Goal: Book appointment/travel/reservation

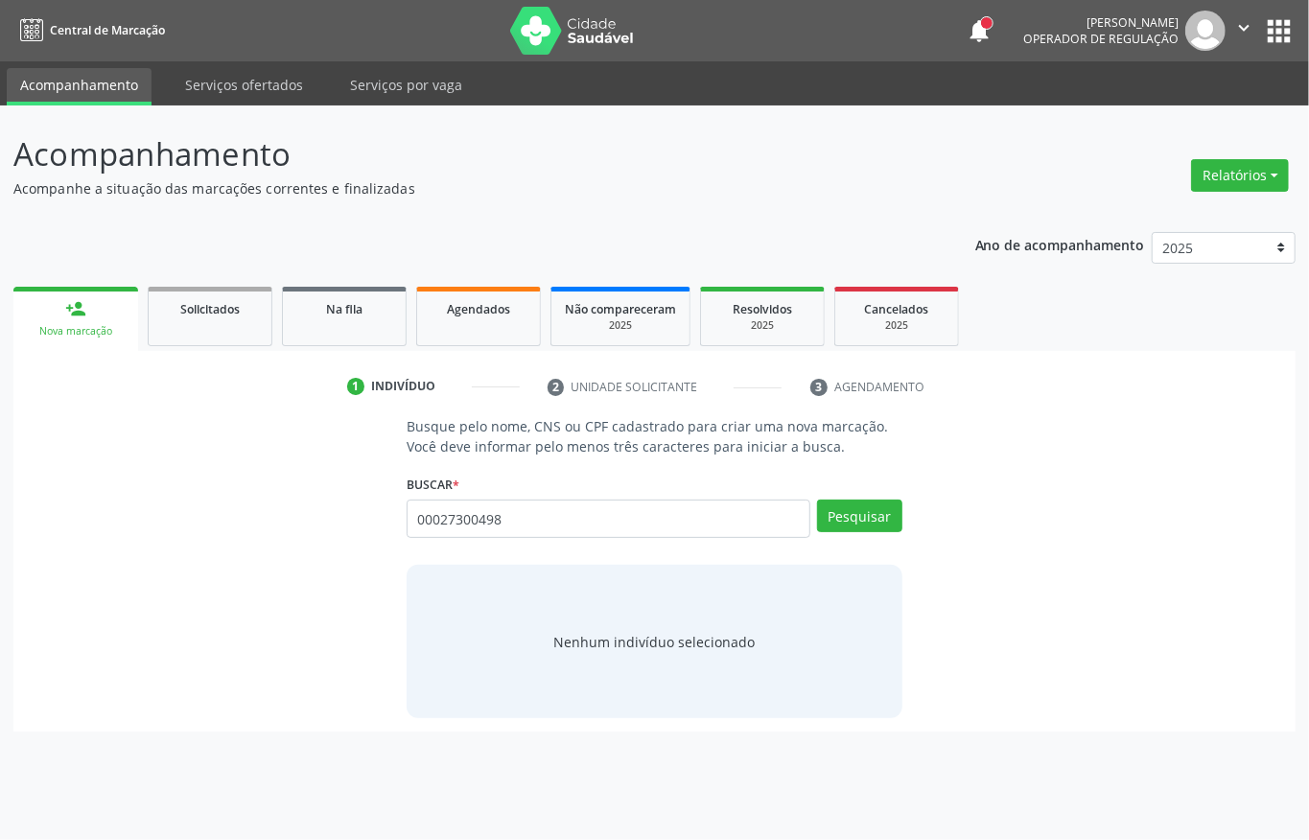
type input "00027300498"
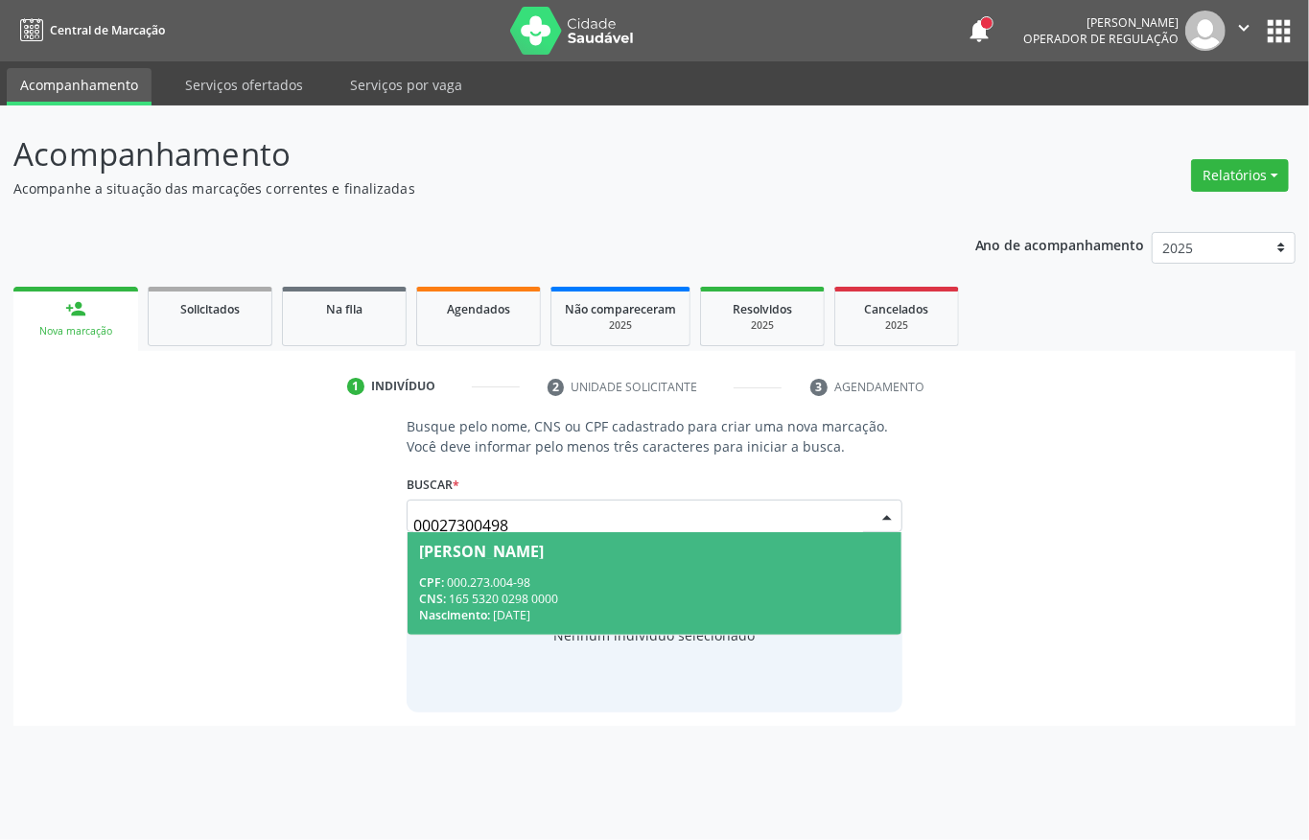
click at [537, 596] on div "CNS: 165 5320 0298 0000" at bounding box center [654, 599] width 471 height 16
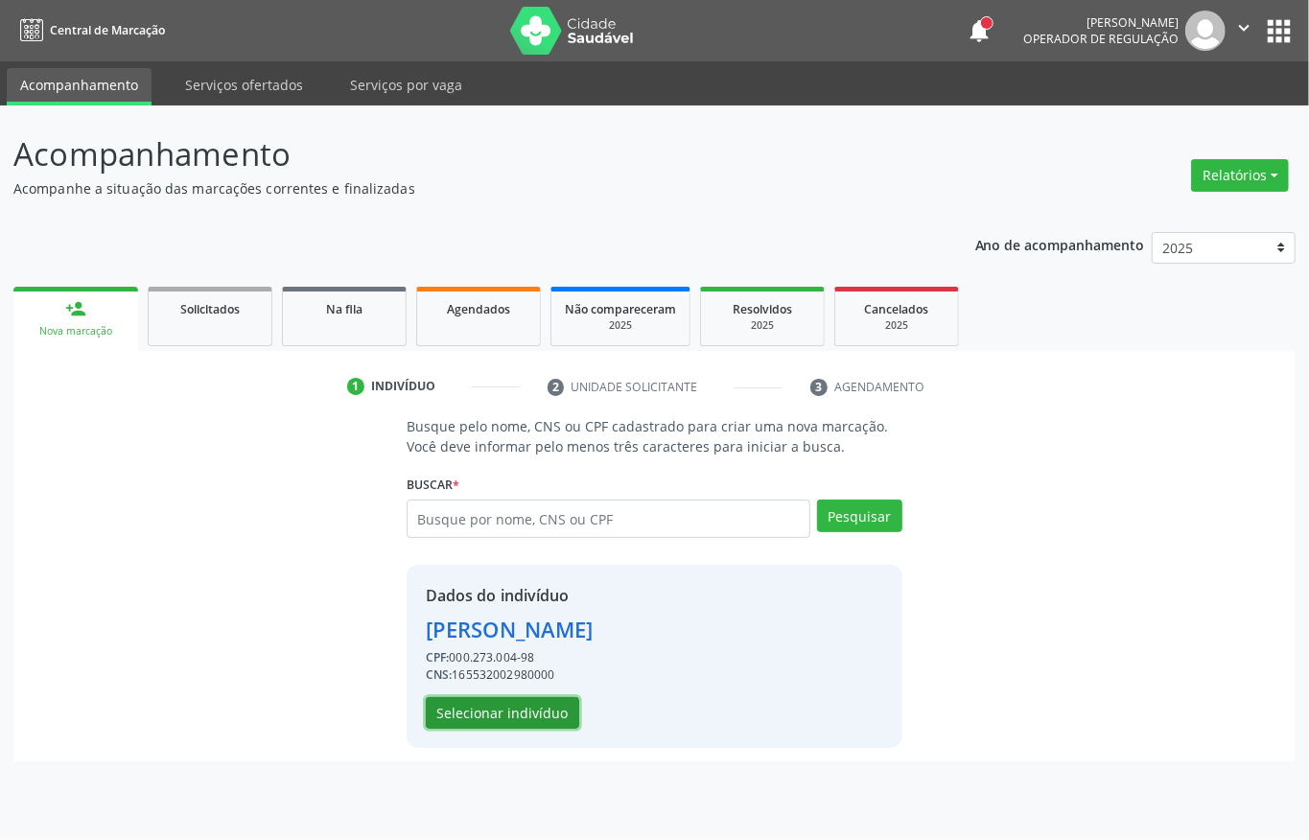
click at [478, 714] on button "Selecionar indivíduo" at bounding box center [502, 713] width 153 height 33
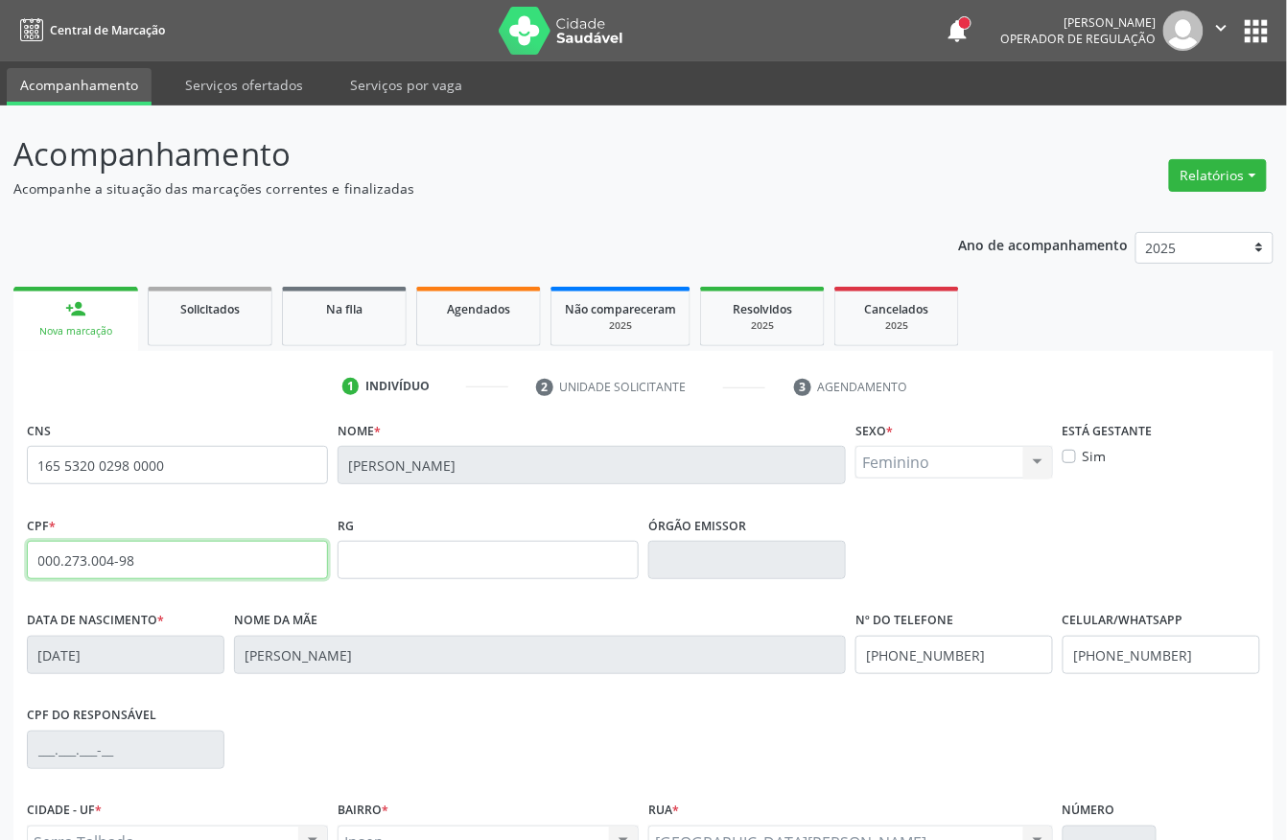
drag, startPoint x: 139, startPoint y: 572, endPoint x: 0, endPoint y: 576, distance: 139.2
click at [0, 576] on div "Acompanhamento Acompanhe a situação das marcações correntes e finalizadas Relat…" at bounding box center [643, 573] width 1287 height 934
click at [449, 316] on div "Agendados" at bounding box center [479, 308] width 96 height 20
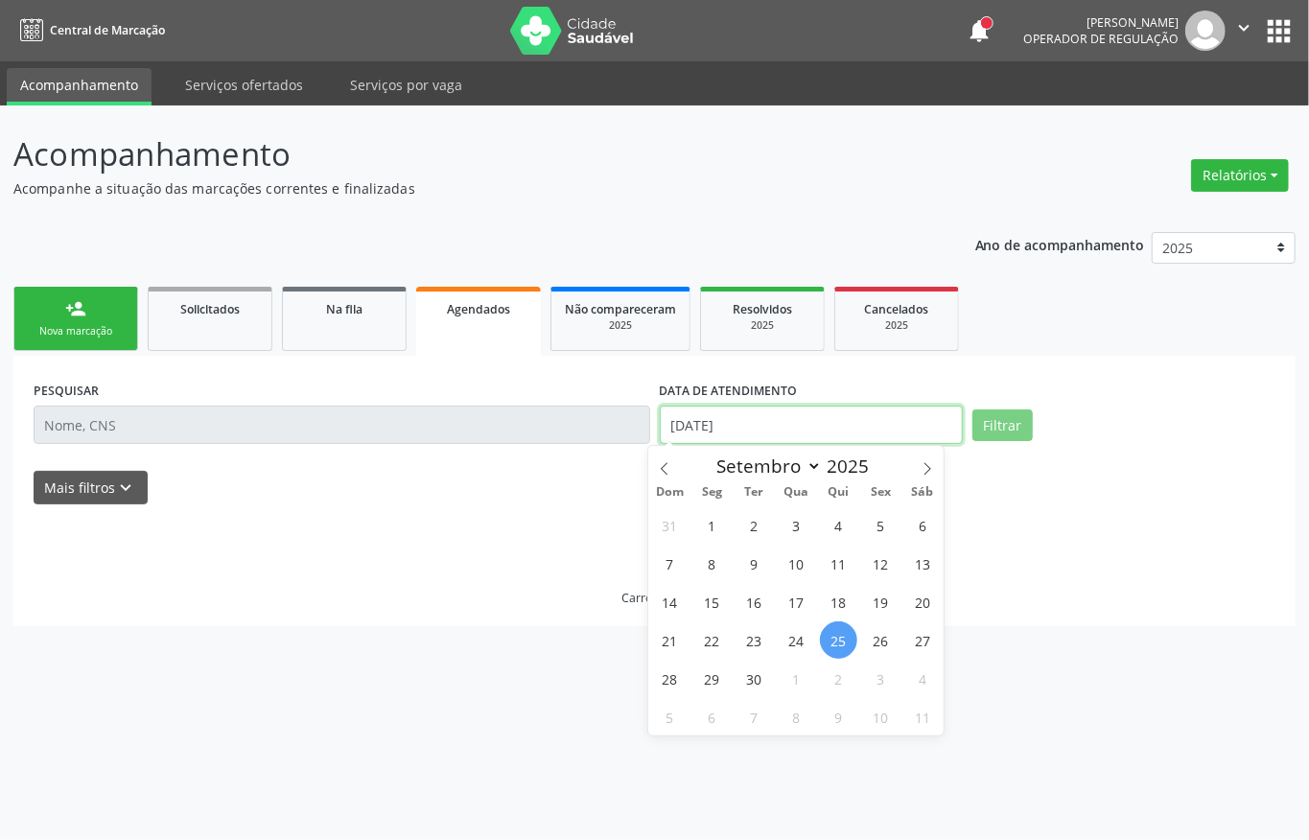
click at [791, 434] on input "25/09/2025" at bounding box center [811, 425] width 303 height 38
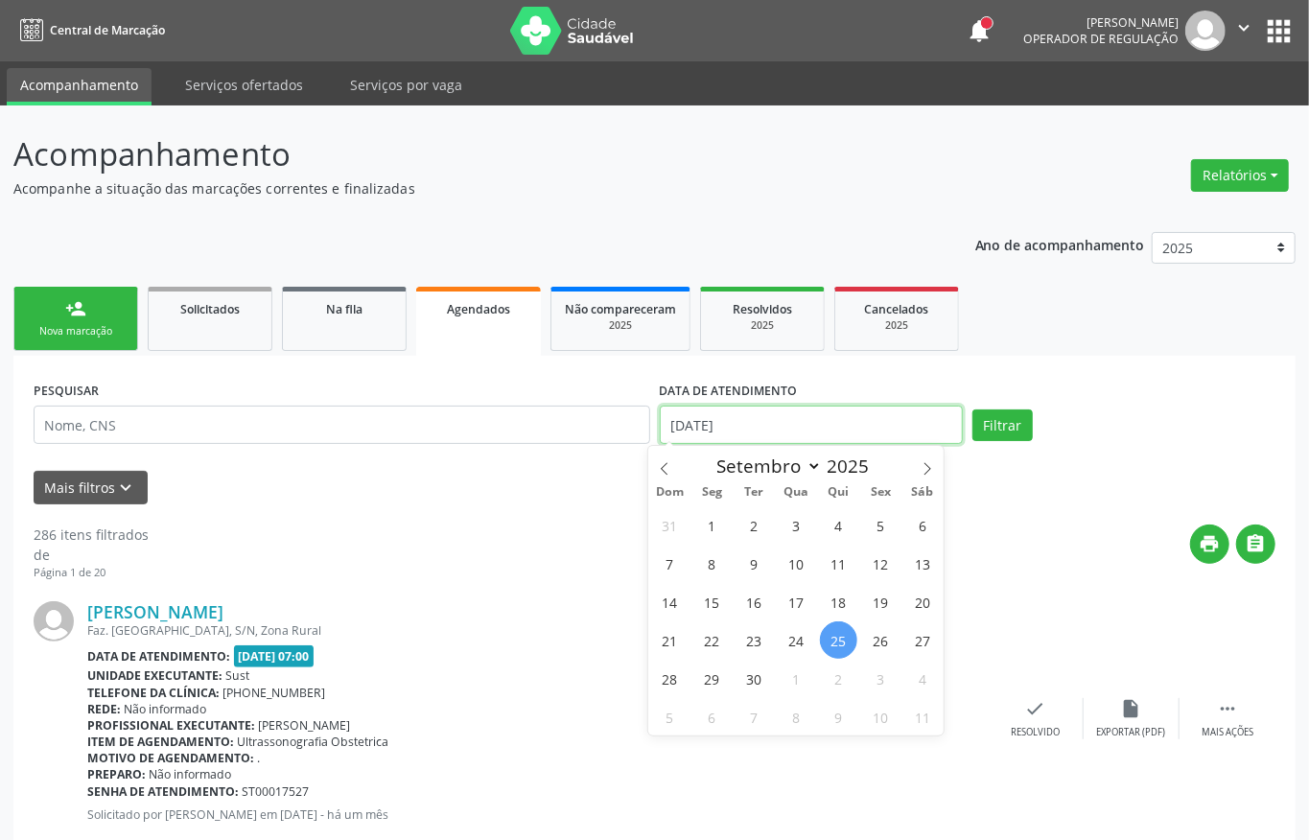
click at [791, 434] on input "25/09/2025" at bounding box center [811, 425] width 303 height 38
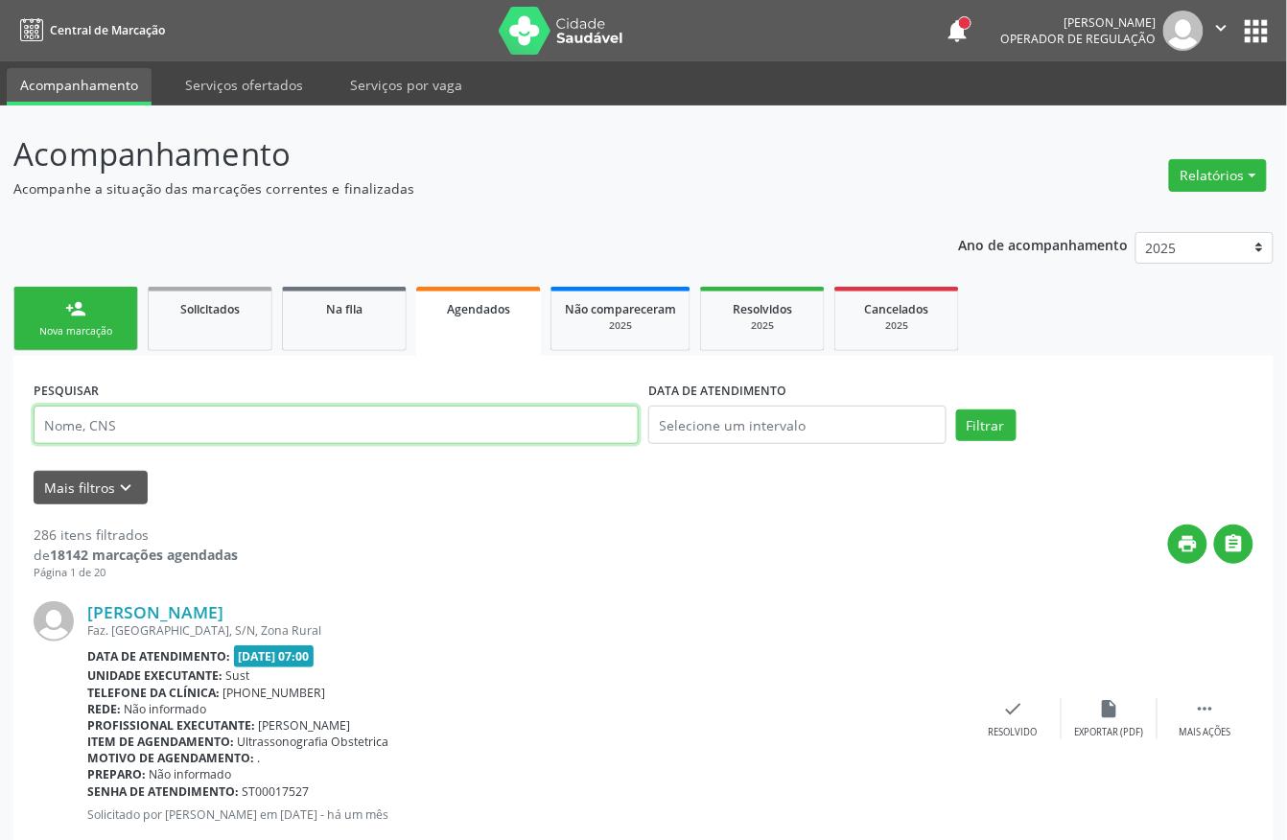
click at [488, 431] on input "text" at bounding box center [336, 425] width 605 height 38
paste input "000.273.004-98"
type input "000.273.004-98"
click at [956, 410] on button "Filtrar" at bounding box center [986, 426] width 60 height 33
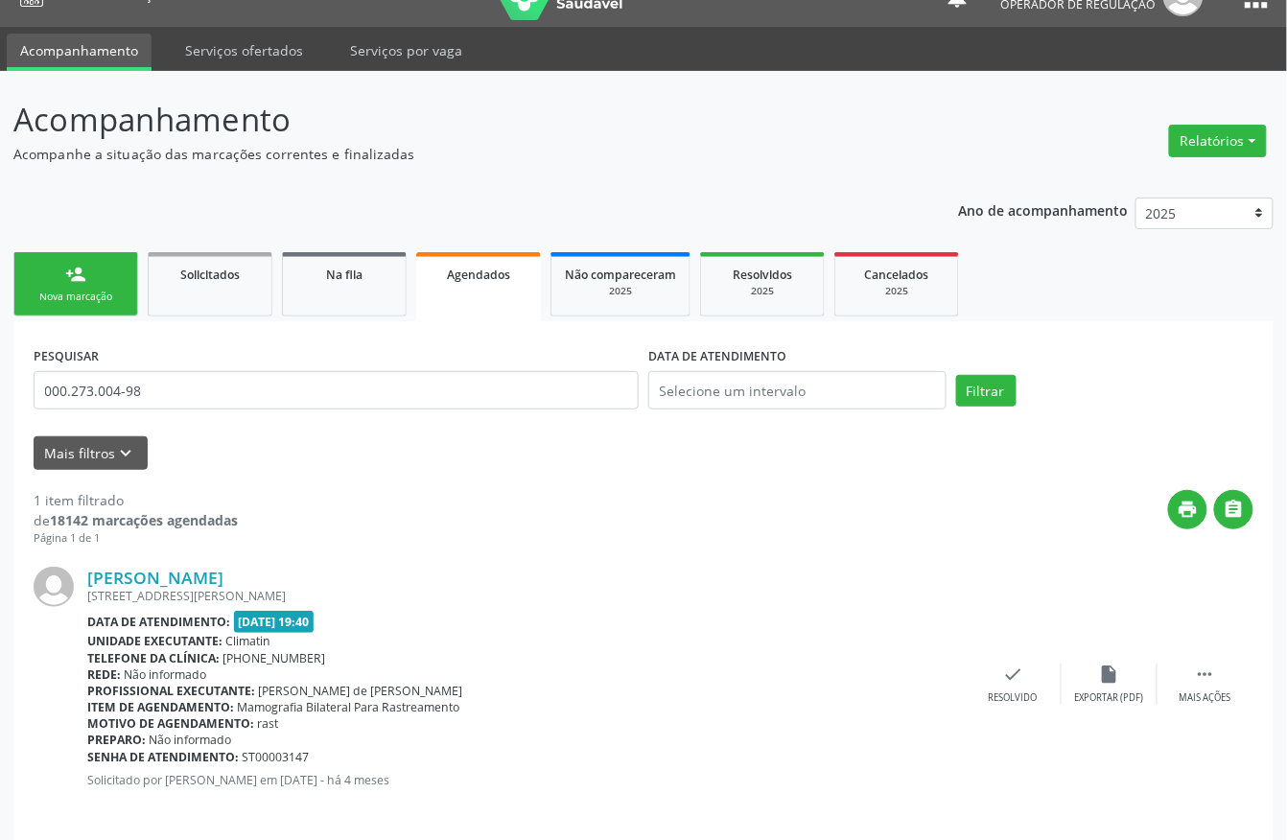
scroll to position [50, 0]
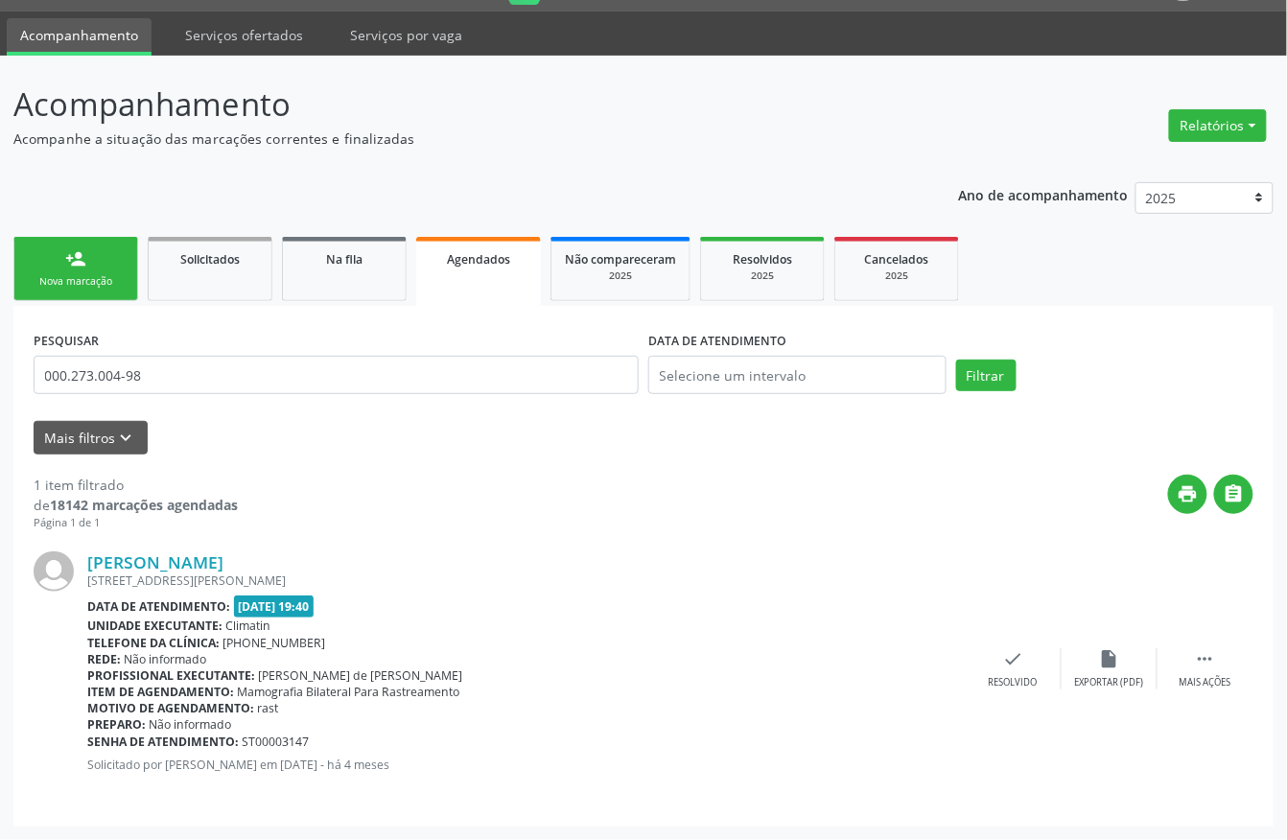
drag, startPoint x: 1194, startPoint y: 647, endPoint x: 1174, endPoint y: 647, distance: 20.1
click at [1191, 647] on div "Tereza Maria Jesus Freire Rua Saul Jurubeba Leite, 227, Ipsep Data de atendimen…" at bounding box center [644, 668] width 1220 height 275
click at [1191, 658] on div " Mais ações" at bounding box center [1206, 668] width 96 height 41
click at [835, 652] on div "print Imprimir" at bounding box center [822, 668] width 96 height 41
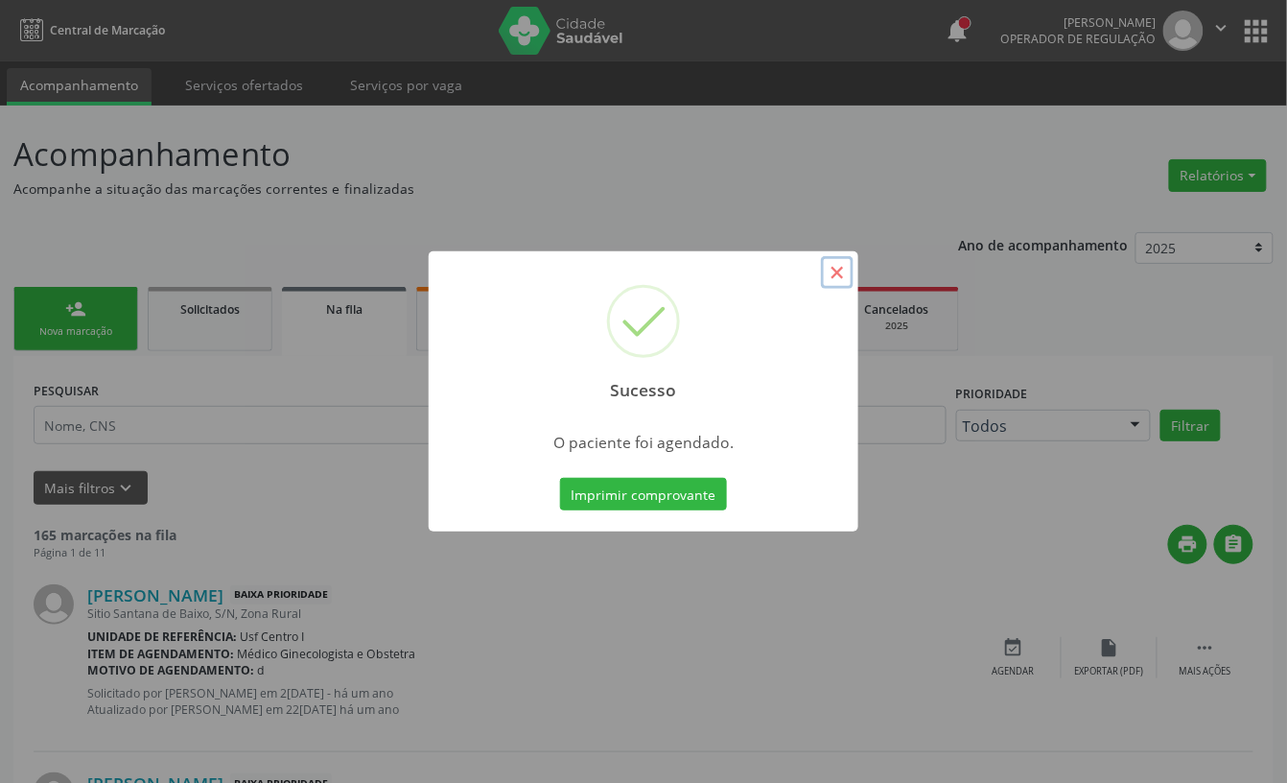
click at [831, 277] on button "×" at bounding box center [837, 272] width 33 height 33
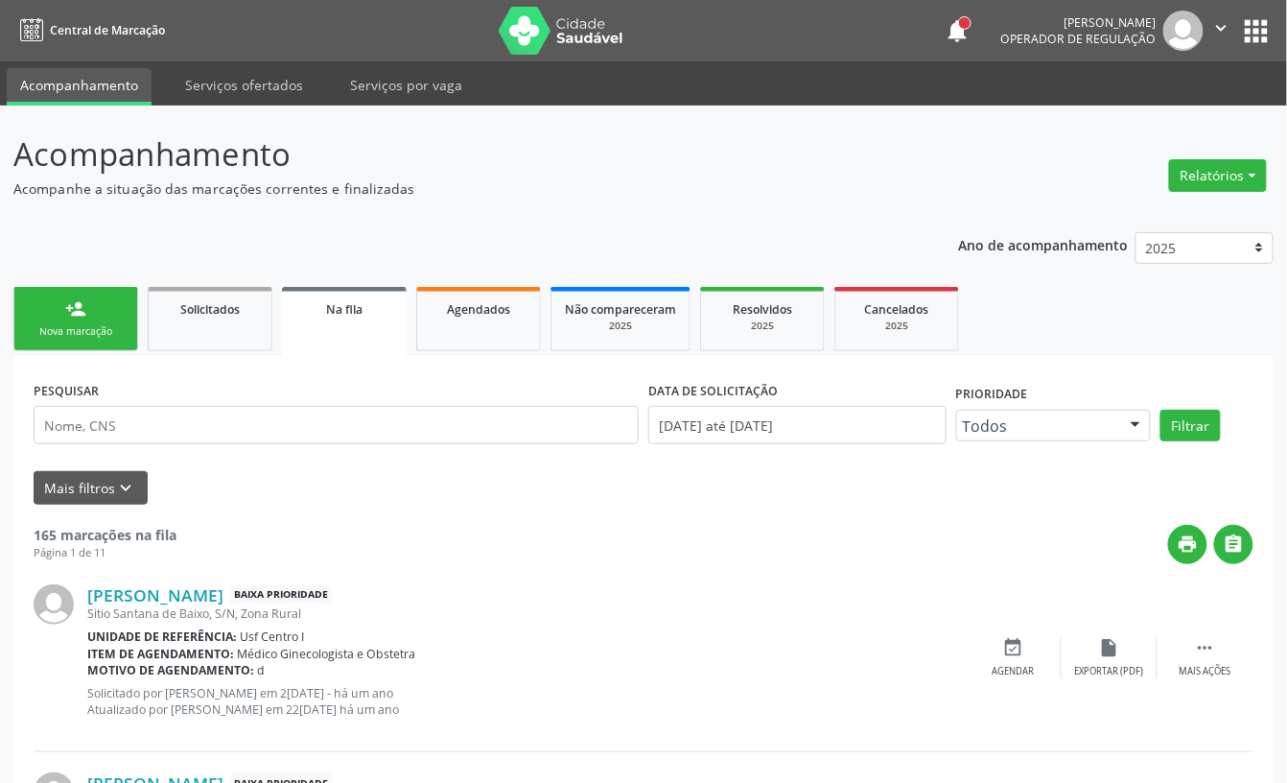
click at [84, 317] on div "person_add" at bounding box center [75, 308] width 21 height 21
click at [73, 317] on div "person_add" at bounding box center [75, 308] width 21 height 21
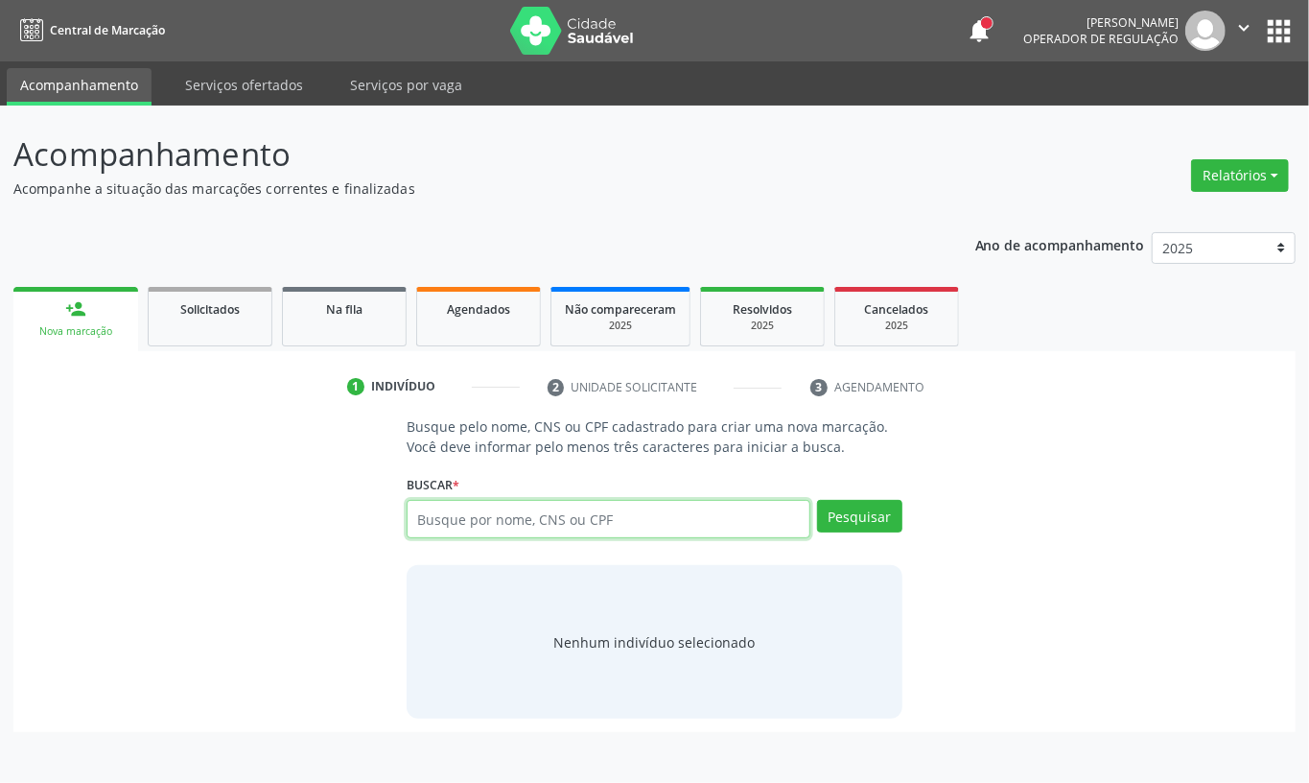
click at [505, 510] on input "text" at bounding box center [609, 519] width 404 height 38
paste input "708601114186990"
type input "708601114186990"
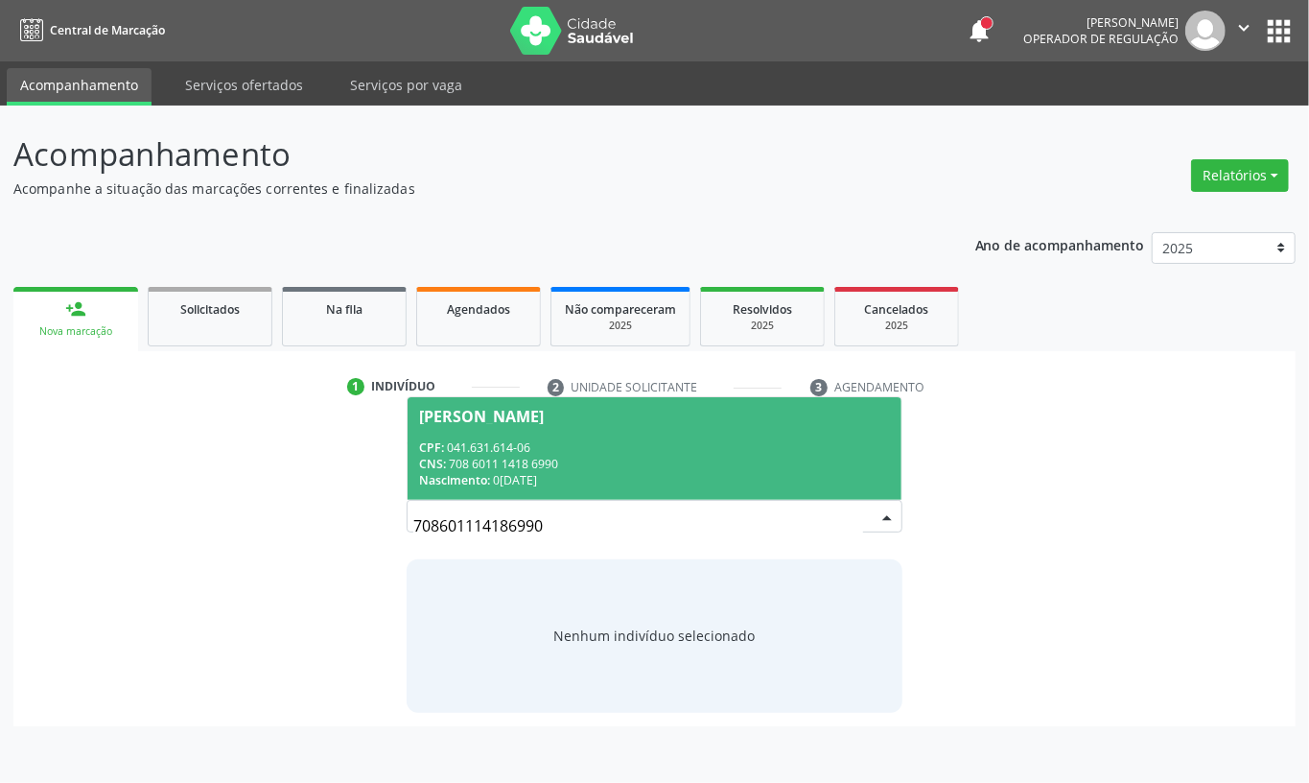
click at [625, 434] on span "Eulalia Emilia da Silva CPF: 041.631.614-06 CNS: 708 6011 1418 6990 Nascimento:…" at bounding box center [655, 448] width 494 height 103
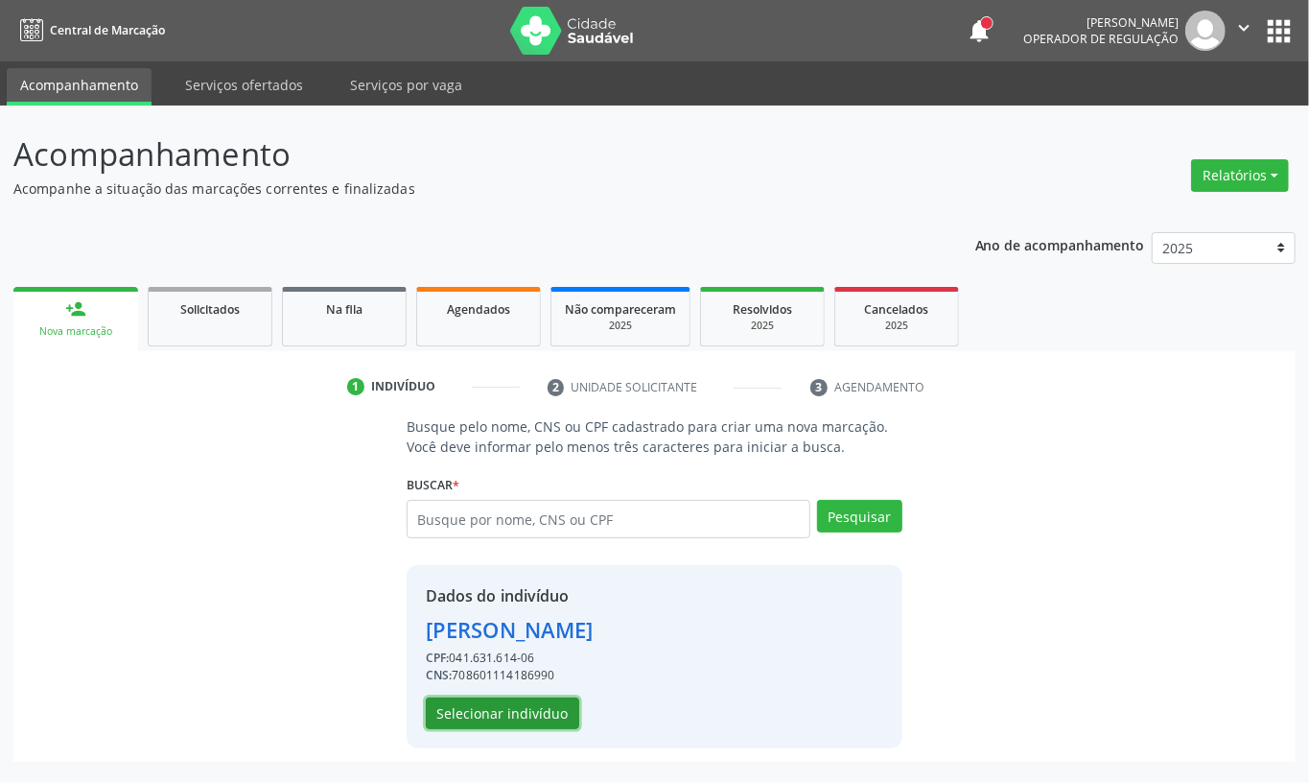
click at [526, 711] on button "Selecionar indivíduo" at bounding box center [502, 713] width 153 height 33
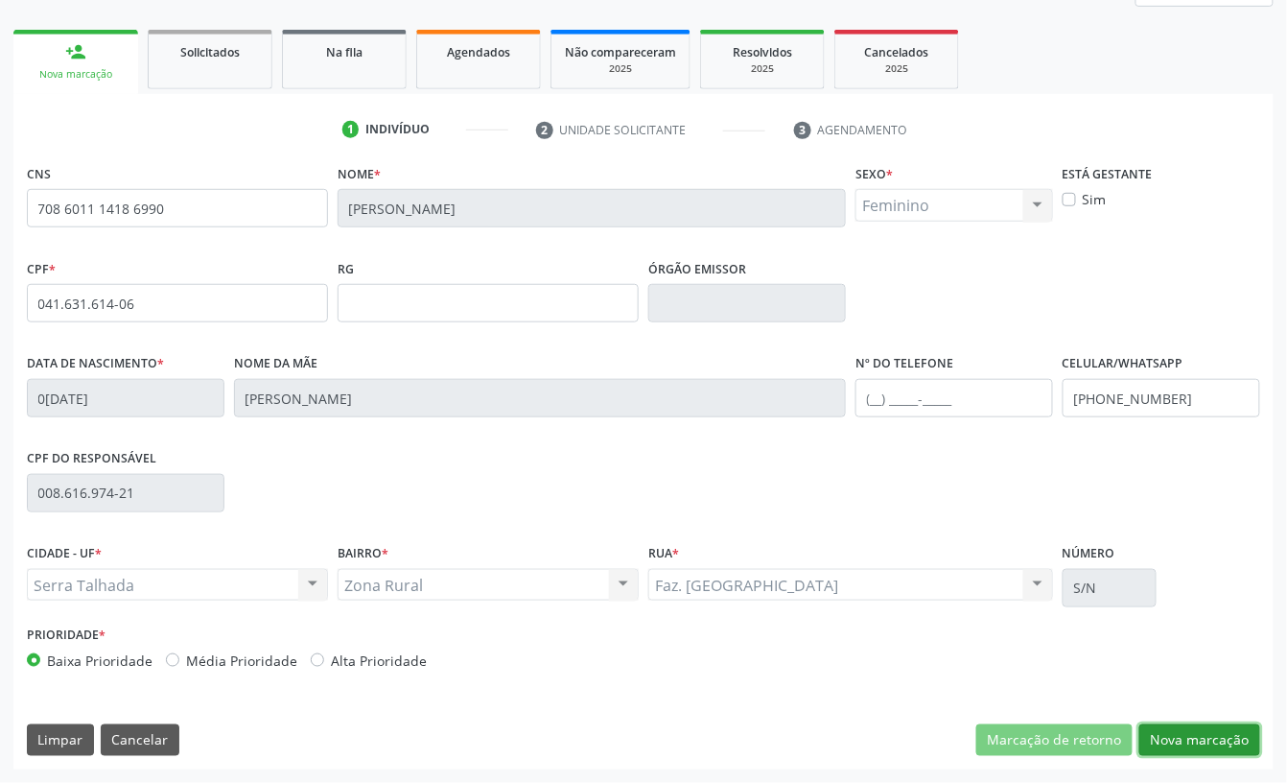
drag, startPoint x: 1187, startPoint y: 735, endPoint x: 1214, endPoint y: 675, distance: 65.7
click at [1188, 727] on button "Nova marcação" at bounding box center [1200, 740] width 121 height 33
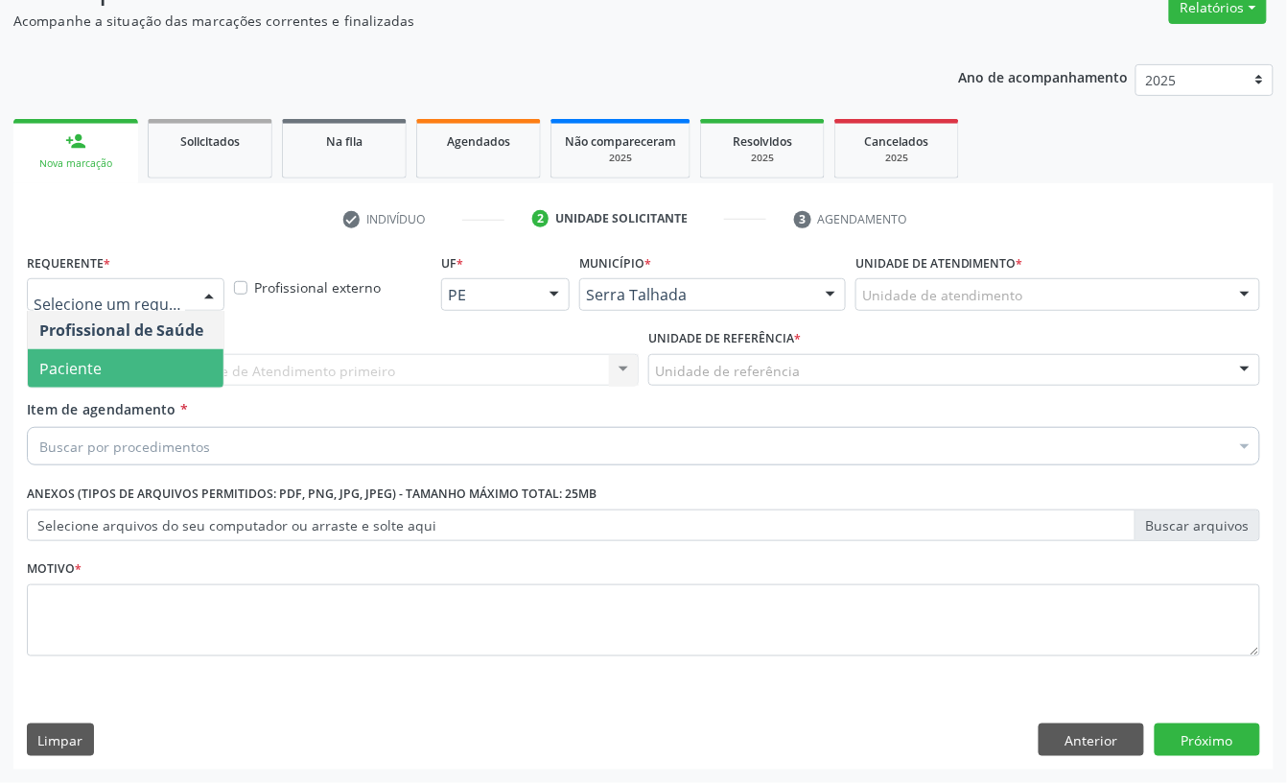
click at [93, 362] on span "Paciente" at bounding box center [70, 368] width 62 height 21
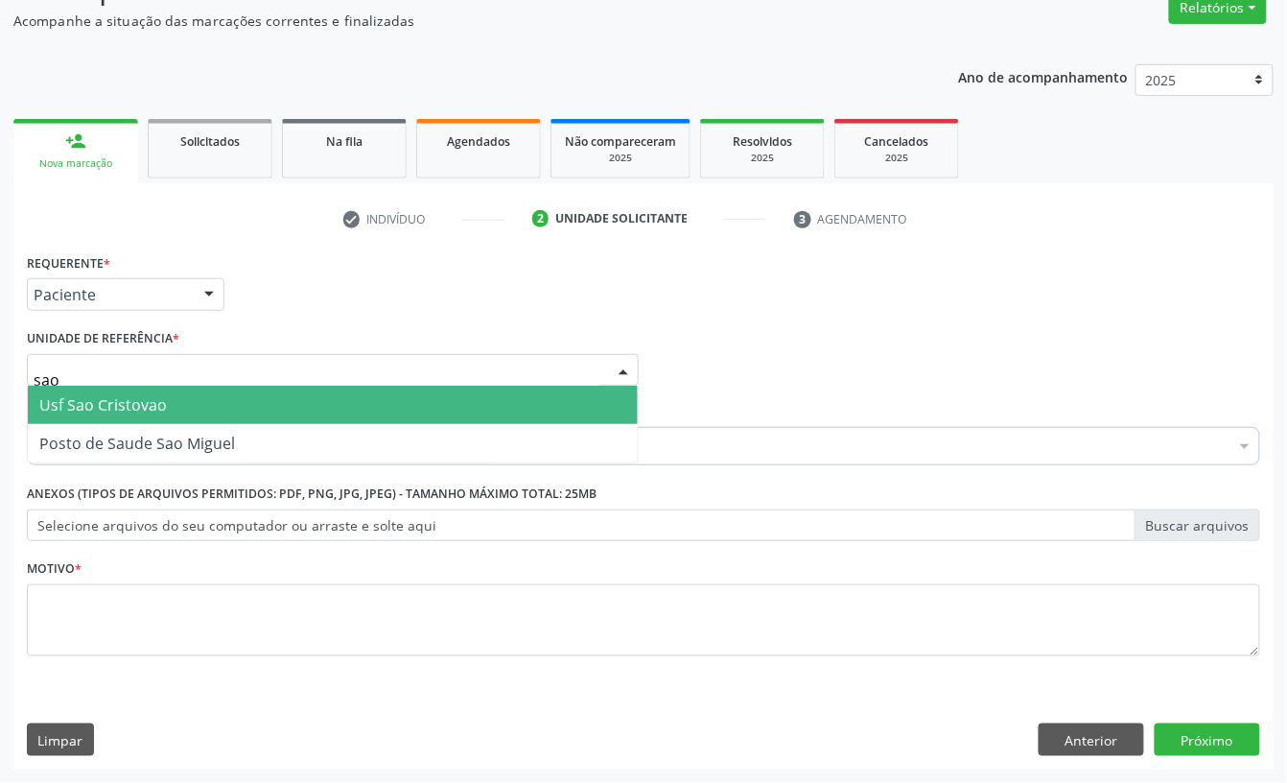
type input "sao"
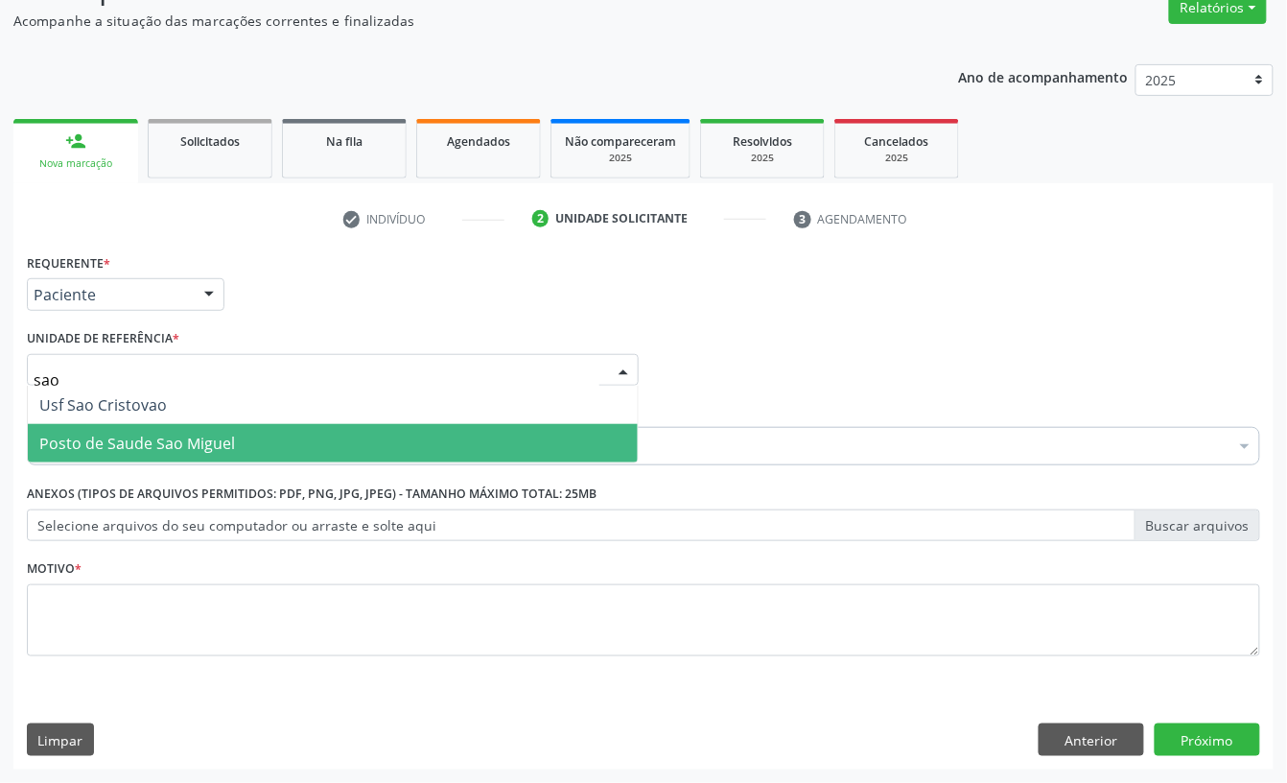
drag, startPoint x: 161, startPoint y: 427, endPoint x: 161, endPoint y: 445, distance: 18.2
click at [161, 431] on span "Posto de Saude Sao Miguel" at bounding box center [333, 443] width 610 height 38
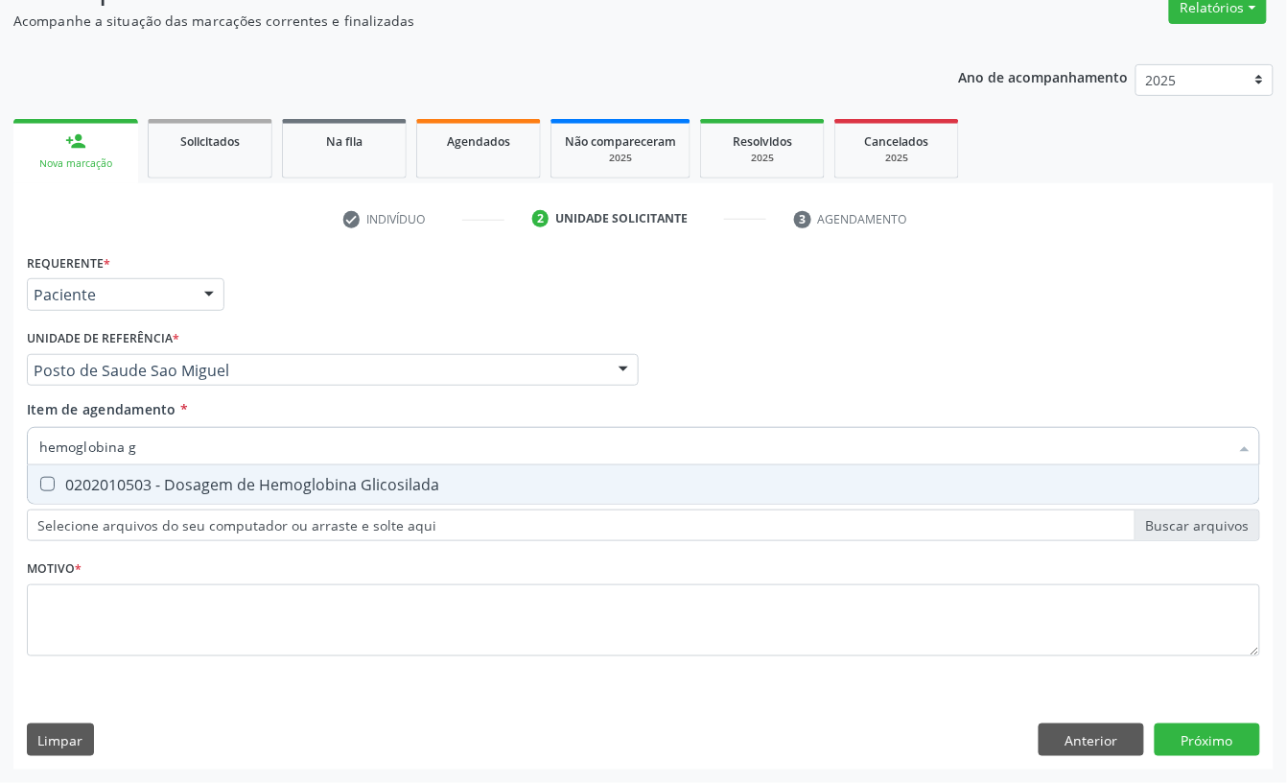
type input "hemoglobina g"
click at [148, 470] on span "0202010503 - Dosagem de Hemoglobina Glicosilada" at bounding box center [644, 484] width 1232 height 38
checkbox Glicosilada "true"
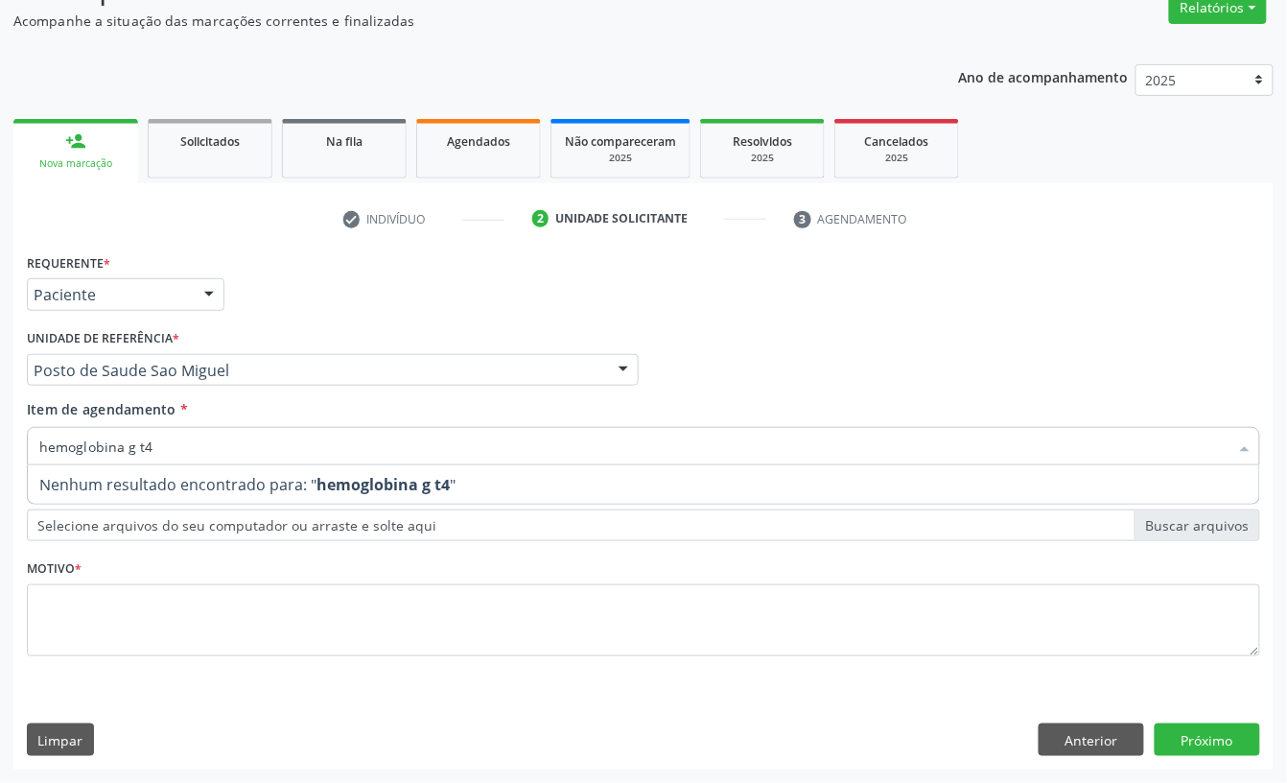
drag, startPoint x: 177, startPoint y: 446, endPoint x: 0, endPoint y: 439, distance: 177.6
click at [0, 438] on div "Acompanhamento Acompanhe a situação das marcações correntes e finalizadas Relat…" at bounding box center [643, 360] width 1287 height 845
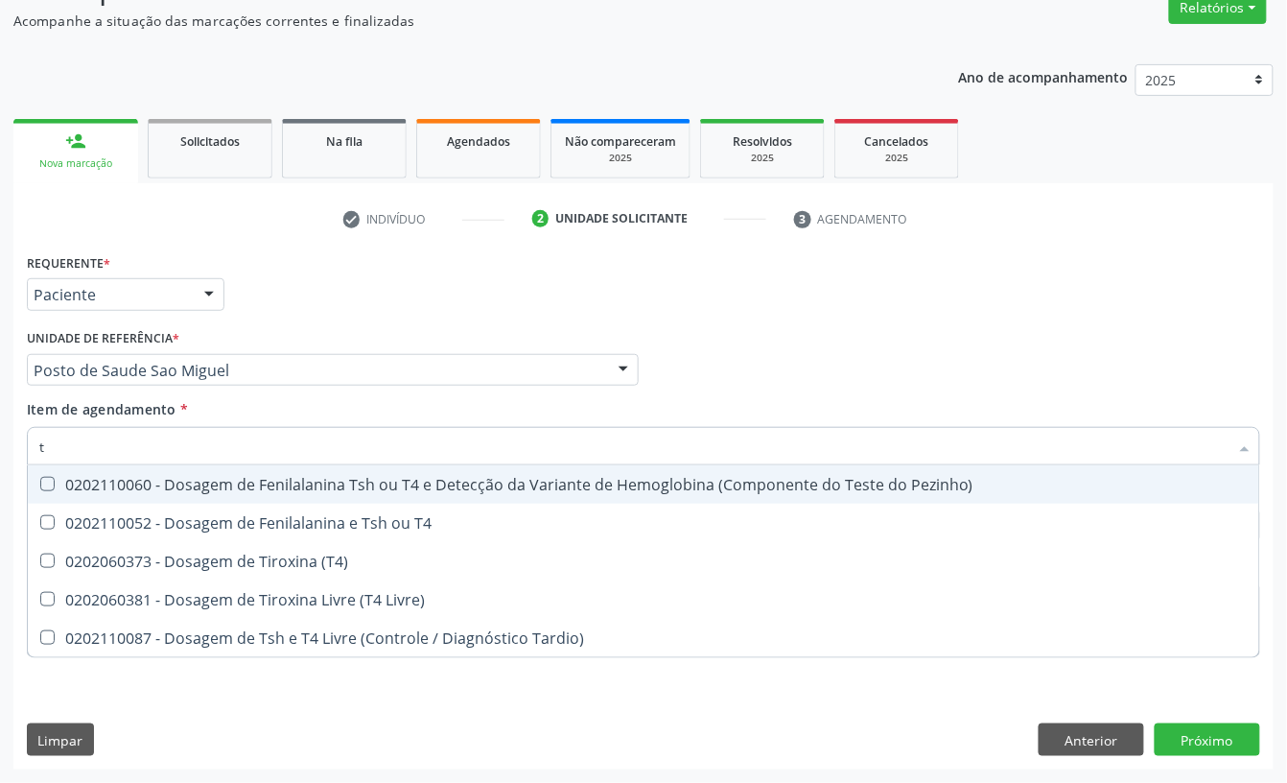
type input "t4"
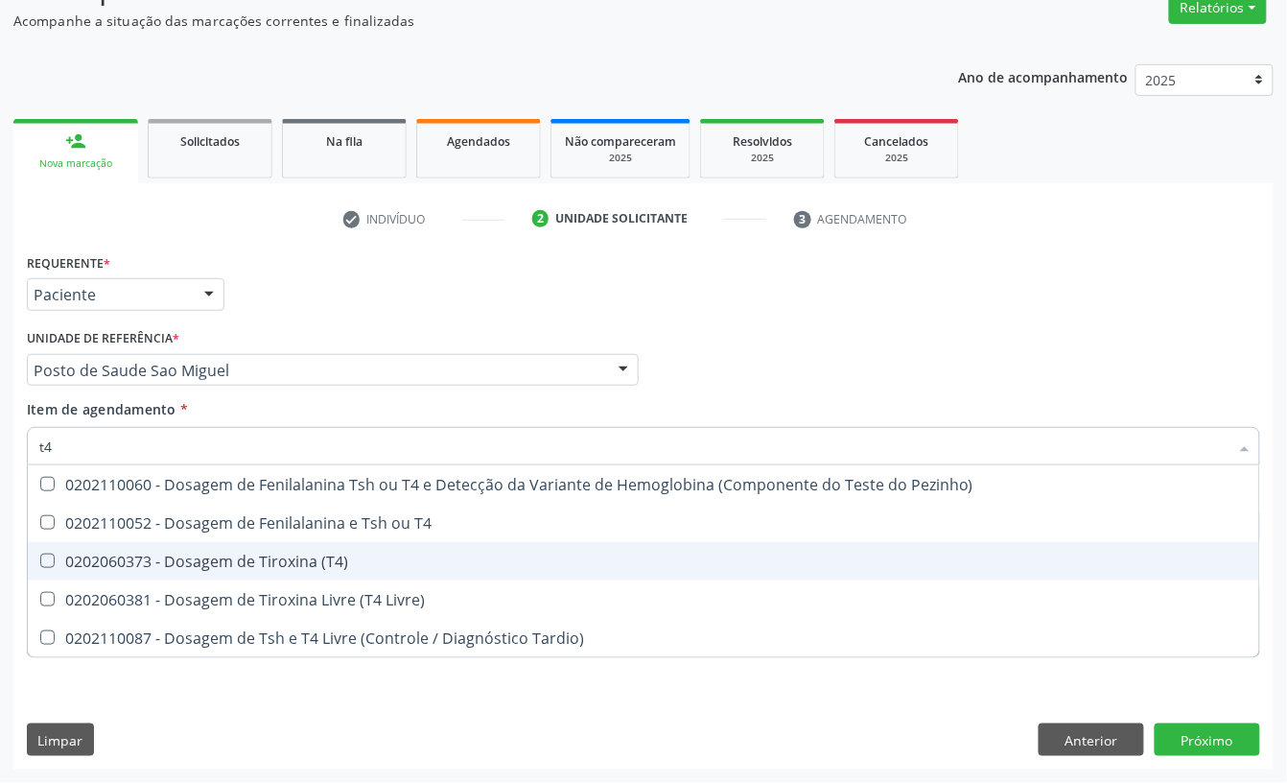
click at [128, 557] on div "0202060373 - Dosagem de Tiroxina (T4)" at bounding box center [643, 560] width 1209 height 15
checkbox \(T4\) "true"
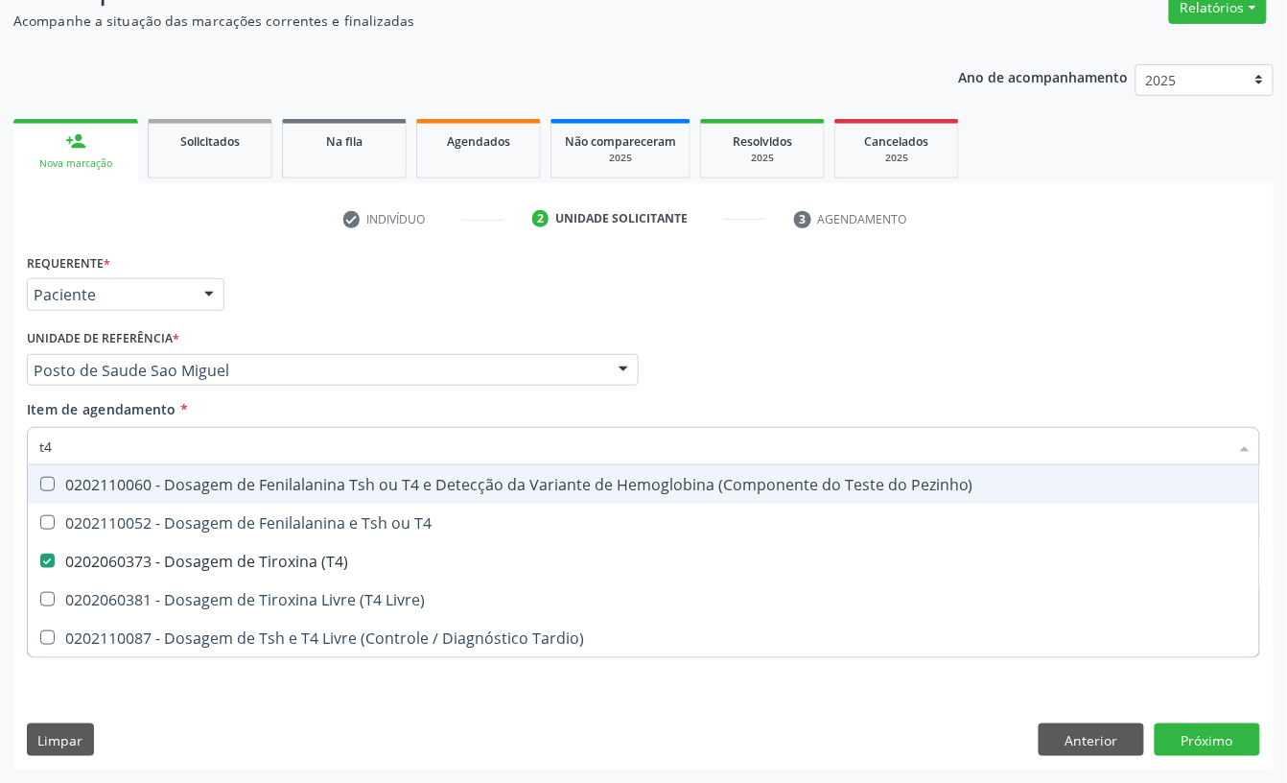
type input "t"
checkbox \(T4\) "false"
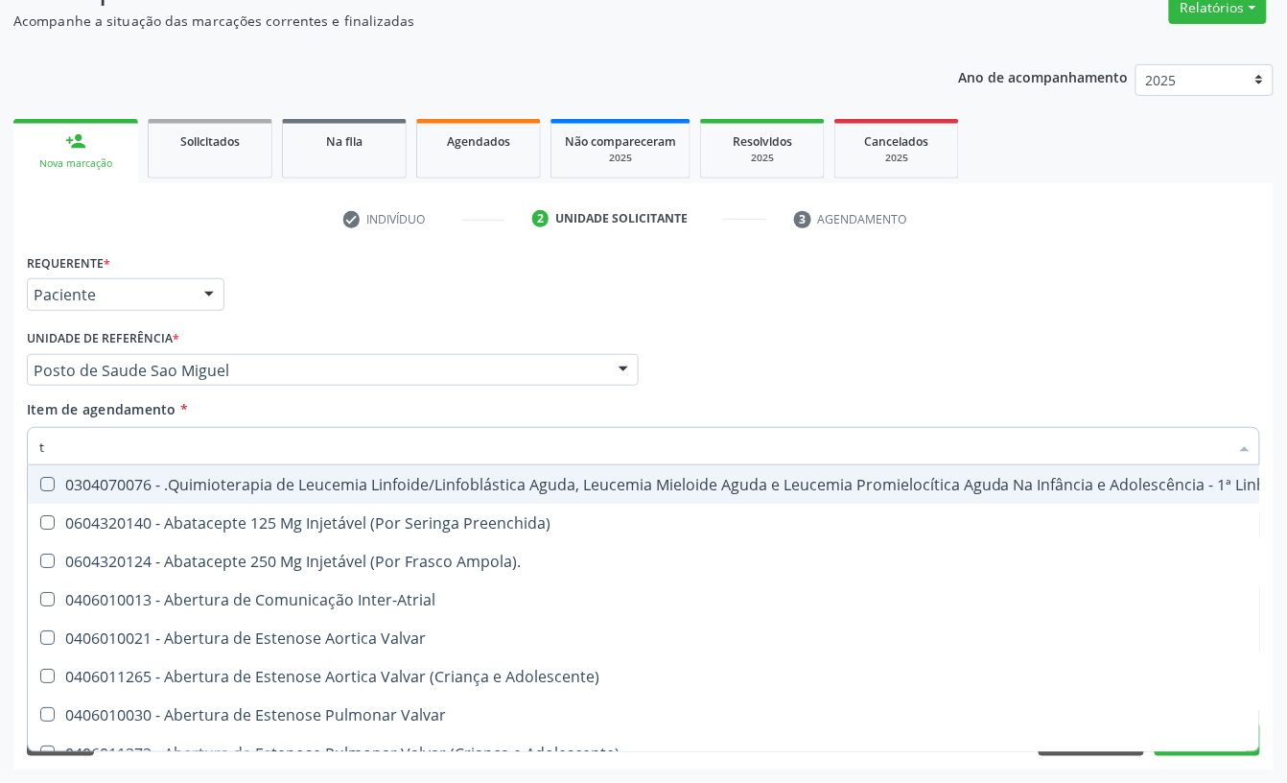
type input "t3"
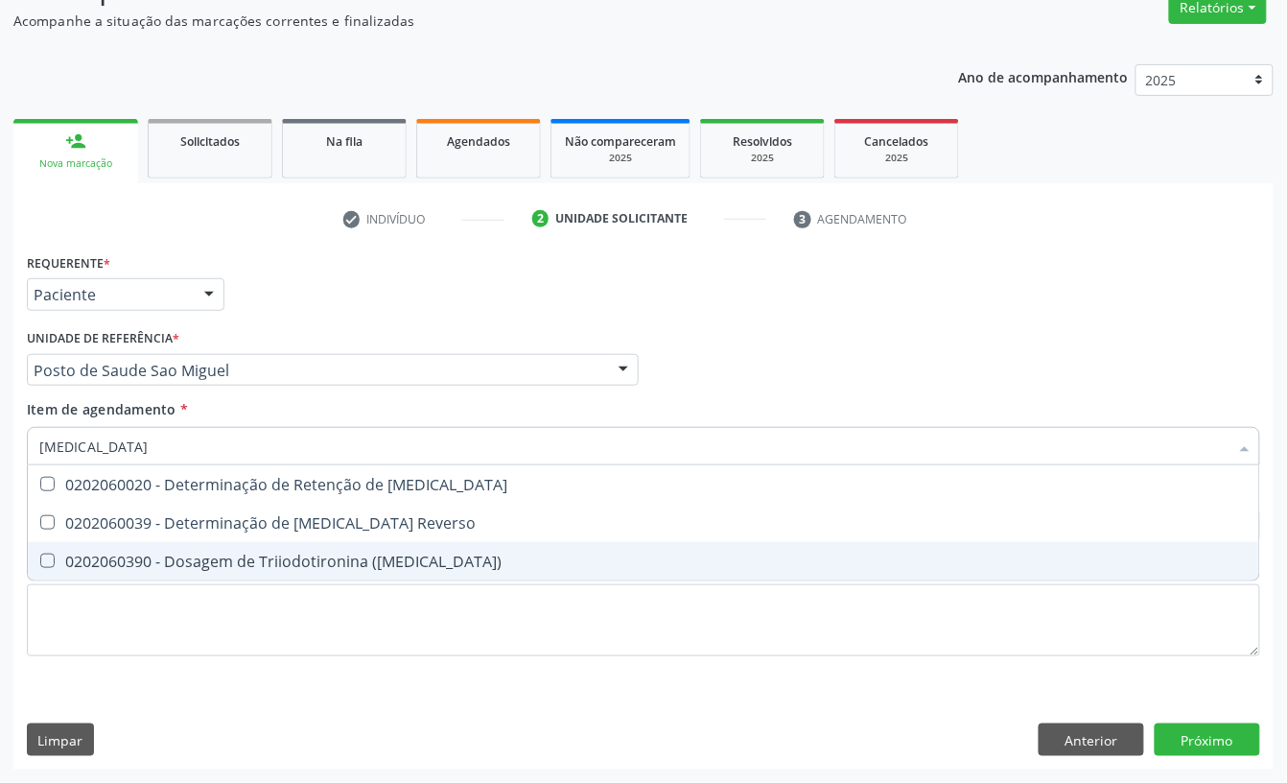
click at [147, 557] on div "0202060390 - Dosagem de Triiodotironina ([MEDICAL_DATA])" at bounding box center [643, 560] width 1209 height 15
checkbox \(T3\) "true"
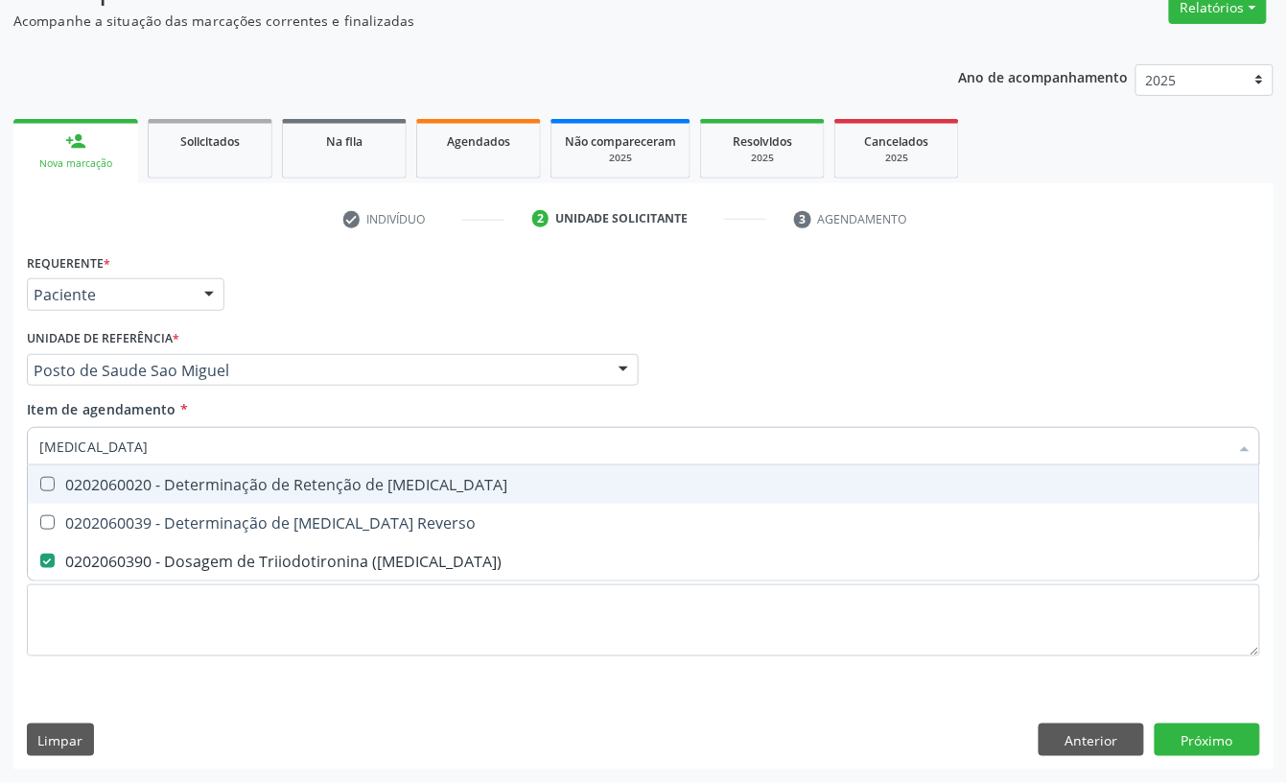
type input "t"
checkbox \(T3\) "false"
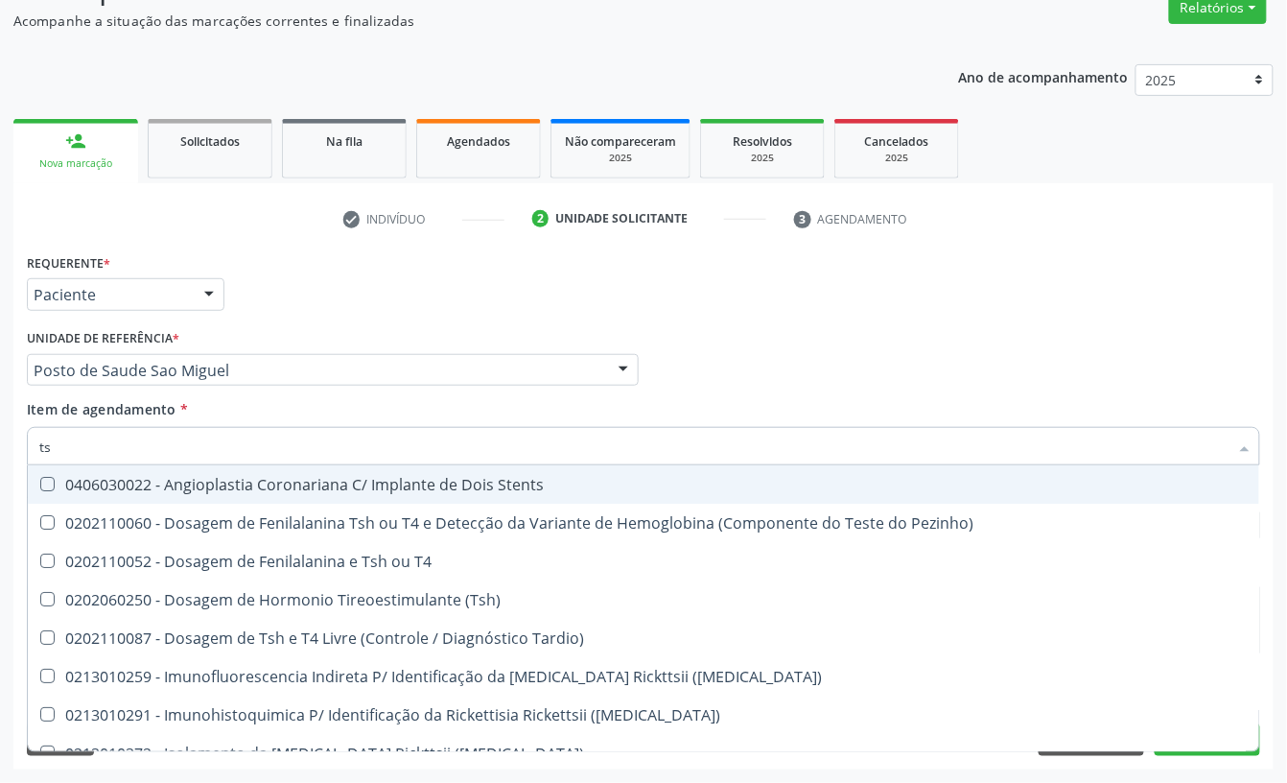
type input "tsh"
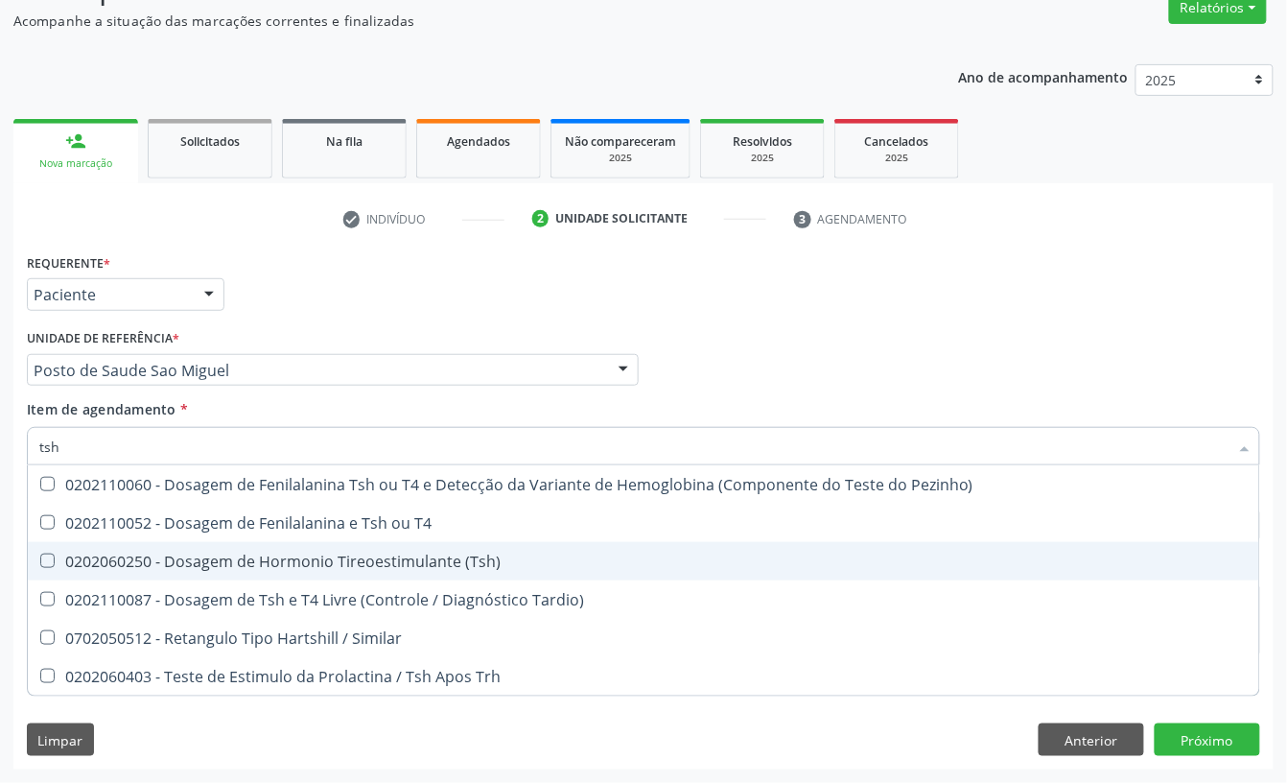
click at [82, 558] on div "0202060250 - Dosagem de Hormonio Tireoestimulante (Tsh)" at bounding box center [643, 560] width 1209 height 15
checkbox \(Tsh\) "true"
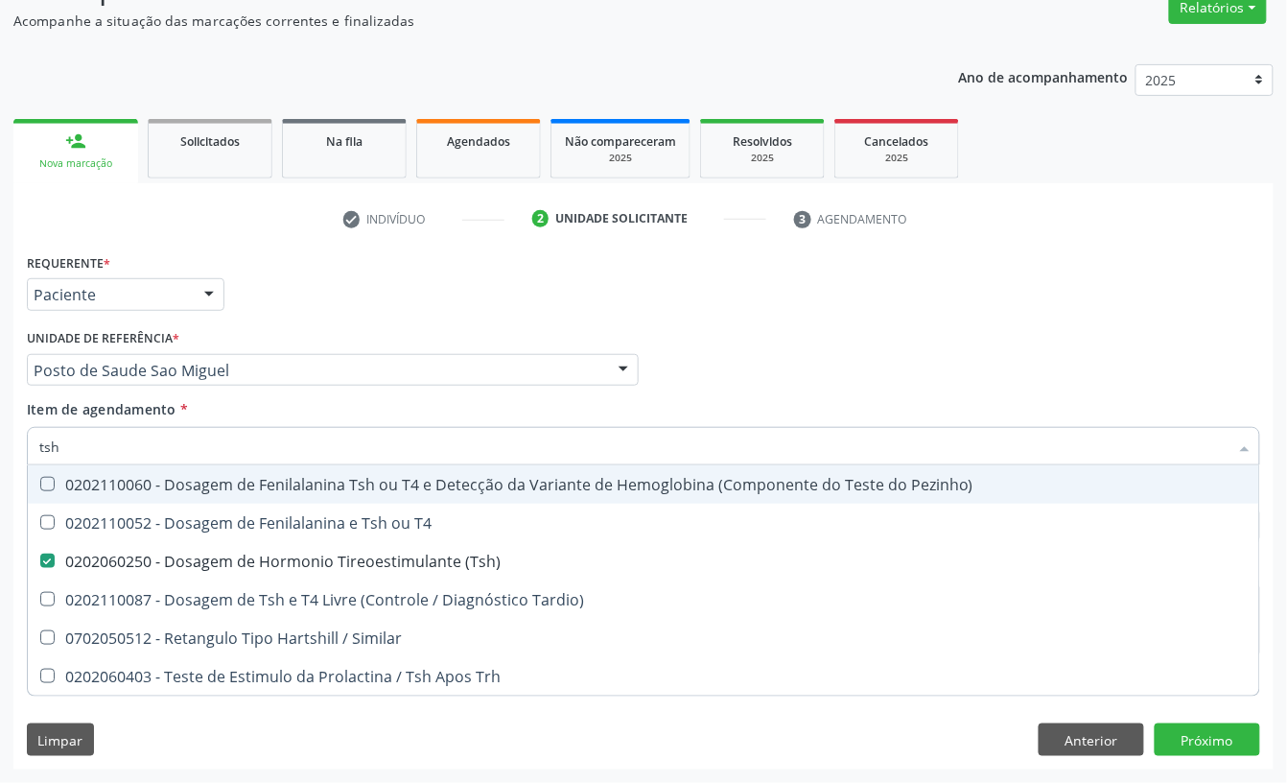
click at [146, 437] on input "tsh" at bounding box center [633, 446] width 1189 height 38
type input "ferr"
checkbox \(Tsh\) "false"
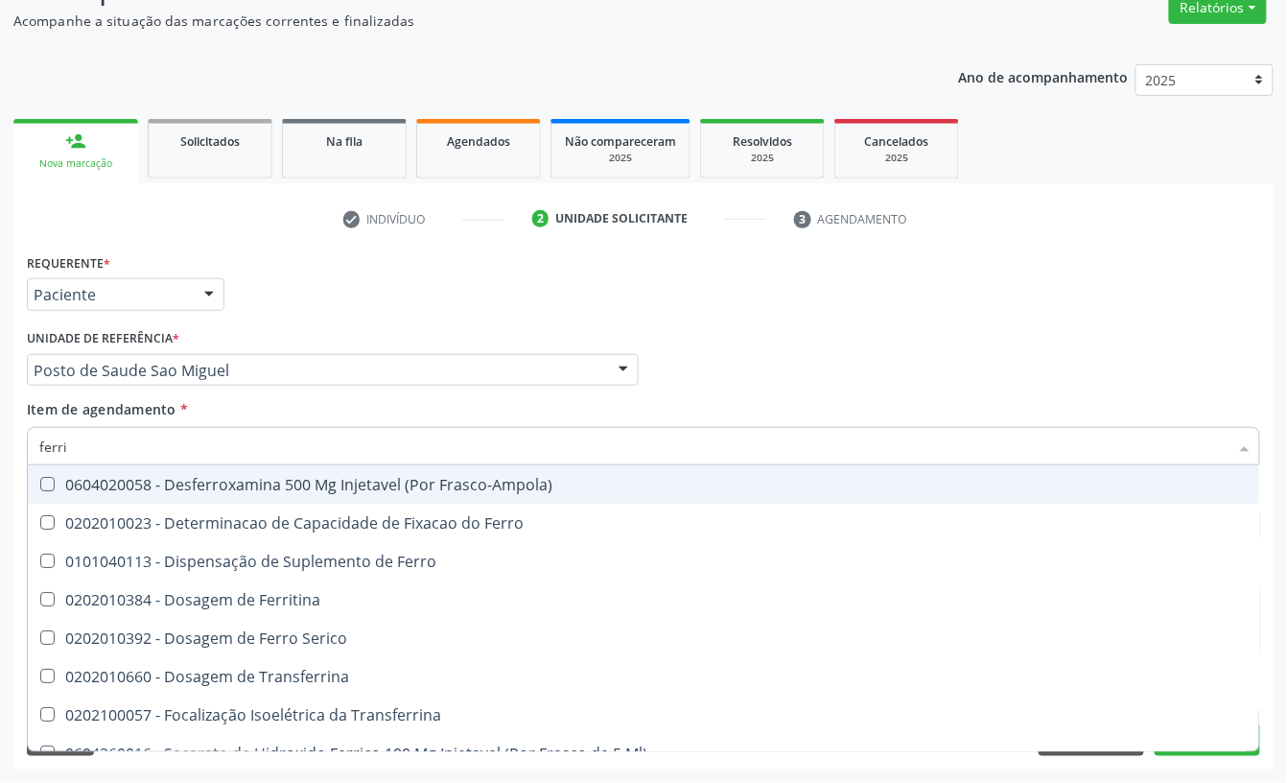
type input "ferrit"
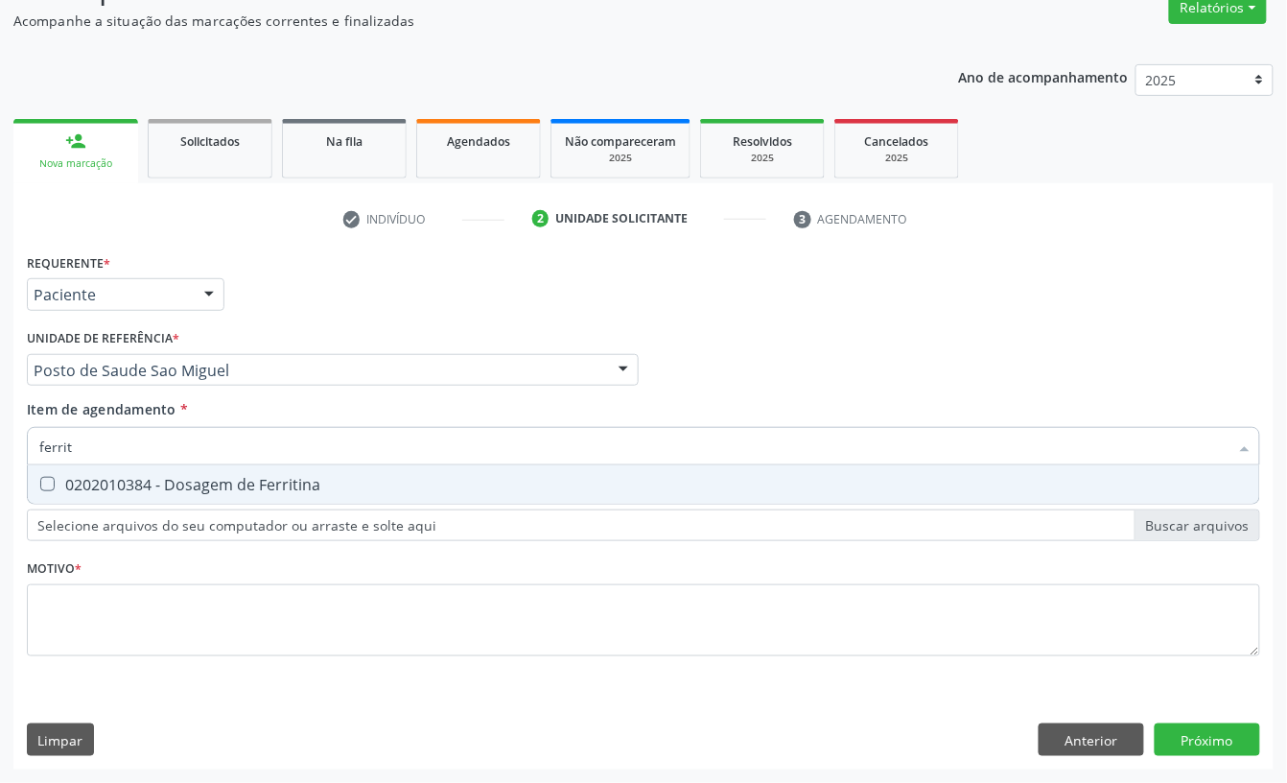
click at [150, 488] on div "0202010384 - Dosagem de Ferritina" at bounding box center [643, 484] width 1209 height 15
checkbox Ferritina "true"
type input "ferrit"
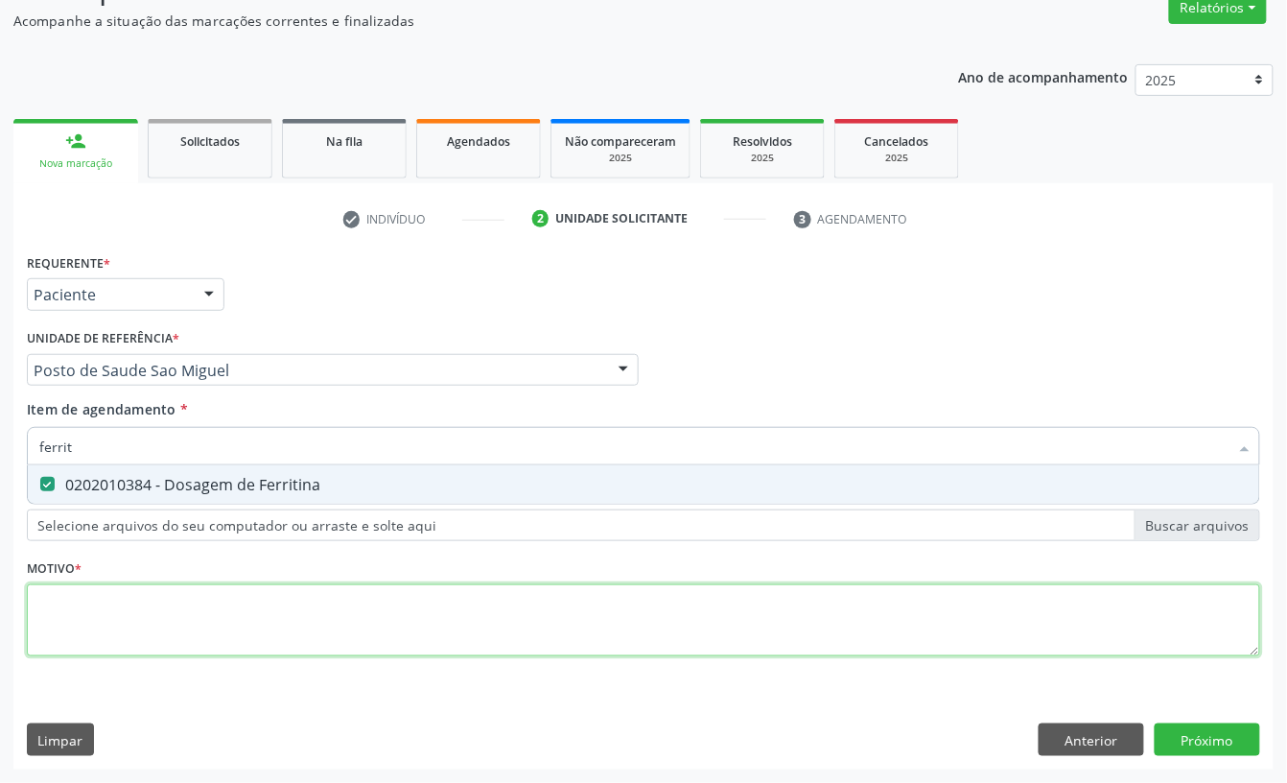
click at [134, 627] on div "Requerente * Paciente Profissional de Saúde Paciente Nenhum resultado encontrad…" at bounding box center [644, 465] width 1234 height 435
type textarea "."
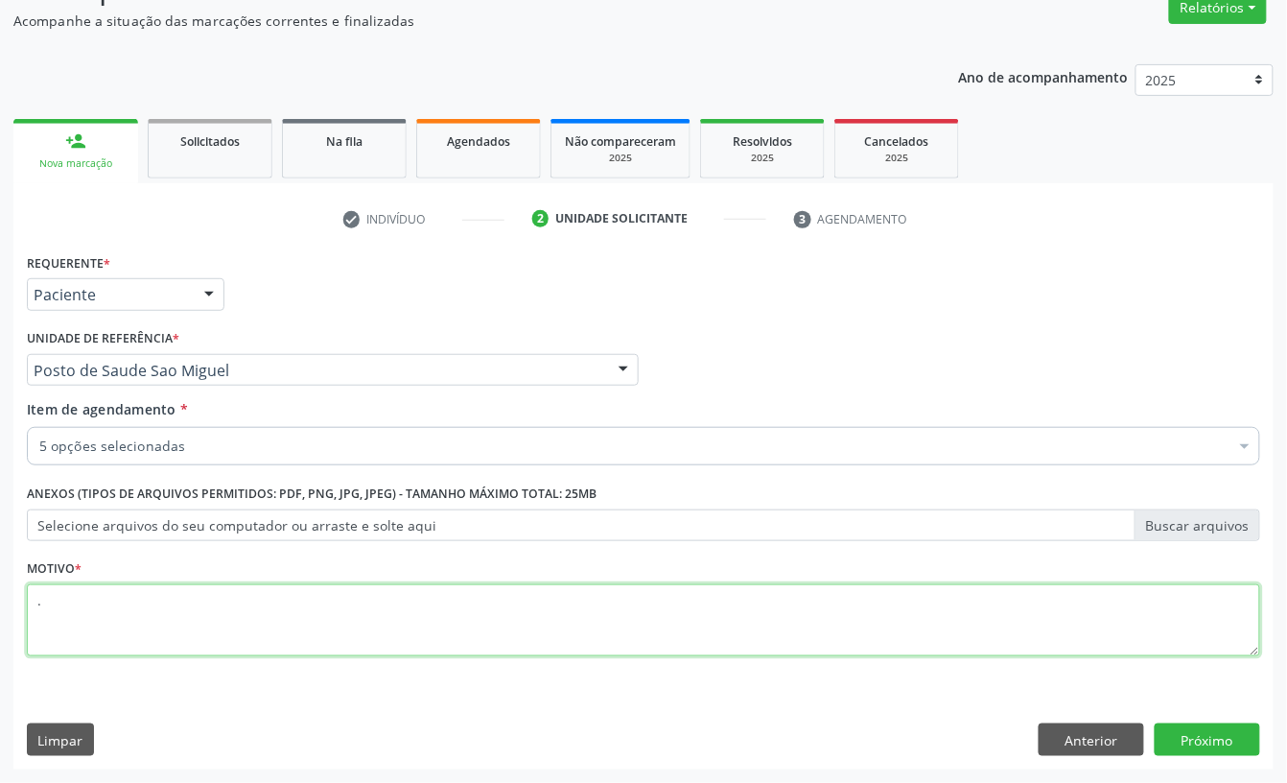
type textarea "."
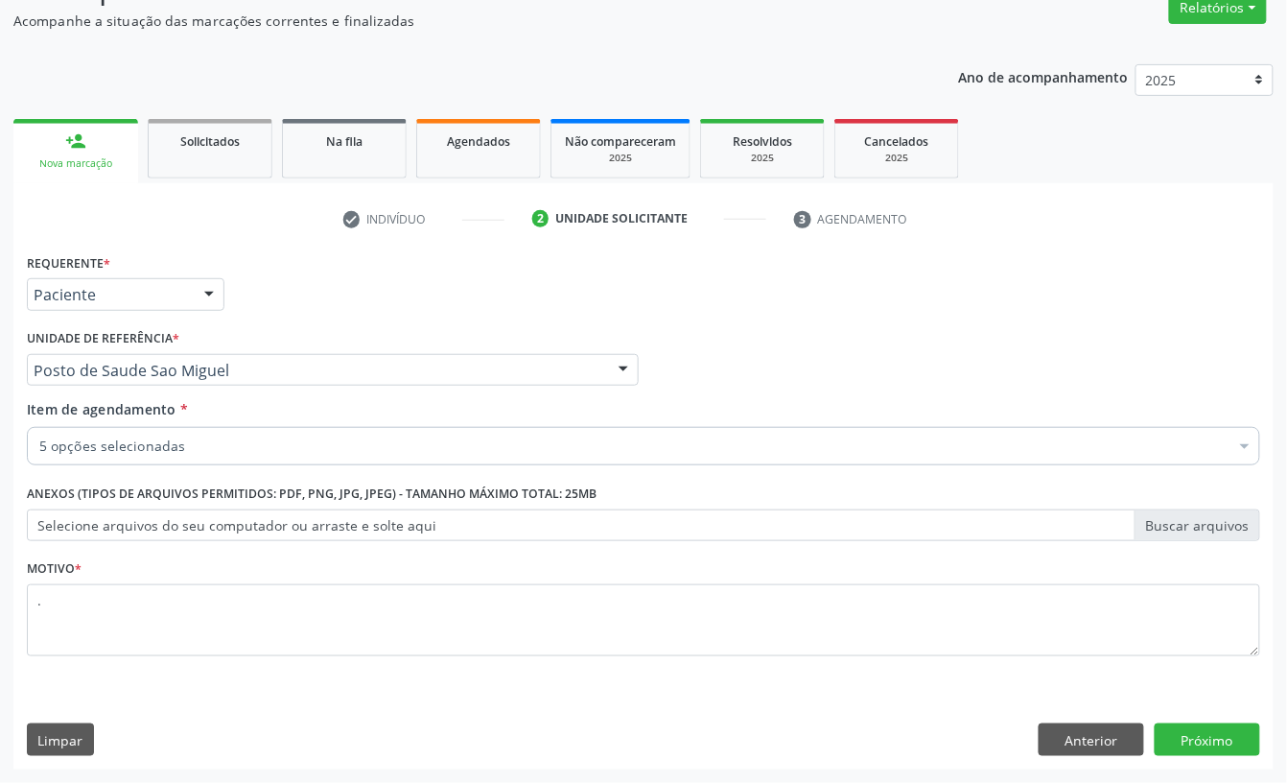
click at [1193, 721] on div "Requerente * Paciente Profissional de Saúde Paciente Nenhum resultado encontrad…" at bounding box center [643, 508] width 1260 height 521
click at [1193, 733] on button "Próximo" at bounding box center [1208, 739] width 106 height 33
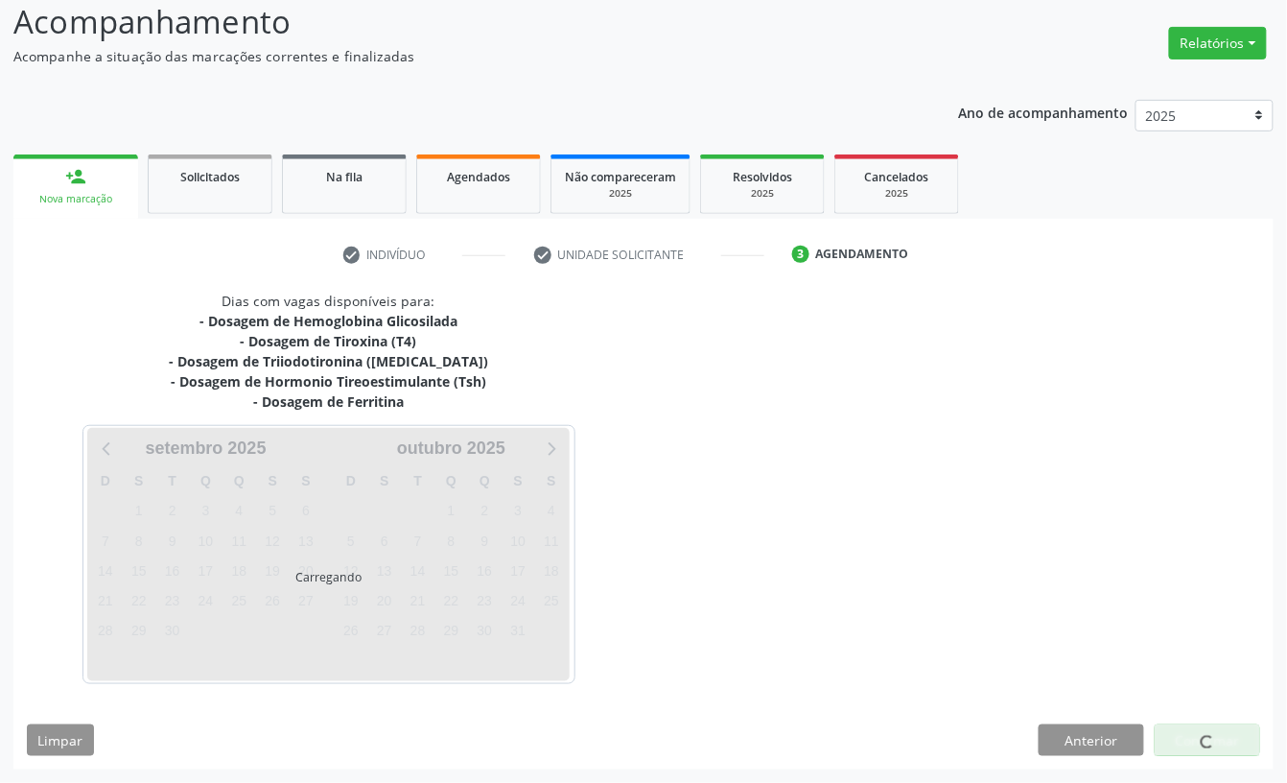
scroll to position [134, 0]
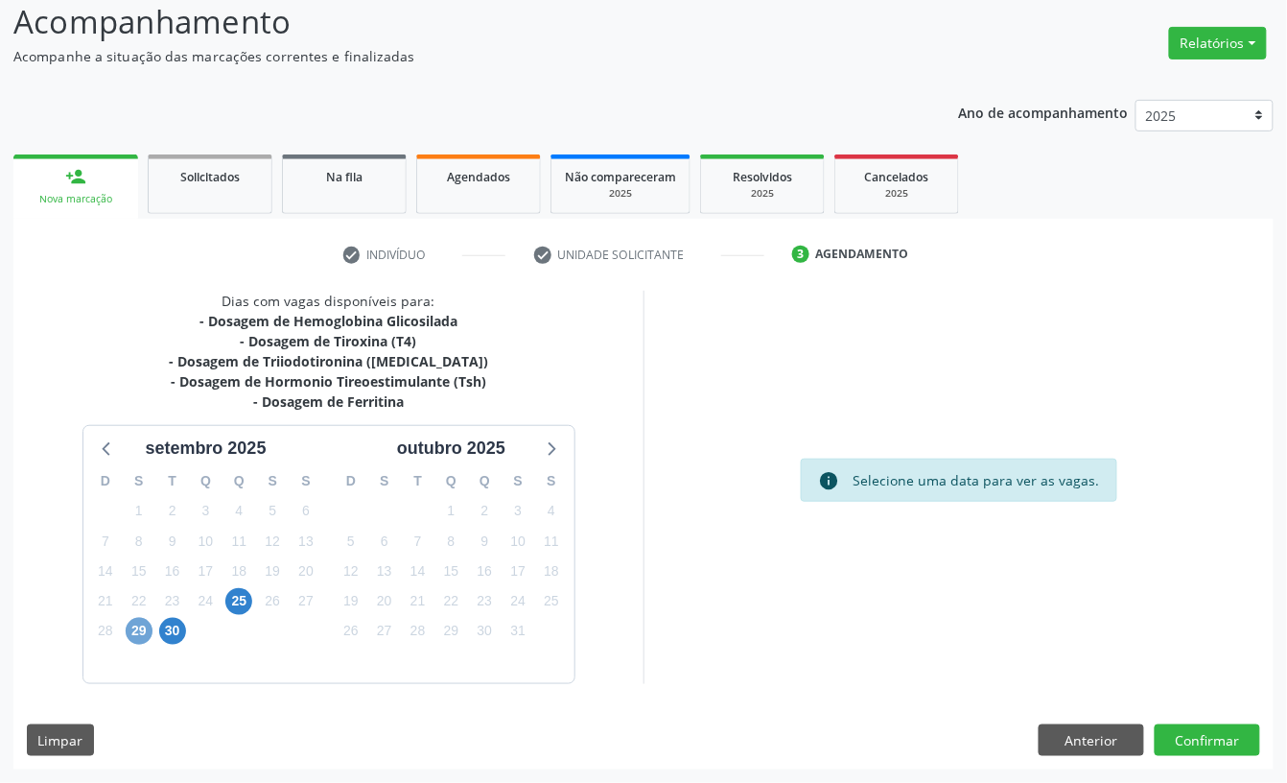
click at [144, 627] on span "29" at bounding box center [139, 631] width 27 height 27
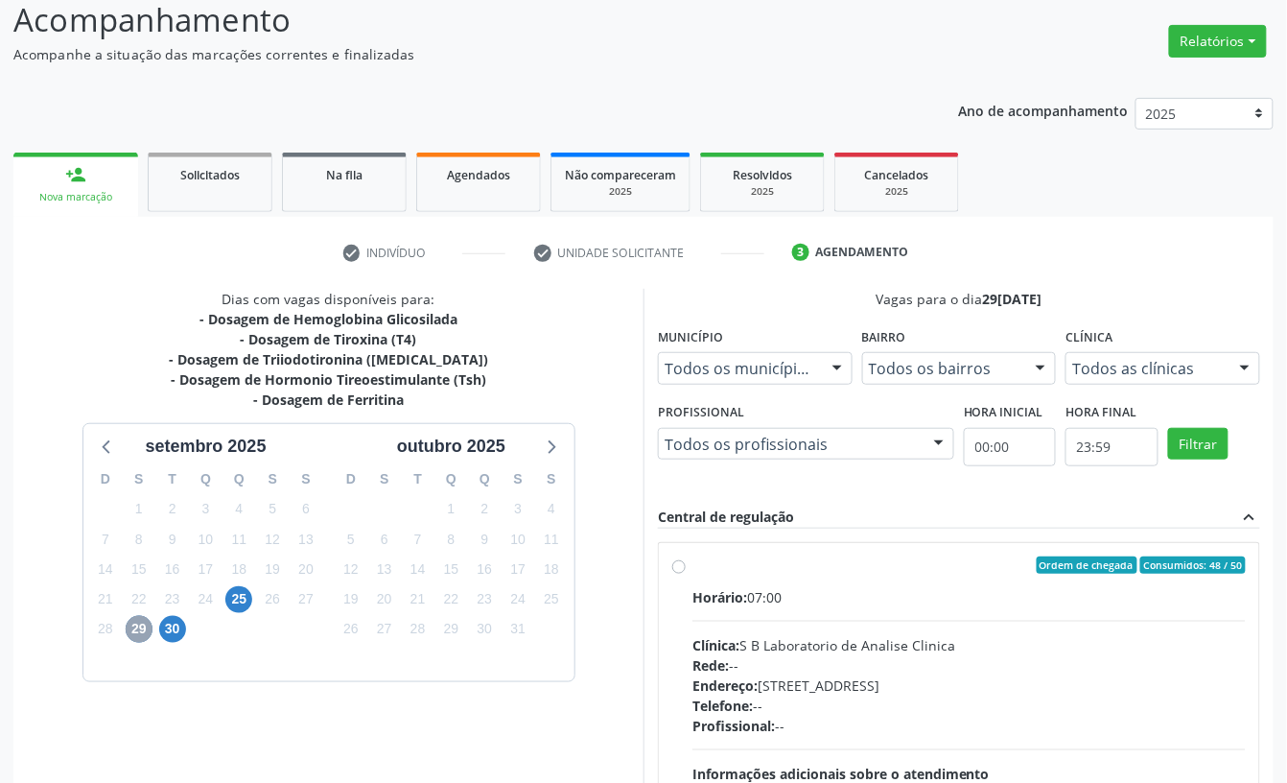
scroll to position [332, 0]
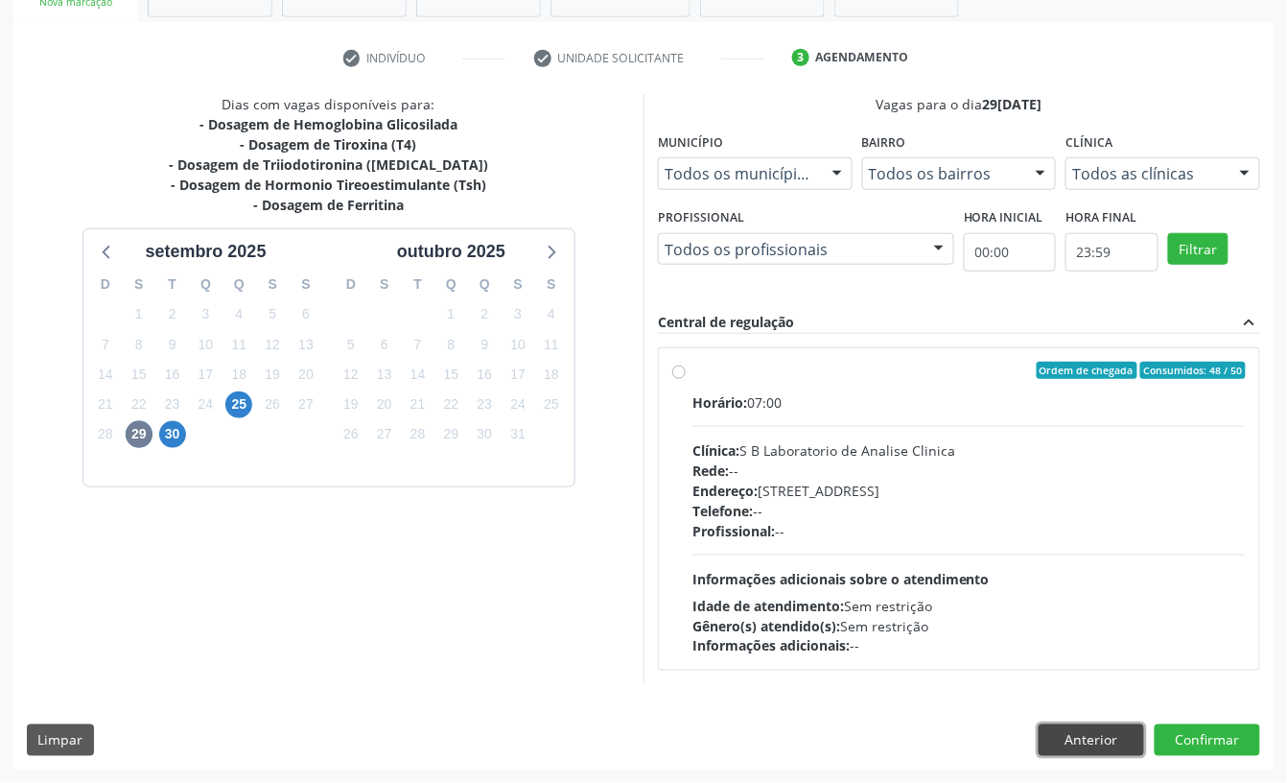
click at [1083, 733] on button "Anterior" at bounding box center [1092, 740] width 106 height 33
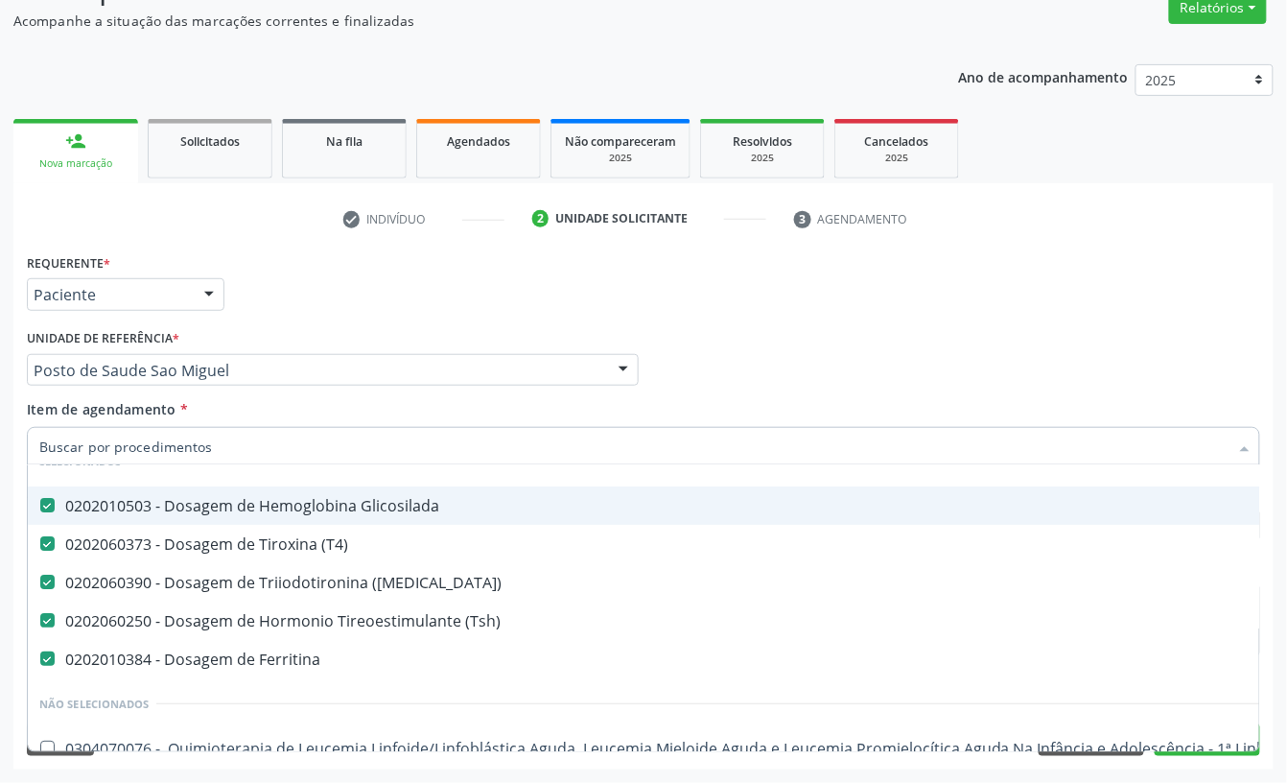
scroll to position [128, 0]
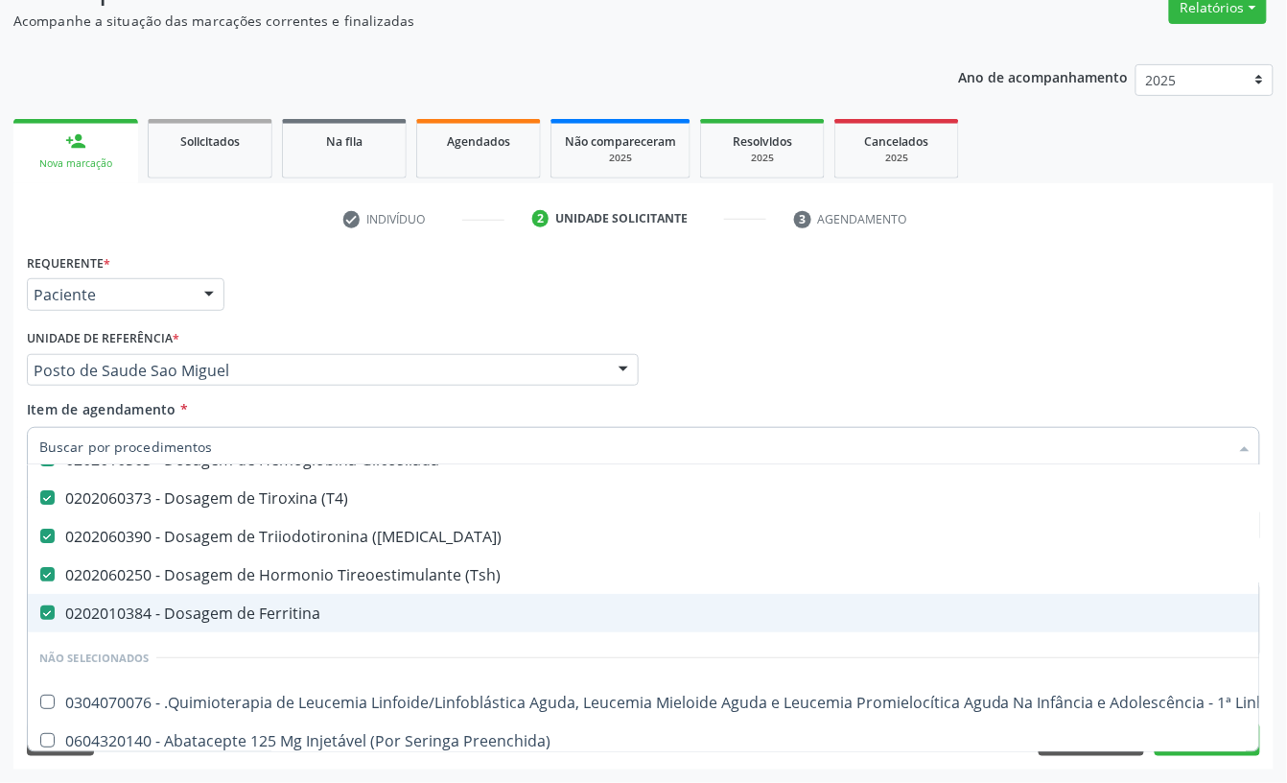
click at [170, 605] on div "0202010384 - Dosagem de Ferritina" at bounding box center [785, 612] width 1493 height 15
checkbox Ferritina "false"
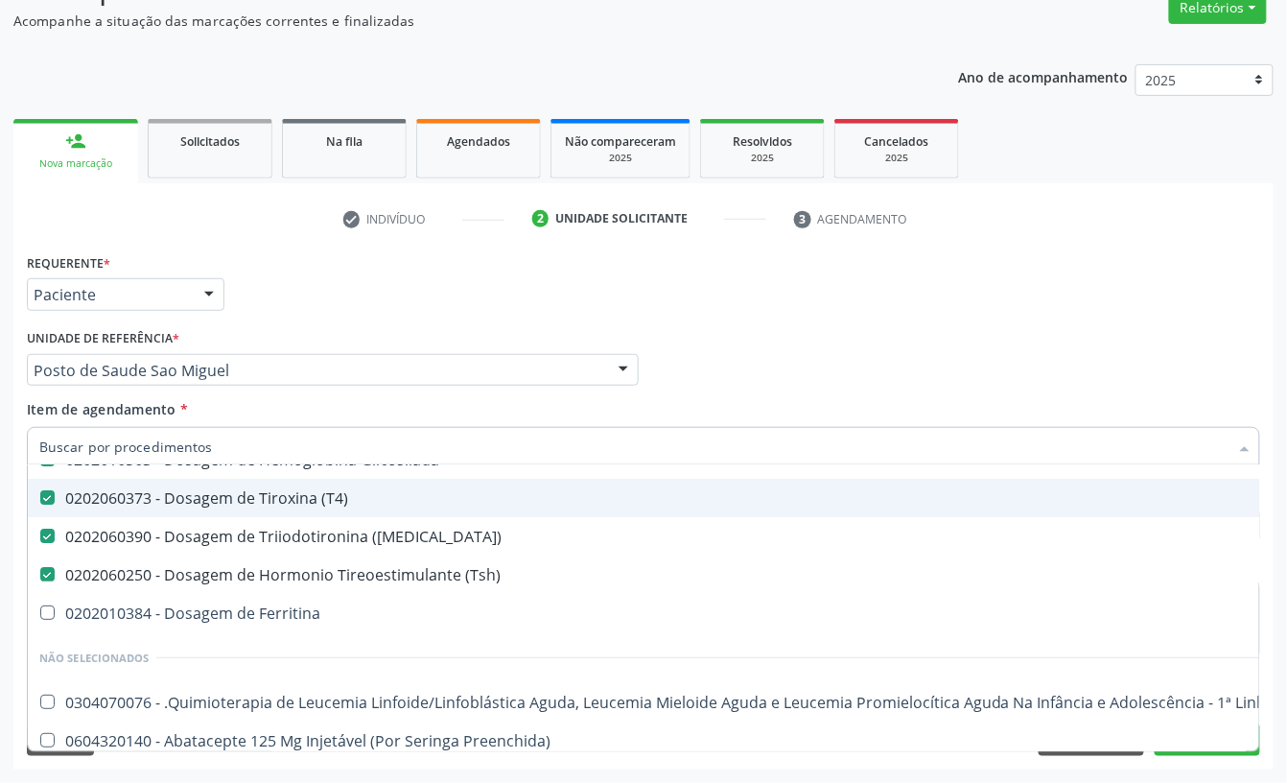
click at [964, 332] on div "Profissional Solicitante Por favor, selecione a Unidade de Atendimento primeiro…" at bounding box center [643, 361] width 1243 height 75
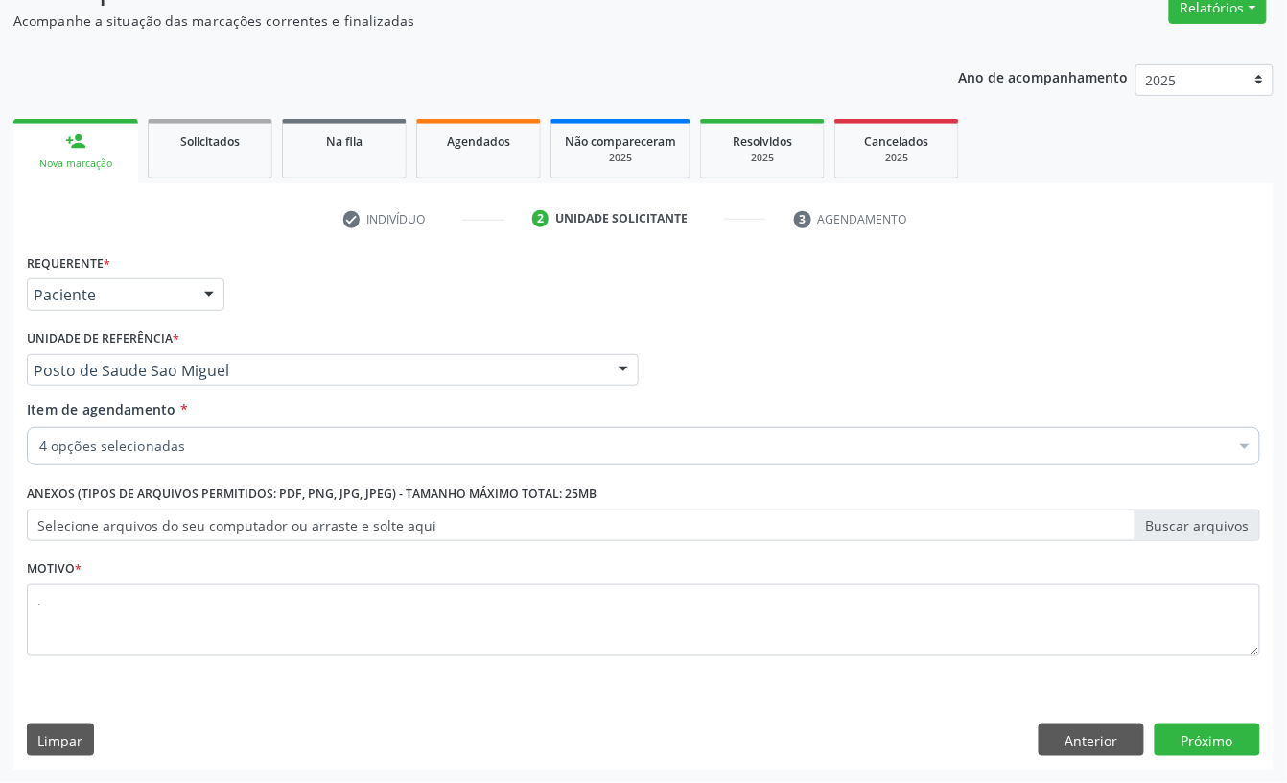
scroll to position [0, 0]
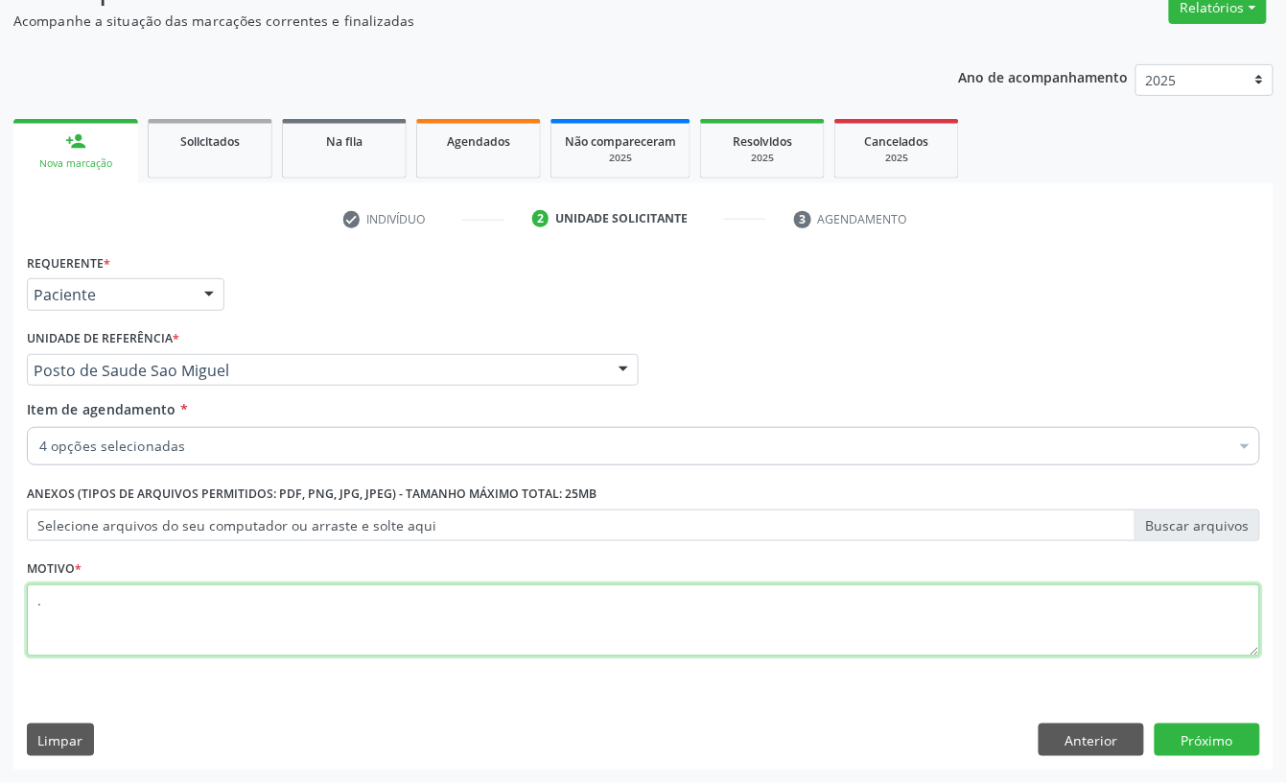
click at [790, 622] on textarea "." at bounding box center [644, 620] width 1234 height 73
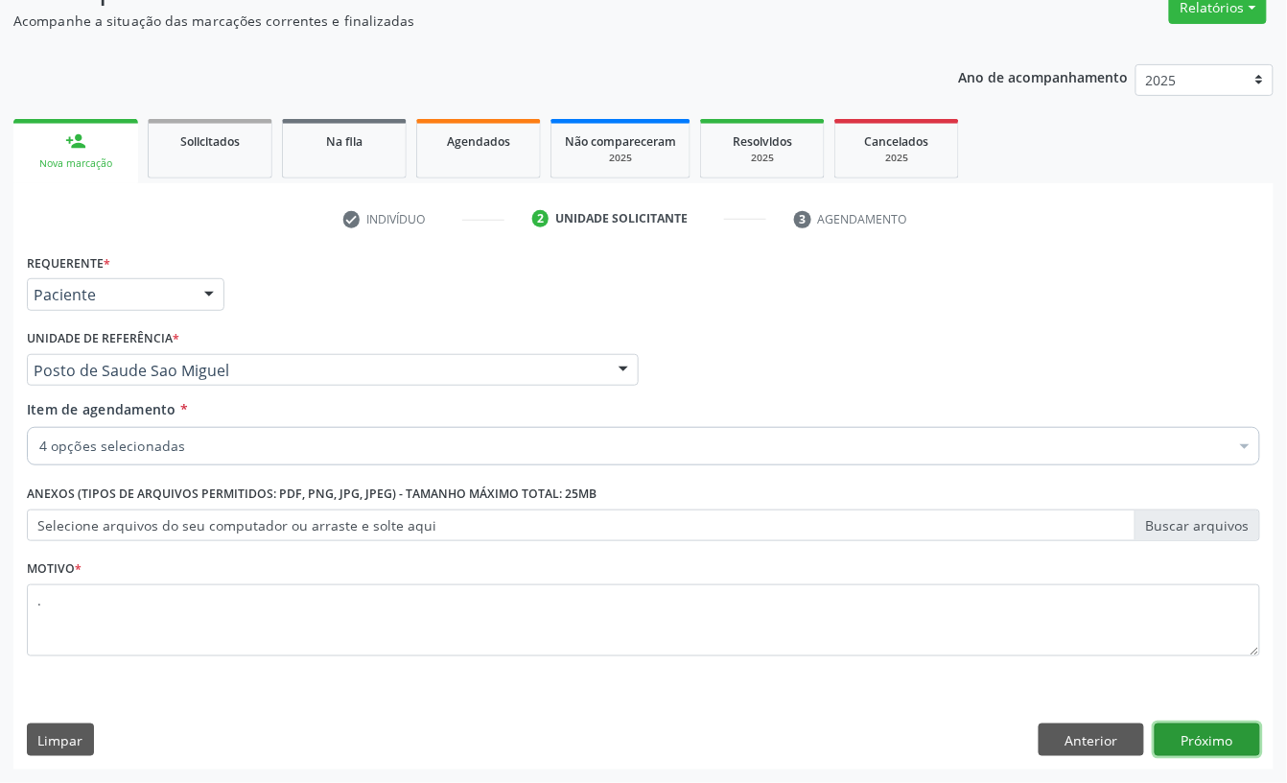
click at [1218, 741] on button "Próximo" at bounding box center [1208, 739] width 106 height 33
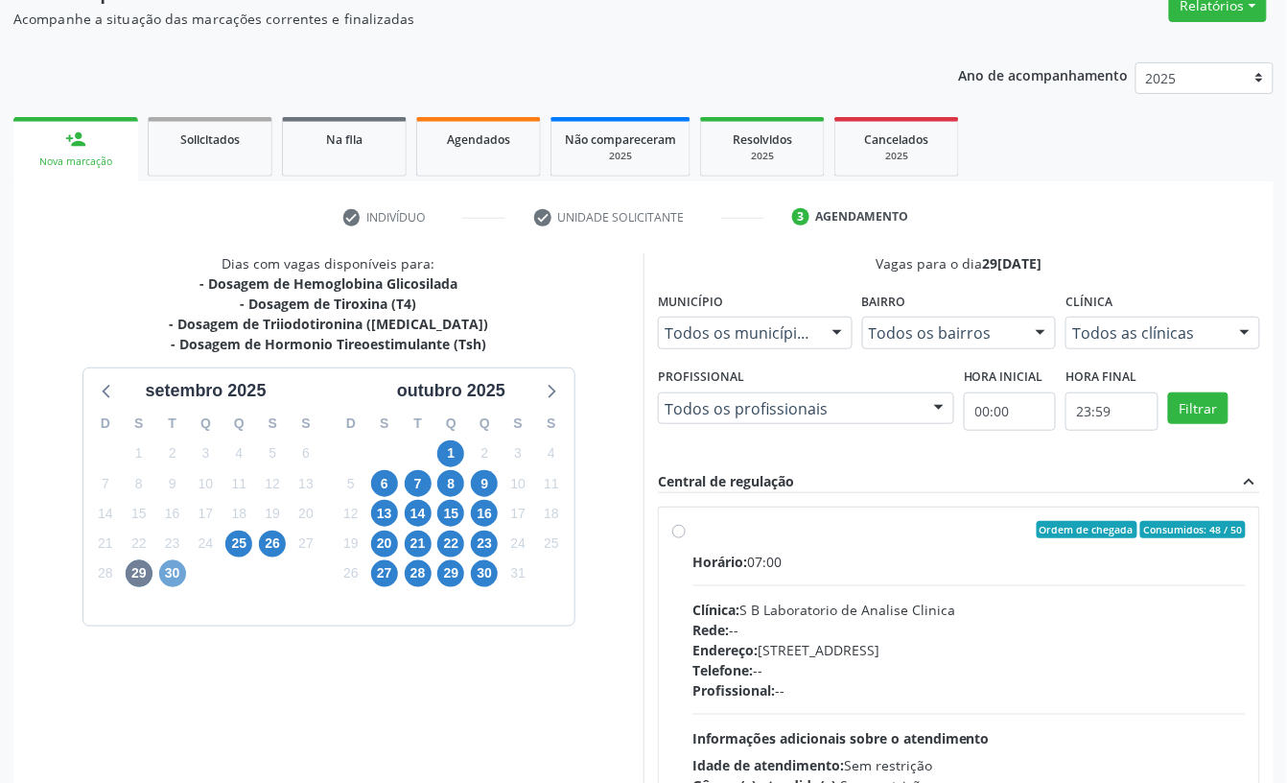
click at [175, 581] on span "30" at bounding box center [172, 573] width 27 height 27
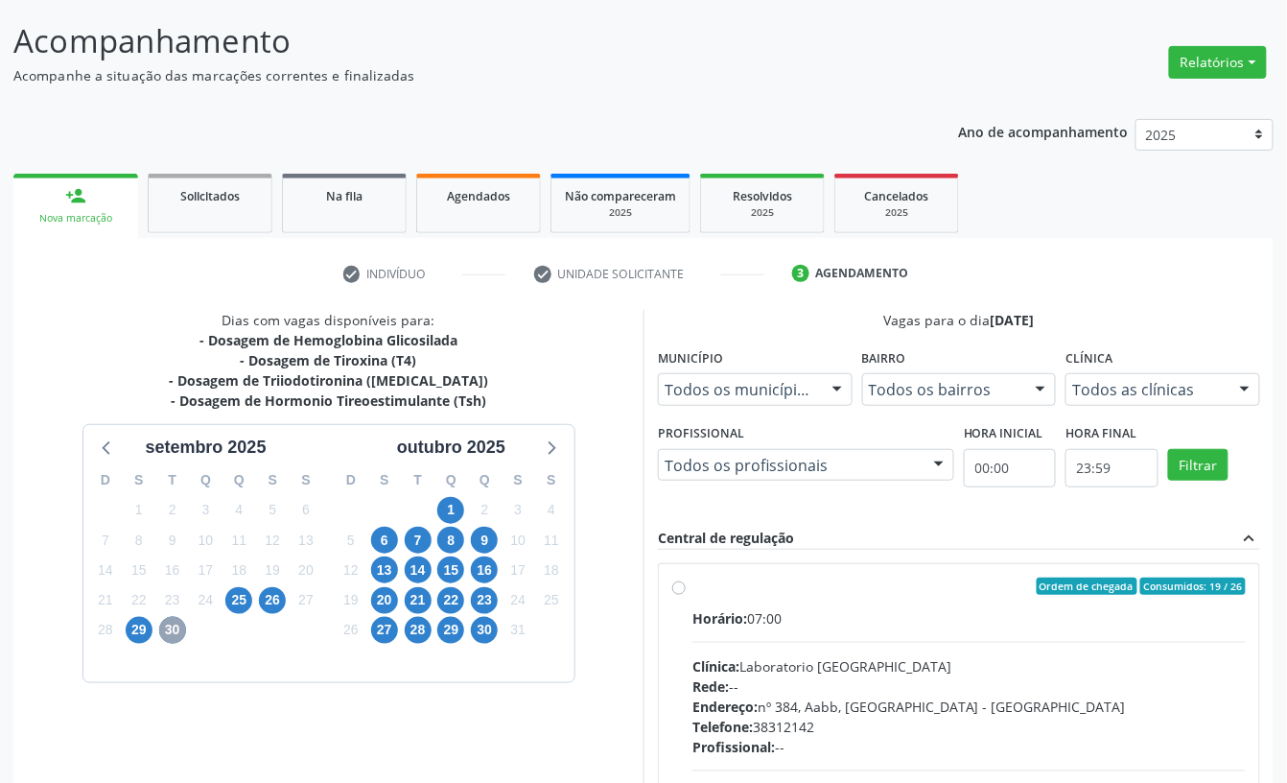
scroll to position [170, 0]
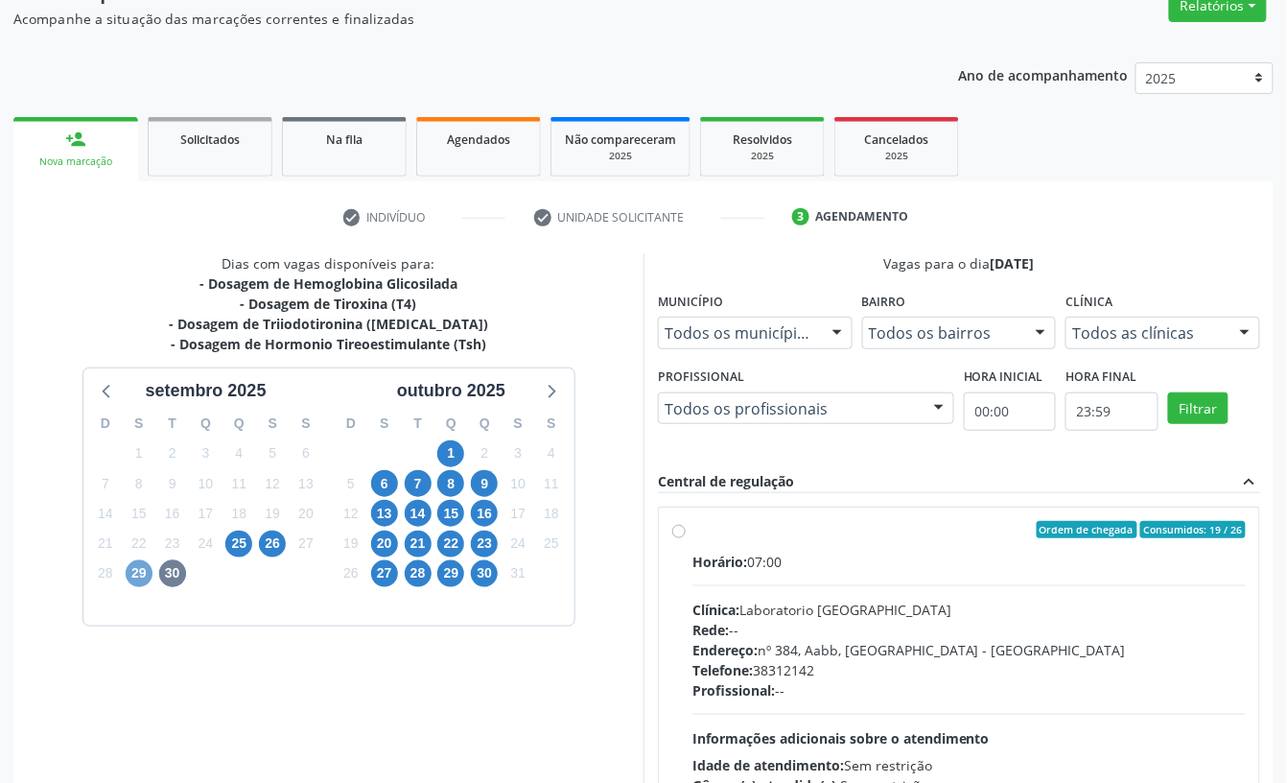
click at [136, 574] on span "29" at bounding box center [139, 573] width 27 height 27
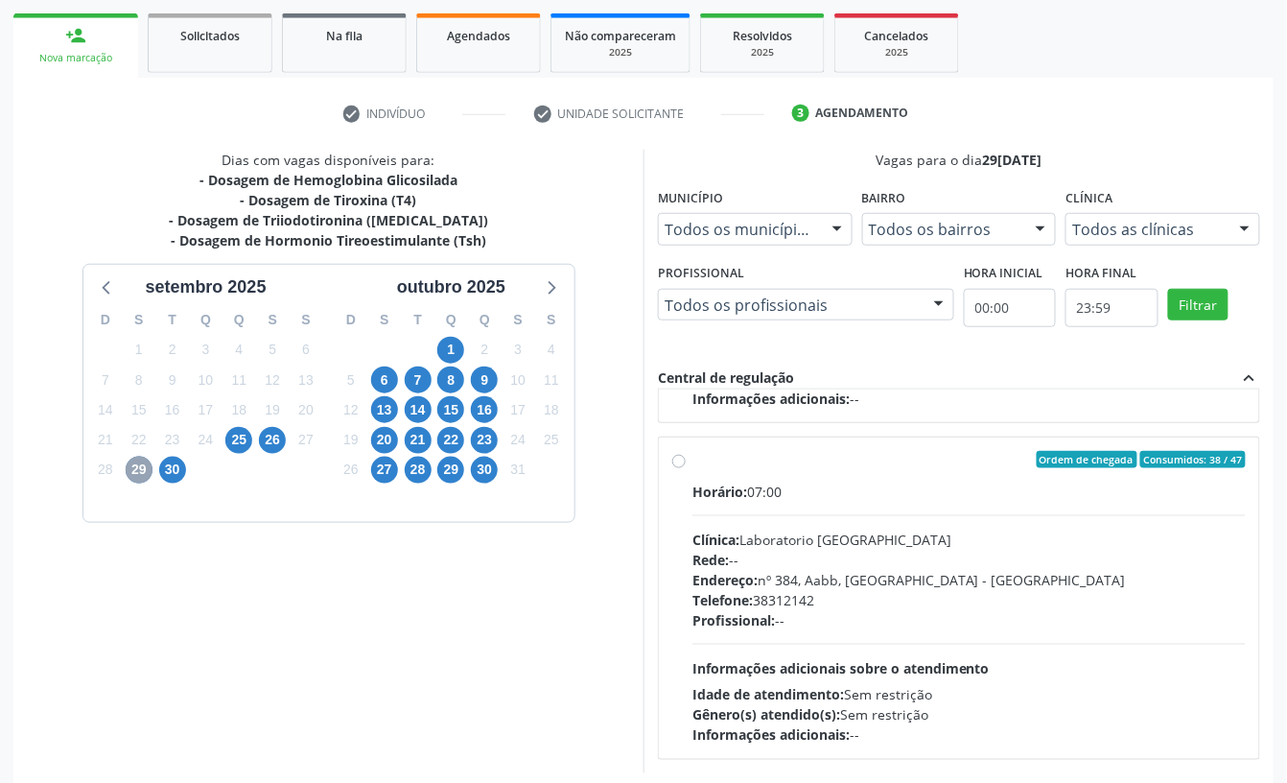
scroll to position [365, 0]
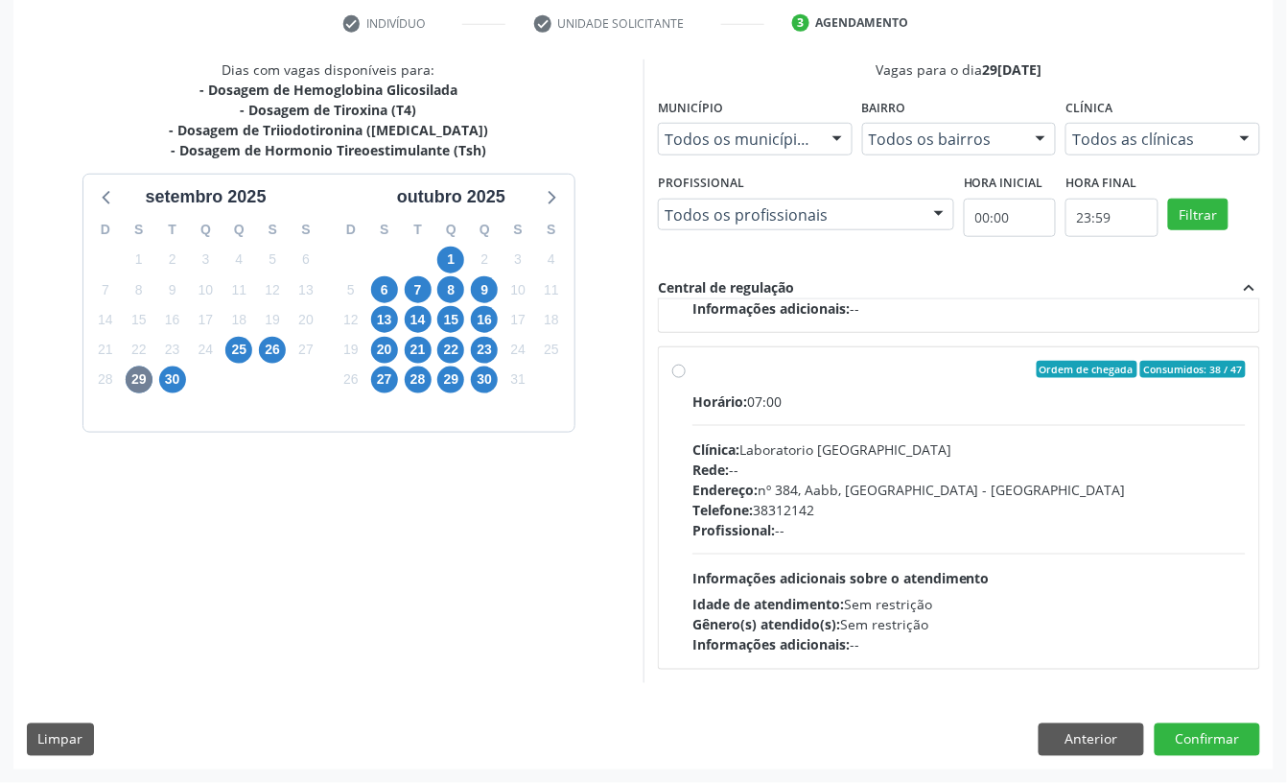
click at [1055, 529] on div "Profissional: --" at bounding box center [969, 530] width 553 height 20
click at [686, 378] on input "Ordem de chegada Consumidos: 38 / 47 Horário: 07:00 Clínica: Laboratorio Sao Fr…" at bounding box center [678, 369] width 13 height 17
radio input "true"
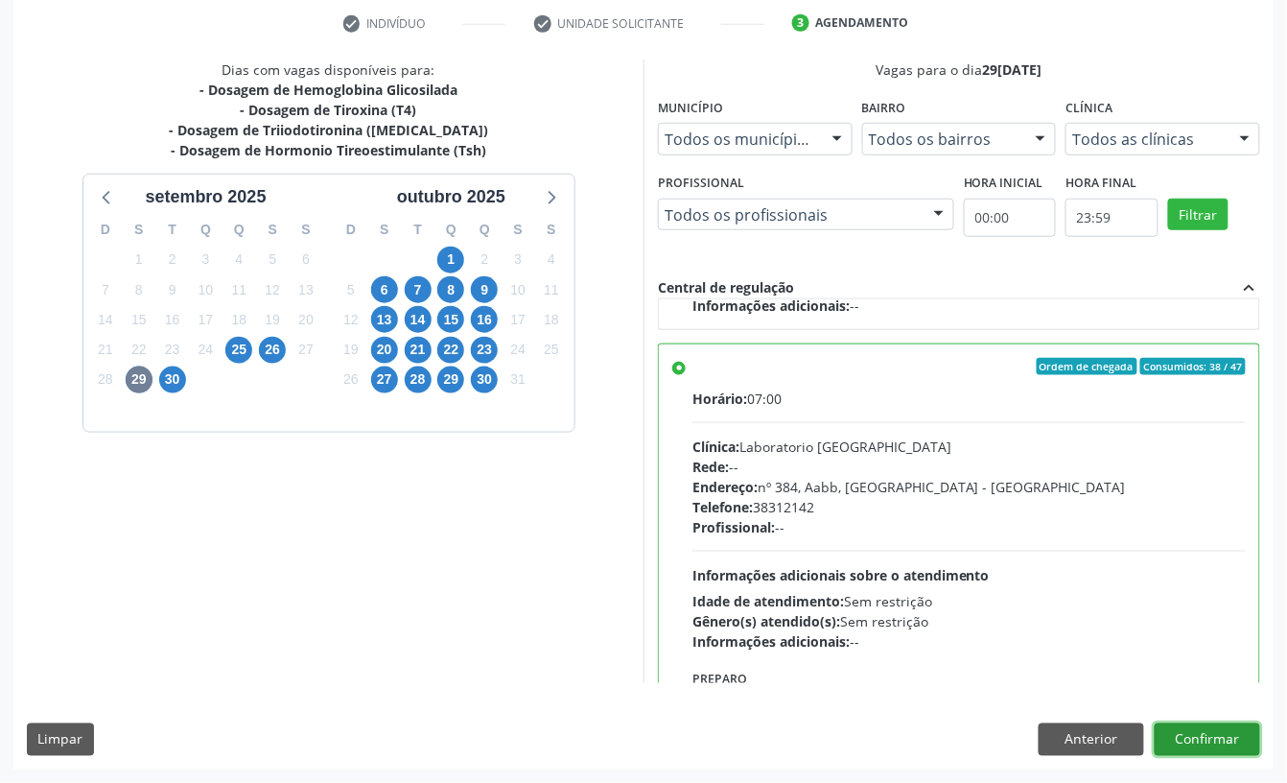
click at [1197, 737] on button "Confirmar" at bounding box center [1208, 739] width 106 height 33
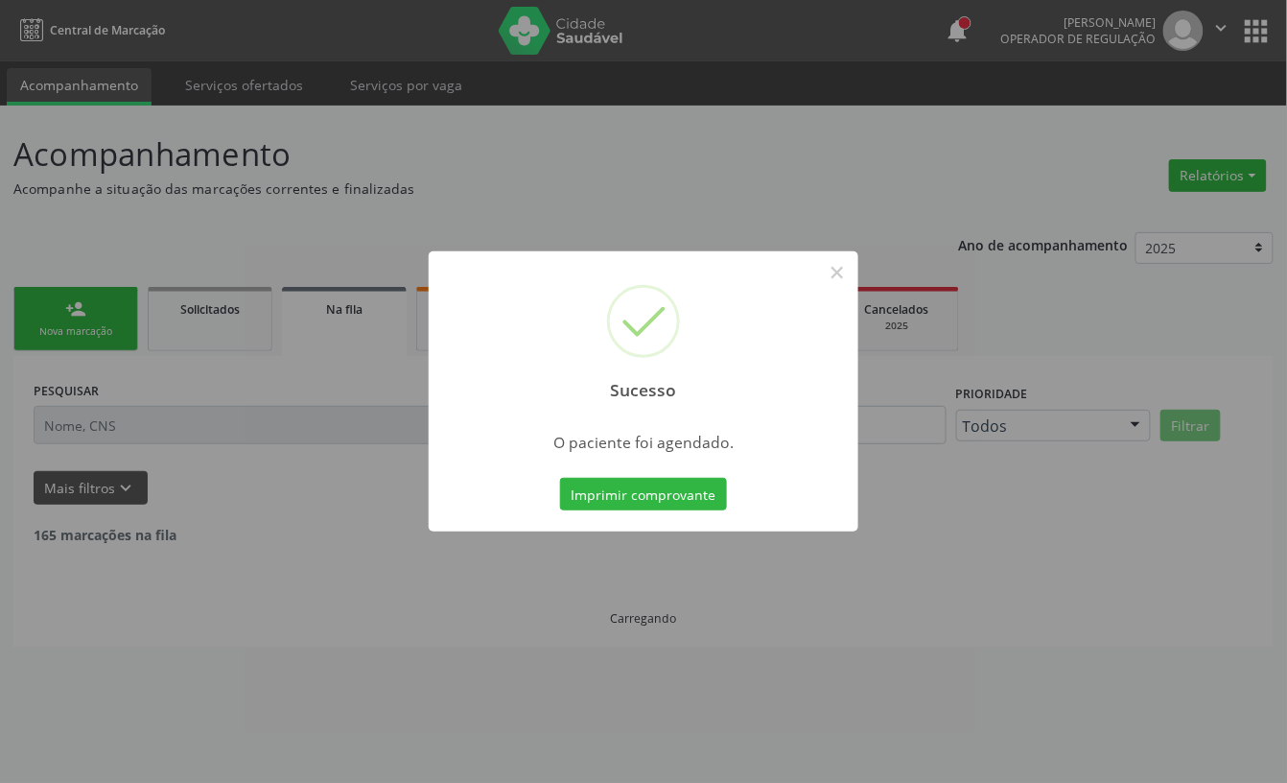
scroll to position [0, 0]
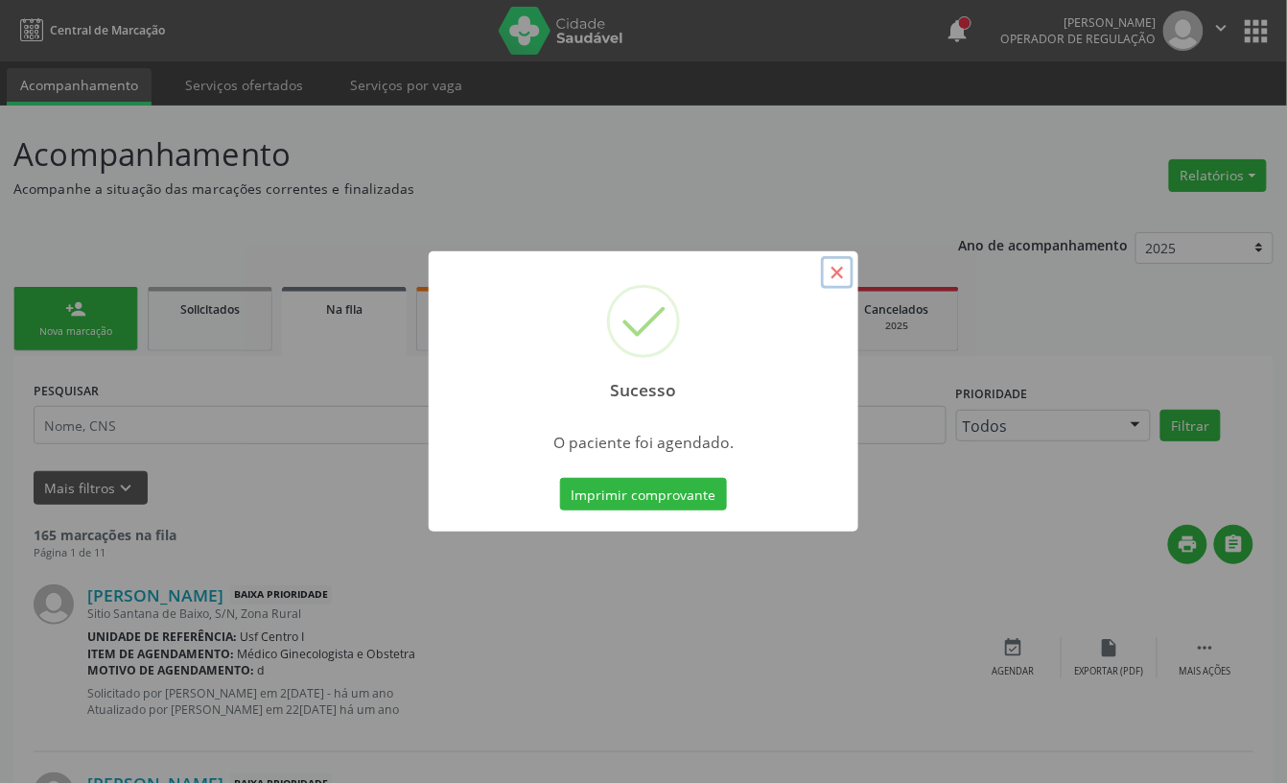
click at [840, 270] on button "×" at bounding box center [837, 272] width 33 height 33
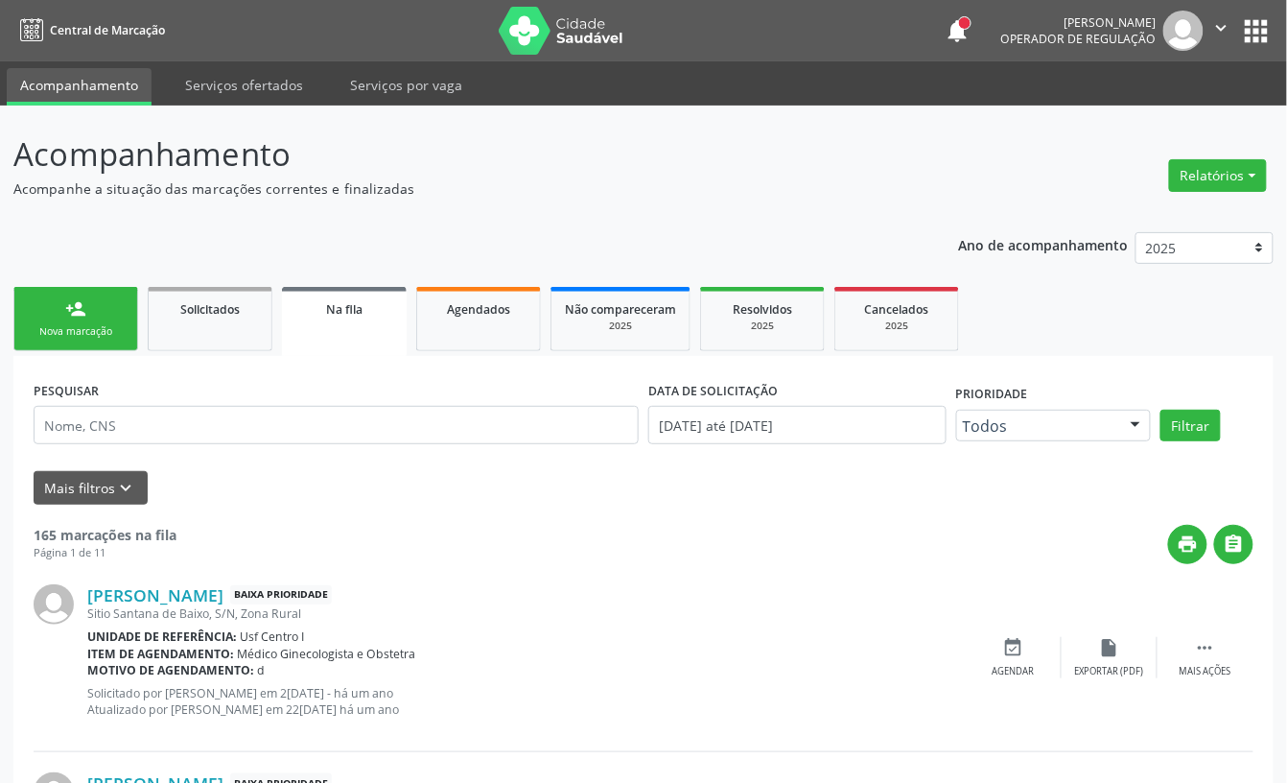
click at [31, 309] on link "person_add Nova marcação" at bounding box center [75, 319] width 125 height 64
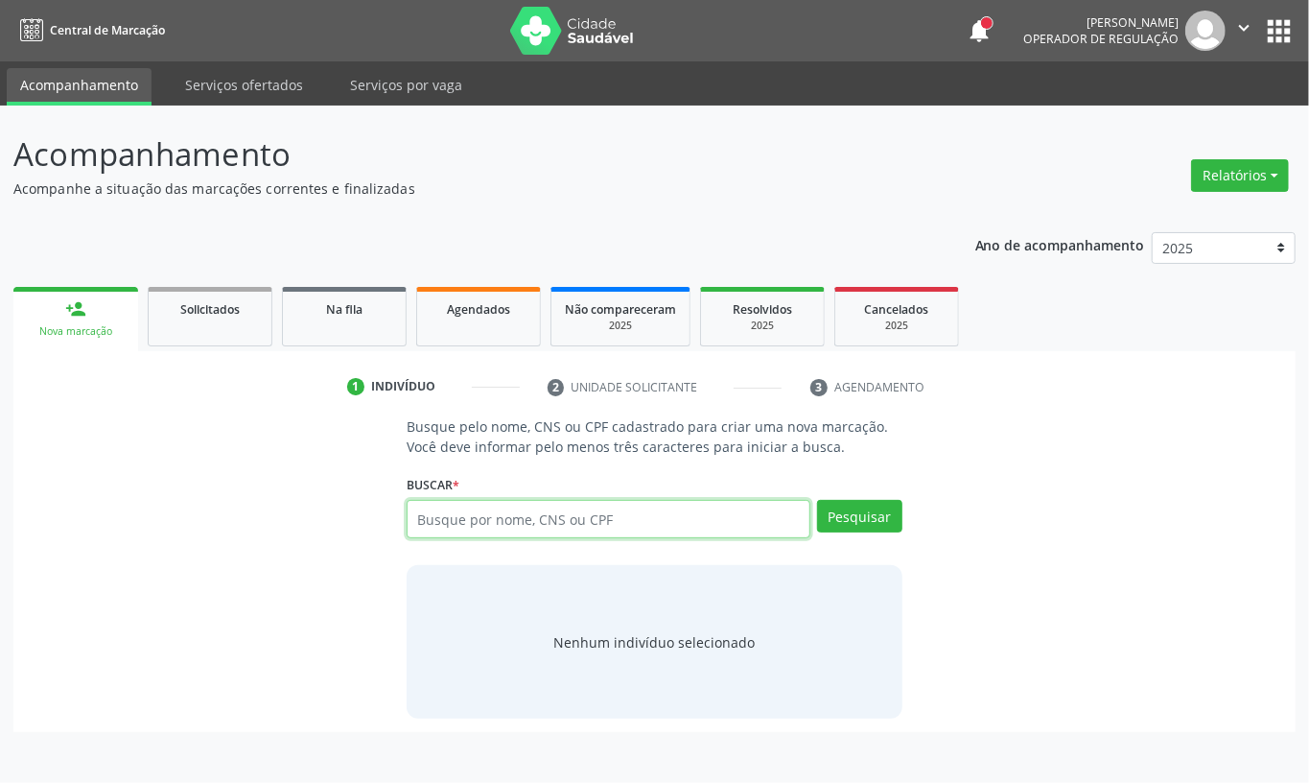
click at [445, 514] on input "text" at bounding box center [609, 519] width 404 height 38
type input "41839030410"
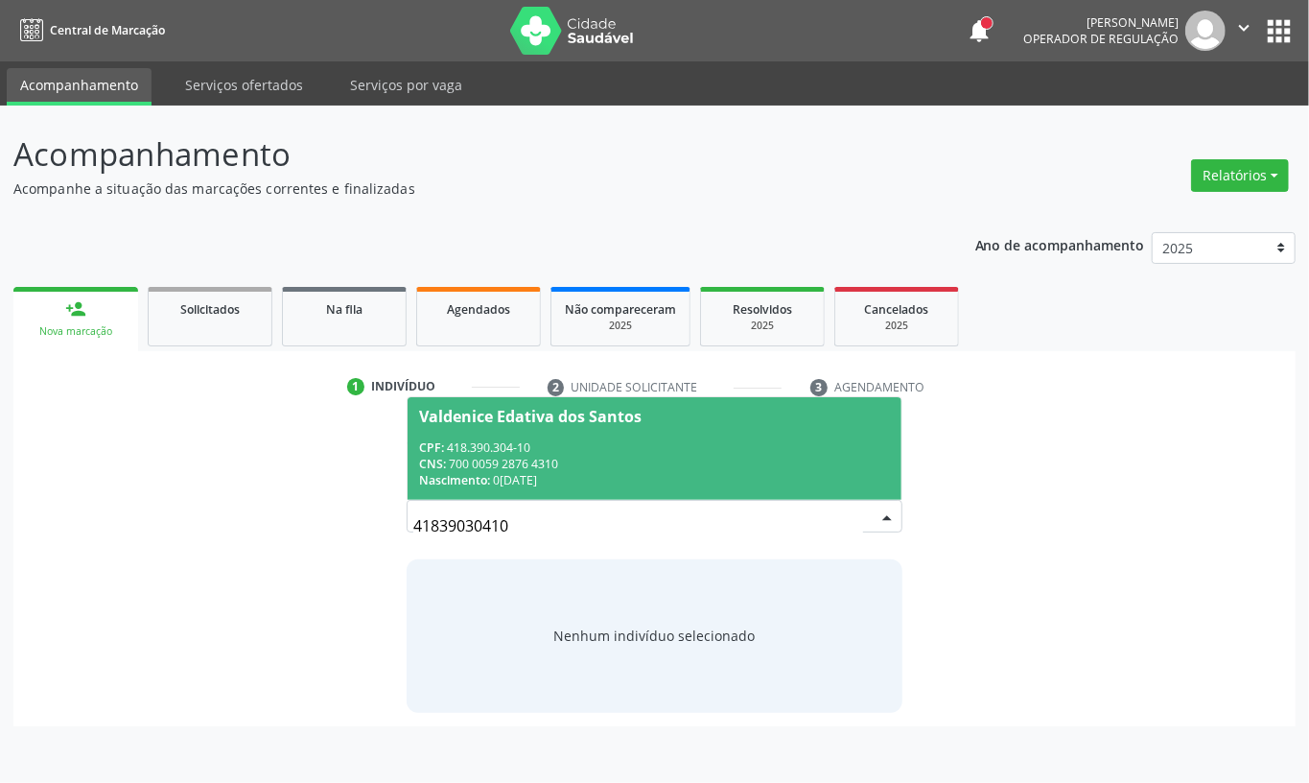
click at [515, 465] on div "CNS: 700 0059 2876 4310" at bounding box center [654, 464] width 471 height 16
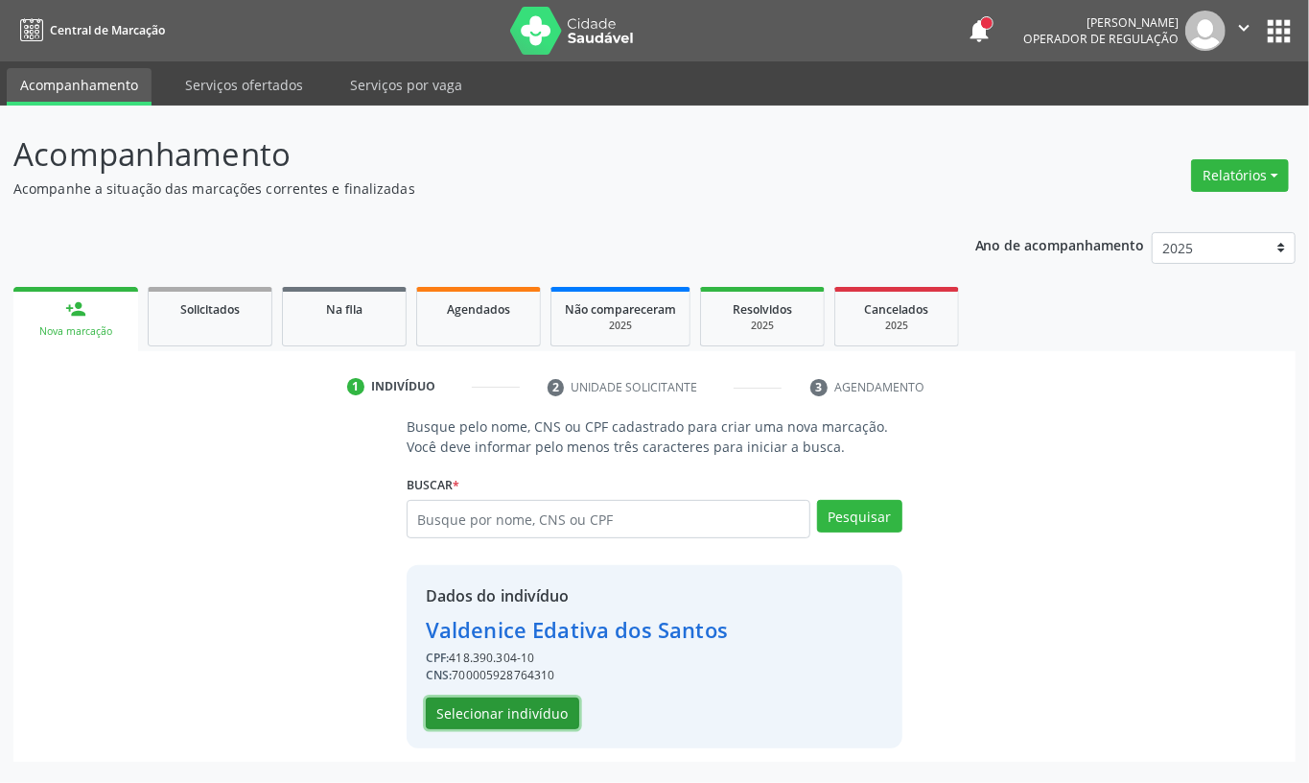
click at [519, 700] on button "Selecionar indivíduo" at bounding box center [502, 713] width 153 height 33
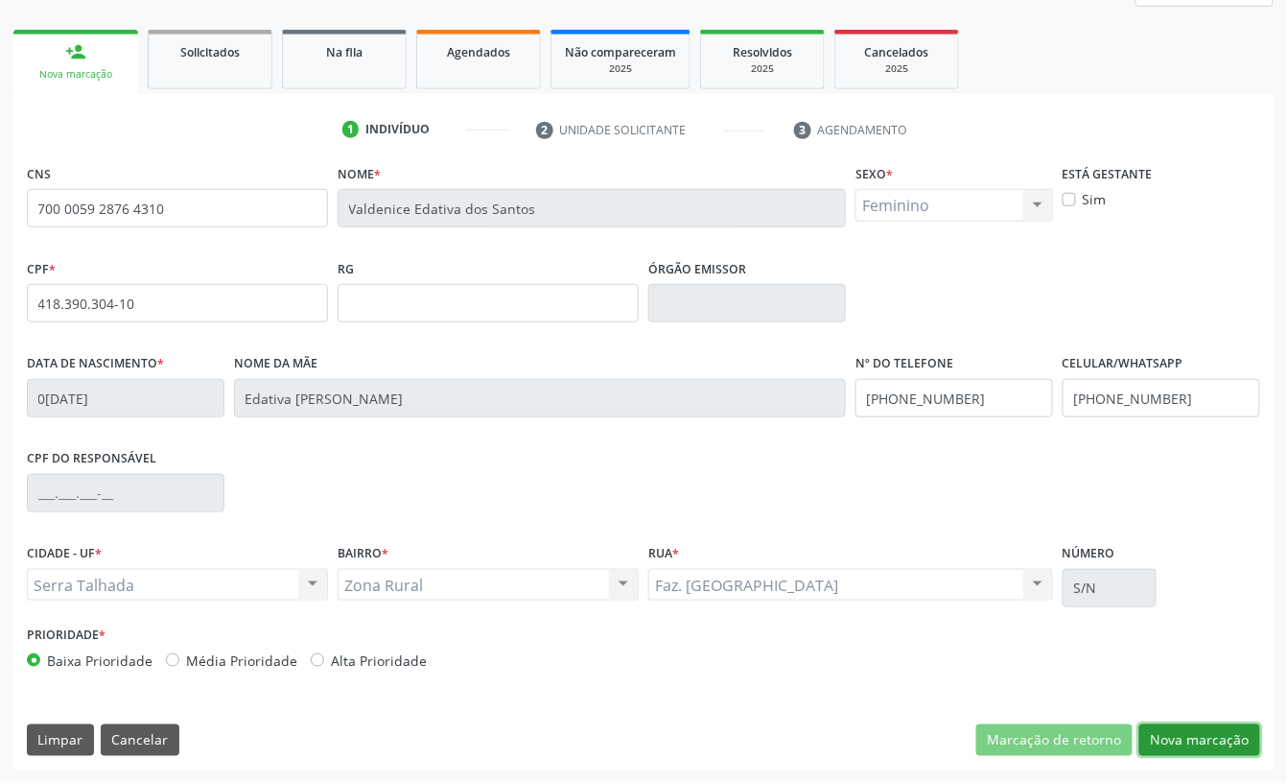
click at [1199, 729] on button "Nova marcação" at bounding box center [1200, 740] width 121 height 33
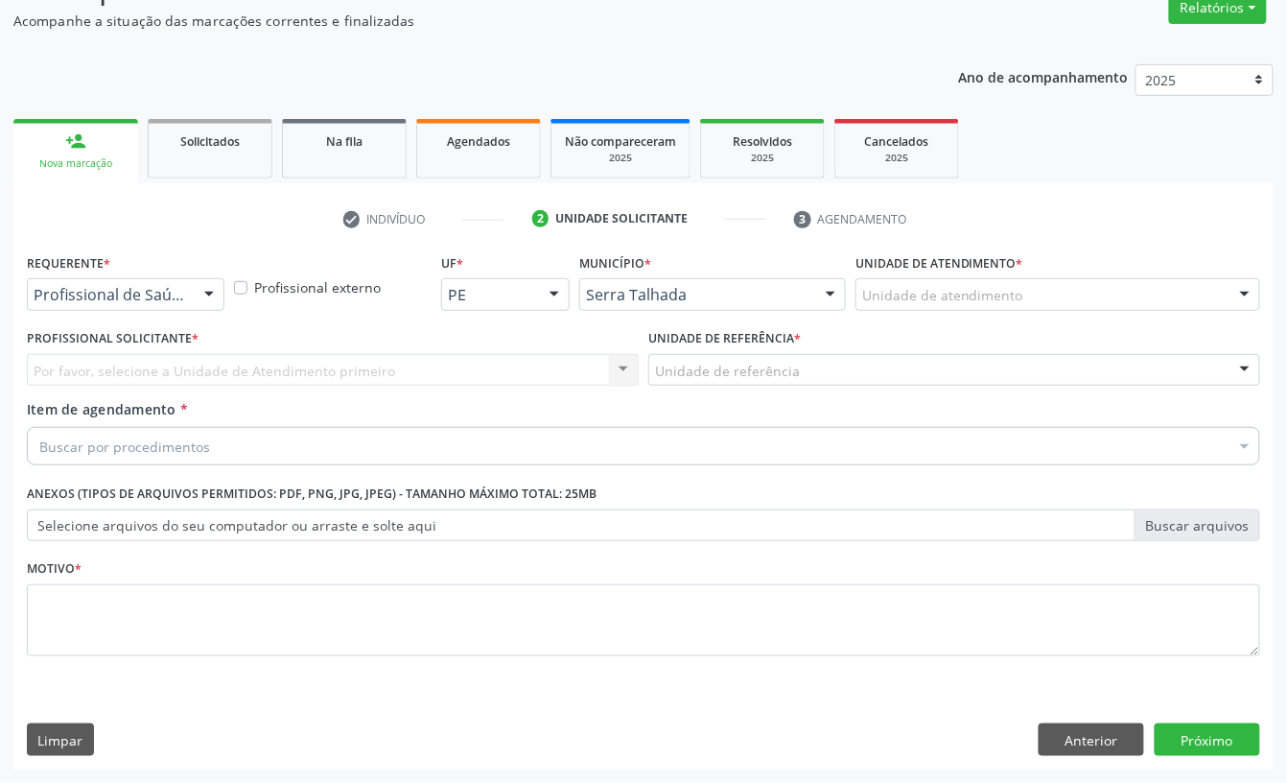
scroll to position [170, 0]
click at [116, 274] on div "Requerente * Profissional de Saúde Profissional de Saúde Paciente Nenhum result…" at bounding box center [126, 278] width 198 height 61
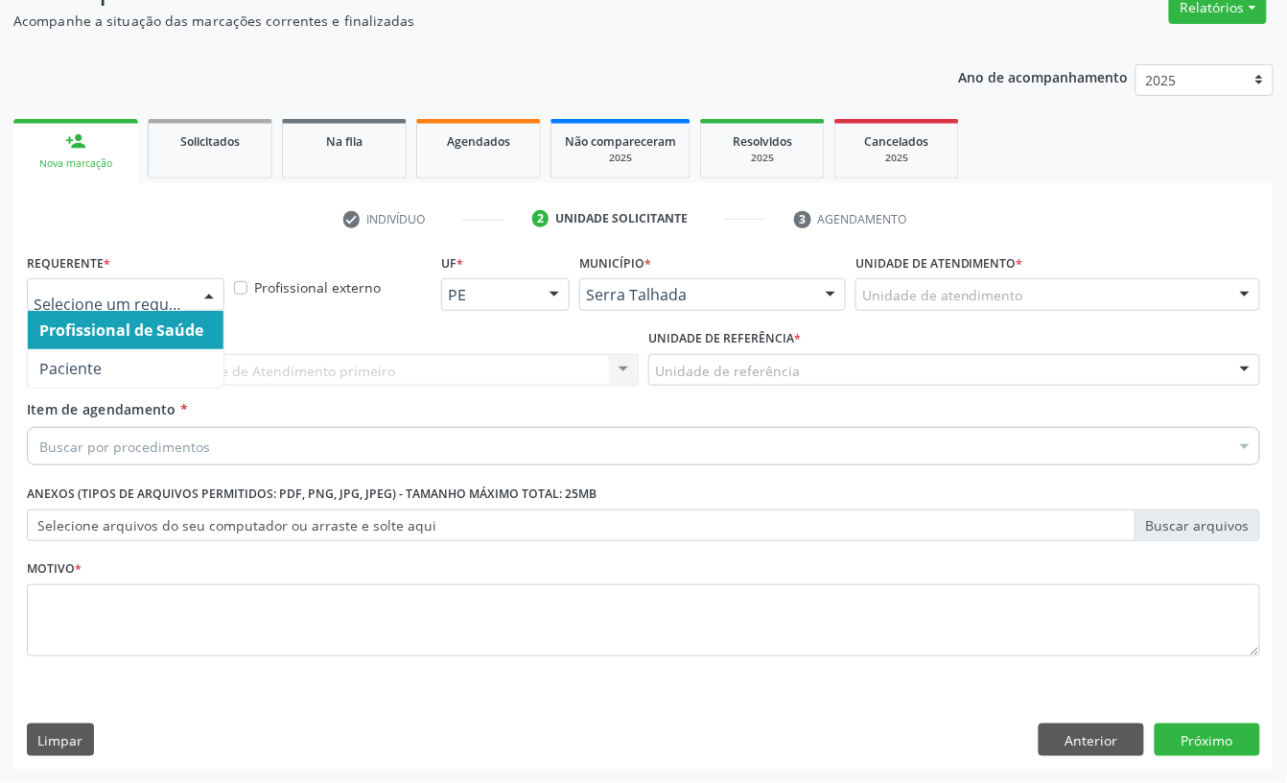
drag, startPoint x: 120, startPoint y: 292, endPoint x: 121, endPoint y: 319, distance: 27.8
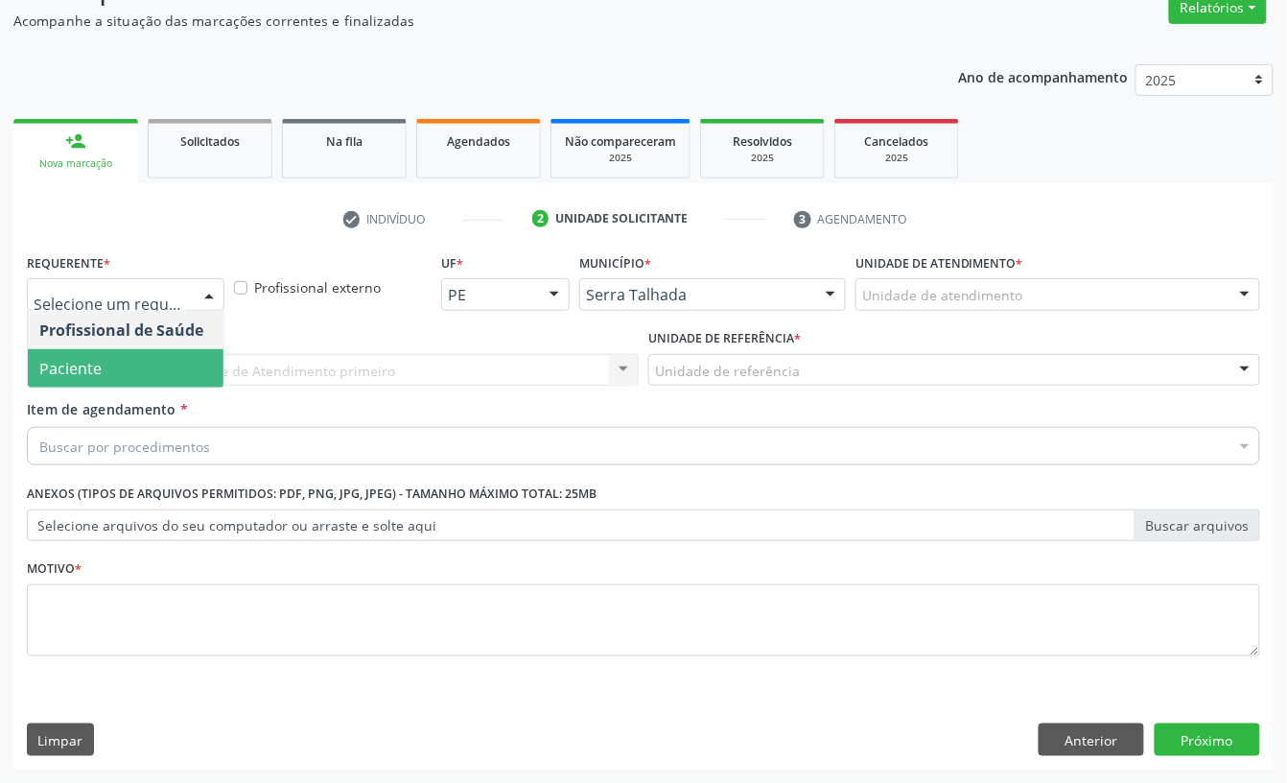
click at [116, 365] on span "Paciente" at bounding box center [126, 368] width 196 height 38
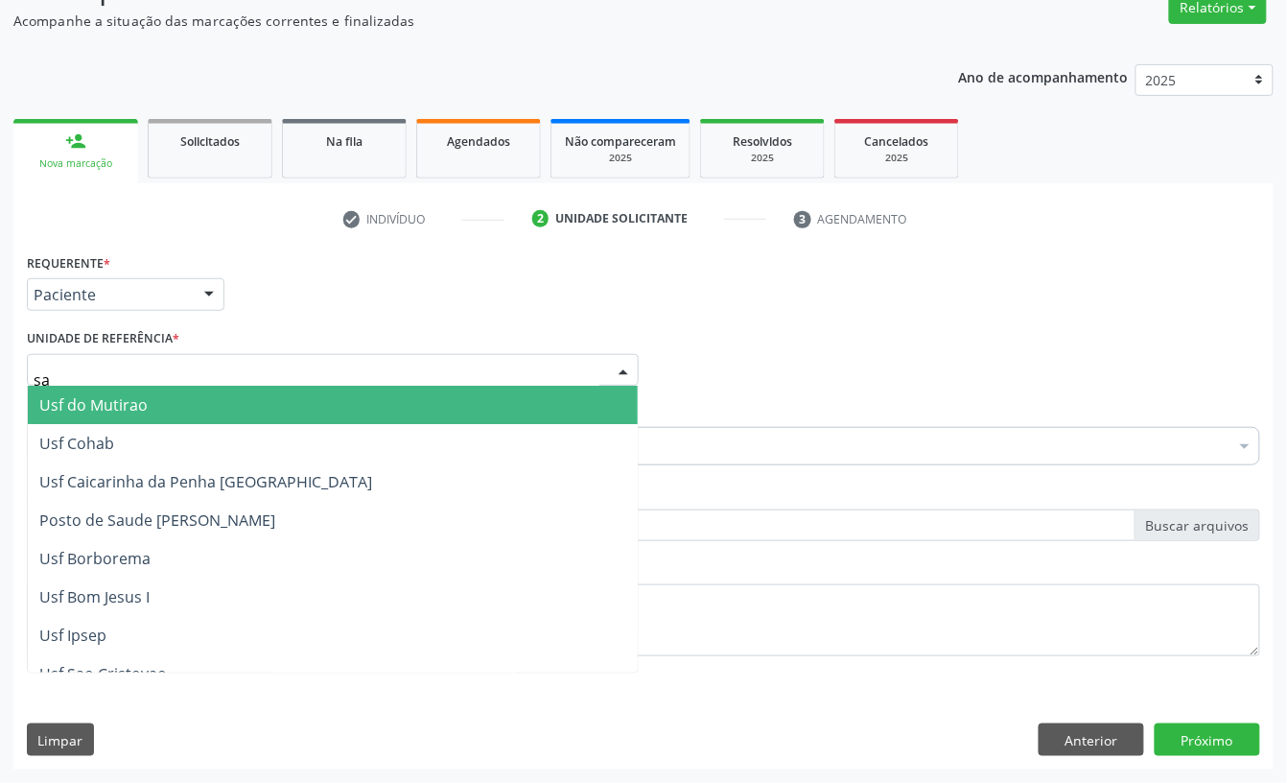
type input "sao"
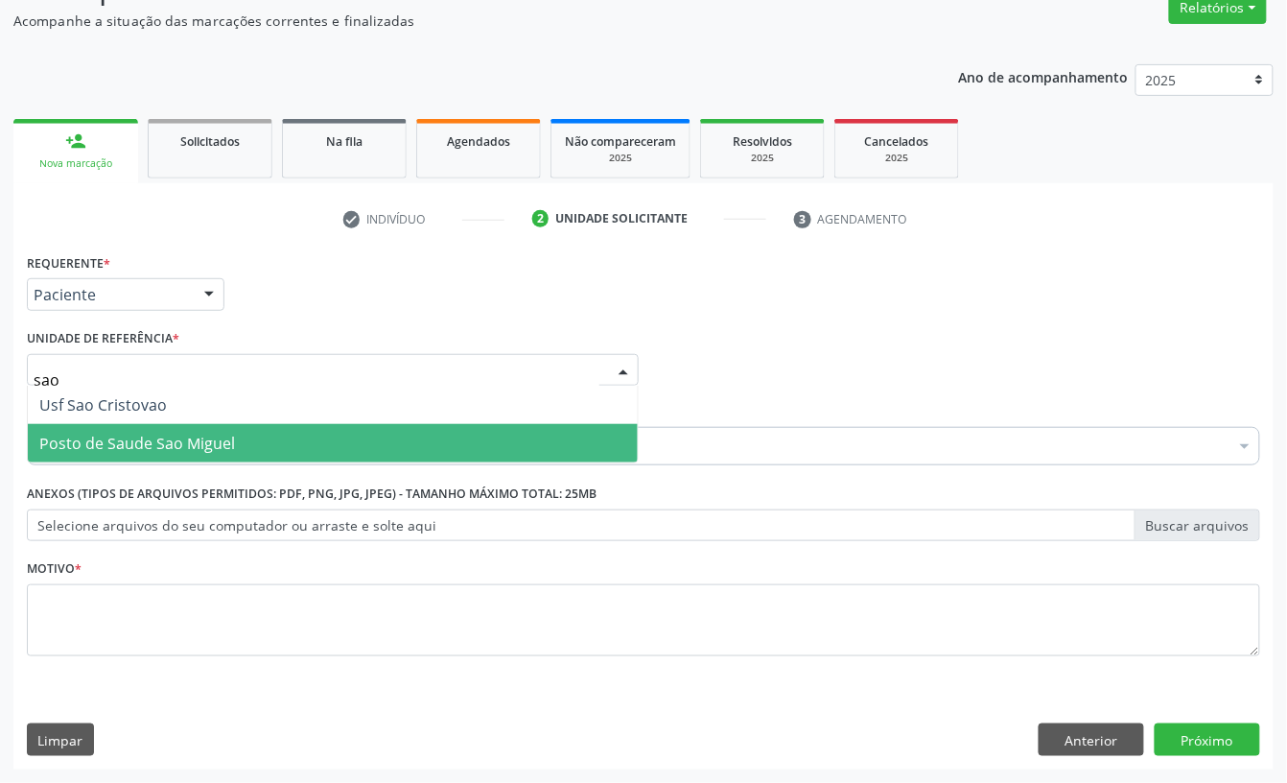
drag, startPoint x: 185, startPoint y: 430, endPoint x: 188, endPoint y: 447, distance: 17.5
click at [185, 433] on span "Posto de Saude Sao Miguel" at bounding box center [137, 443] width 196 height 21
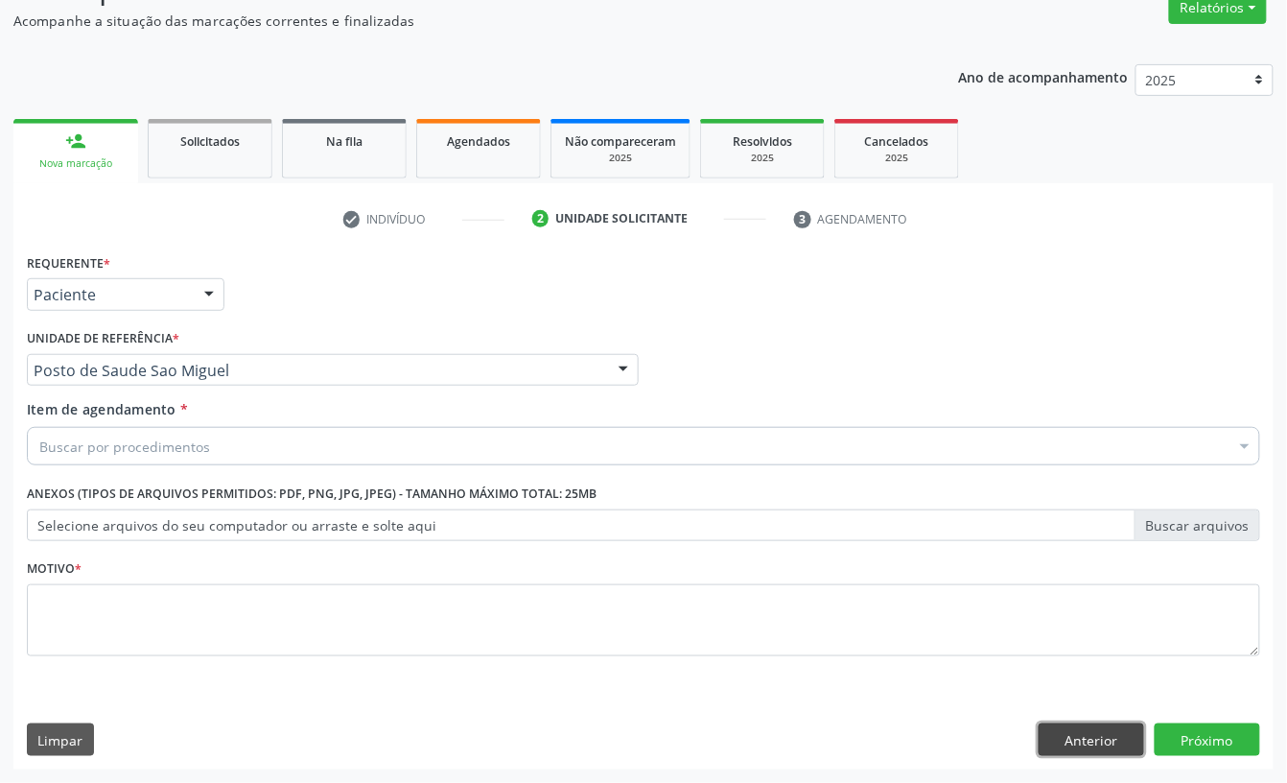
drag, startPoint x: 1099, startPoint y: 730, endPoint x: 1076, endPoint y: 725, distance: 23.5
click at [1097, 730] on button "Anterior" at bounding box center [1092, 739] width 106 height 33
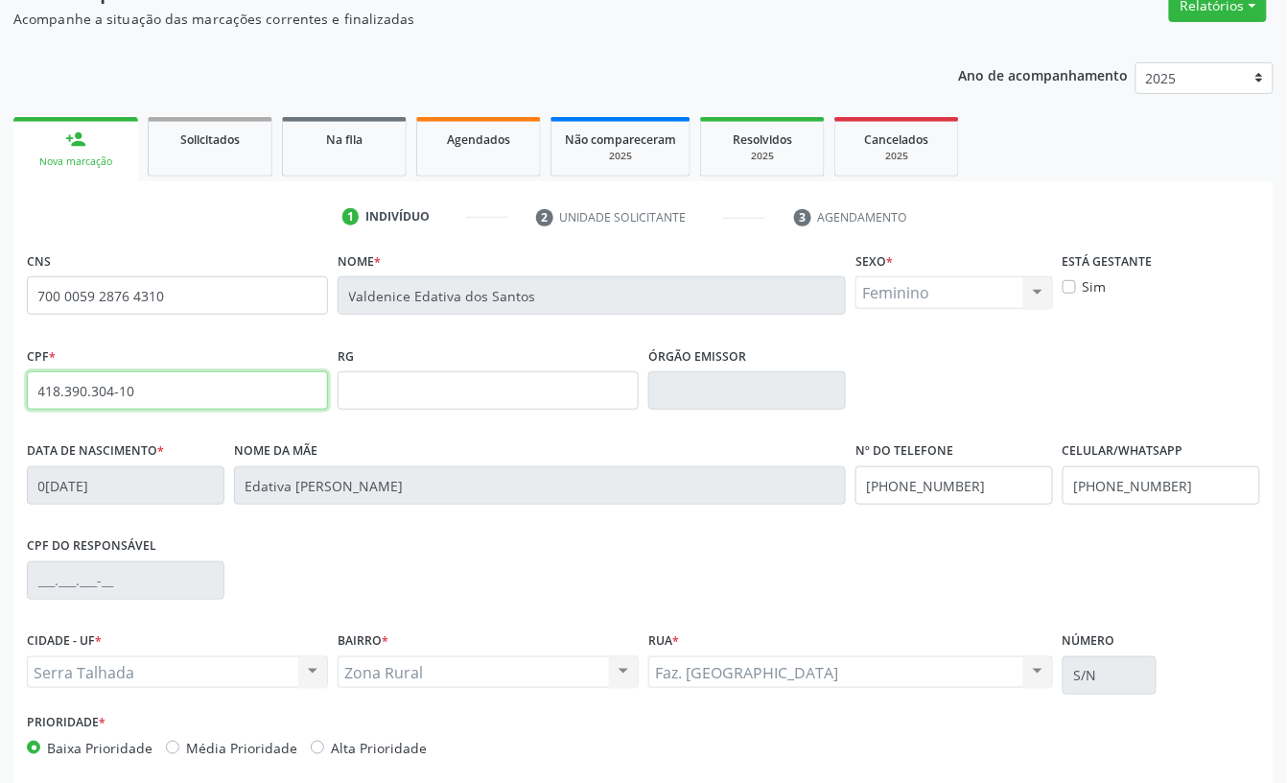
drag, startPoint x: 142, startPoint y: 397, endPoint x: 0, endPoint y: 419, distance: 143.7
click at [0, 419] on div "Acompanhamento Acompanhe a situação das marcações correntes e finalizadas Relat…" at bounding box center [643, 403] width 1287 height 934
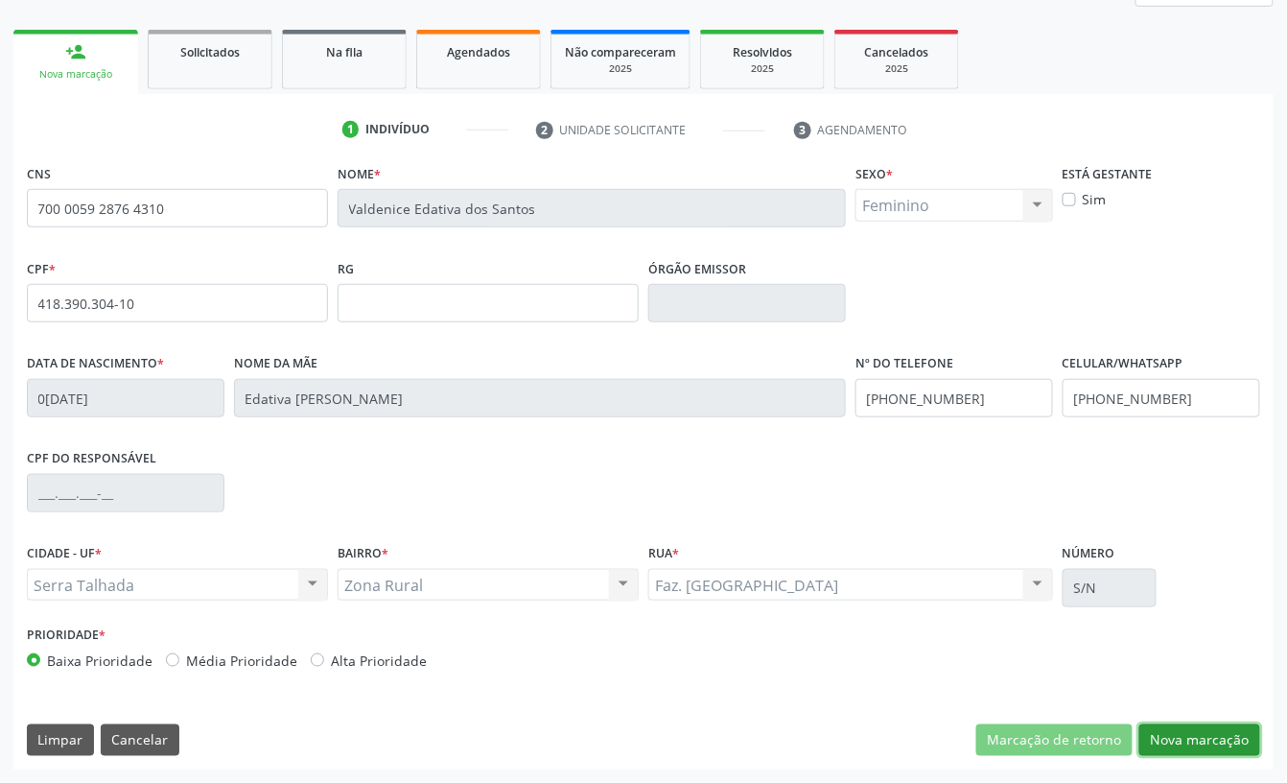
drag, startPoint x: 1257, startPoint y: 731, endPoint x: 1209, endPoint y: 704, distance: 55.0
click at [1256, 731] on button "Nova marcação" at bounding box center [1200, 740] width 121 height 33
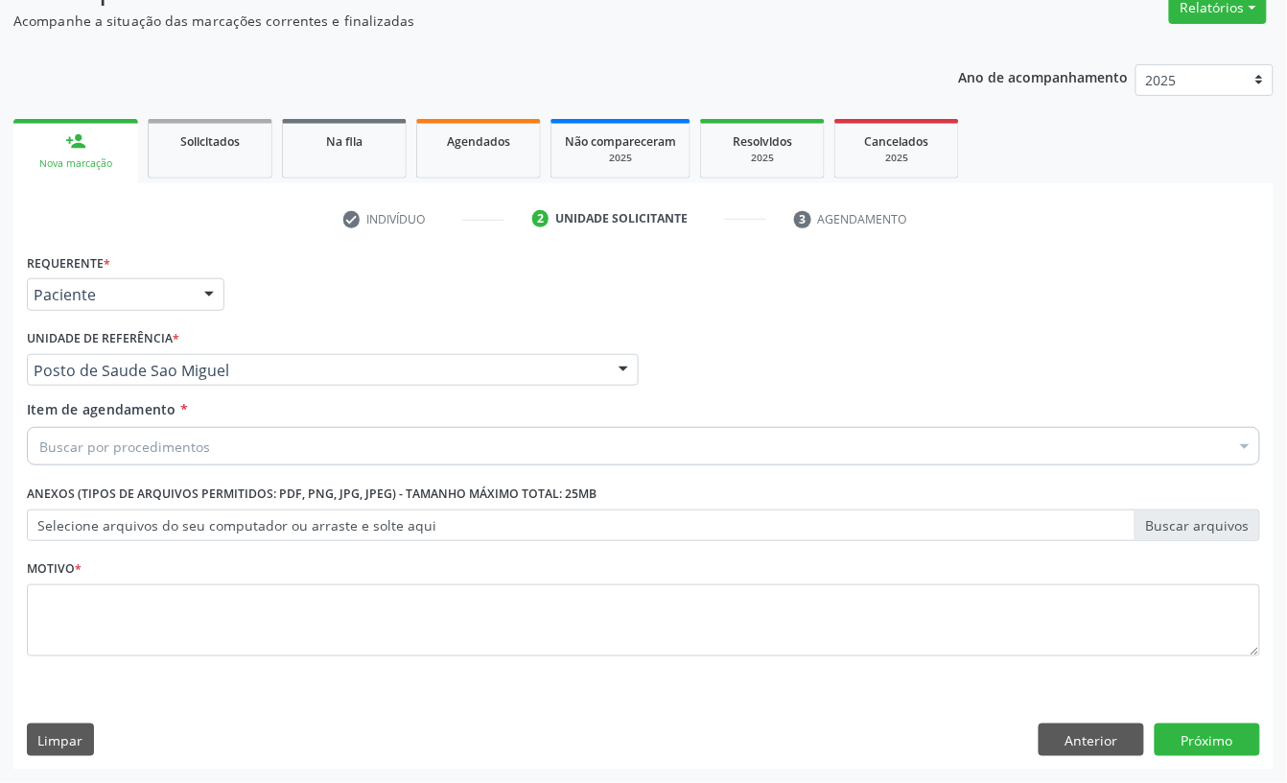
click at [223, 445] on div "Buscar por procedimentos" at bounding box center [644, 446] width 1234 height 38
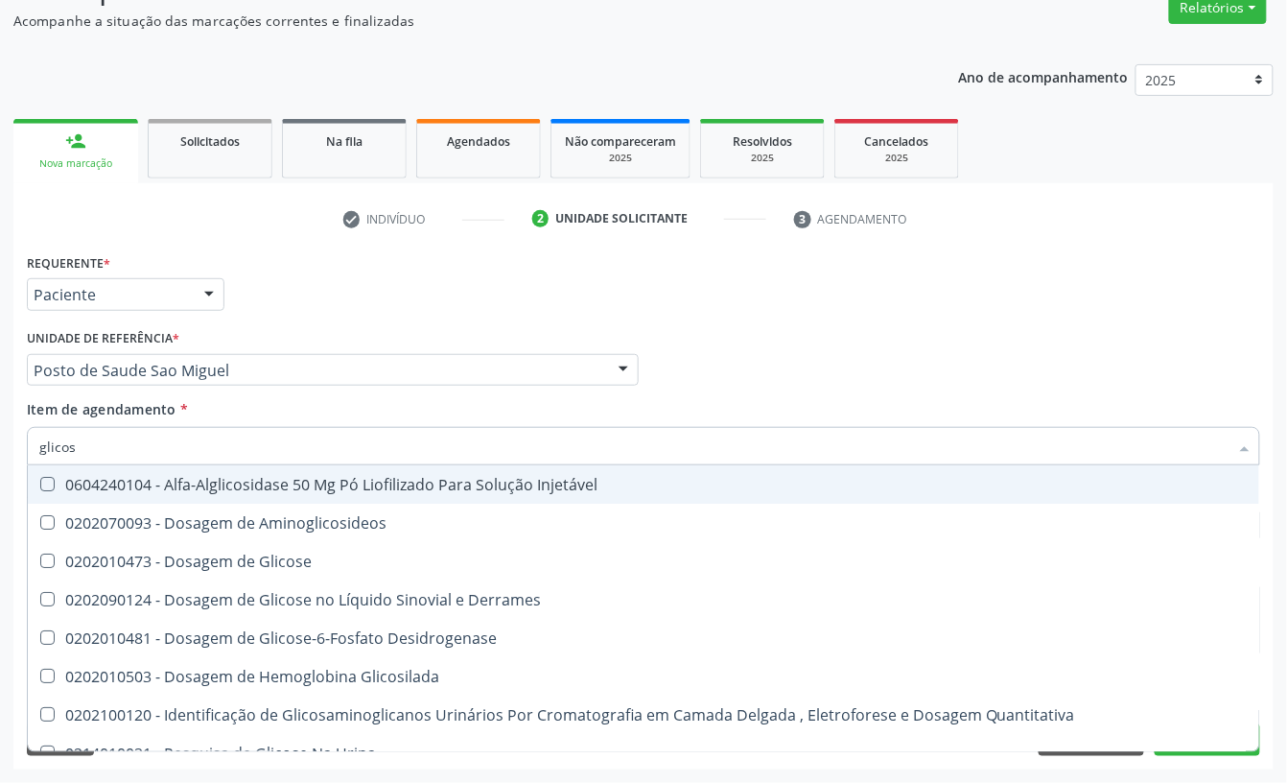
type input "glicose"
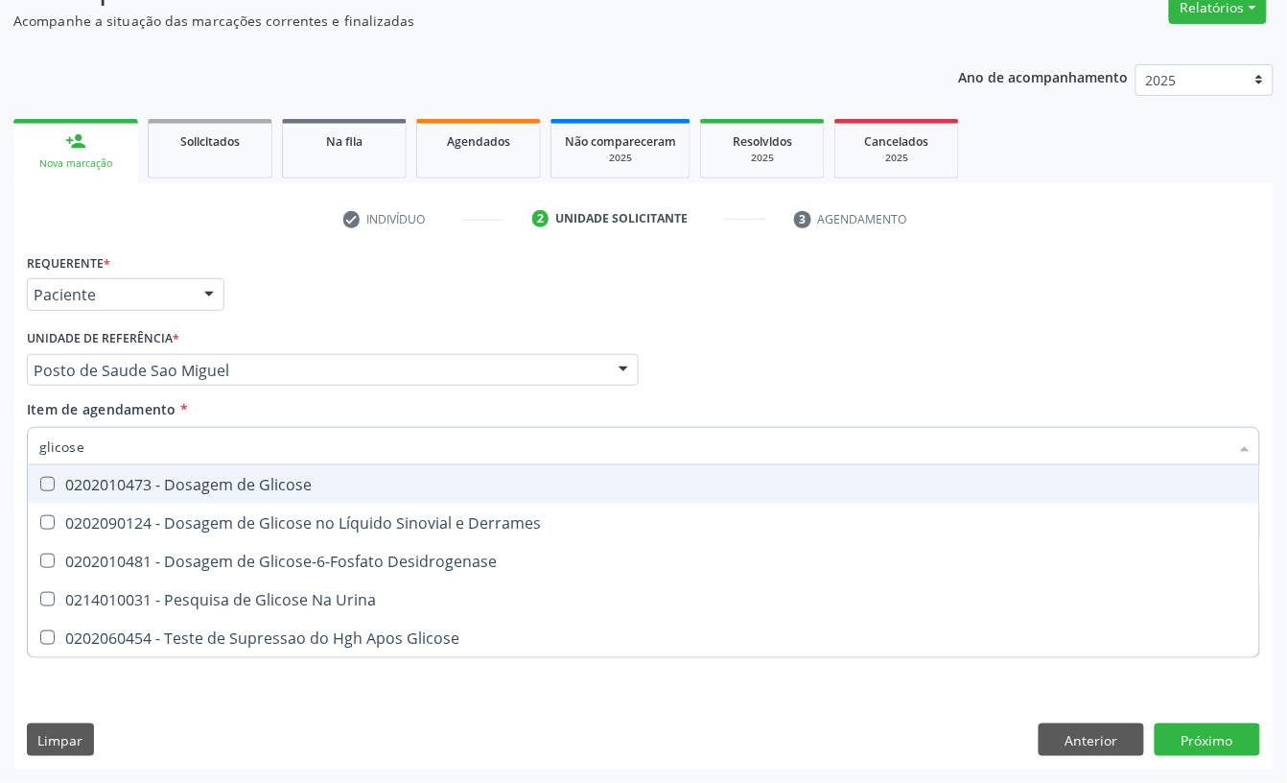
click at [240, 482] on div "0202010473 - Dosagem de Glicose" at bounding box center [643, 484] width 1209 height 15
checkbox Glicose "true"
click at [0, 437] on div "Acompanhamento Acompanhe a situação das marcações correntes e finalizadas Relat…" at bounding box center [643, 360] width 1287 height 845
type input "acid"
checkbox Glicose "false"
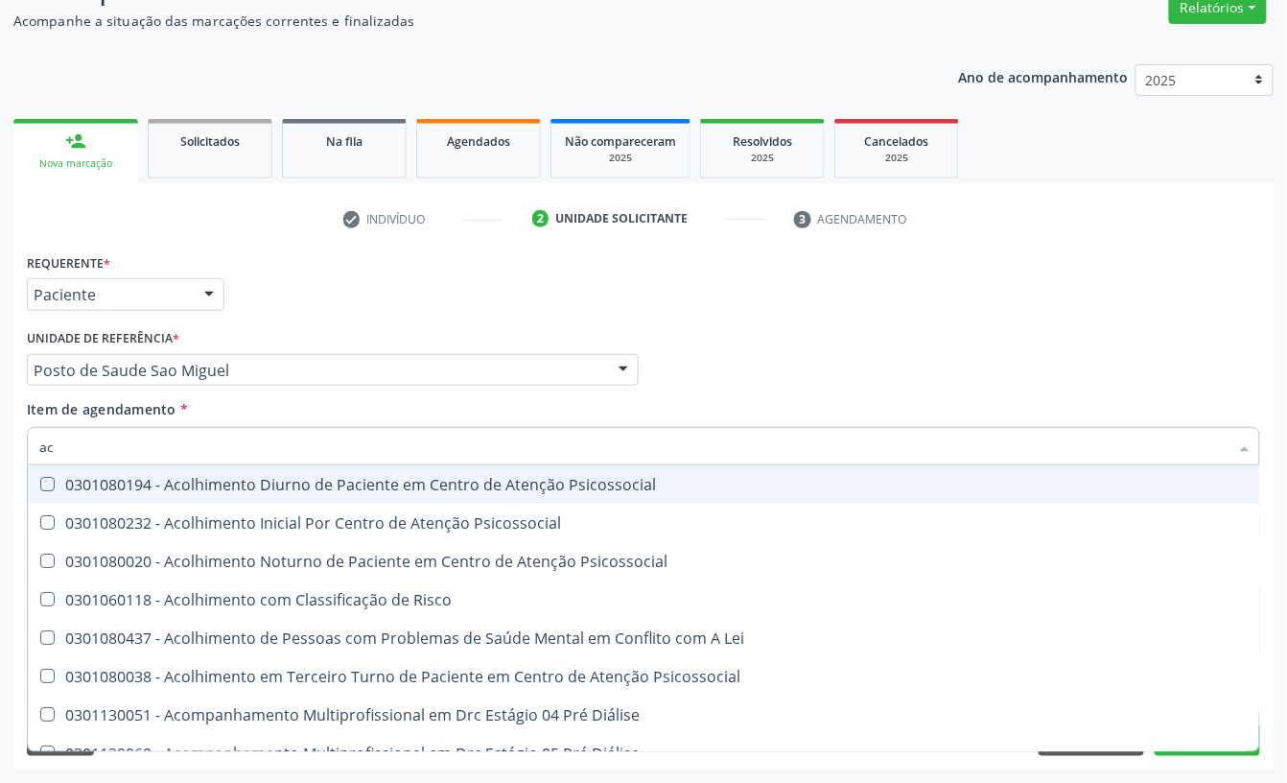
type input "a"
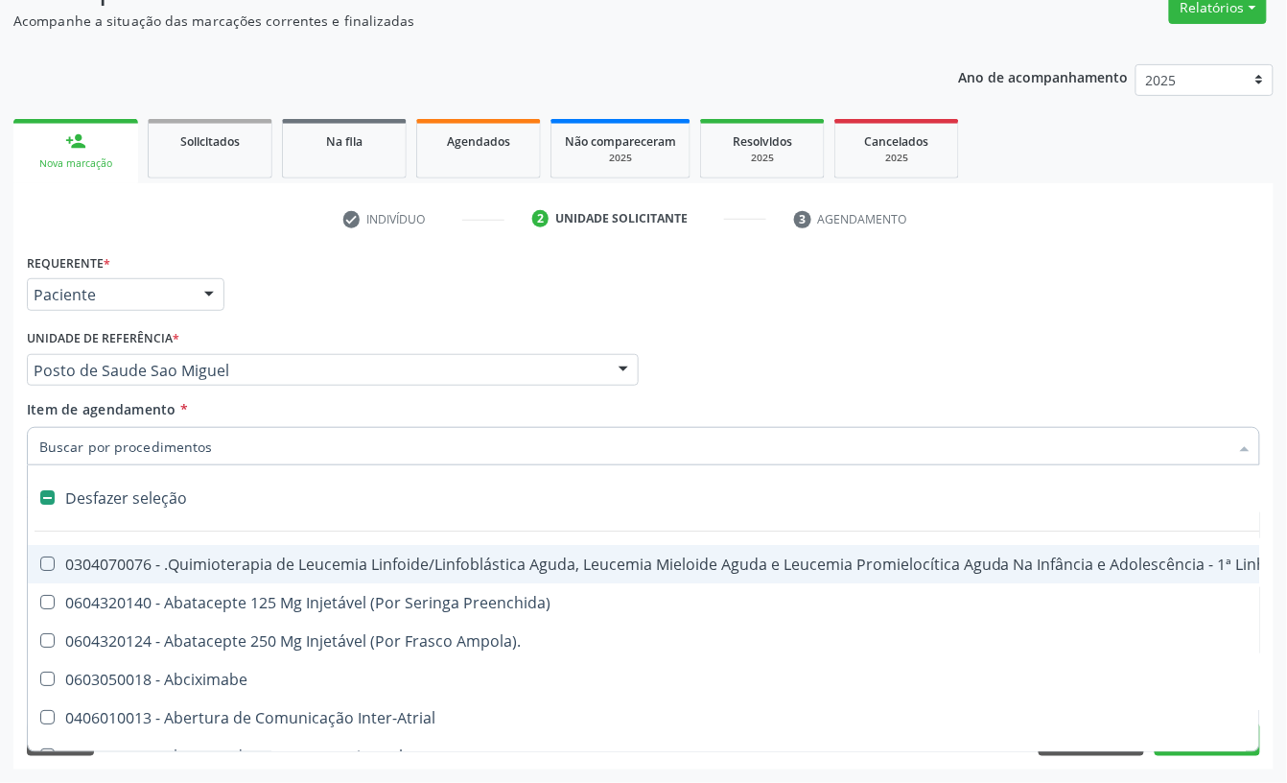
type input "g"
checkbox Linear "true"
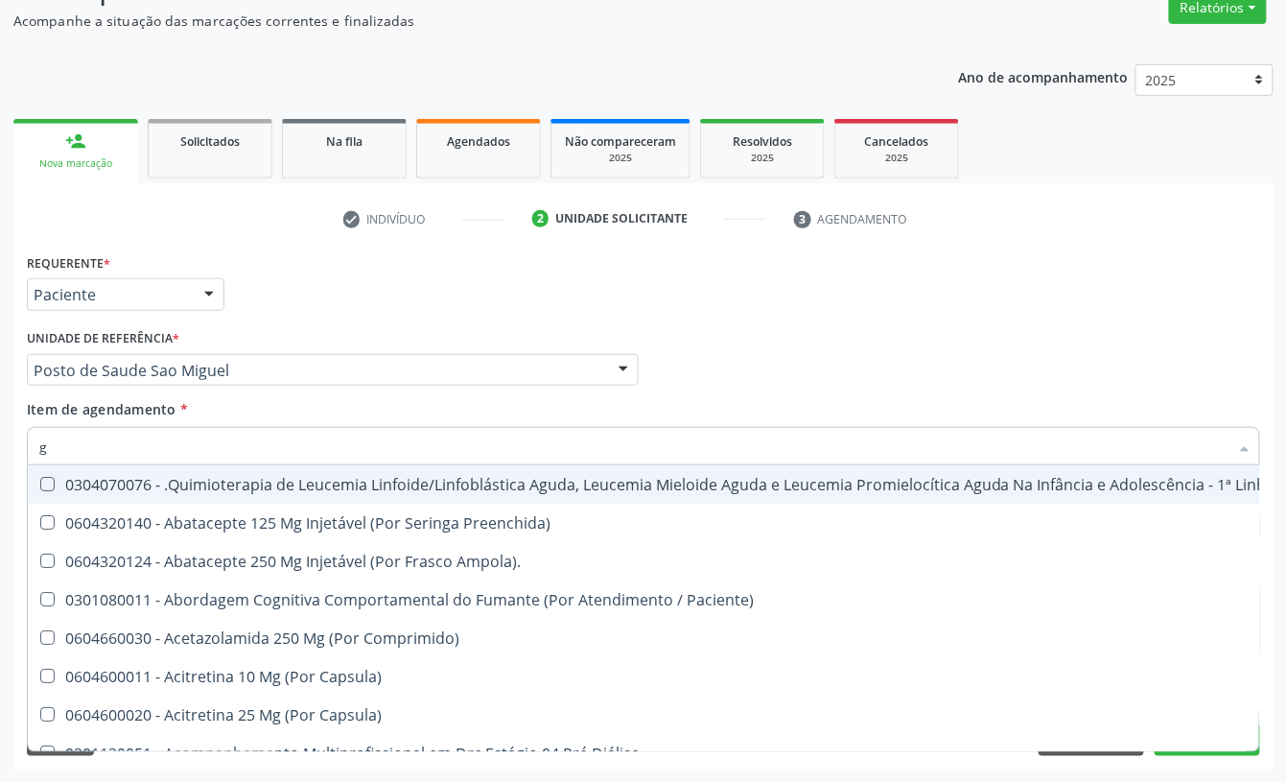
type input "gl"
checkbox Oftalmológica "true"
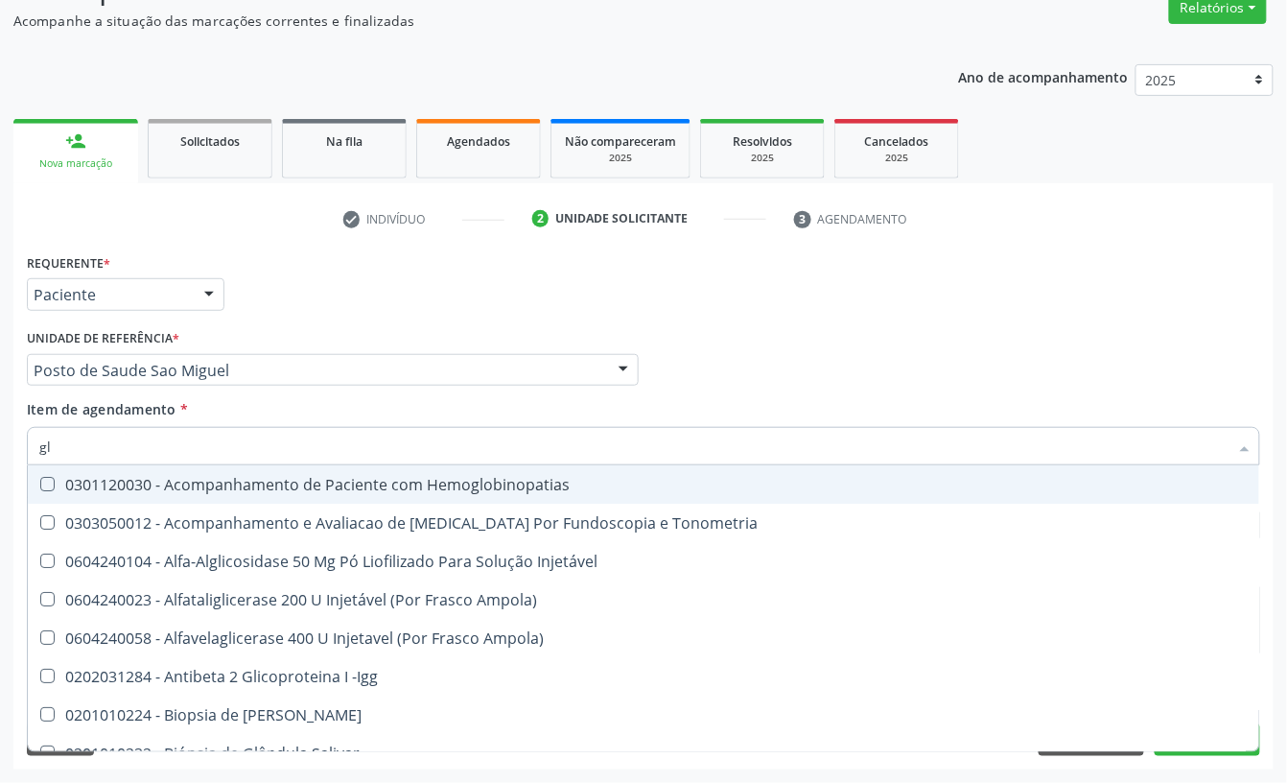
type input "gli"
checkbox \(Confirmatorio\) "true"
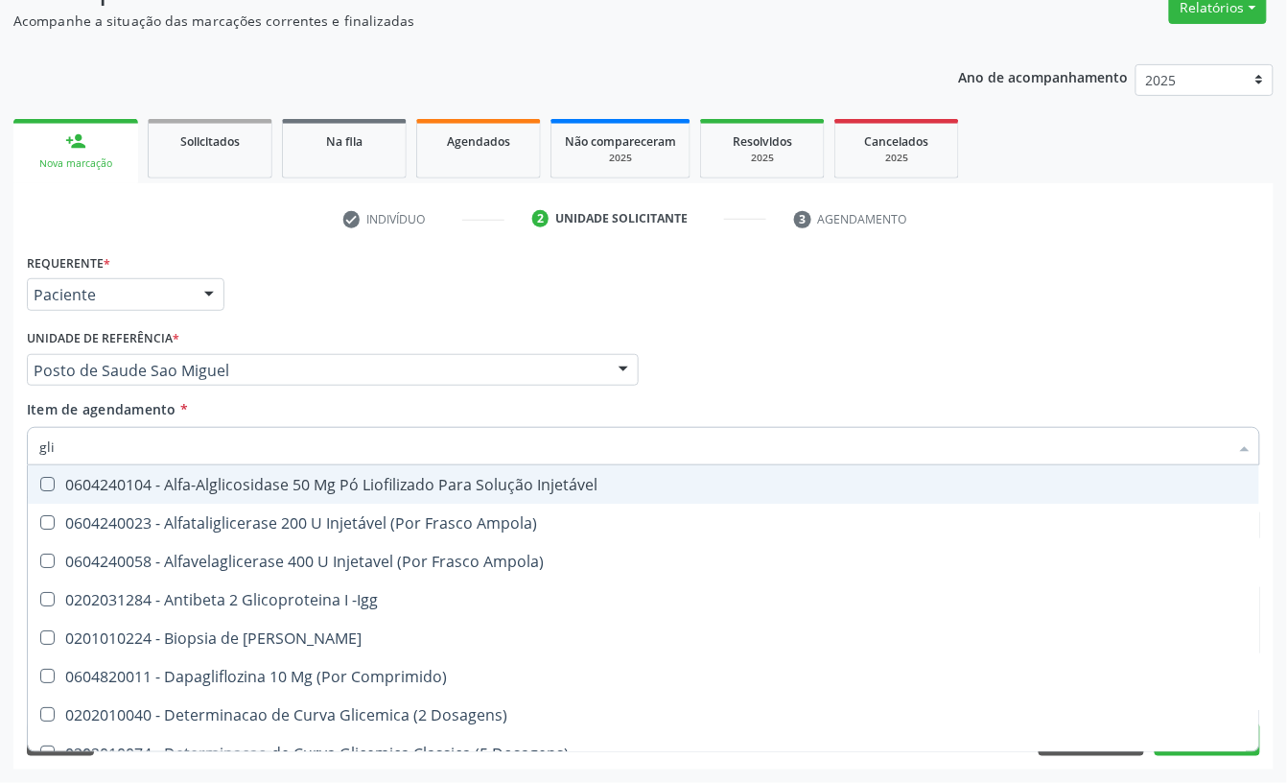
type input "glic"
checkbox Aminoglicosideos "true"
checkbox Glicose "false"
type input "glico"
checkbox Comprimido\) "true"
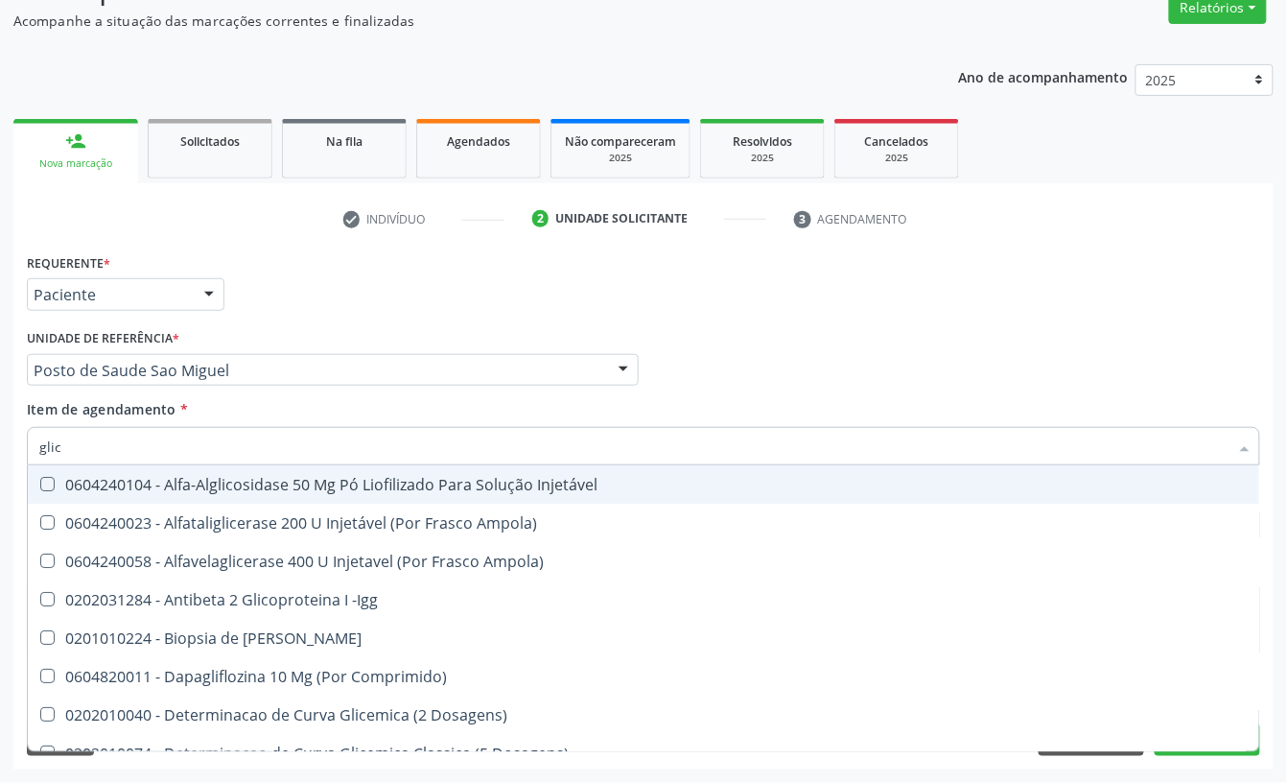
checkbox Aminoglicosideos "false"
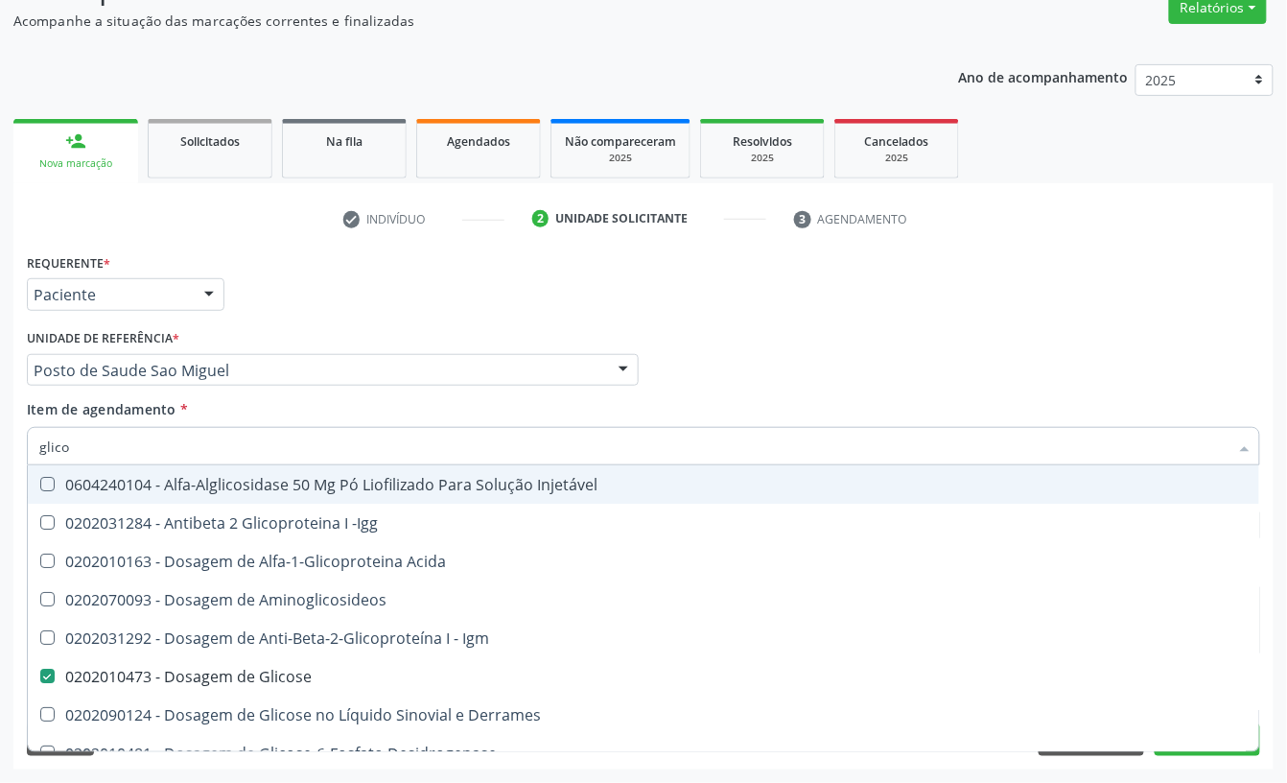
type input "glicos"
checkbox Acida "true"
checkbox Glicose "false"
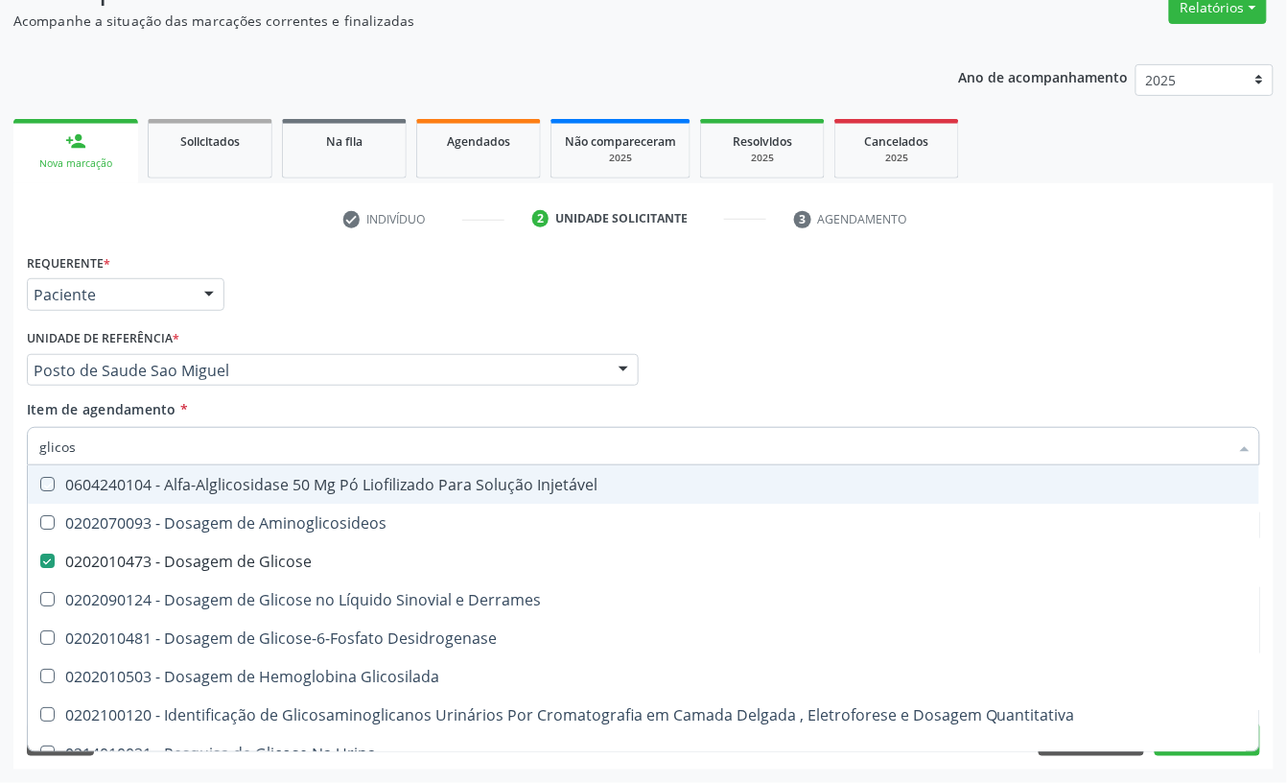
type input "glicose"
checkbox Injetável "true"
checkbox Glicose "false"
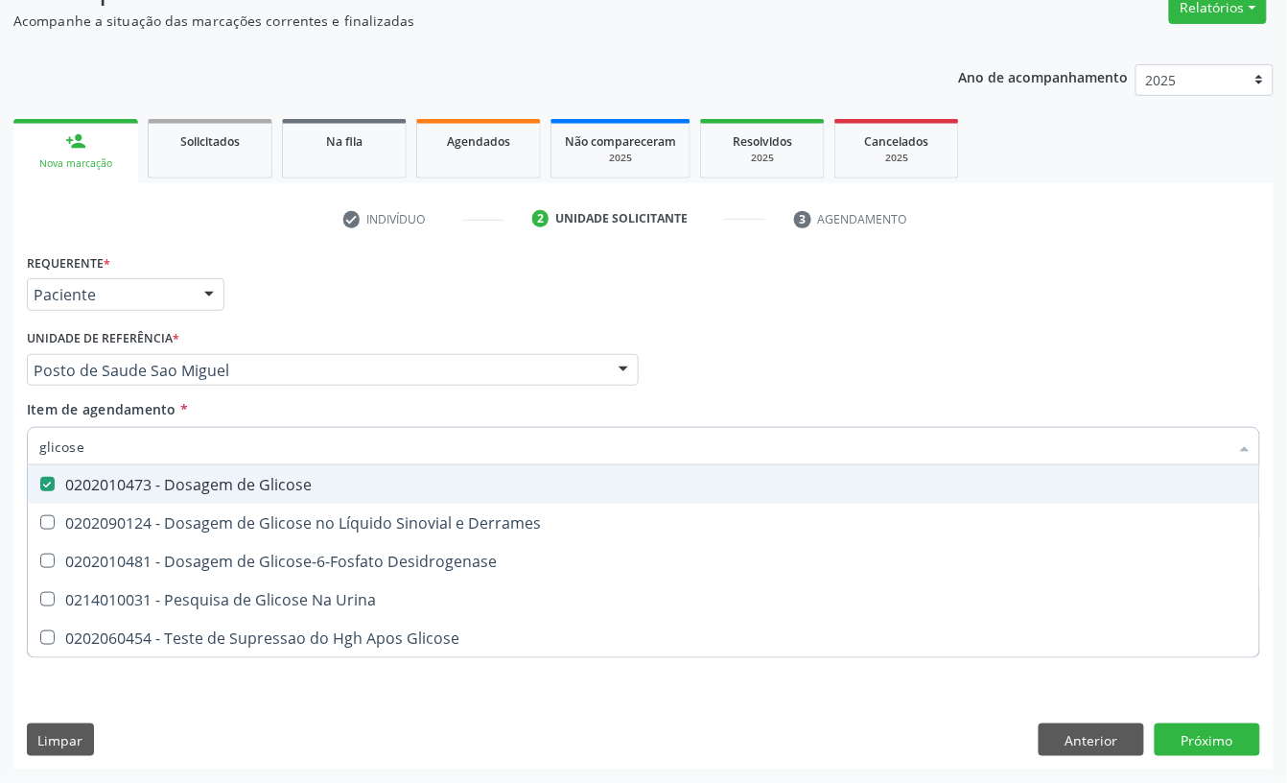
drag, startPoint x: 128, startPoint y: 438, endPoint x: 0, endPoint y: 438, distance: 127.6
click at [0, 438] on div "Acompanhamento Acompanhe a situação das marcações correntes e finalizadas Relat…" at bounding box center [643, 360] width 1287 height 845
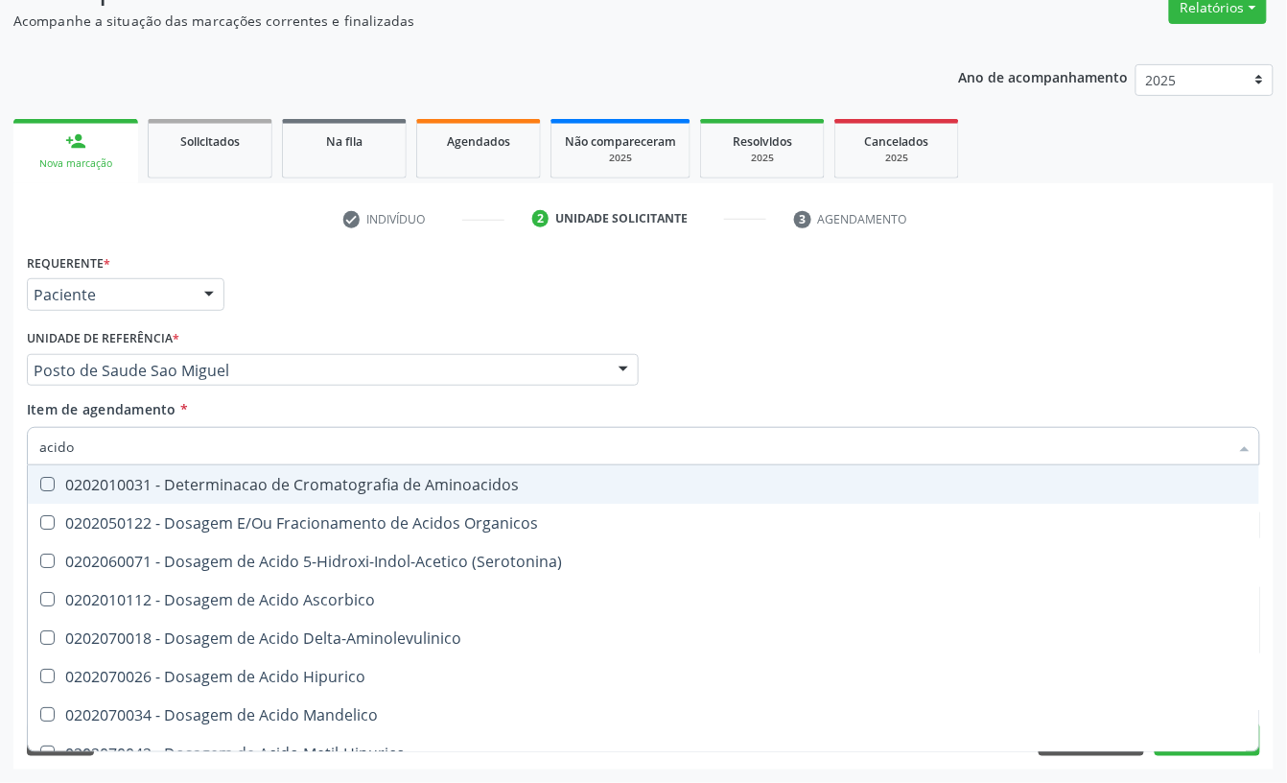
type input "acido u"
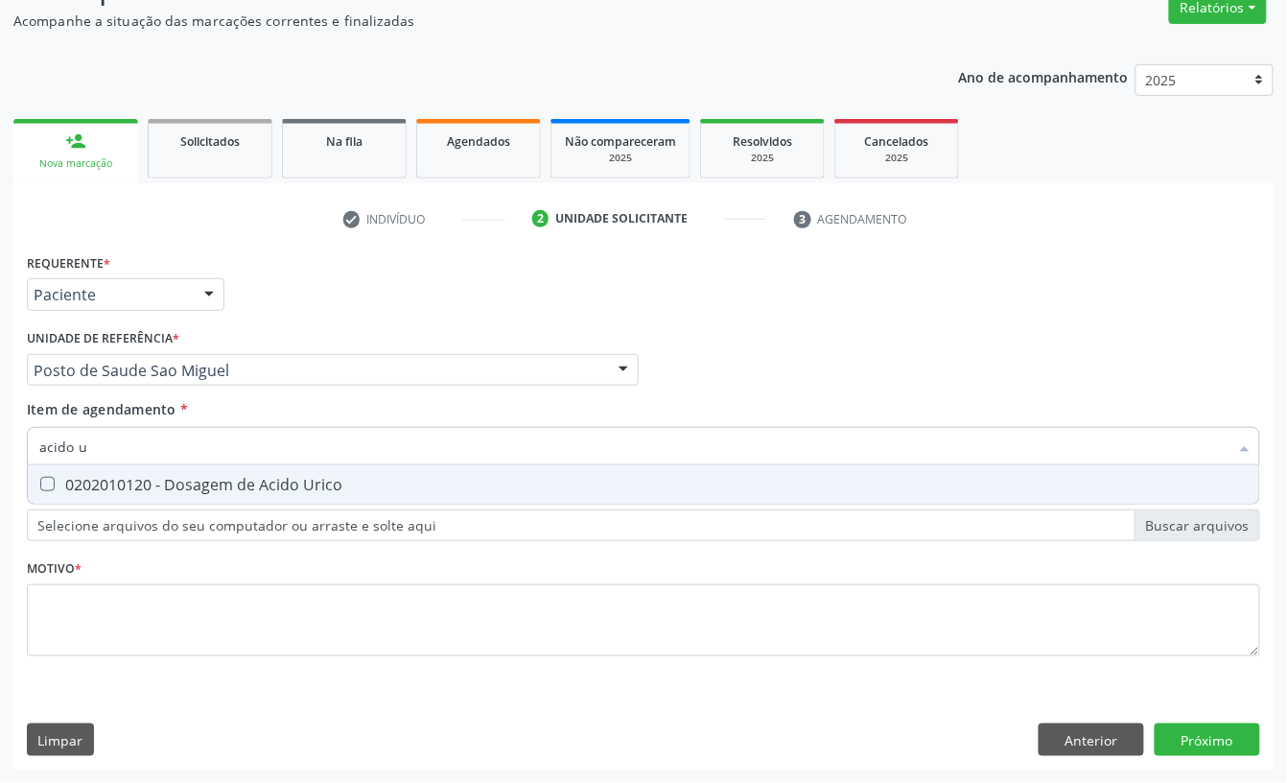
click at [85, 491] on div "0202010120 - Dosagem de Acido Urico" at bounding box center [643, 484] width 1209 height 15
checkbox Urico "true"
drag, startPoint x: 96, startPoint y: 443, endPoint x: 0, endPoint y: 460, distance: 97.5
click at [0, 460] on div "Acompanhamento Acompanhe a situação das marcações correntes e finalizadas Relat…" at bounding box center [643, 360] width 1287 height 845
type input "cre"
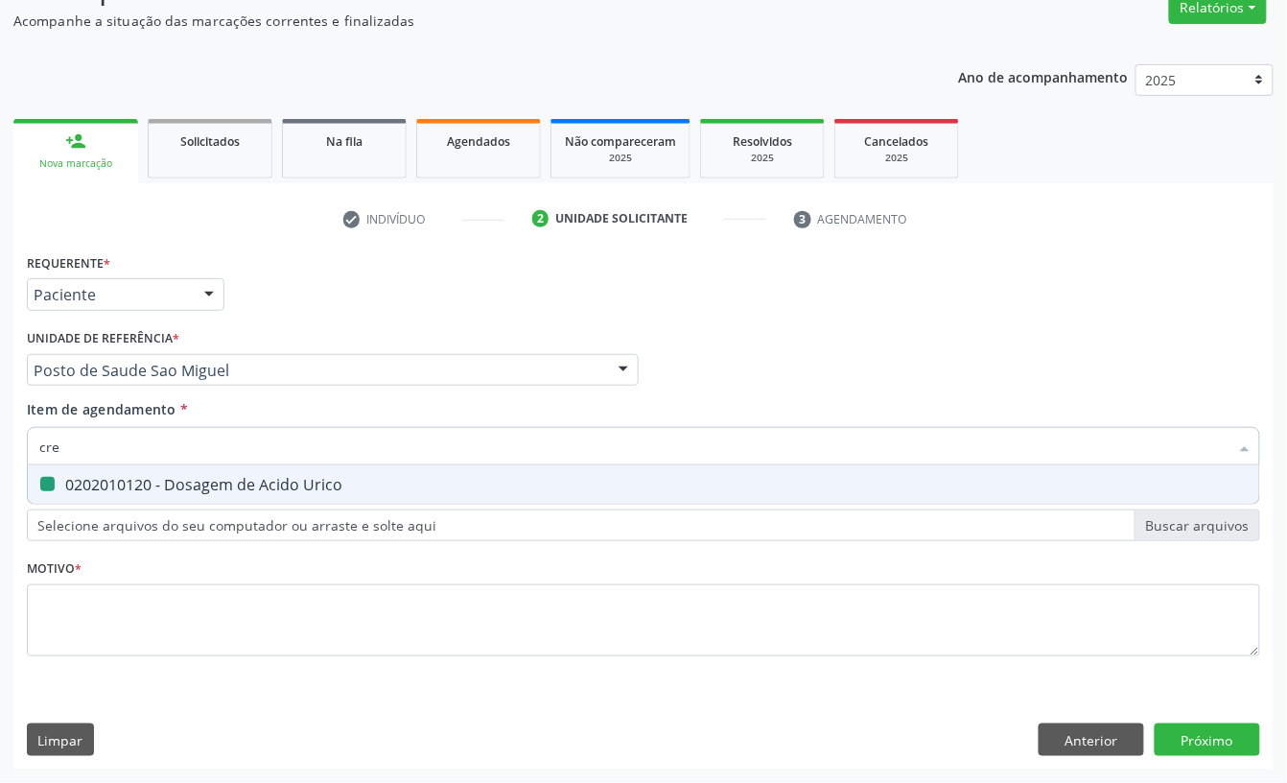
checkbox Urico "false"
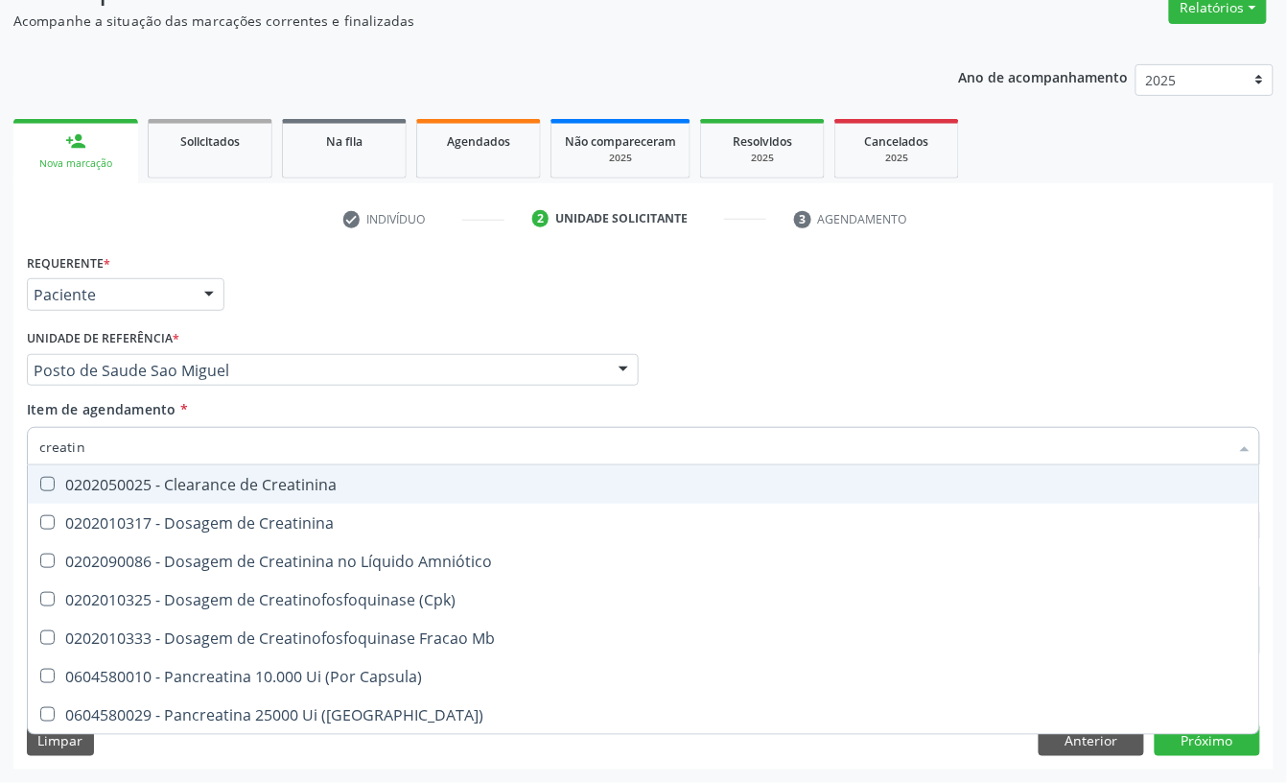
type input "creatini"
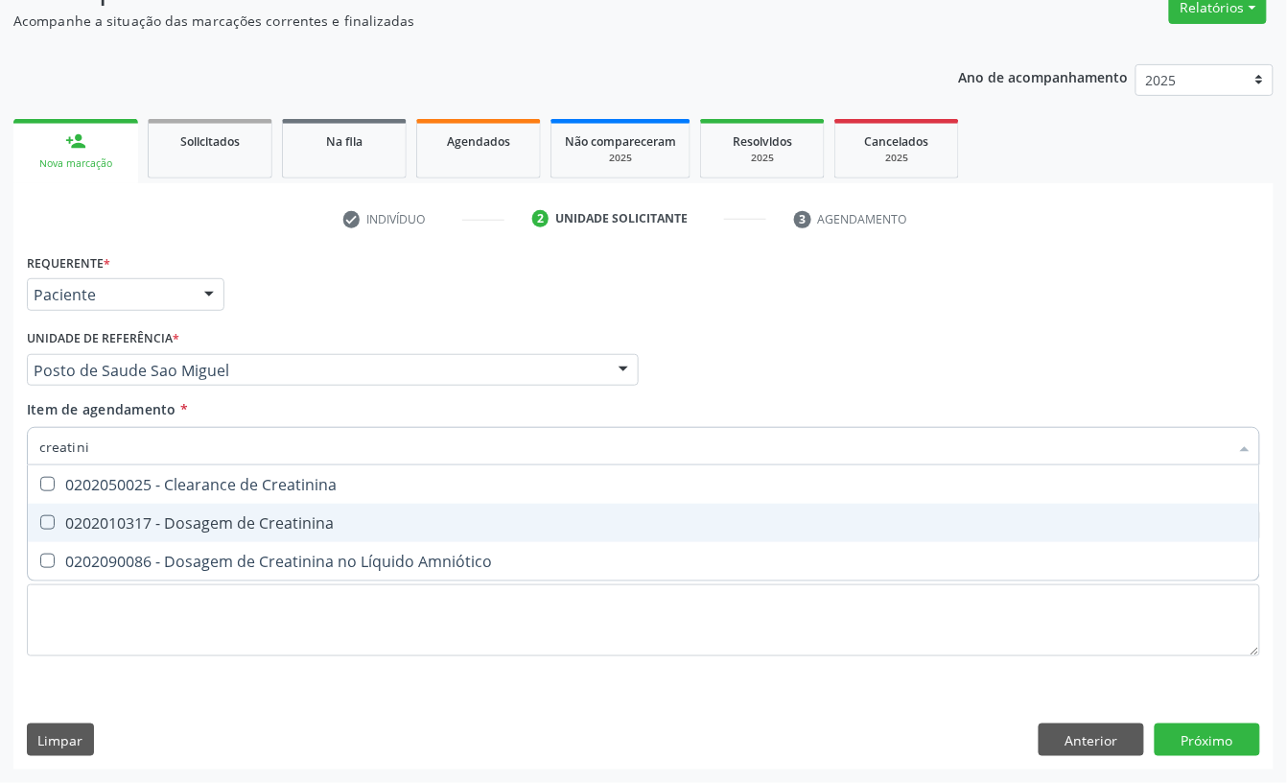
click at [286, 529] on div "0202010317 - Dosagem de Creatinina" at bounding box center [643, 522] width 1209 height 15
checkbox Creatinina "true"
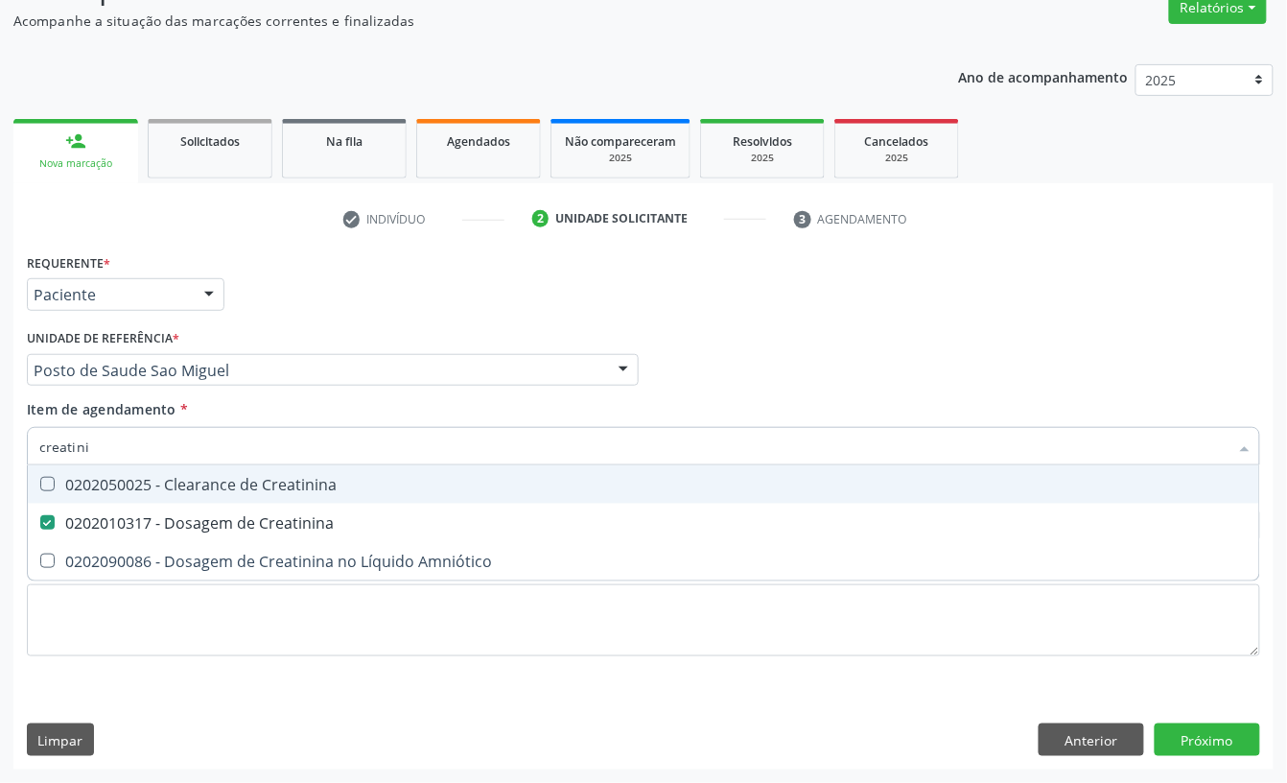
drag, startPoint x: 135, startPoint y: 439, endPoint x: 36, endPoint y: 450, distance: 99.4
click at [38, 445] on div "creatini" at bounding box center [644, 446] width 1234 height 38
type input "urei"
checkbox Creatinina "false"
type input "ureia"
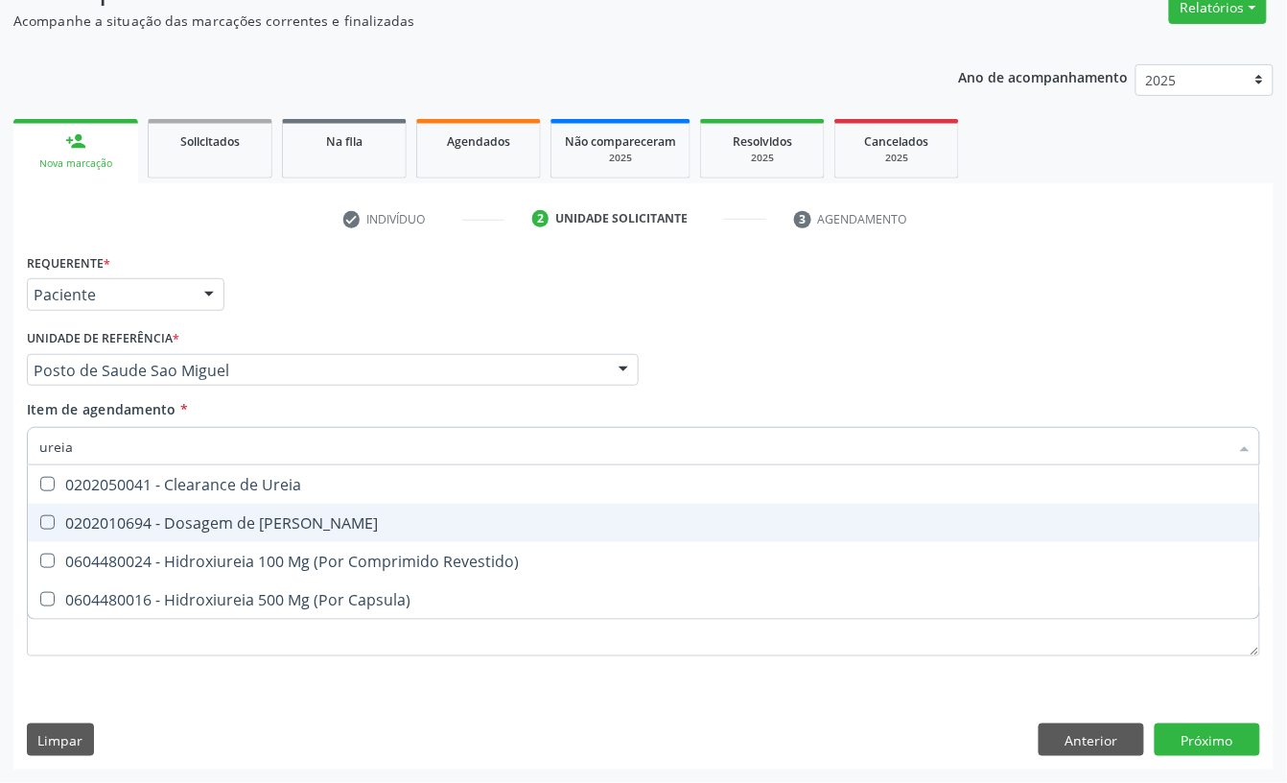
click at [71, 520] on div "0202010694 - Dosagem de Ureia" at bounding box center [643, 522] width 1209 height 15
checkbox Ureia "true"
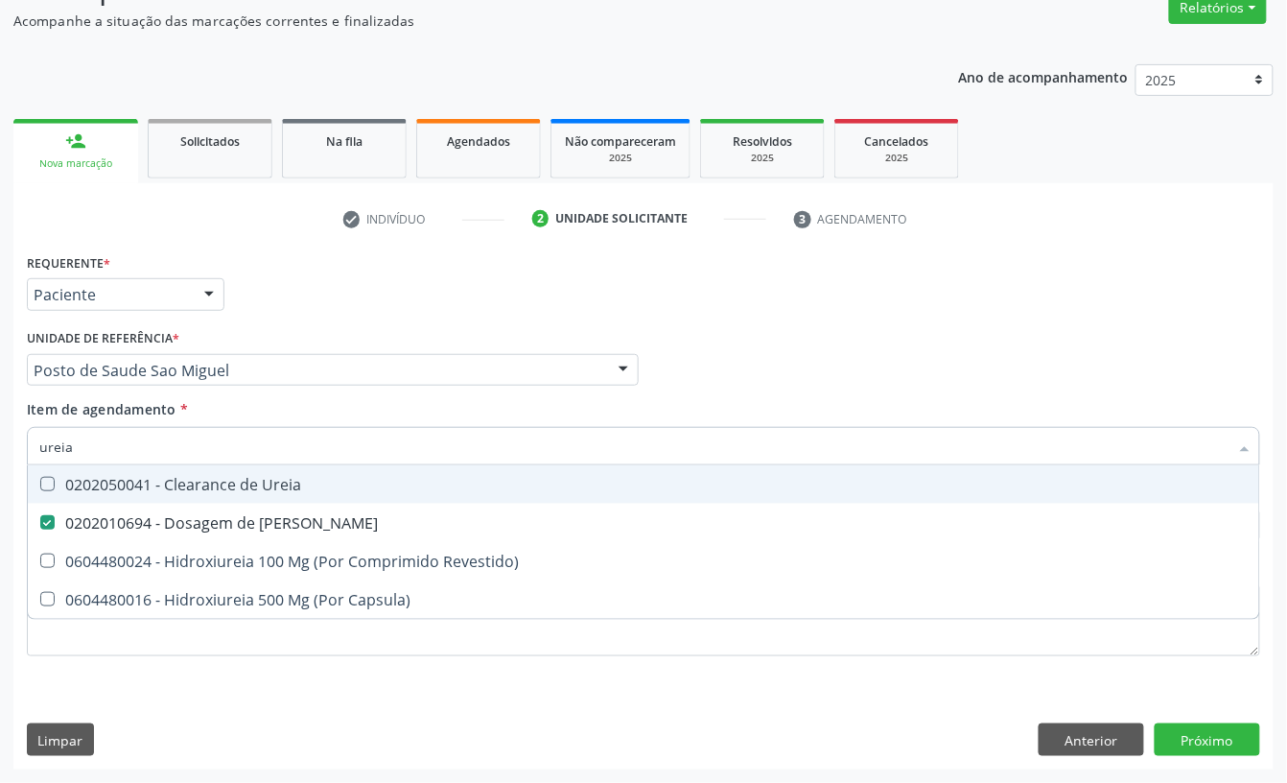
type input "ureia"
drag, startPoint x: 100, startPoint y: 420, endPoint x: 8, endPoint y: 427, distance: 92.3
click at [8, 427] on div "Acompanhamento Acompanhe a situação das marcações correntes e finalizadas Relat…" at bounding box center [643, 360] width 1287 height 845
checkbox Revestido\) "true"
checkbox Capsula\) "true"
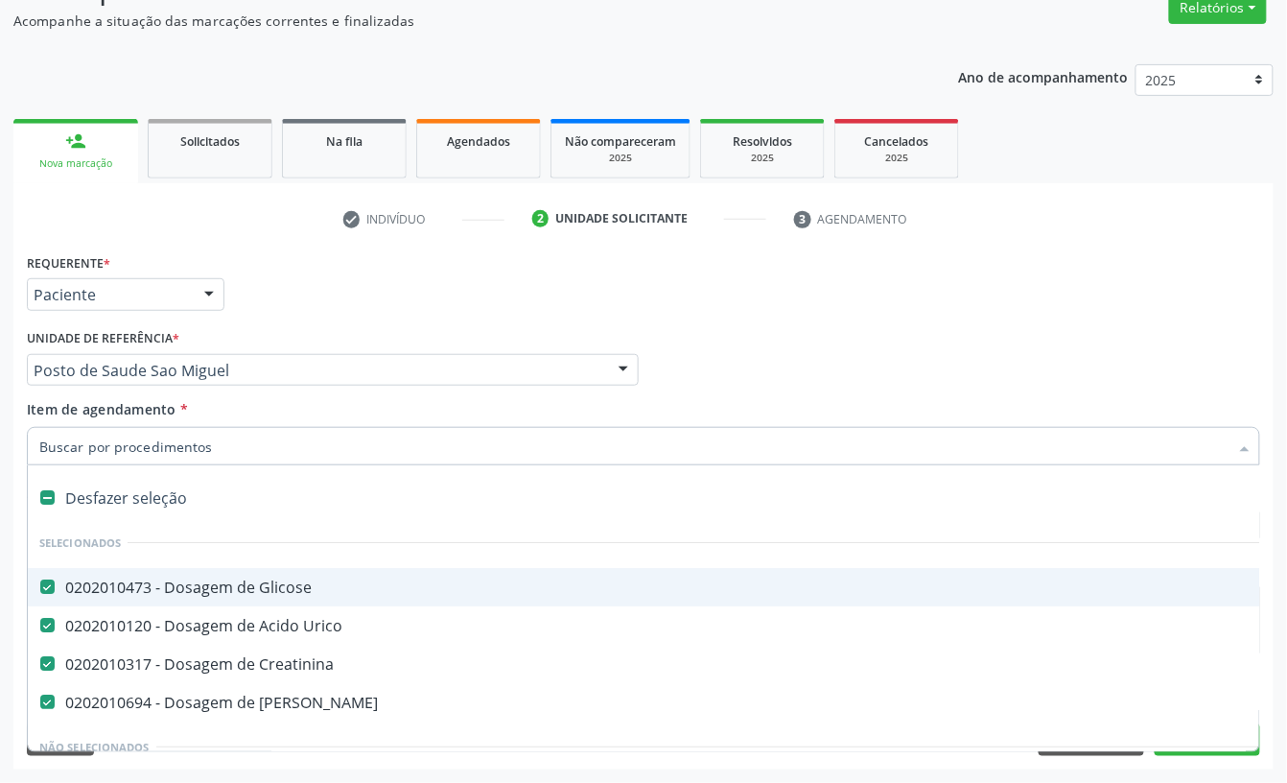
click at [77, 439] on input "Item de agendamento *" at bounding box center [633, 446] width 1189 height 38
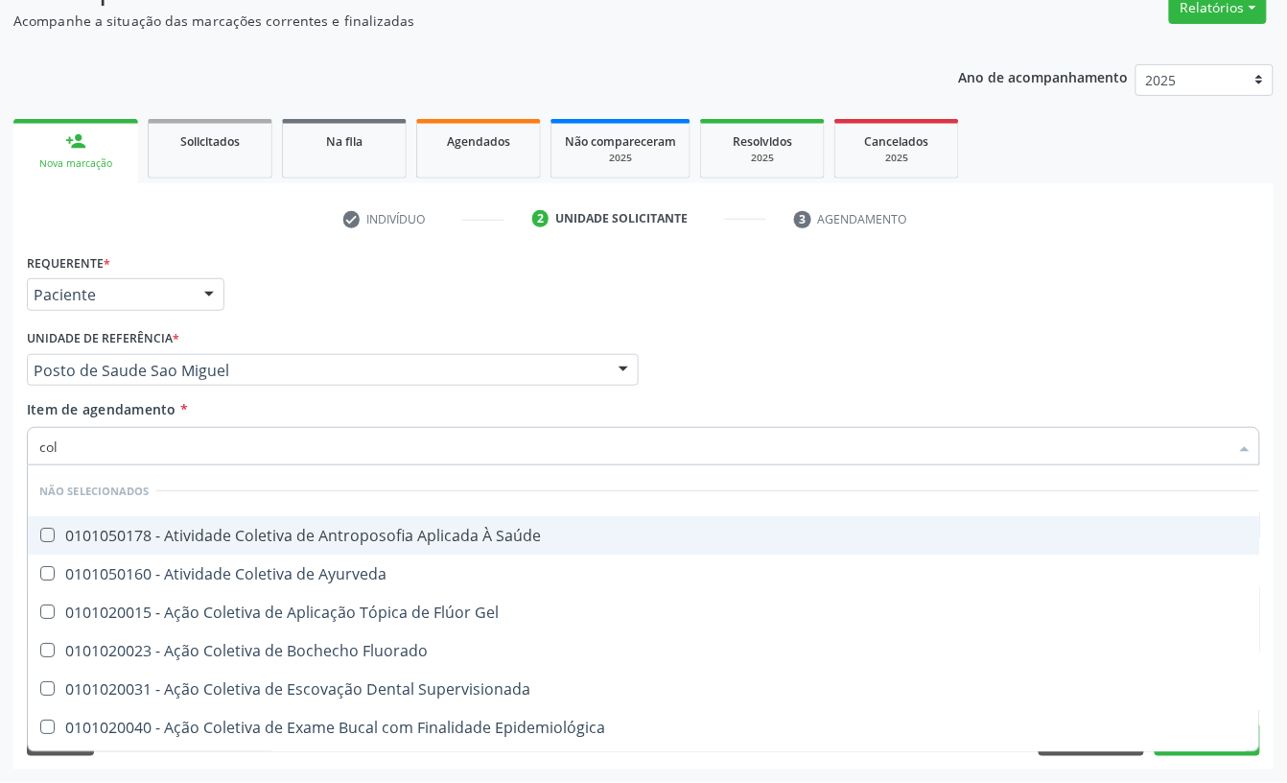
type input "cole"
checkbox Saúde "false"
checkbox Ayurveda "false"
type input "coles"
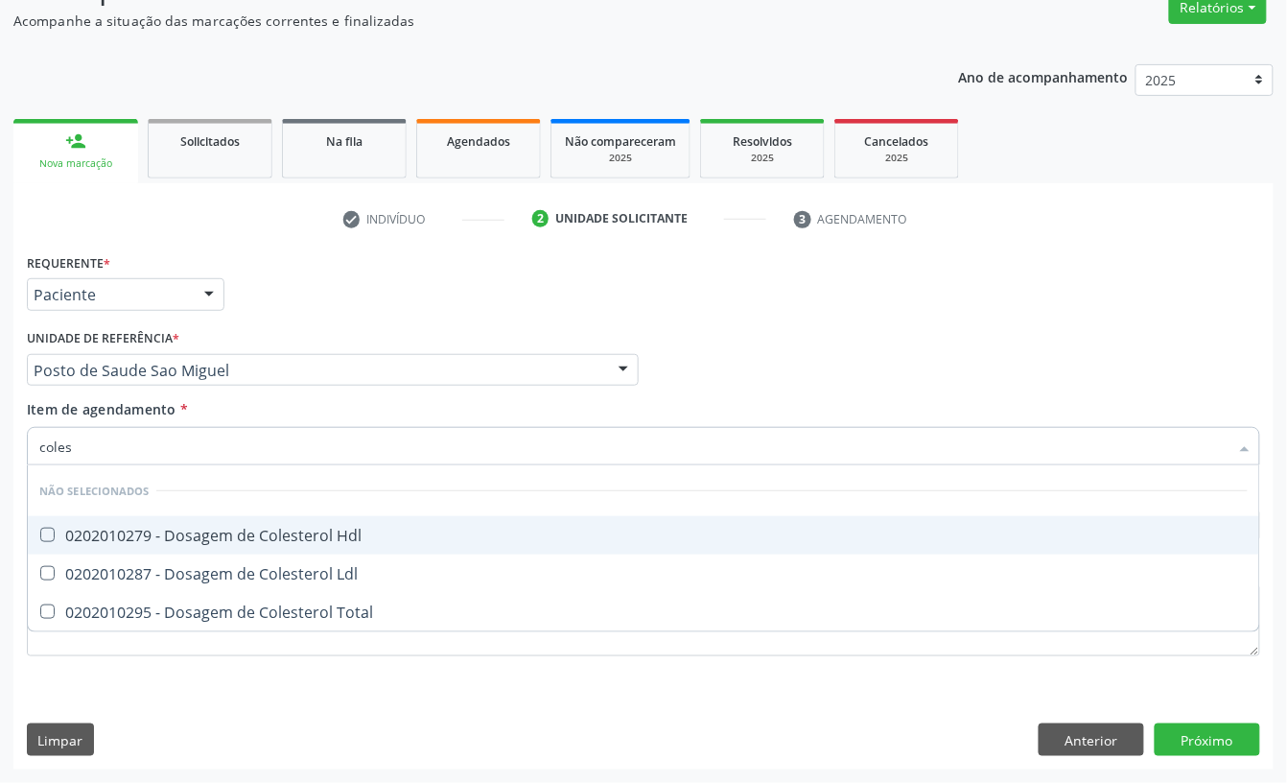
drag, startPoint x: 213, startPoint y: 533, endPoint x: 212, endPoint y: 557, distance: 24.0
click at [212, 535] on div "0202010279 - Dosagem de Colesterol Hdl" at bounding box center [643, 535] width 1209 height 15
checkbox Hdl "true"
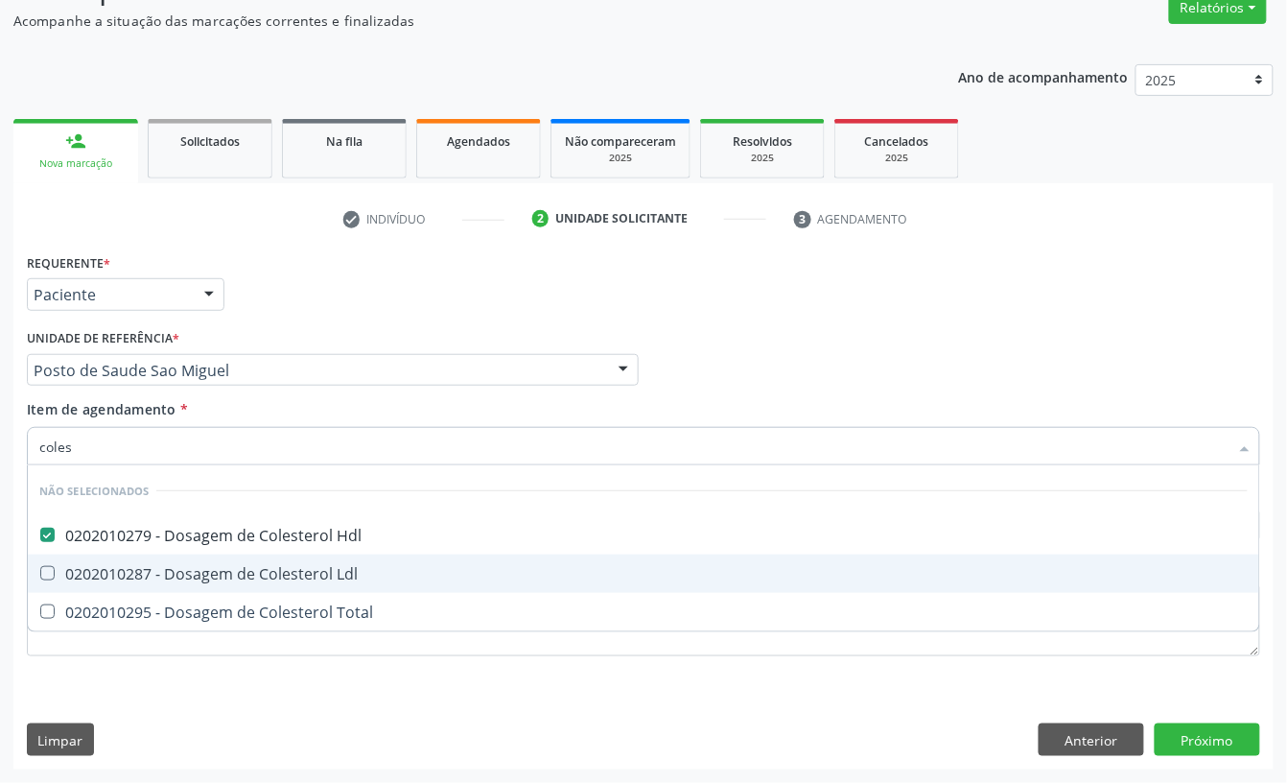
click at [205, 581] on div "0202010287 - Dosagem de Colesterol Ldl" at bounding box center [643, 573] width 1209 height 15
checkbox Ldl "true"
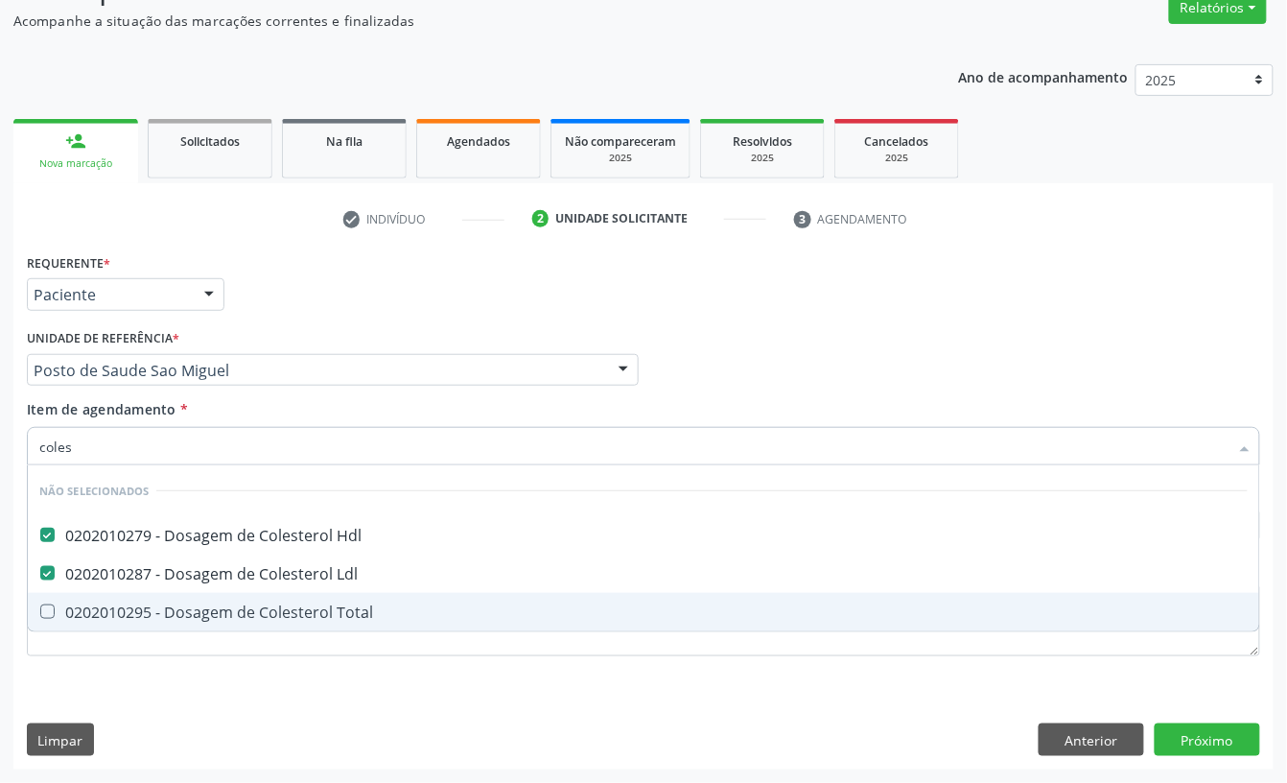
click at [203, 607] on div "0202010295 - Dosagem de Colesterol Total" at bounding box center [643, 611] width 1209 height 15
checkbox Total "true"
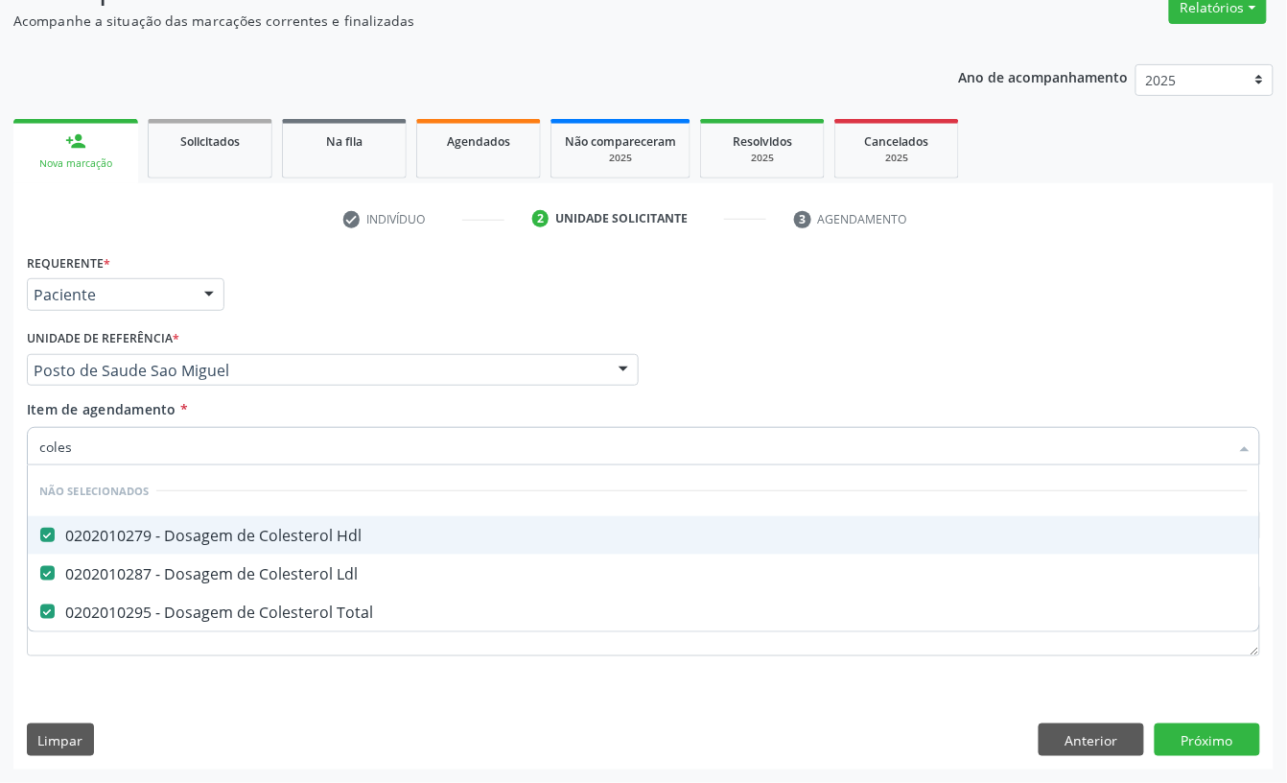
click at [185, 437] on input "coles" at bounding box center [633, 446] width 1189 height 38
type input "bil"
checkbox Hdl "false"
checkbox Ldl "false"
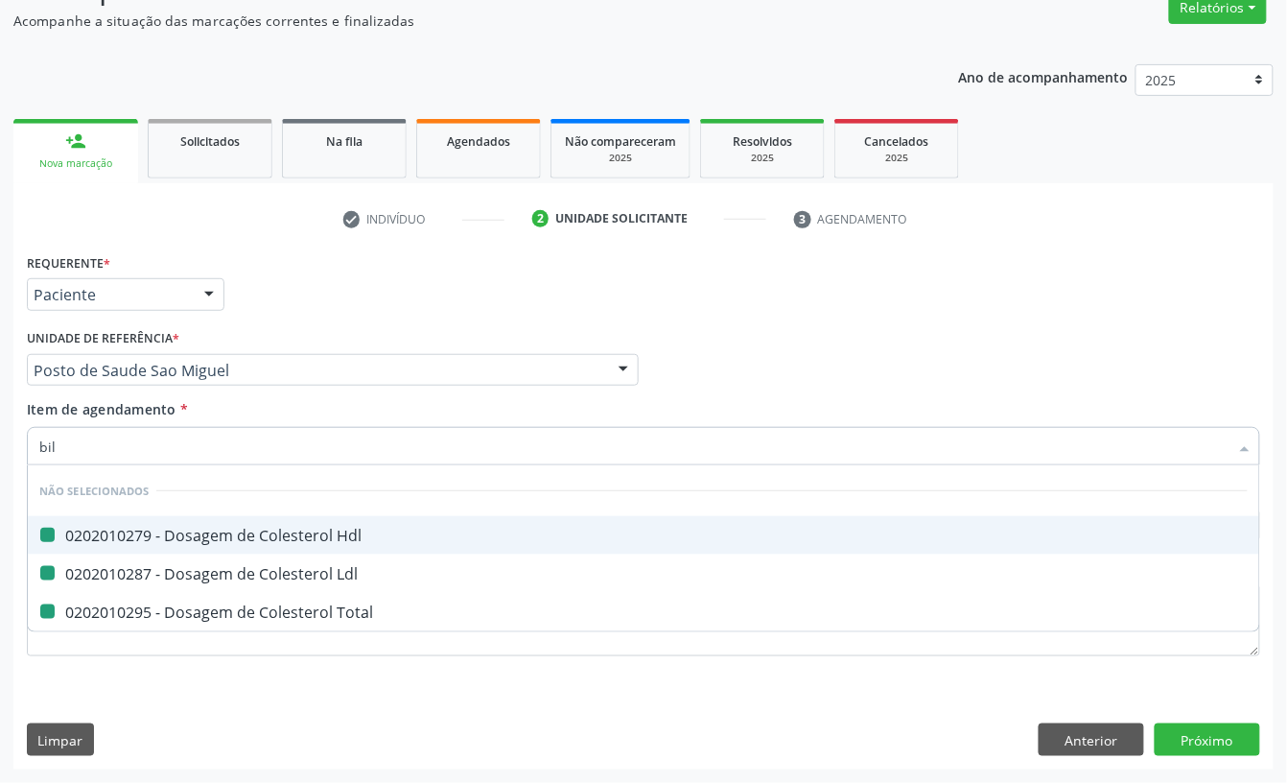
checkbox Total "false"
type input "bilirru"
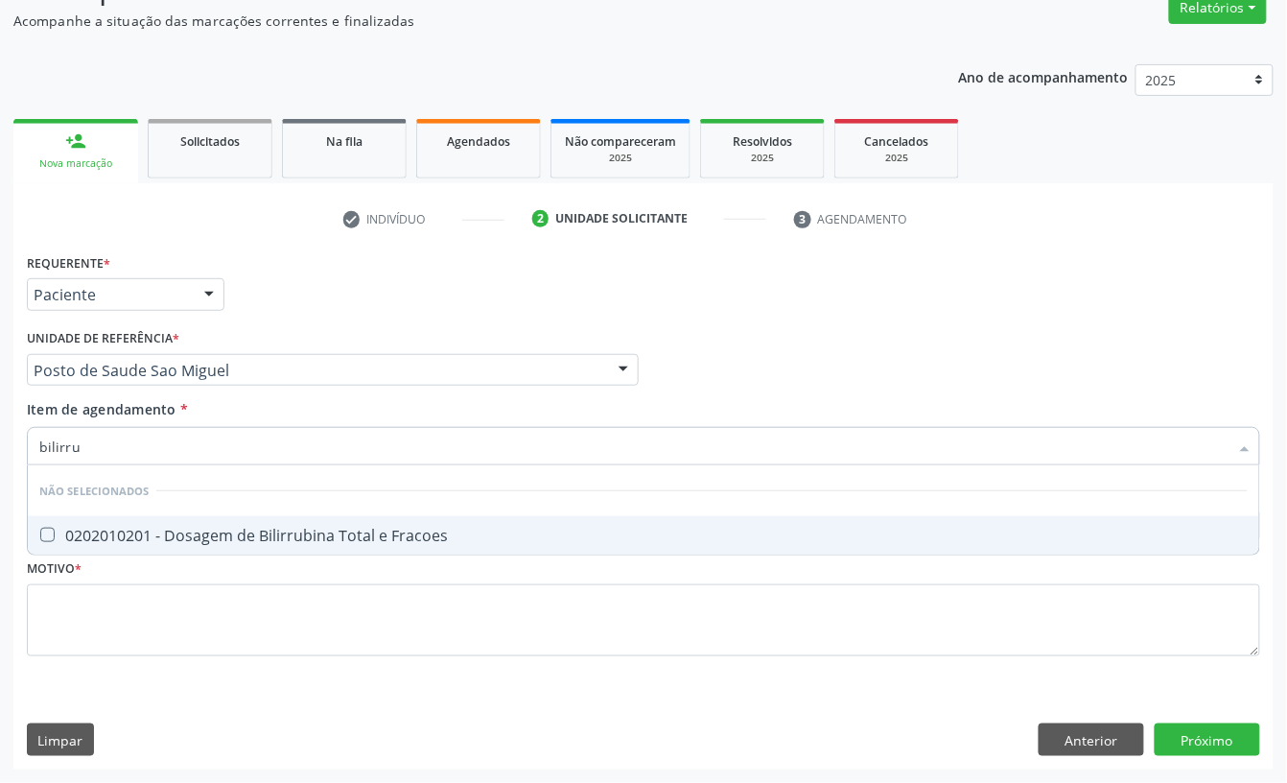
click at [186, 528] on div "0202010201 - Dosagem de Bilirrubina Total e Fracoes" at bounding box center [643, 535] width 1209 height 15
checkbox Fracoes "true"
click at [159, 442] on input "bilirru" at bounding box center [633, 446] width 1189 height 38
type input "tg"
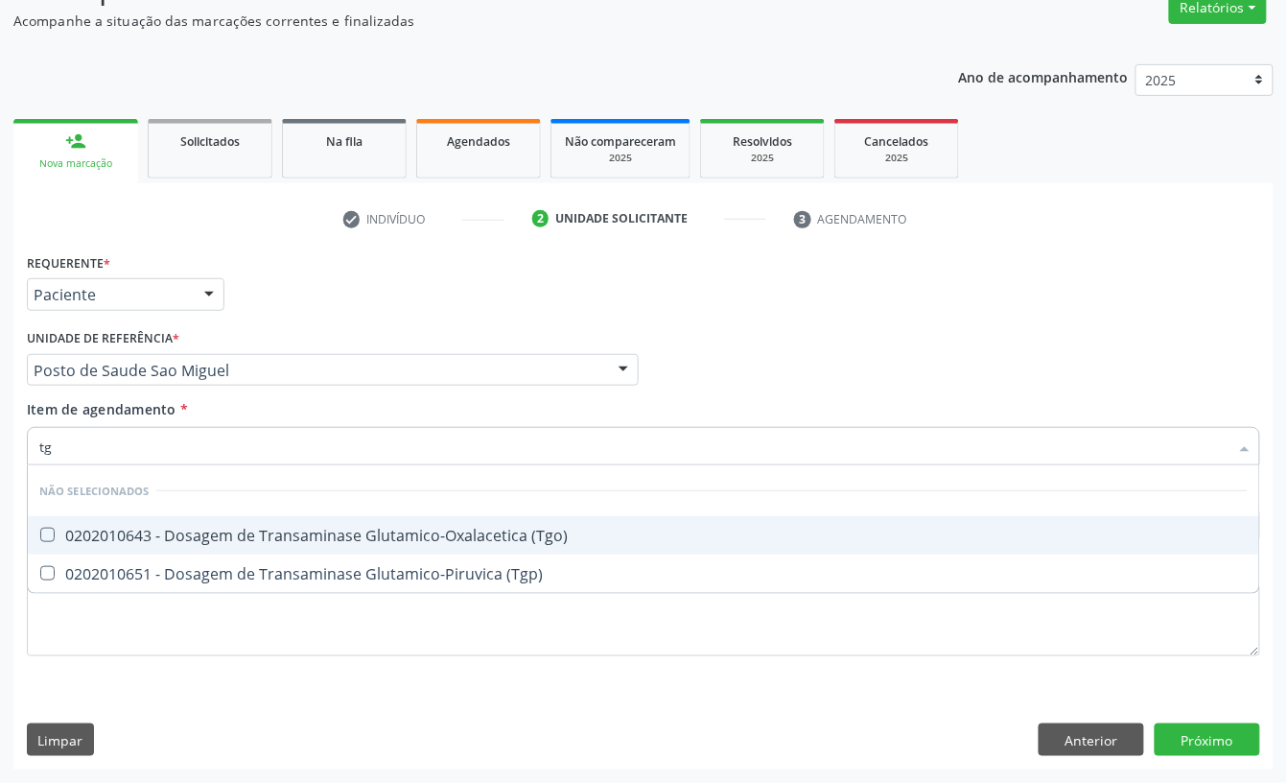
click at [193, 530] on div "0202010643 - Dosagem de Transaminase Glutamico-Oxalacetica (Tgo)" at bounding box center [643, 535] width 1209 height 15
checkbox \(Tgo\) "true"
click at [0, 446] on div "Acompanhamento Acompanhe a situação das marcações correntes e finalizadas Relat…" at bounding box center [643, 360] width 1287 height 845
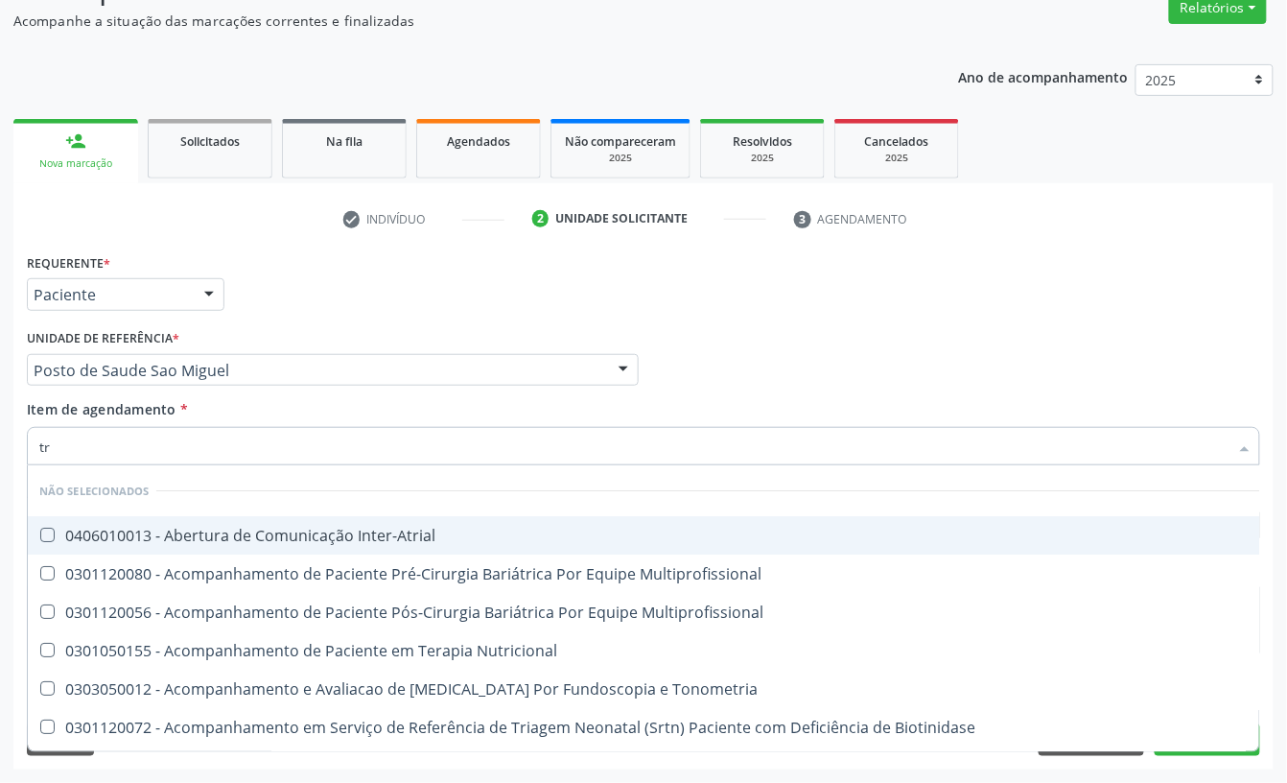
type input "tri"
checkbox Inter-Atrial "false"
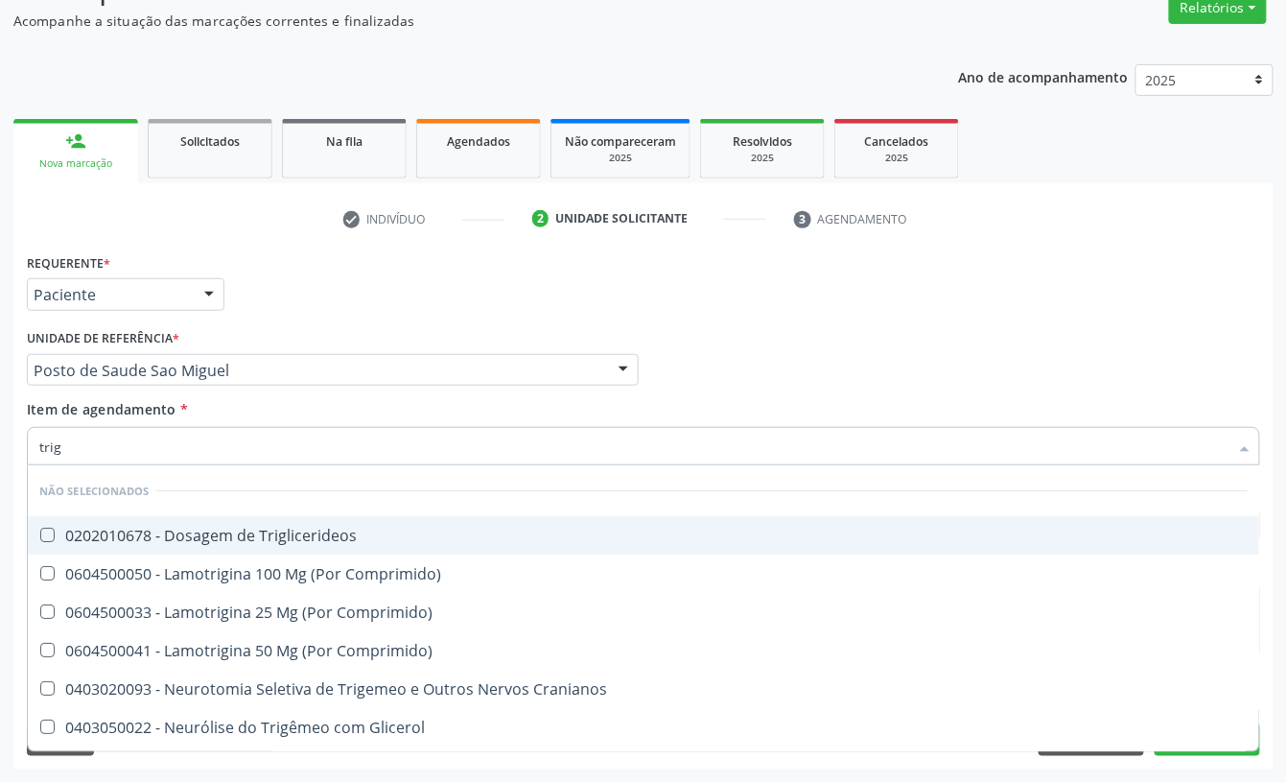
type input "trigl"
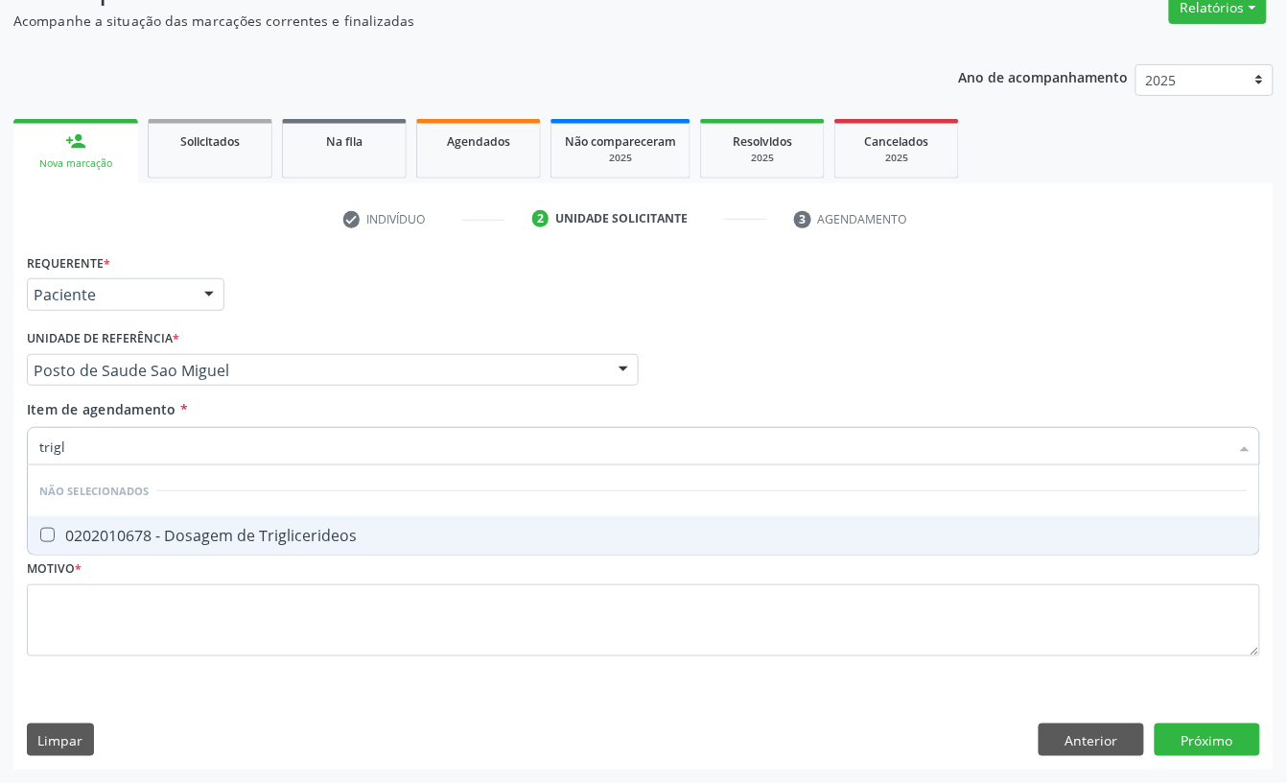
drag, startPoint x: 223, startPoint y: 533, endPoint x: 219, endPoint y: 522, distance: 12.5
click at [223, 530] on div "0202010678 - Dosagem de Triglicerideos" at bounding box center [643, 535] width 1209 height 15
checkbox Triglicerideos "true"
drag, startPoint x: 46, startPoint y: 458, endPoint x: 0, endPoint y: 481, distance: 51.5
click at [0, 481] on div "Acompanhamento Acompanhe a situação das marcações correntes e finalizadas Relat…" at bounding box center [643, 360] width 1287 height 845
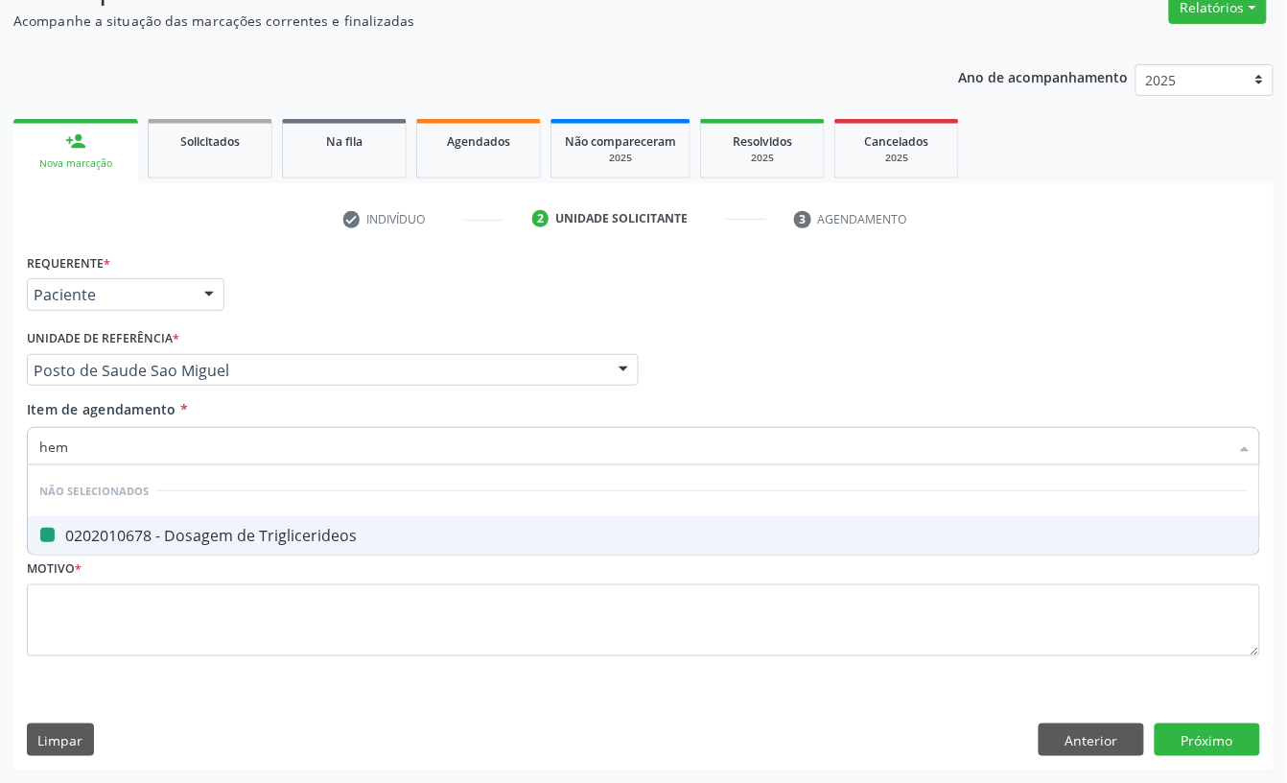
type input "hemo"
checkbox Triglicerideos "false"
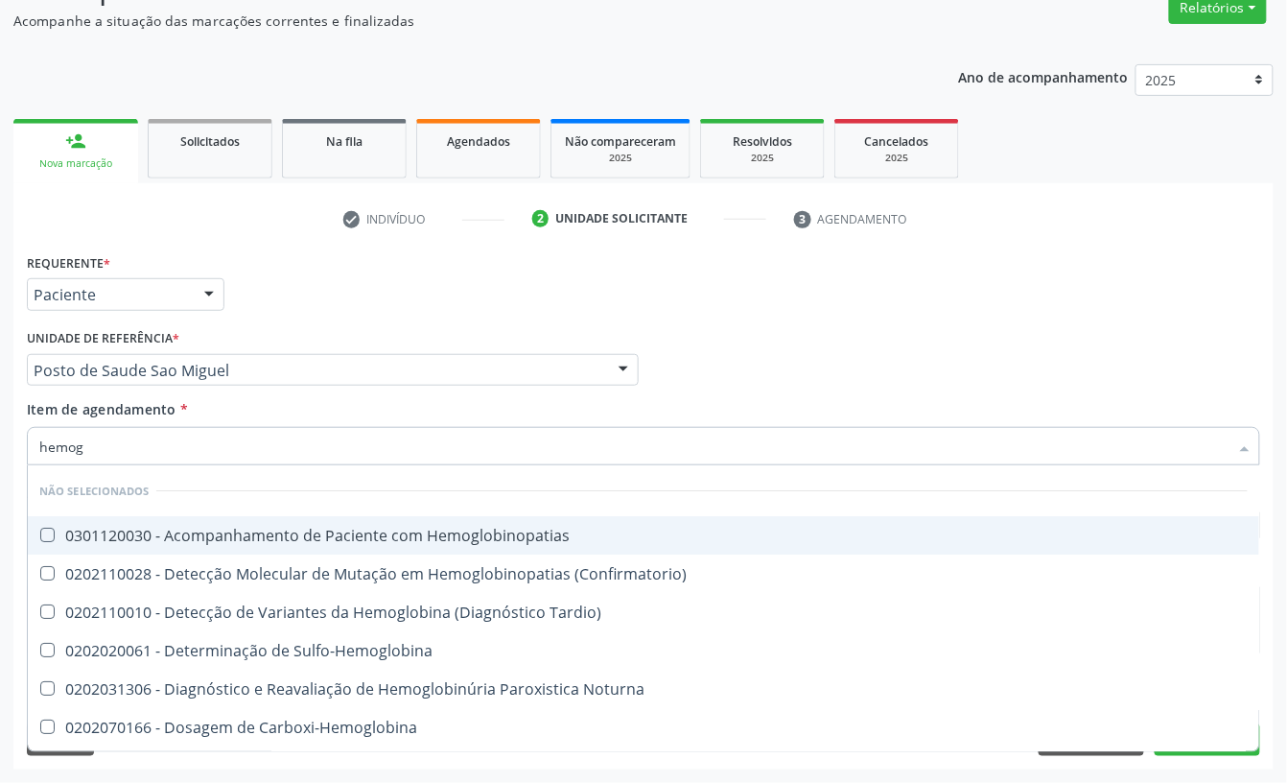
type input "hemogr"
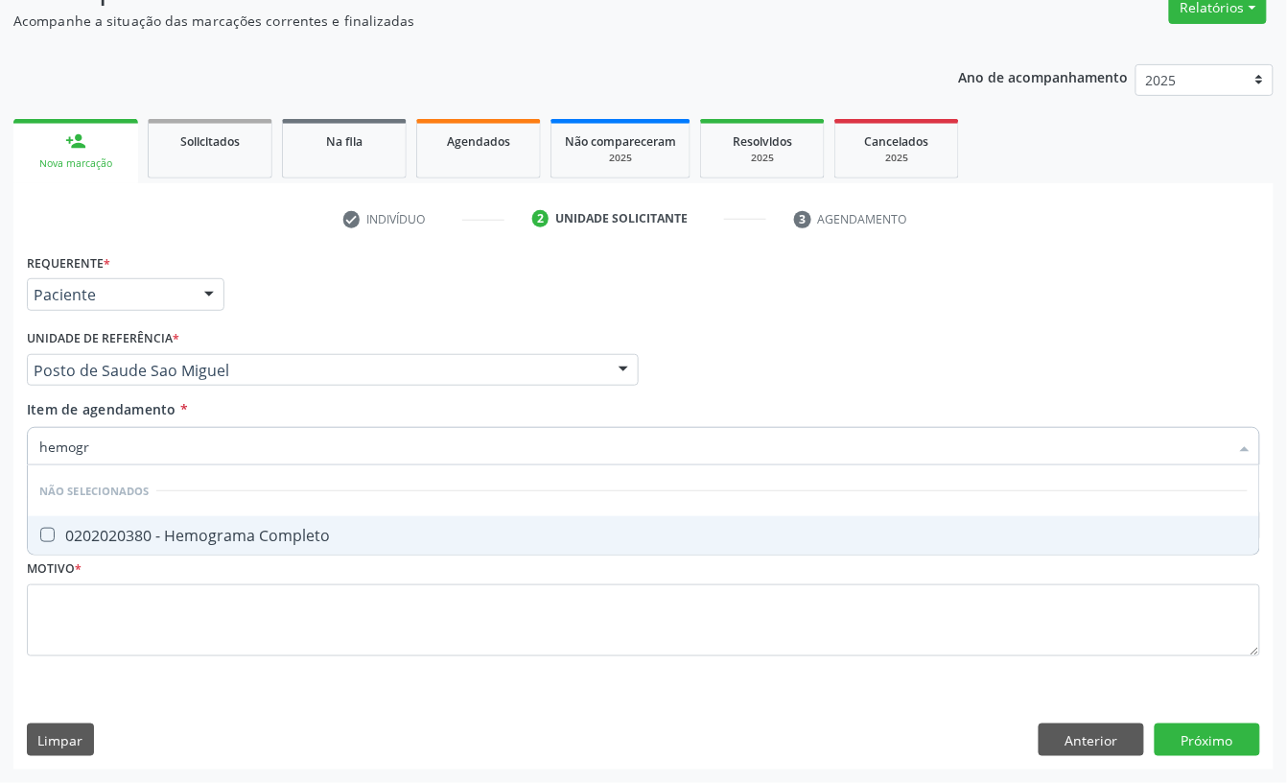
drag, startPoint x: 111, startPoint y: 518, endPoint x: 116, endPoint y: 458, distance: 60.6
click at [111, 519] on span "0202020380 - Hemograma Completo" at bounding box center [644, 535] width 1232 height 38
checkbox Completo "true"
click at [0, 416] on div "Acompanhamento Acompanhe a situação das marcações correntes e finalizadas Relat…" at bounding box center [643, 360] width 1287 height 845
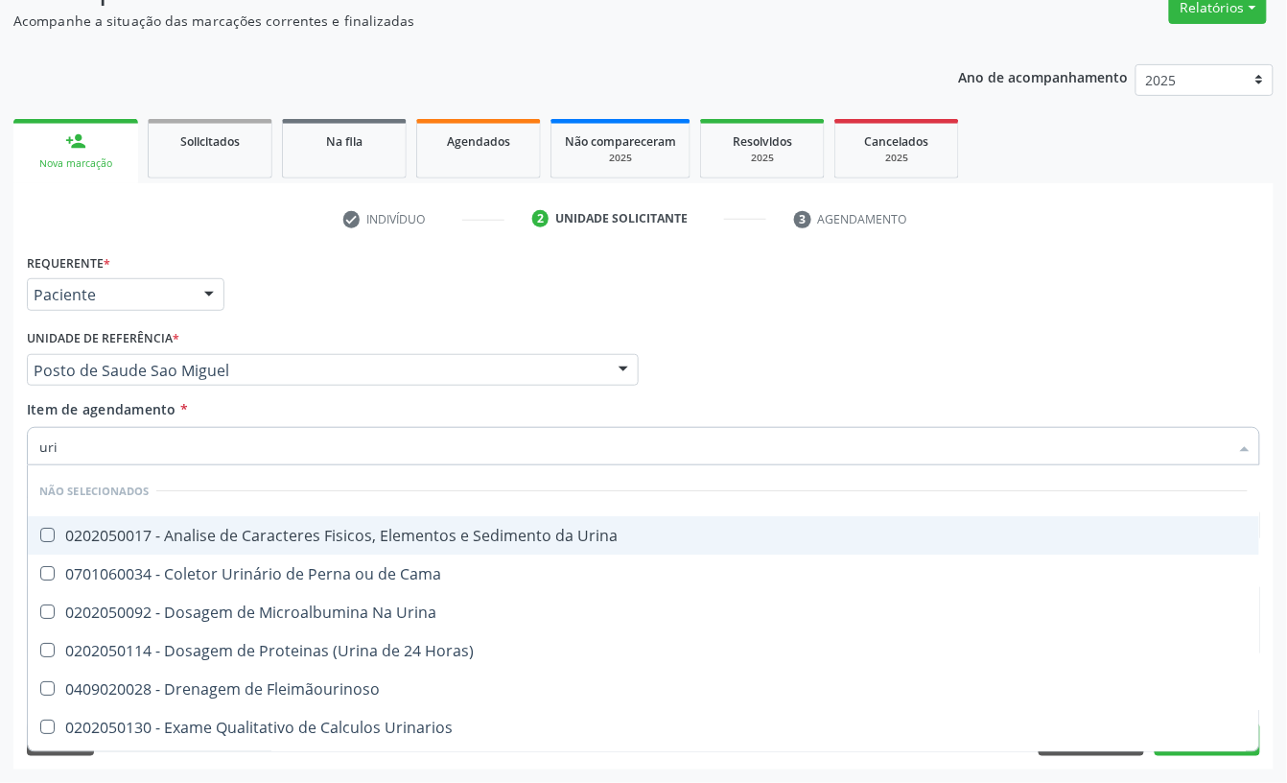
type input "urin"
checkbox Urina "false"
type input "urina"
click at [234, 533] on div "0202050017 - Analise de Caracteres Fisicos, Elementos e Sedimento da Urina" at bounding box center [643, 535] width 1209 height 15
checkbox Urina "true"
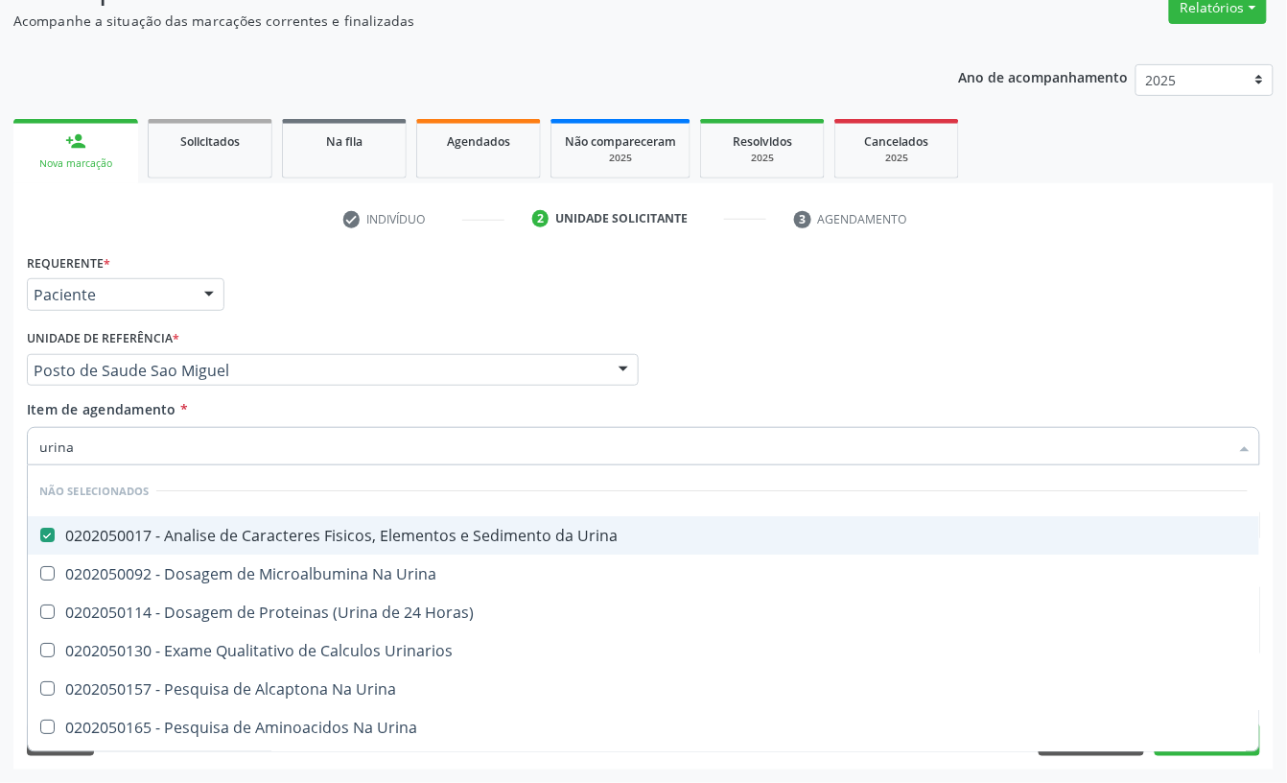
click at [0, 453] on div "Acompanhamento Acompanhe a situação das marcações correntes e finalizadas Relat…" at bounding box center [643, 360] width 1287 height 845
type input "p"
checkbox Urina "false"
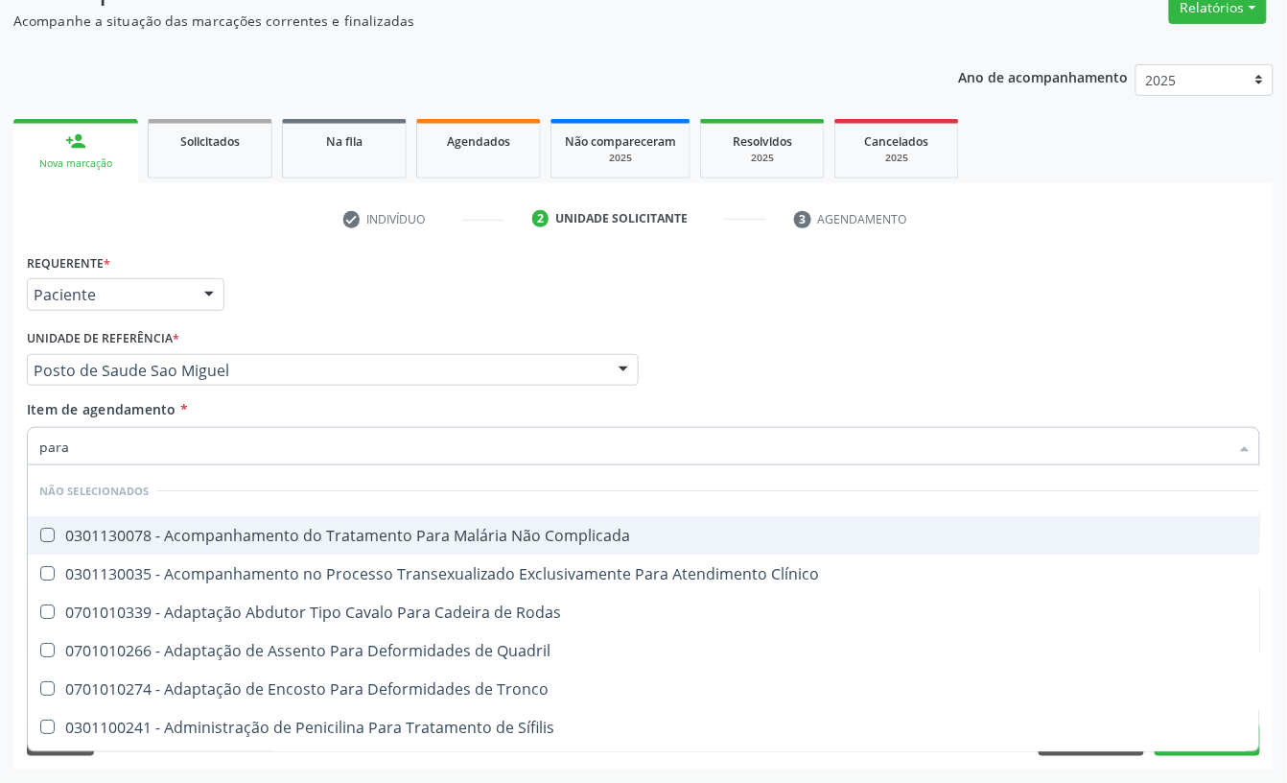
type input "paras"
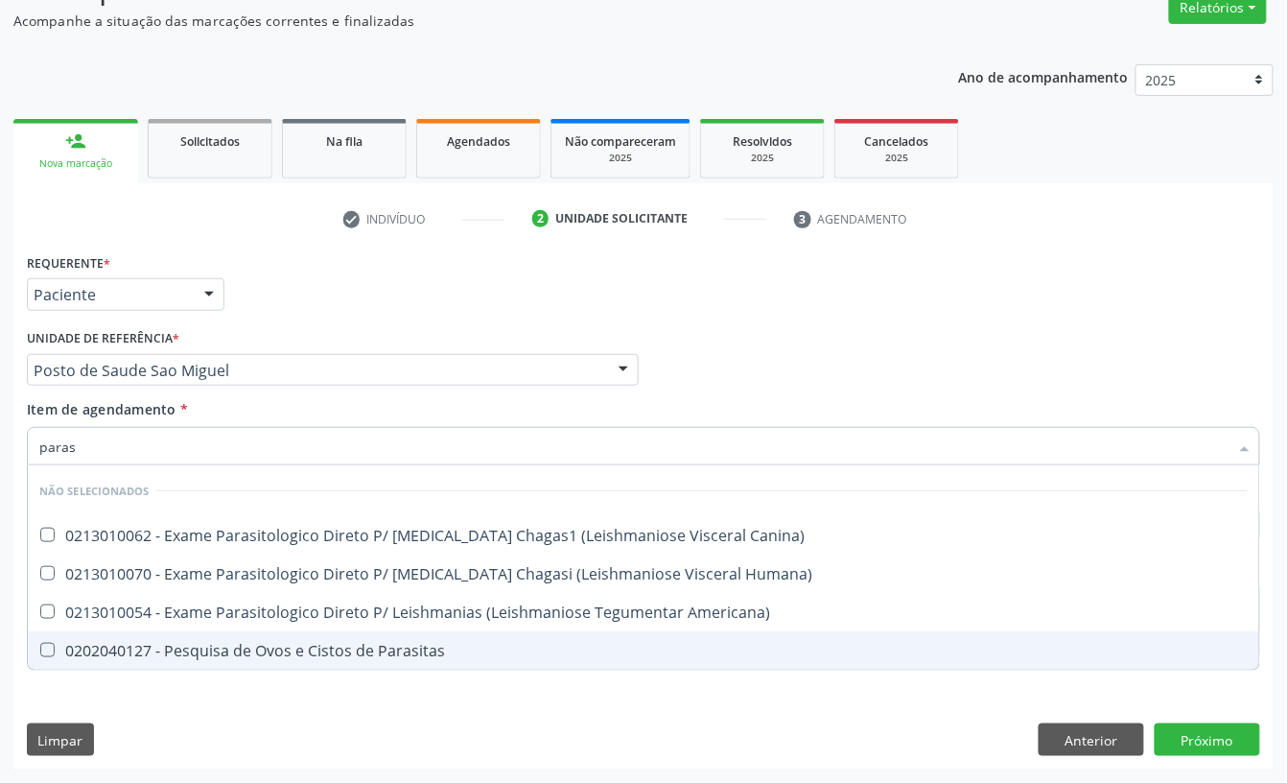
click at [331, 646] on div "0202040127 - Pesquisa de Ovos e Cistos de Parasitas" at bounding box center [643, 650] width 1209 height 15
checkbox Parasitas "true"
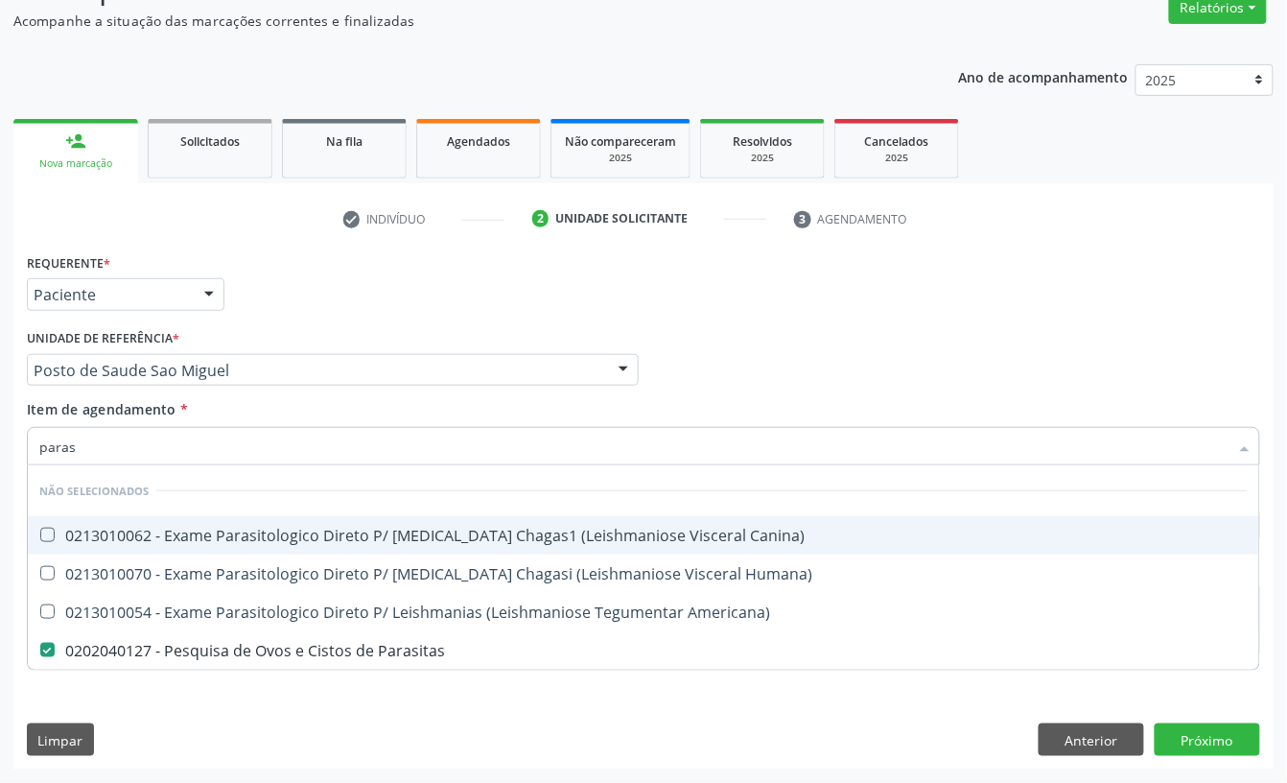
click at [104, 445] on input "paras" at bounding box center [633, 446] width 1189 height 38
click at [105, 445] on input "paras" at bounding box center [633, 446] width 1189 height 38
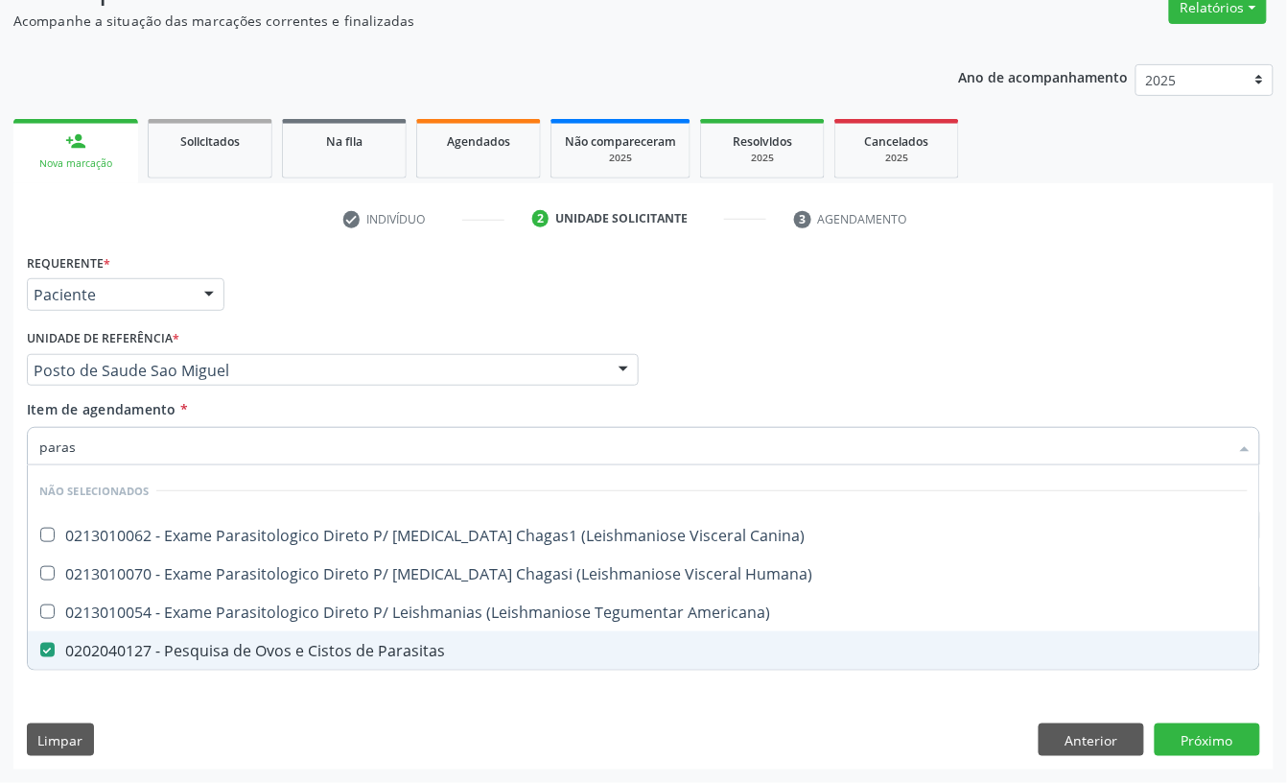
click at [602, 731] on div "Requerente * Paciente Profissional de Saúde Paciente Nenhum resultado encontrad…" at bounding box center [643, 508] width 1260 height 521
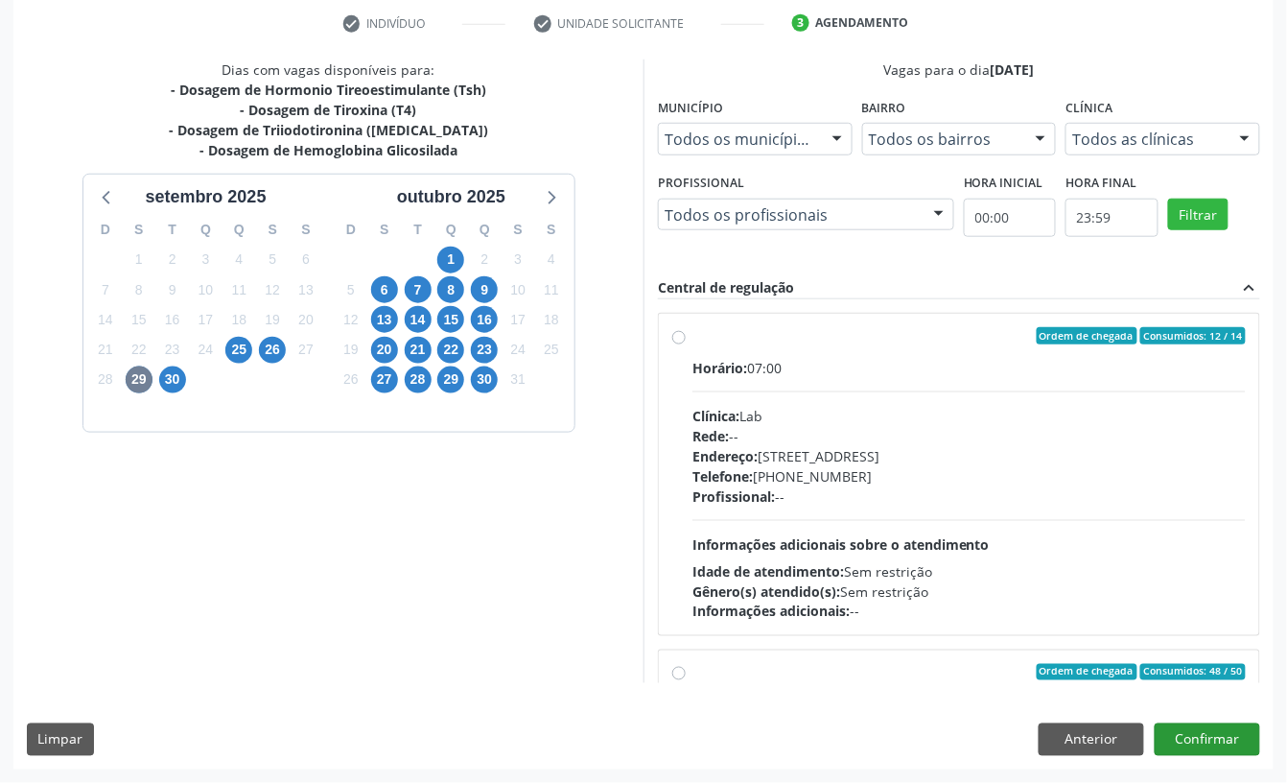
scroll to position [772, 0]
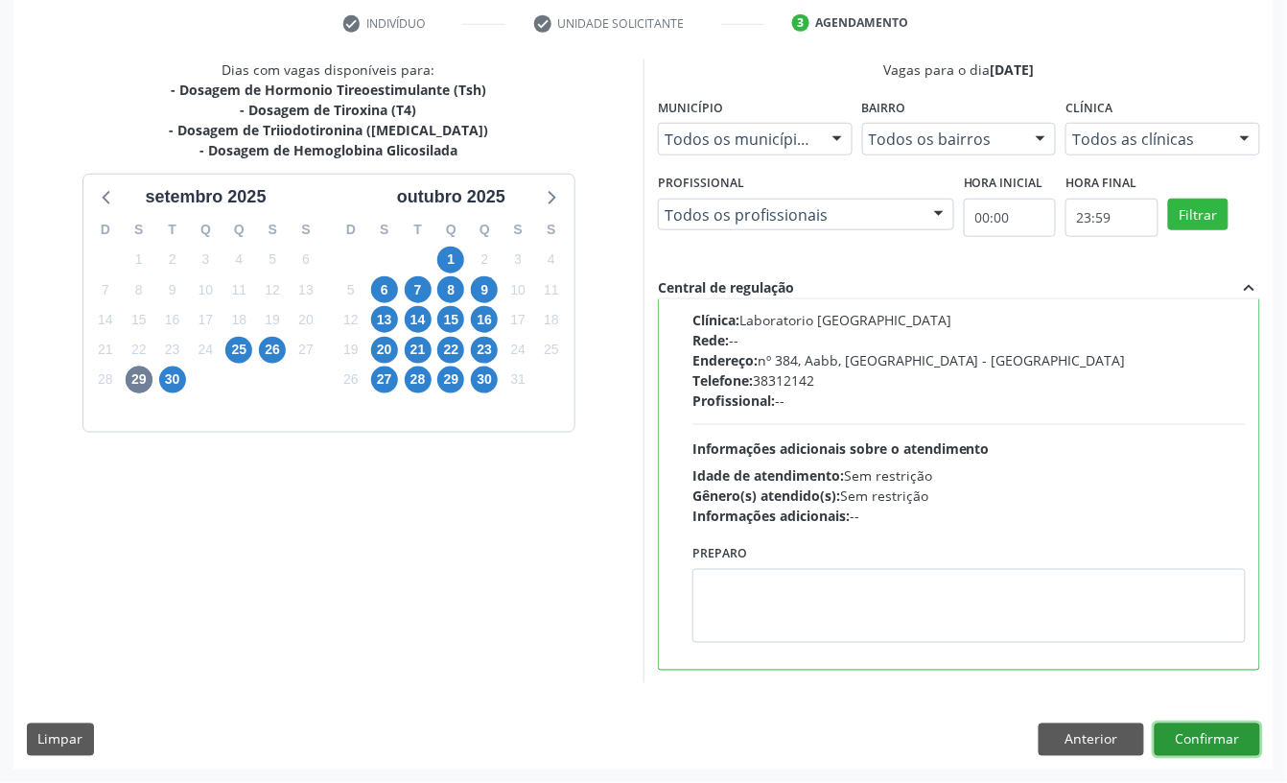
click at [1176, 735] on button "Confirmar" at bounding box center [1208, 739] width 106 height 33
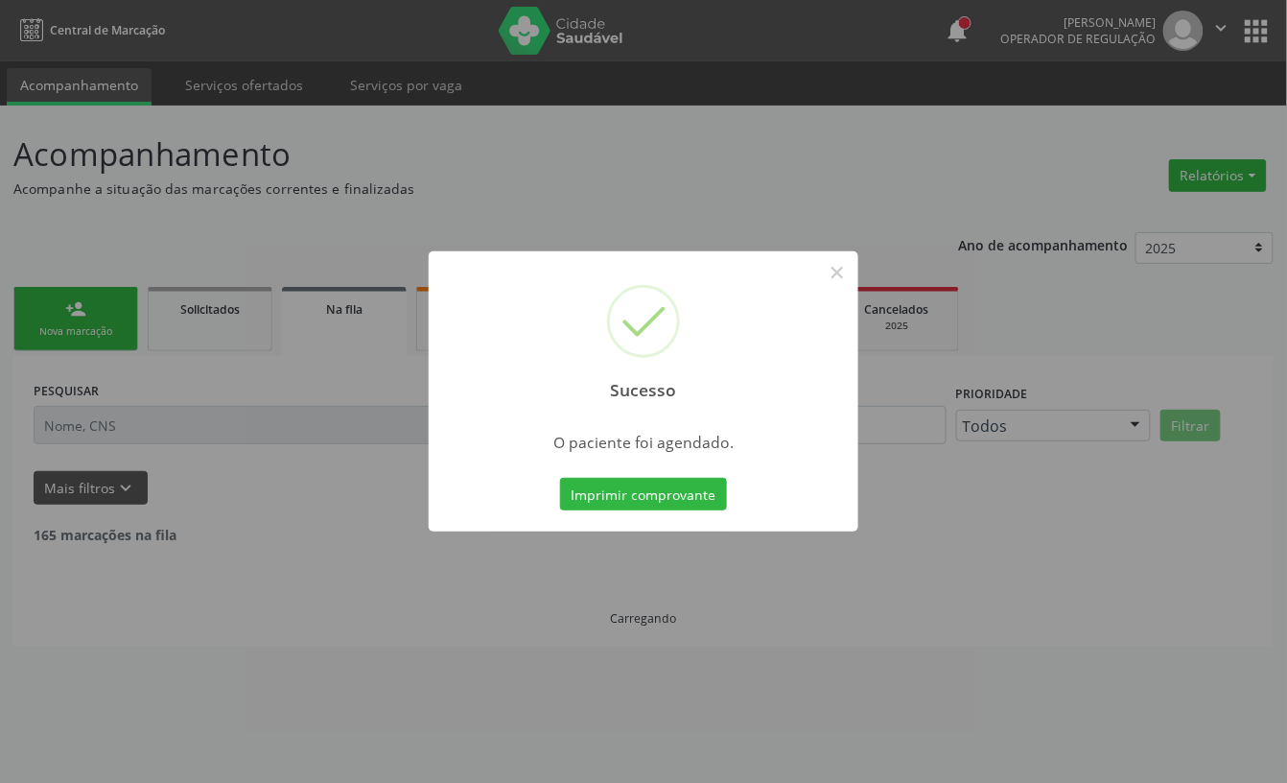
scroll to position [0, 0]
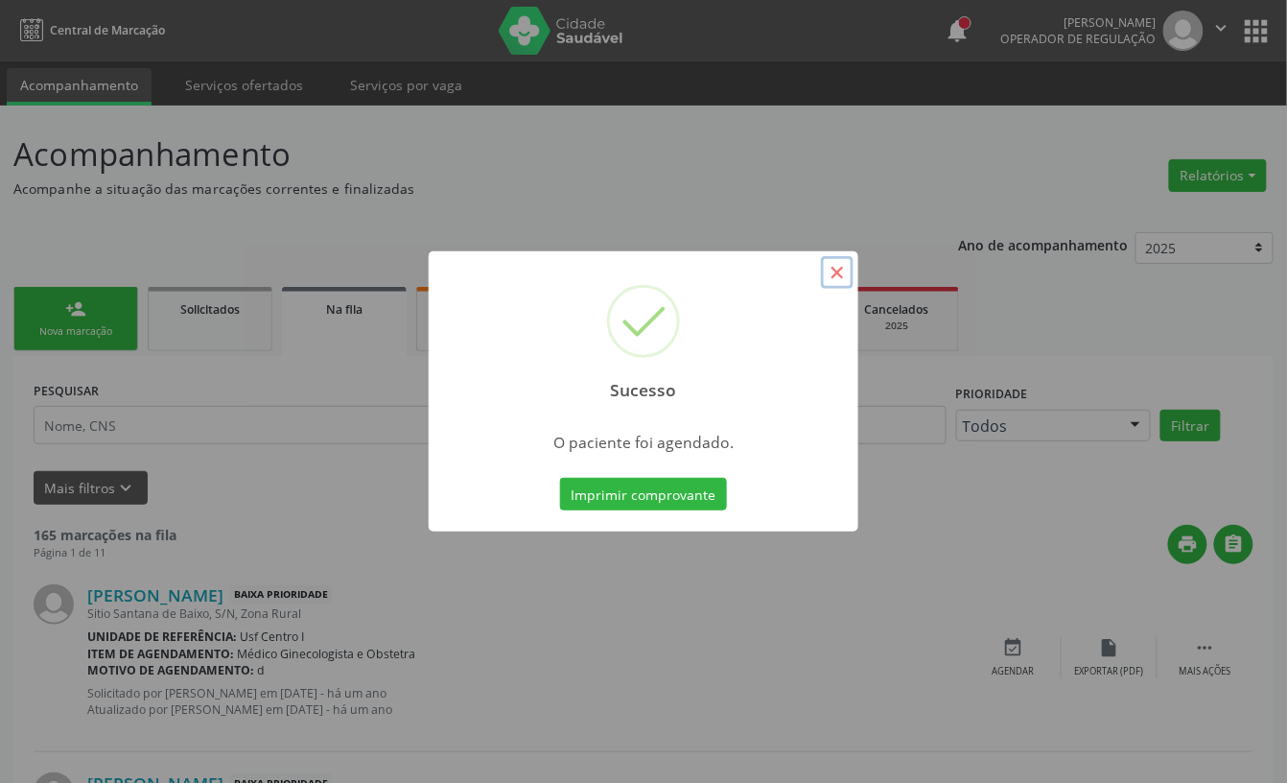
click at [842, 269] on button "×" at bounding box center [837, 272] width 33 height 33
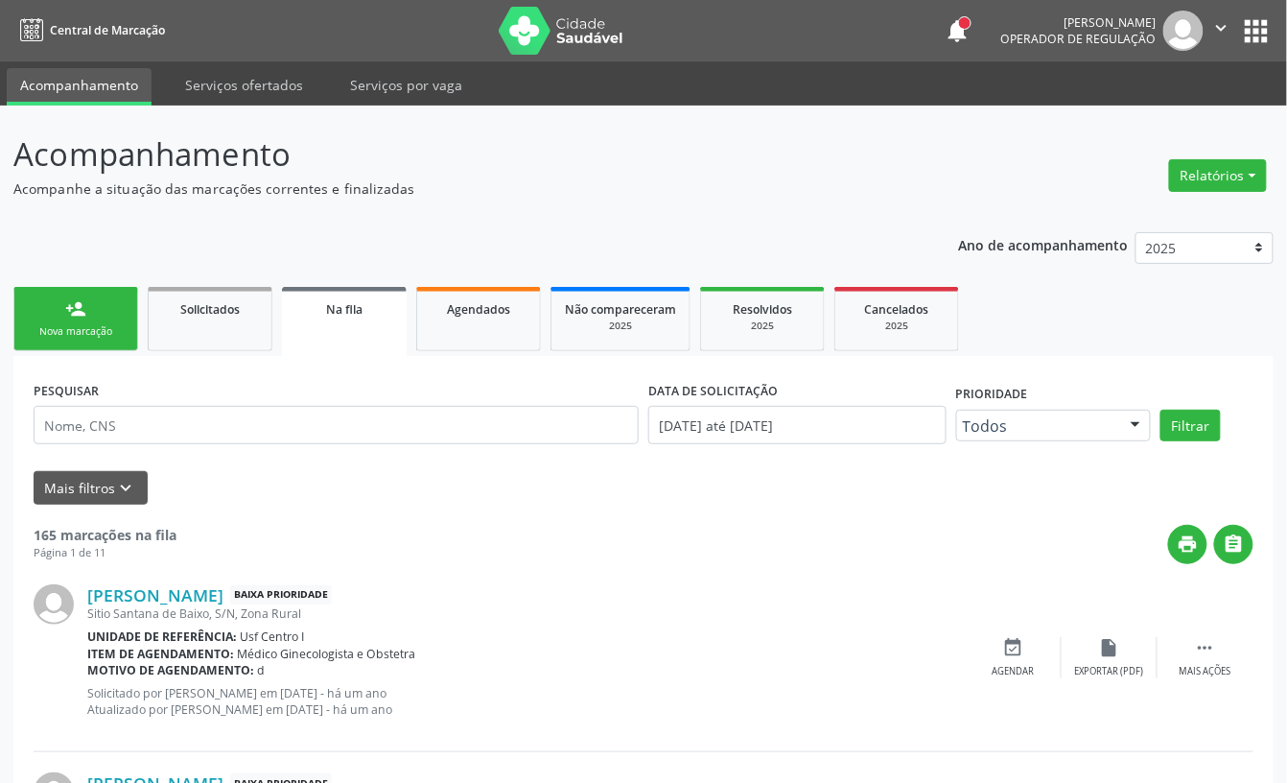
click at [104, 322] on link "person_add Nova marcação" at bounding box center [75, 319] width 125 height 64
click at [38, 312] on link "person_add Nova marcação" at bounding box center [75, 319] width 125 height 64
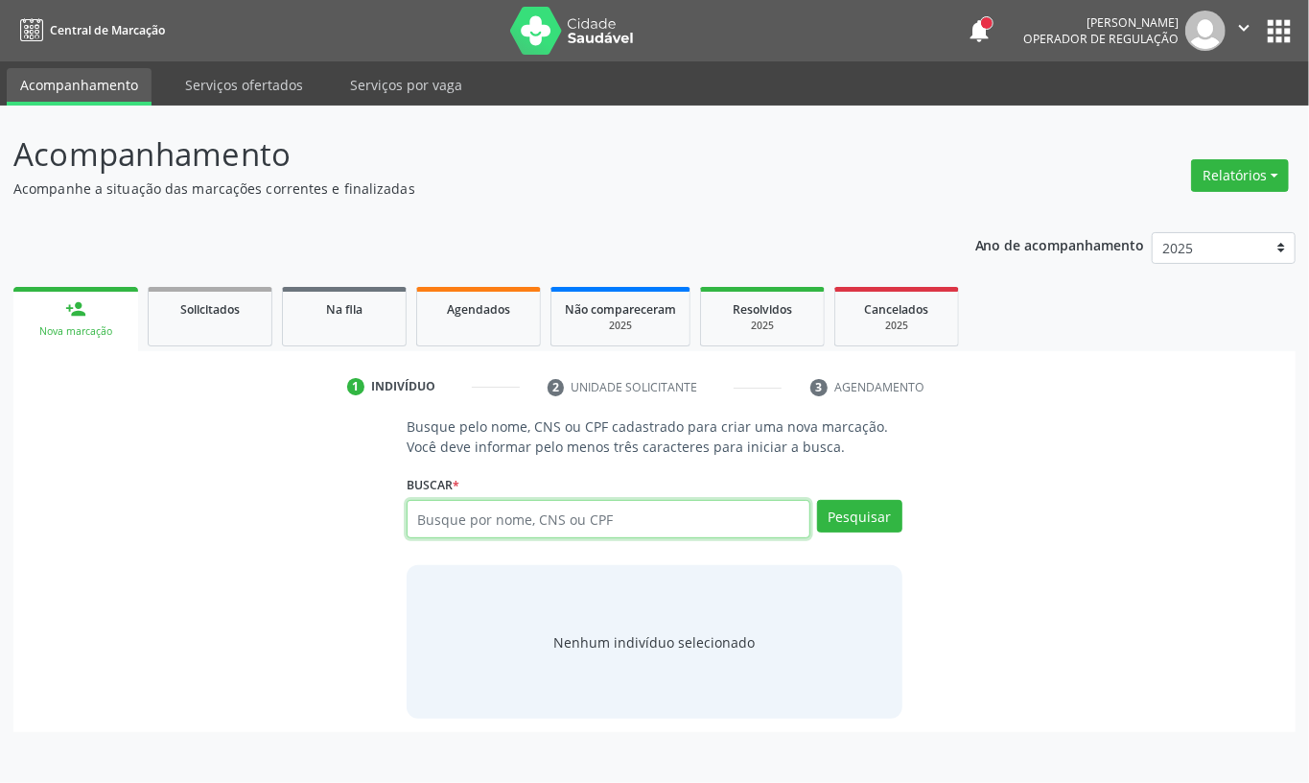
click at [535, 510] on input "text" at bounding box center [609, 519] width 404 height 38
type input "01309713405"
drag, startPoint x: 538, startPoint y: 530, endPoint x: 349, endPoint y: 520, distance: 189.3
click at [357, 520] on div "Busque pelo nome, CNS ou CPF cadastrado para criar uma nova marcação. Você deve…" at bounding box center [655, 567] width 1256 height 302
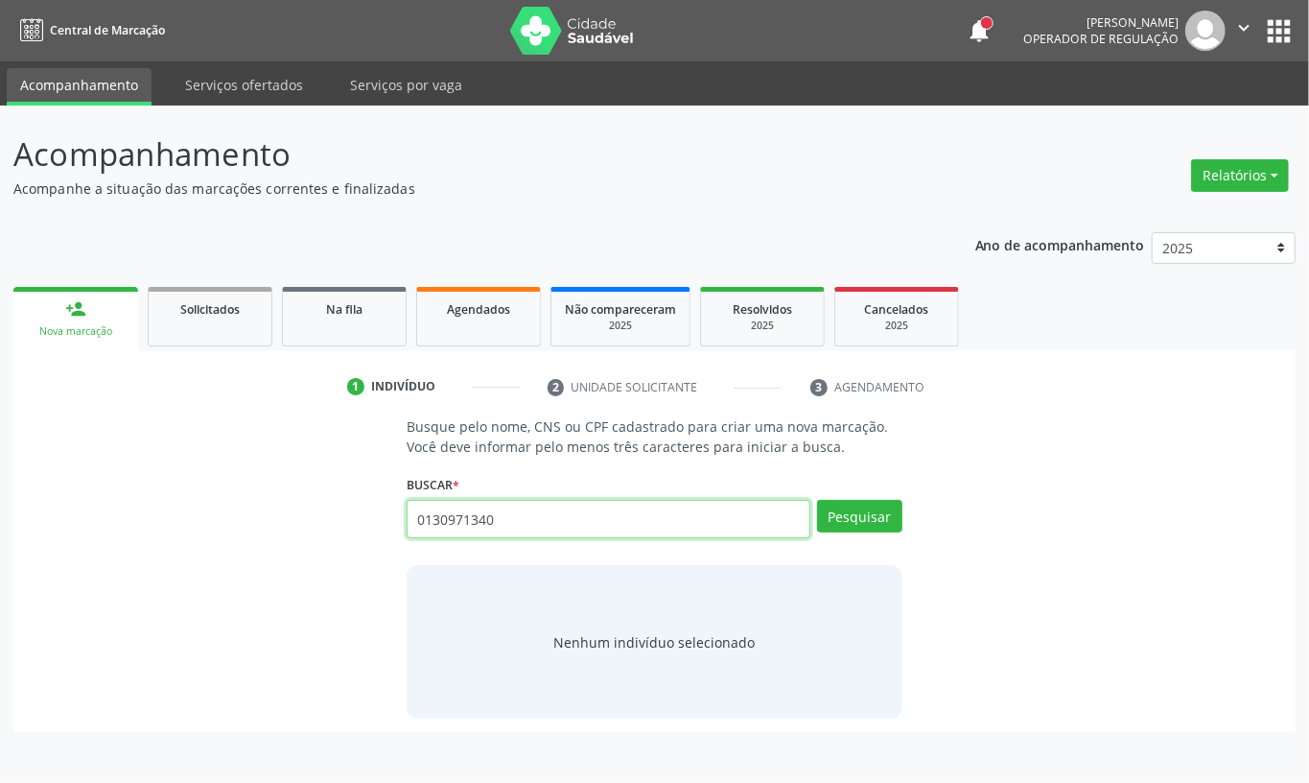
type input "01309713405"
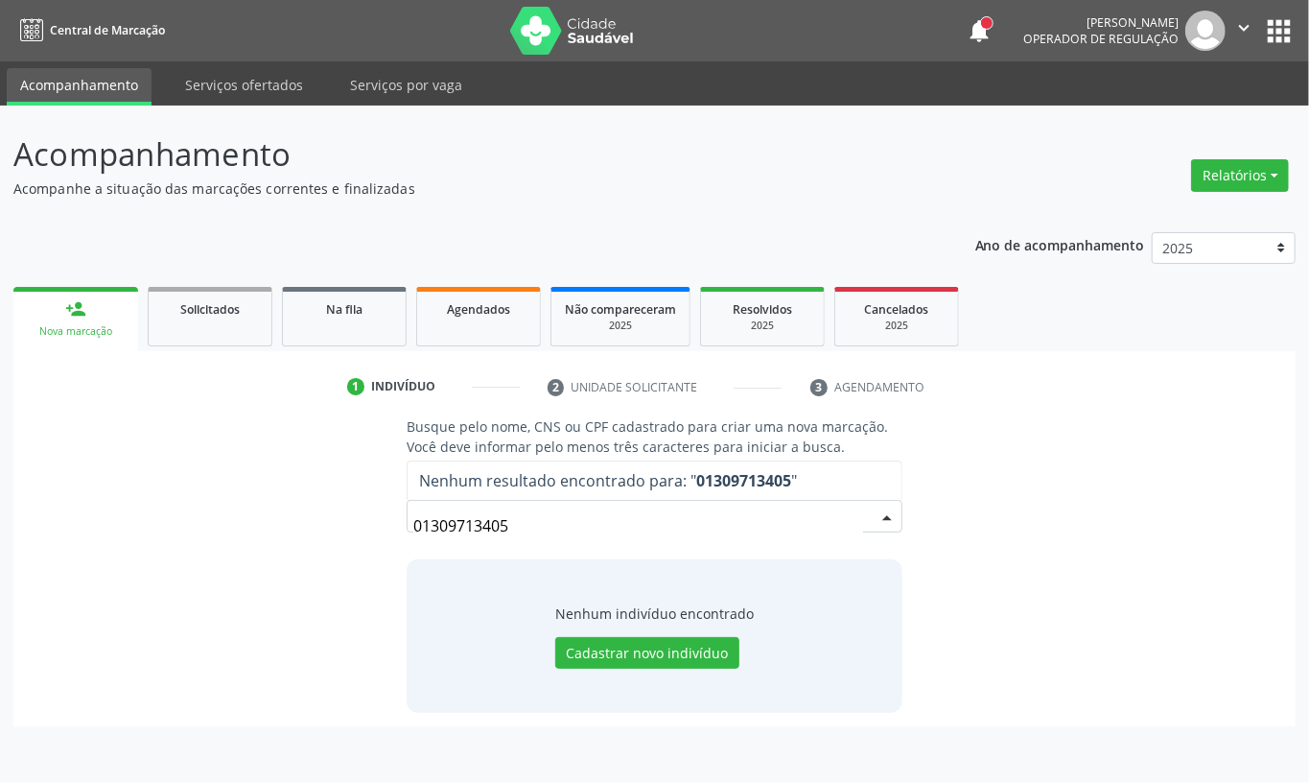
drag, startPoint x: 556, startPoint y: 526, endPoint x: 35, endPoint y: 573, distance: 523.9
click at [35, 573] on div "Busque pelo nome, CNS ou CPF cadastrado para criar uma nova marcação. Você deve…" at bounding box center [655, 563] width 1256 height 295
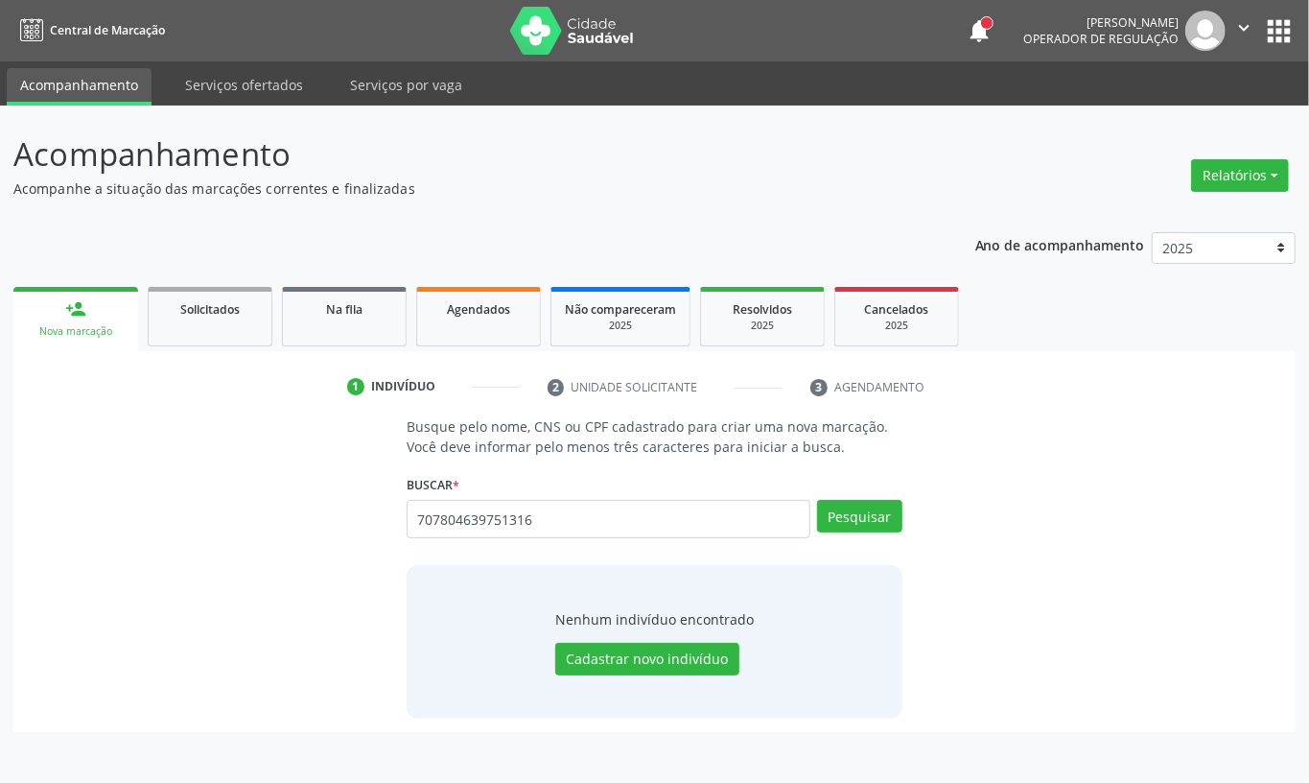
type input "707804639751316"
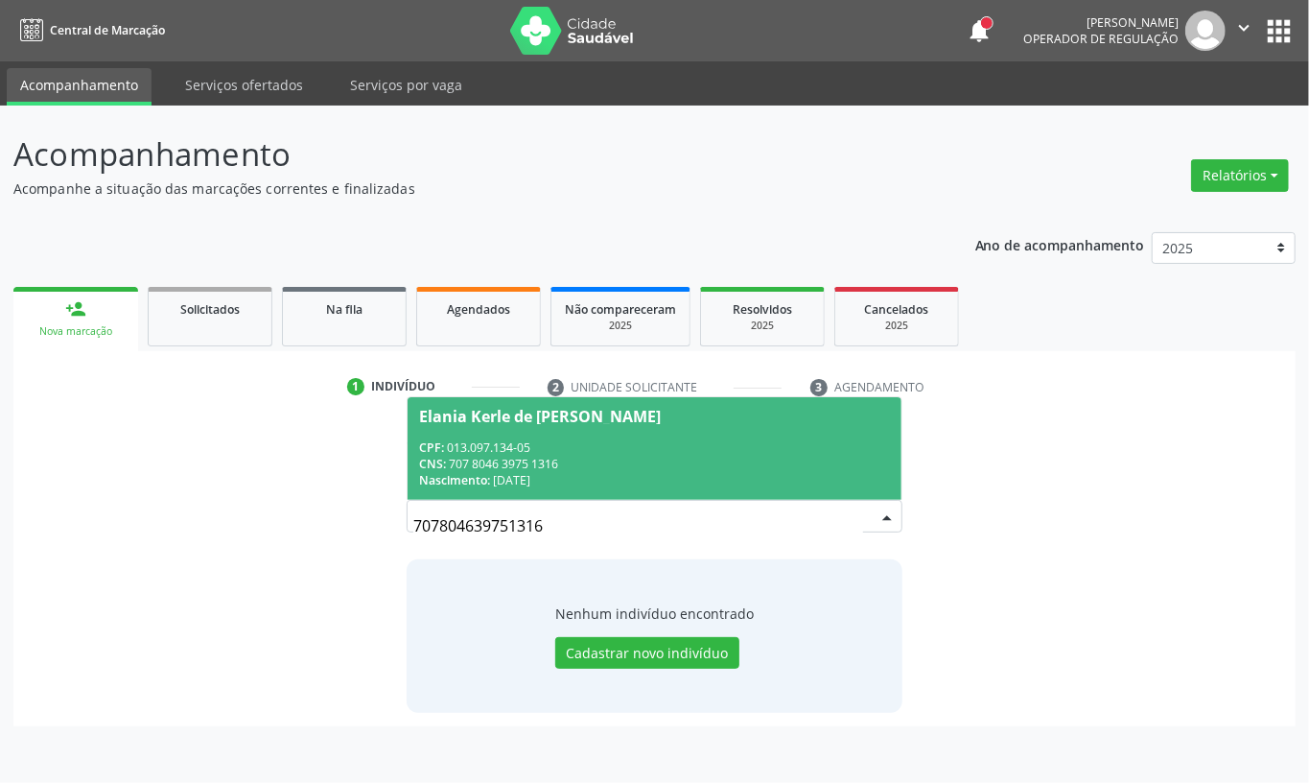
click at [614, 458] on div "CNS: 707 8046 3975 1316" at bounding box center [654, 464] width 471 height 16
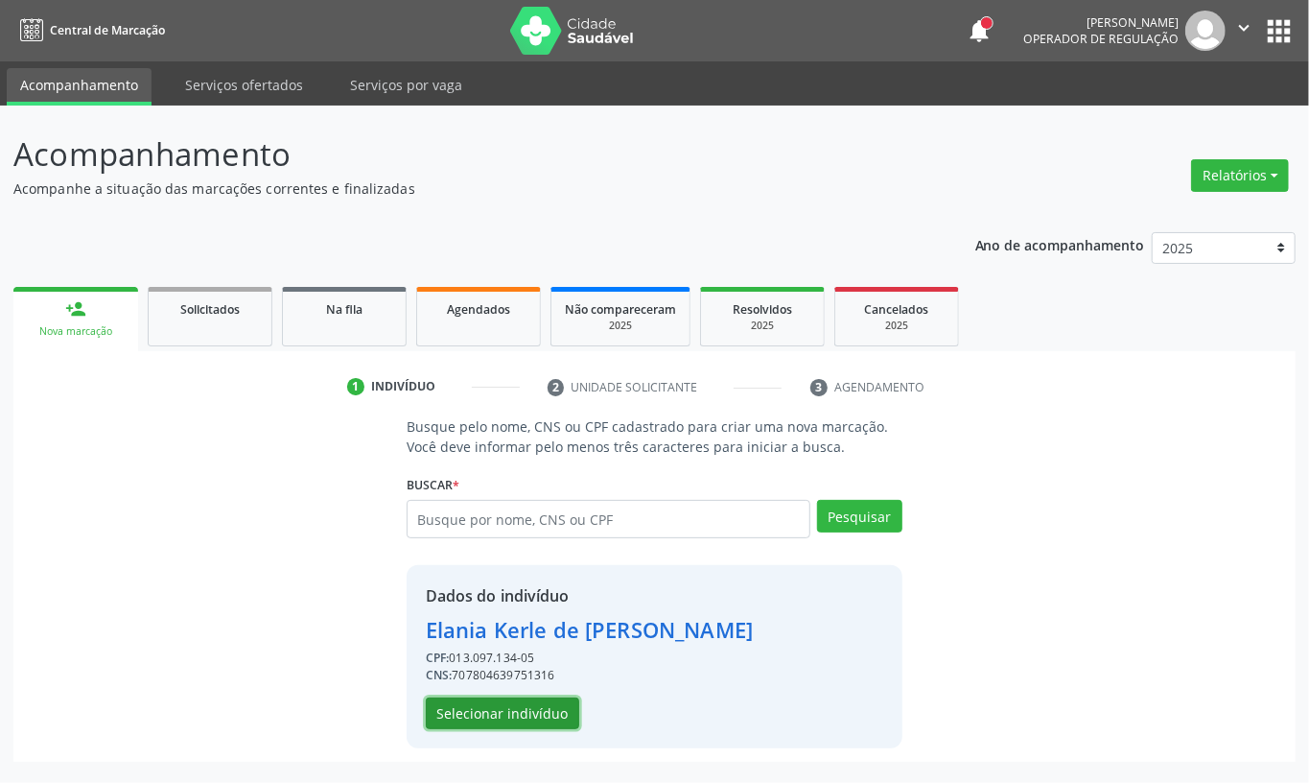
click at [520, 707] on button "Selecionar indivíduo" at bounding box center [502, 713] width 153 height 33
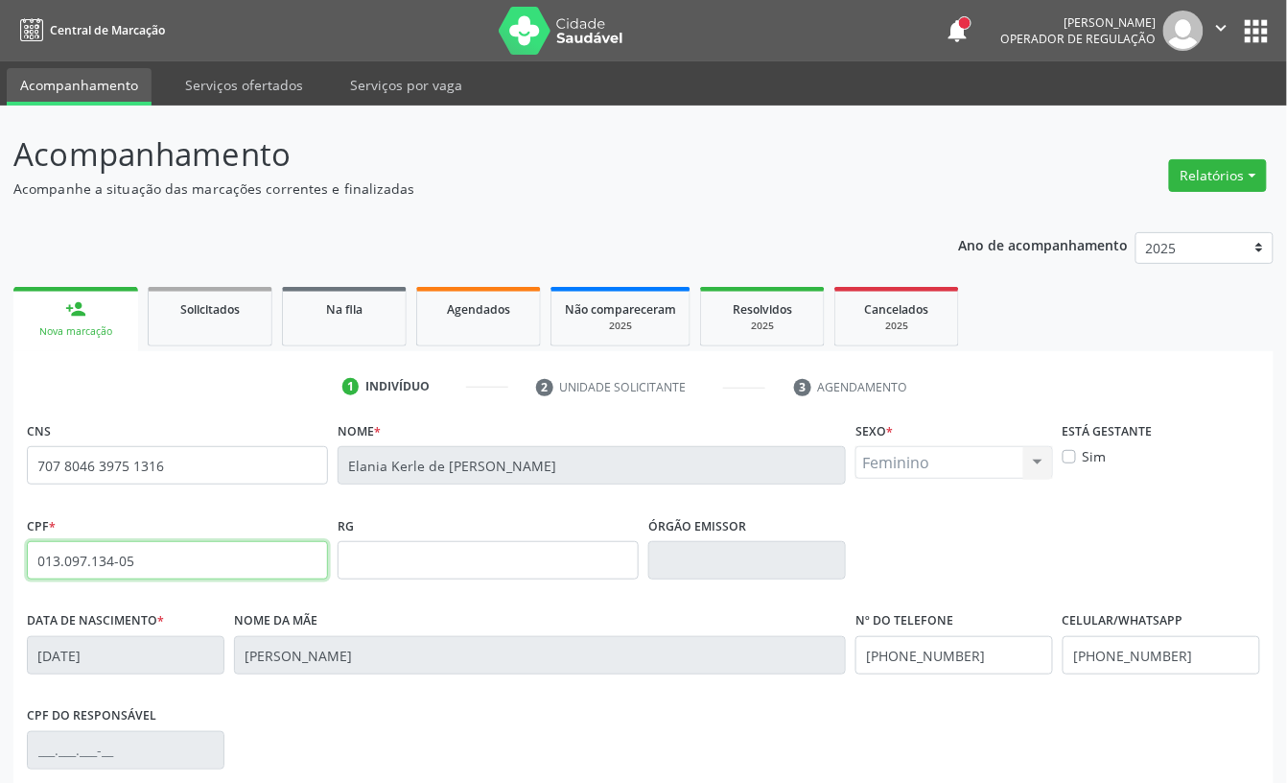
drag, startPoint x: 147, startPoint y: 574, endPoint x: 0, endPoint y: 574, distance: 146.8
click at [0, 574] on div "Acompanhamento Acompanhe a situação das marcações correntes e finalizadas Relat…" at bounding box center [643, 573] width 1287 height 934
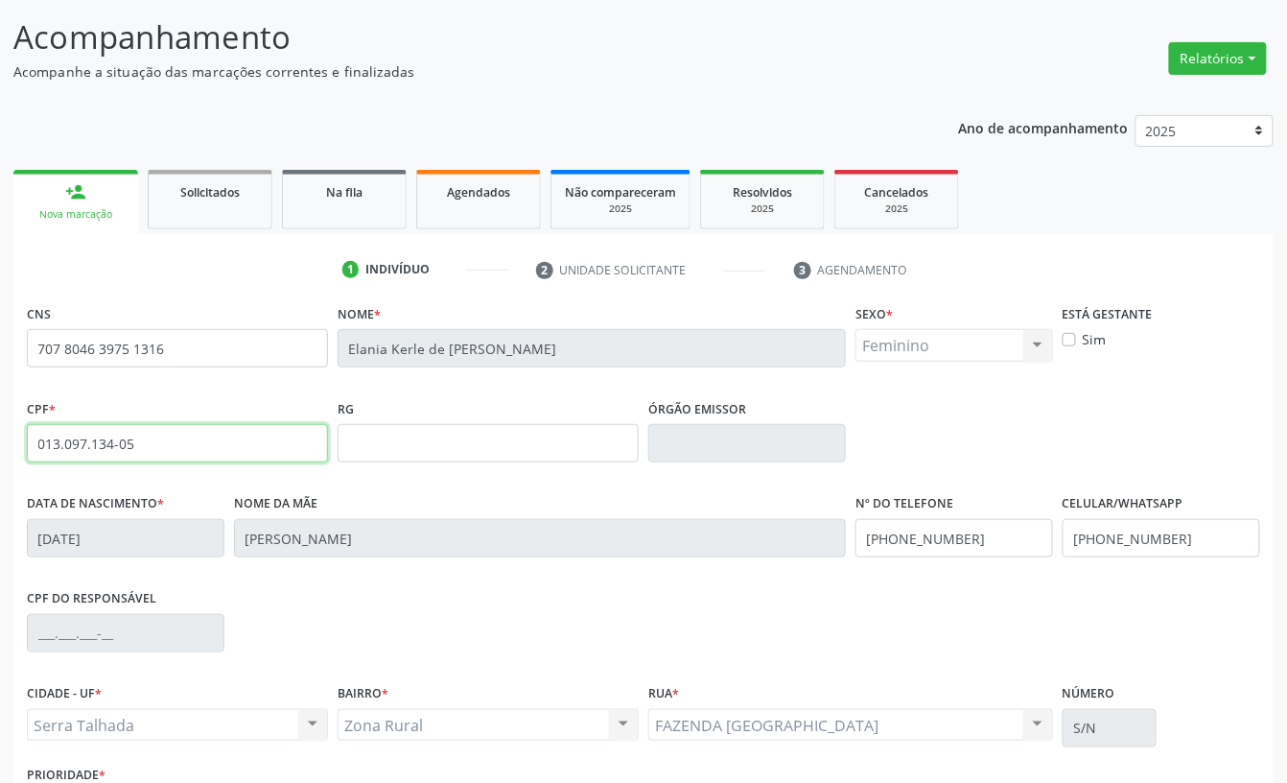
scroll to position [258, 0]
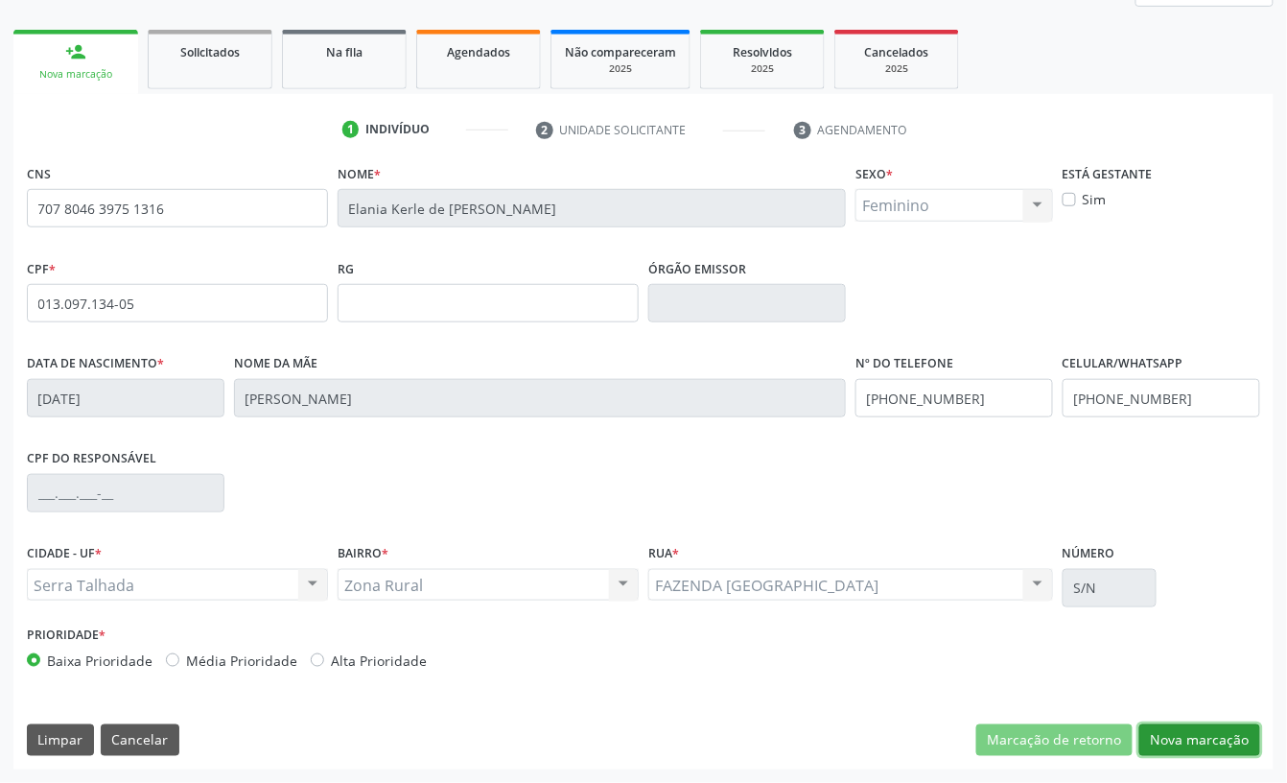
click at [1201, 727] on button "Nova marcação" at bounding box center [1200, 740] width 121 height 33
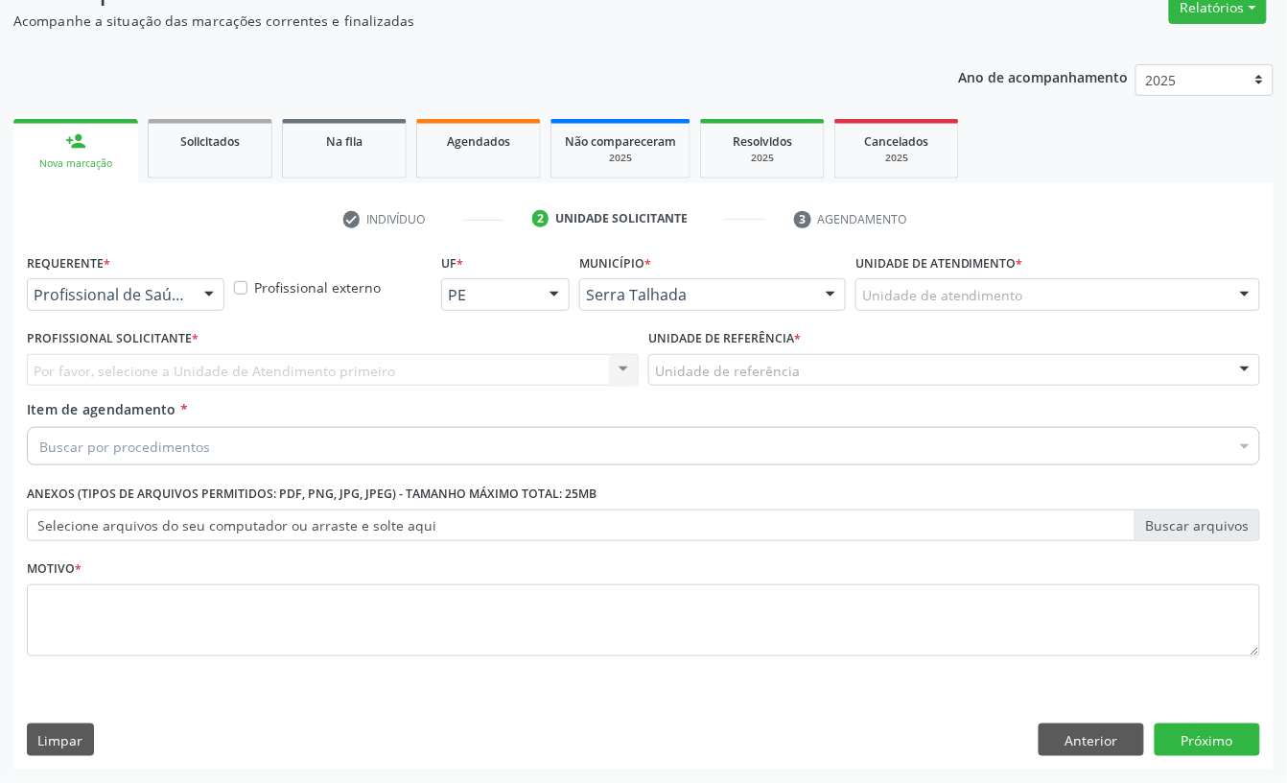
scroll to position [170, 0]
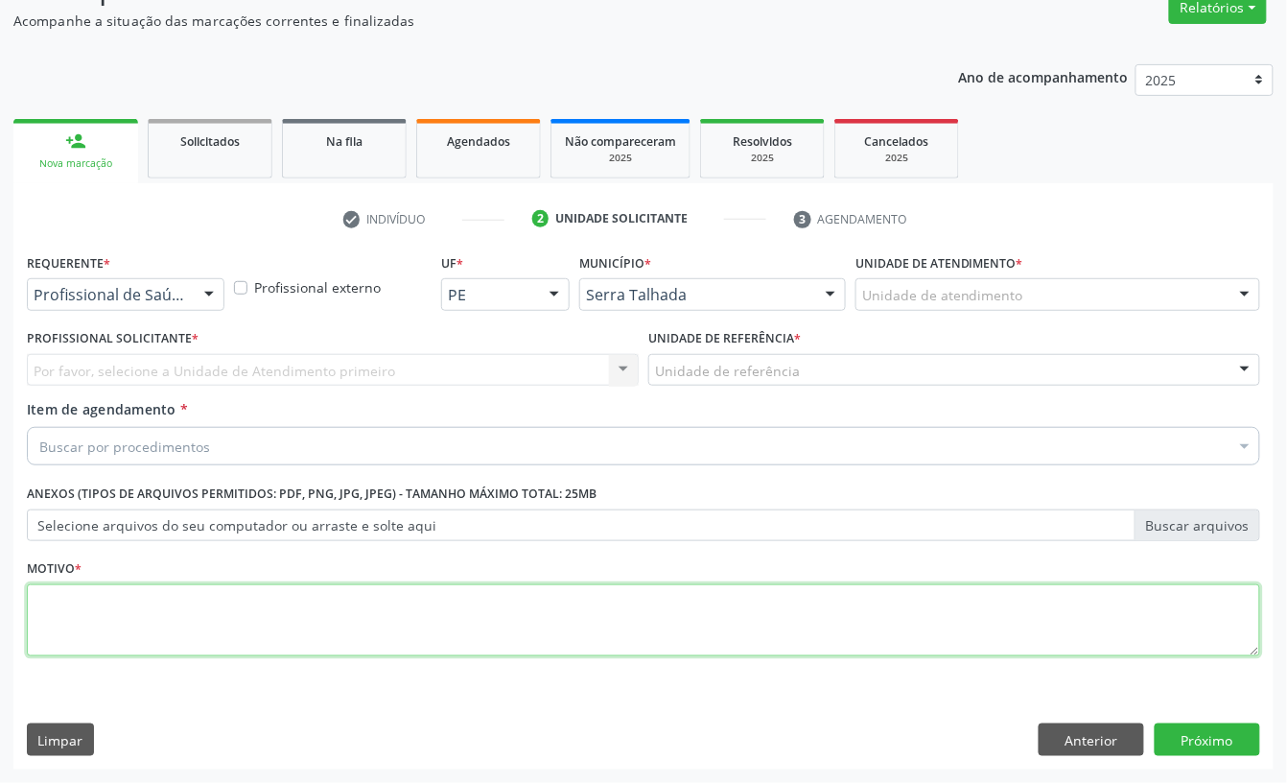
click at [420, 619] on textarea at bounding box center [644, 620] width 1234 height 73
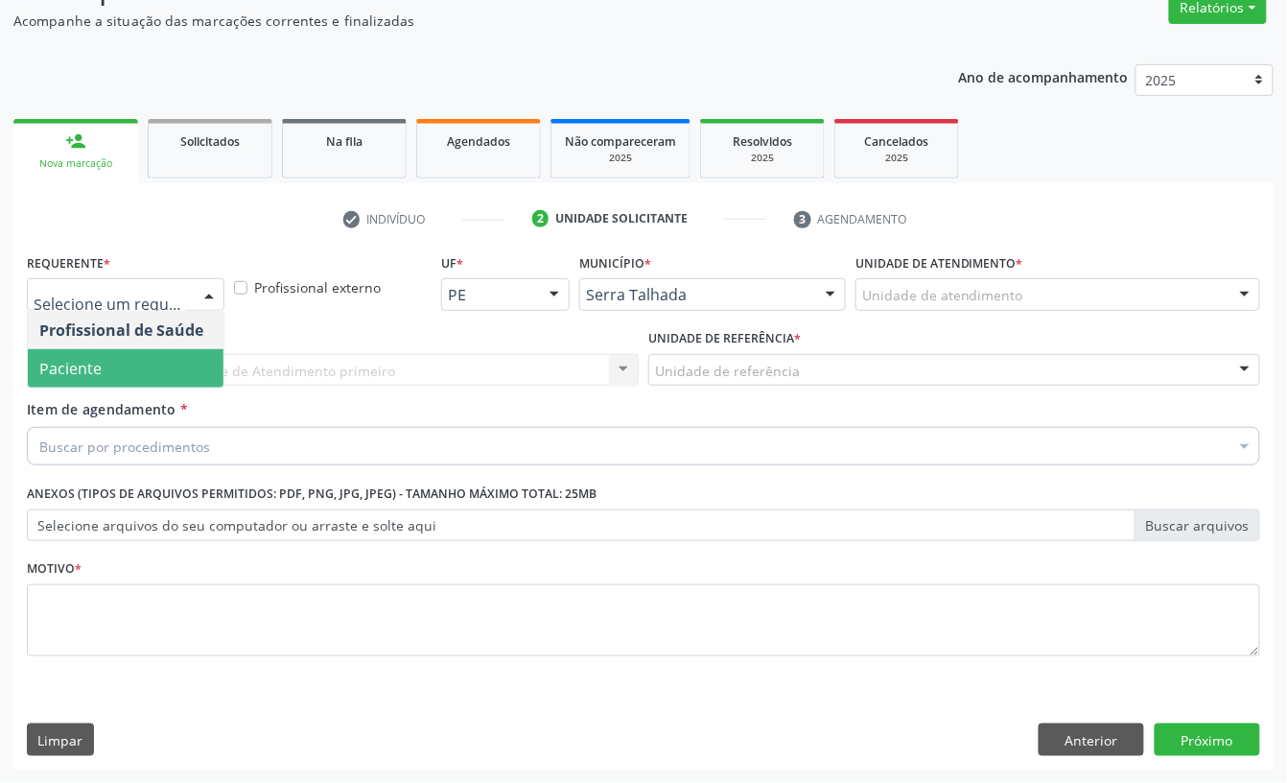
click at [101, 359] on span "Paciente" at bounding box center [126, 368] width 196 height 38
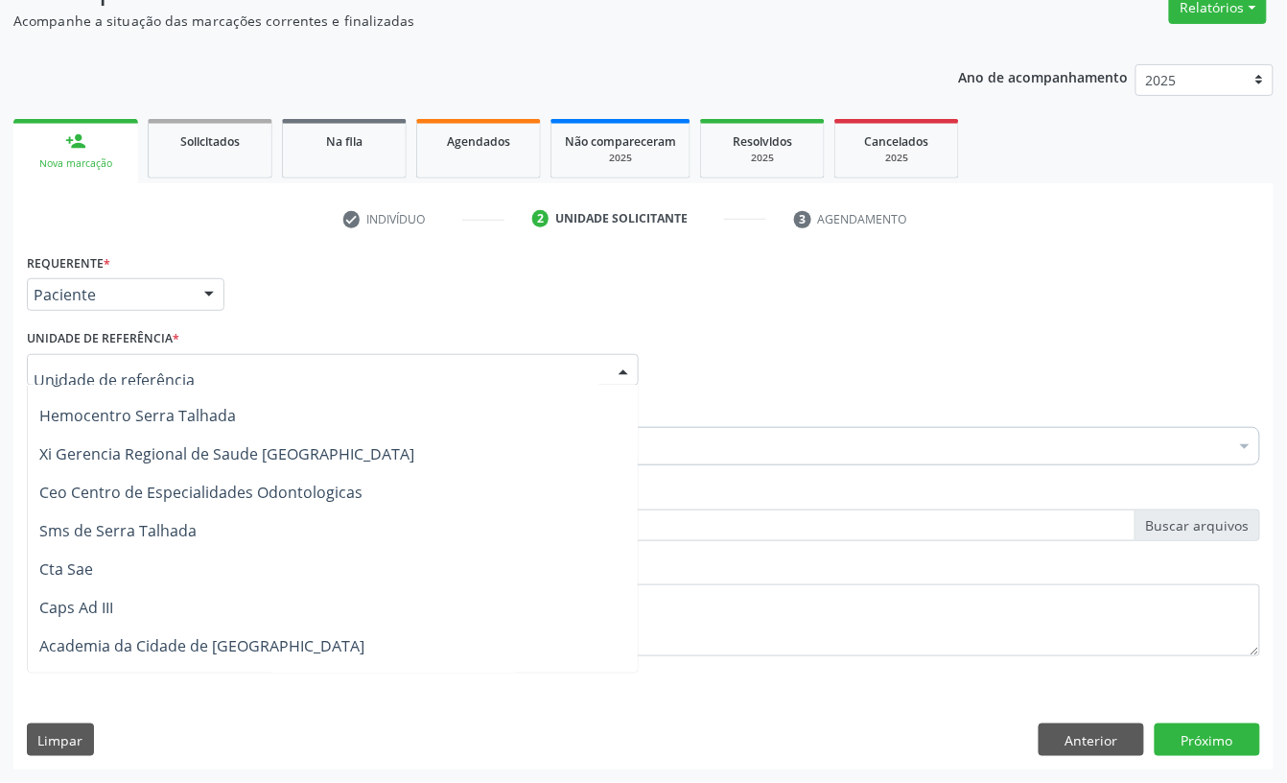
scroll to position [2207, 0]
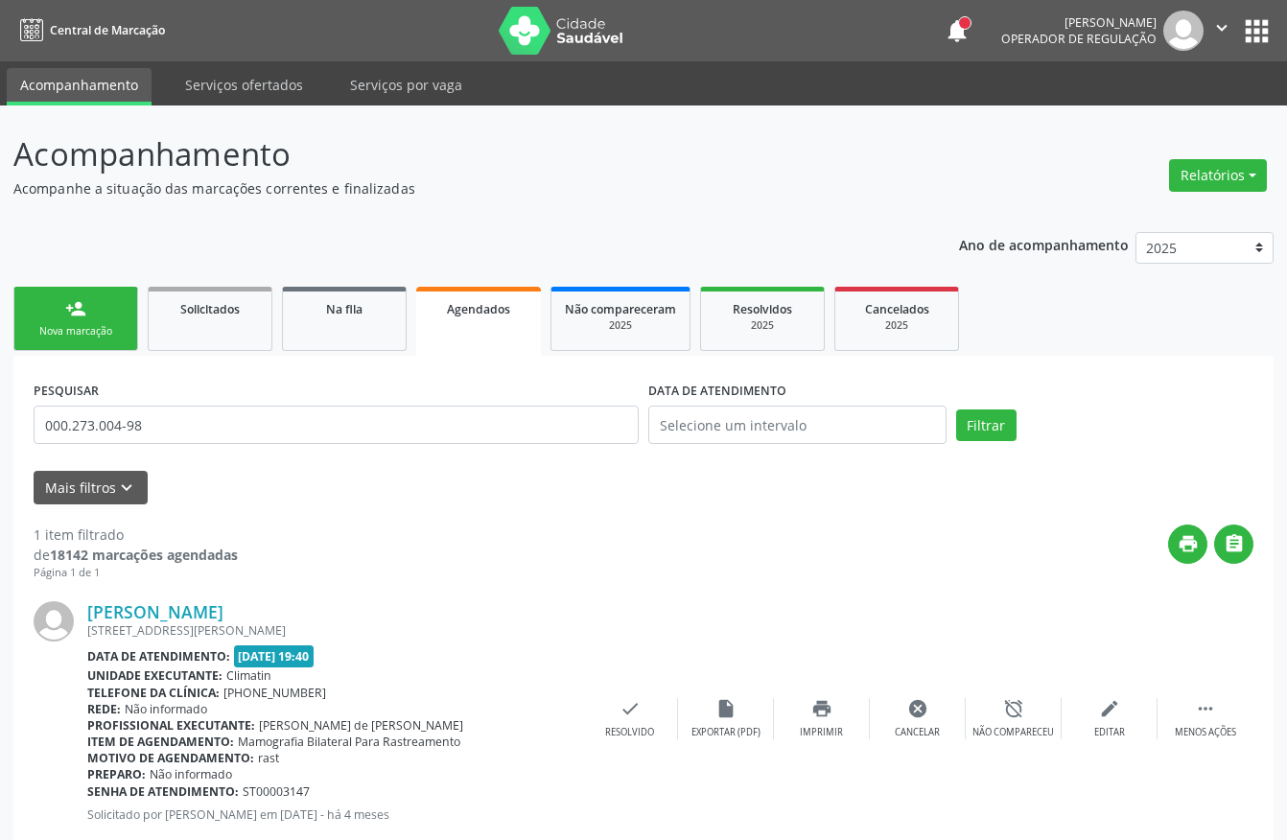
click at [50, 287] on link "person_add Nova marcação" at bounding box center [75, 319] width 125 height 64
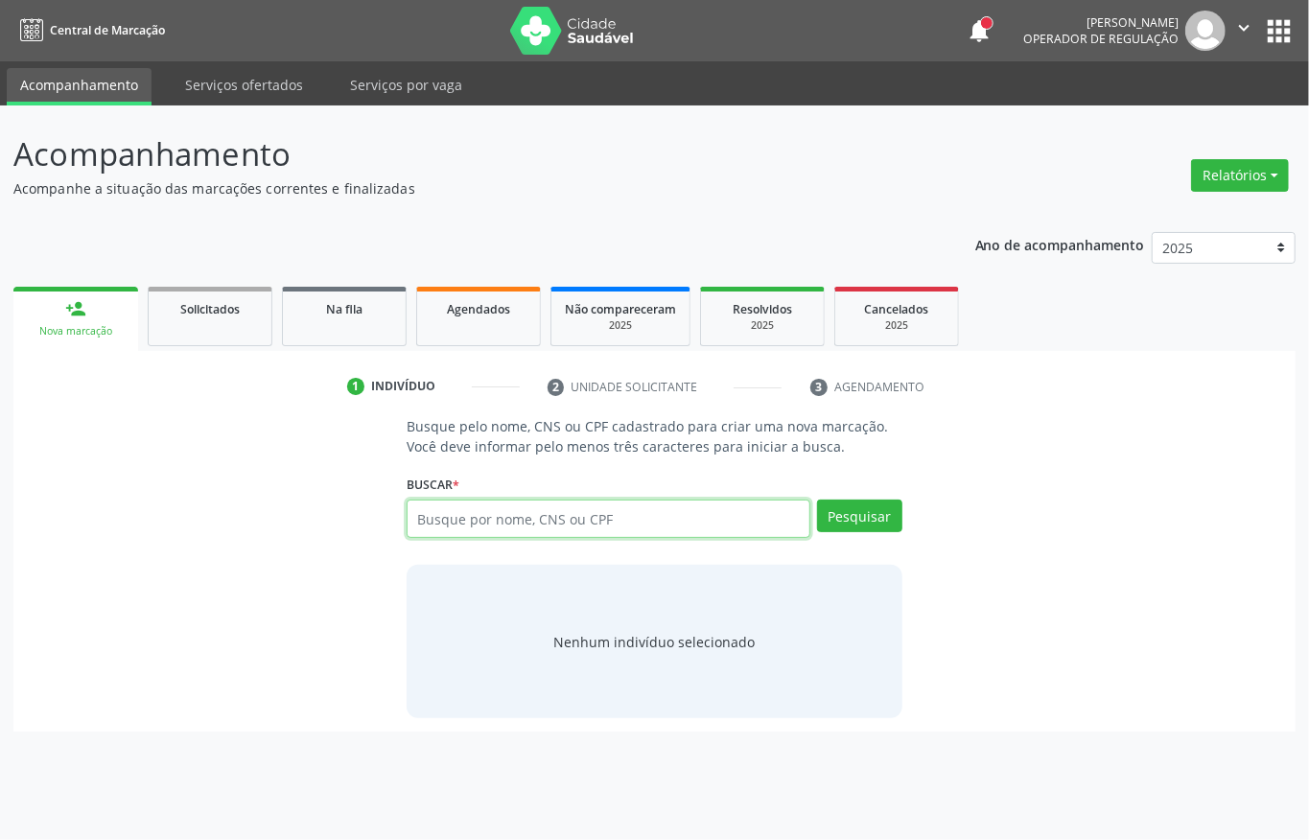
click at [570, 516] on input "text" at bounding box center [609, 519] width 404 height 38
type input "06439339486"
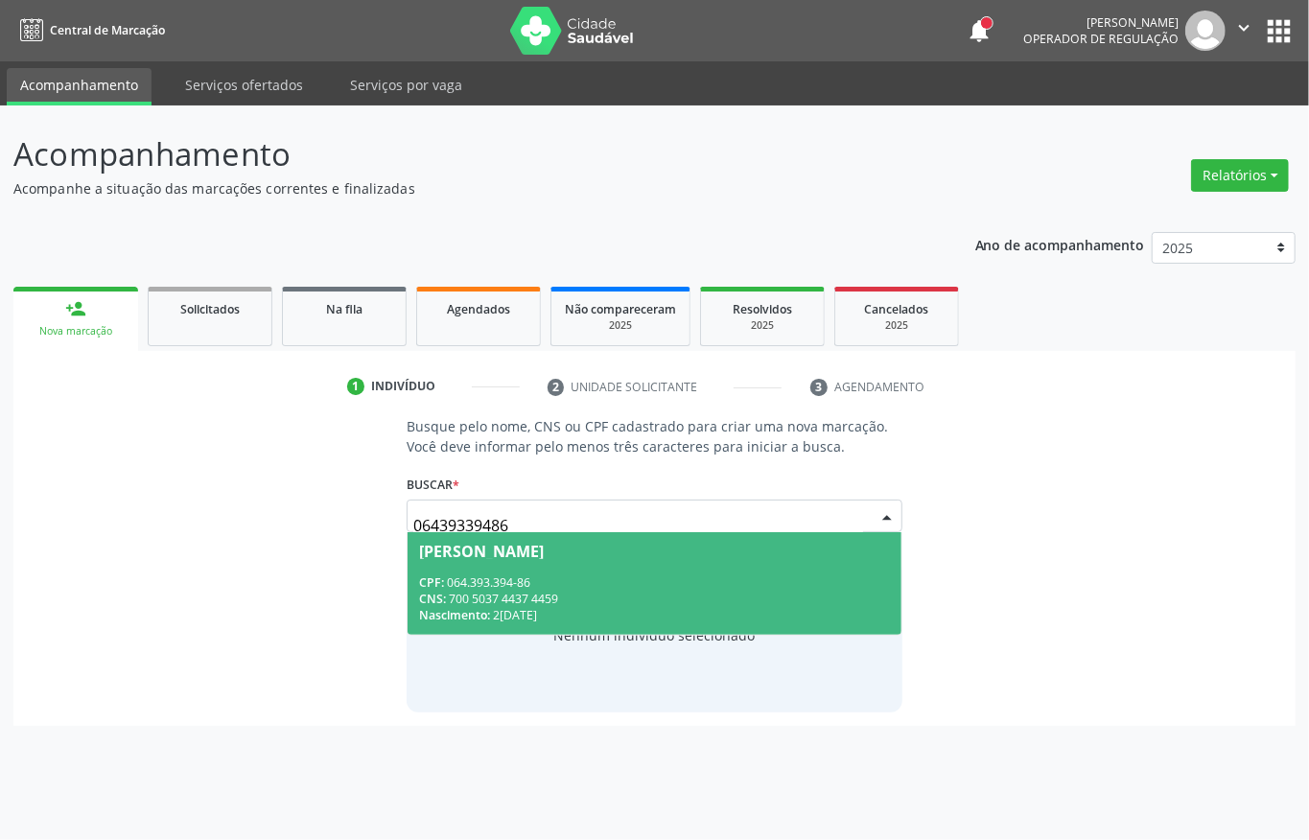
click at [516, 607] on div "Nascimento: 22/03/2000" at bounding box center [654, 615] width 471 height 16
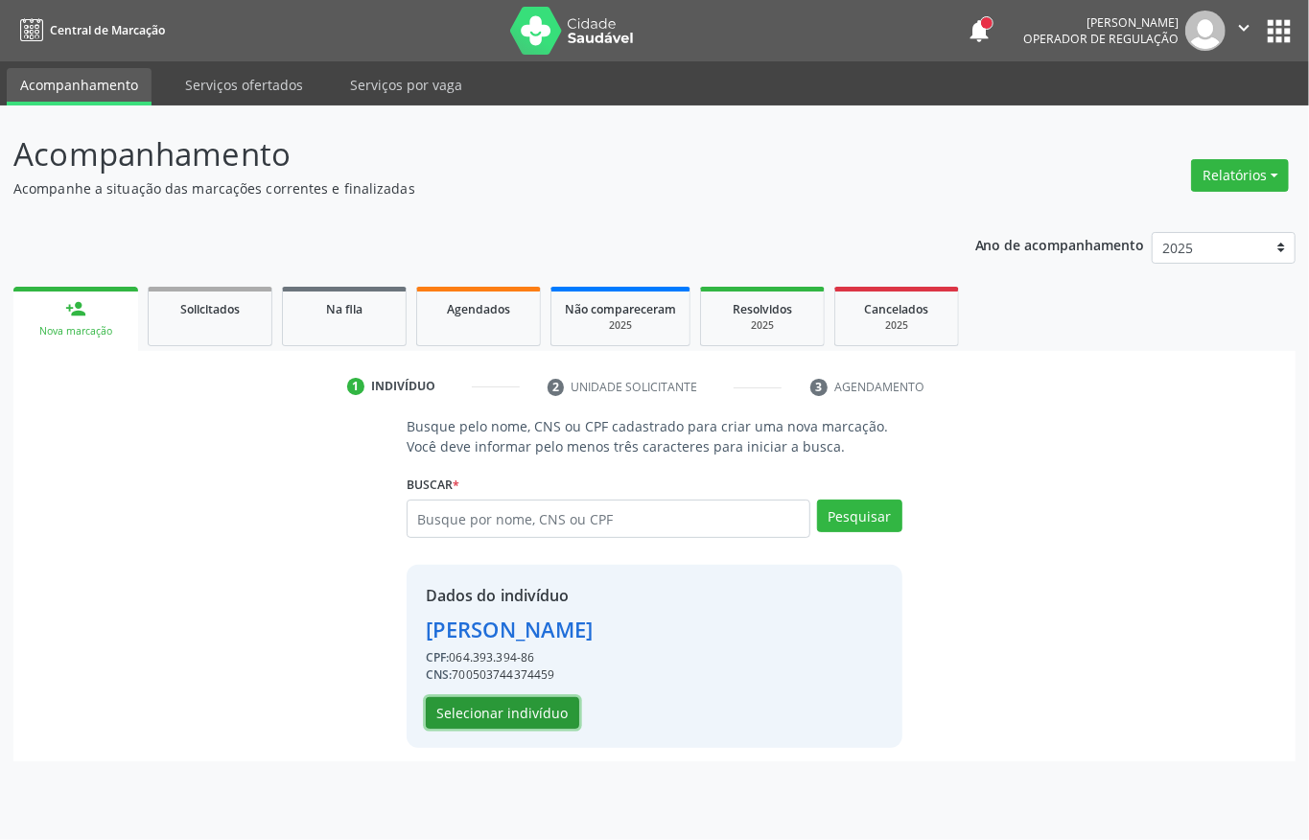
click at [477, 704] on button "Selecionar indivíduo" at bounding box center [502, 713] width 153 height 33
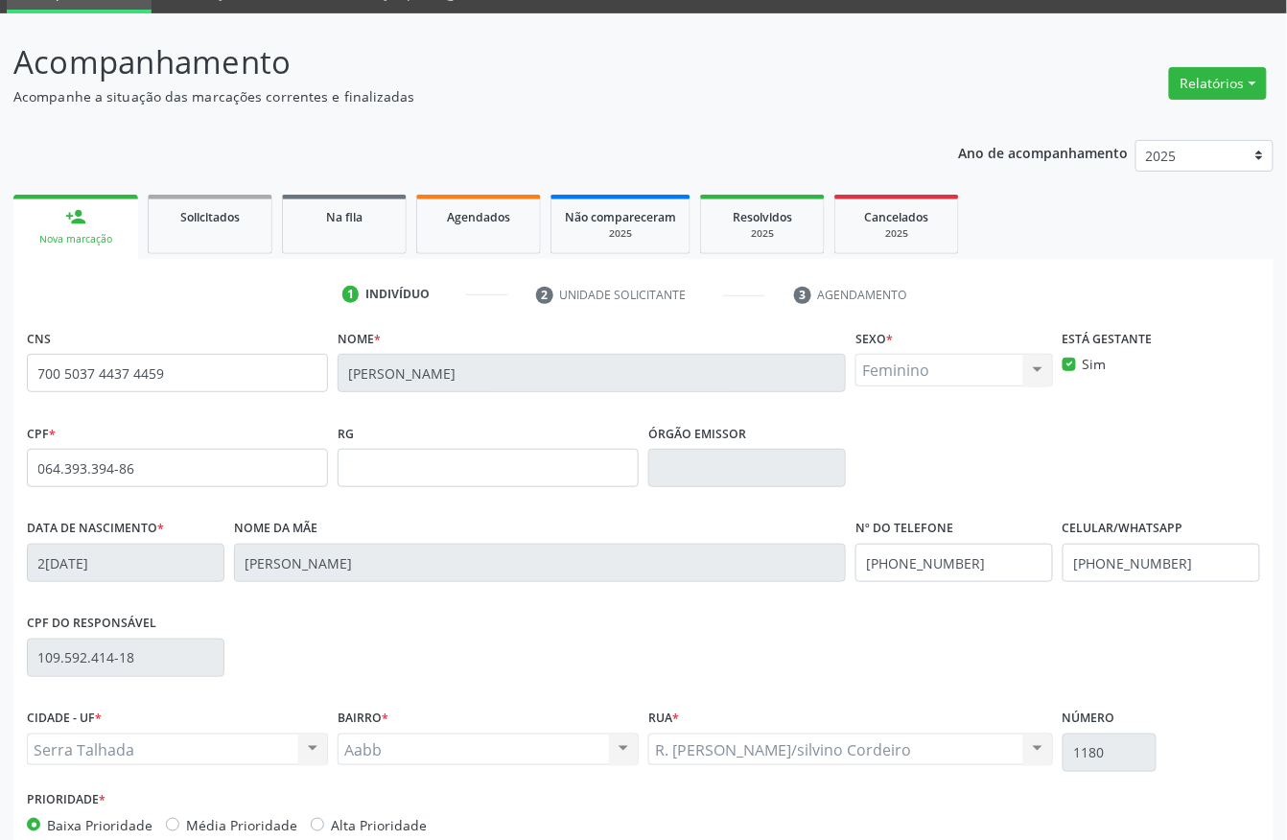
scroll to position [200, 0]
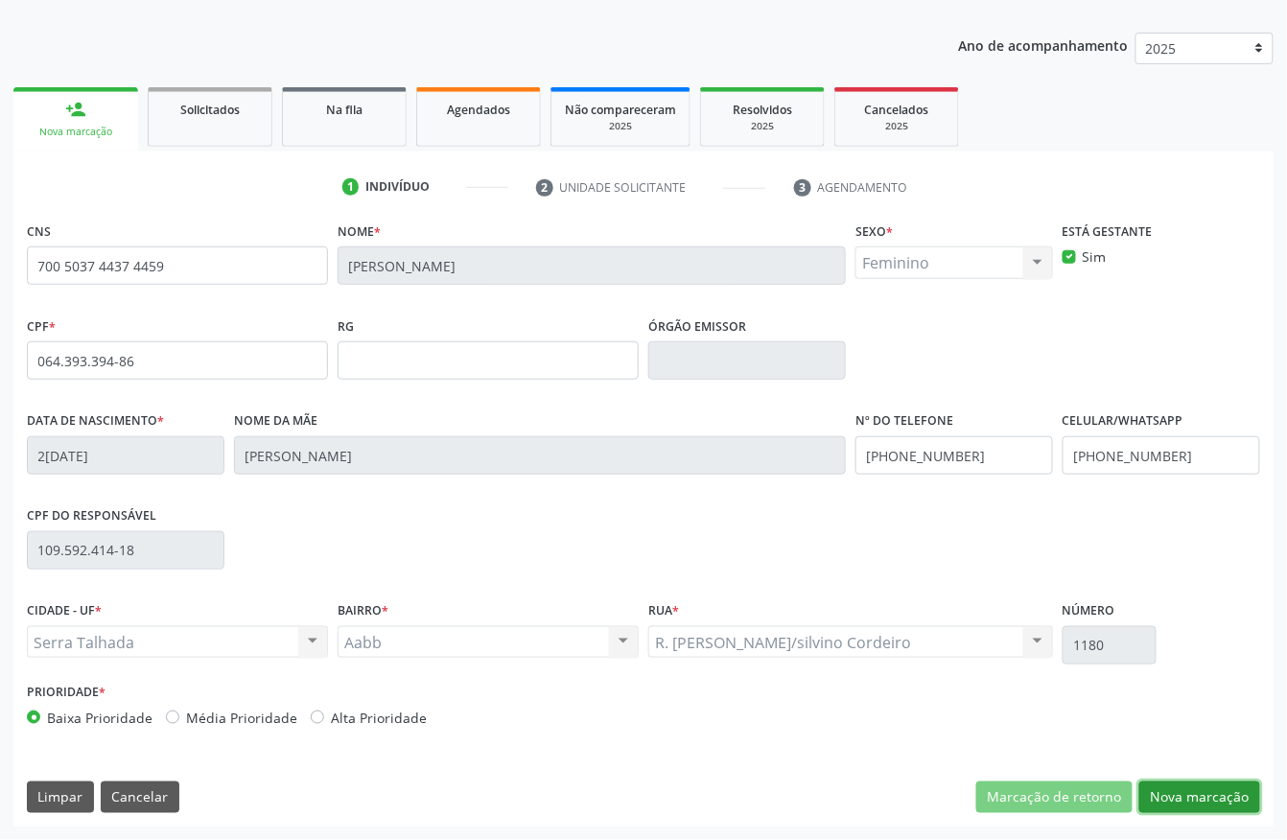
click at [1189, 802] on button "Nova marcação" at bounding box center [1200, 798] width 121 height 33
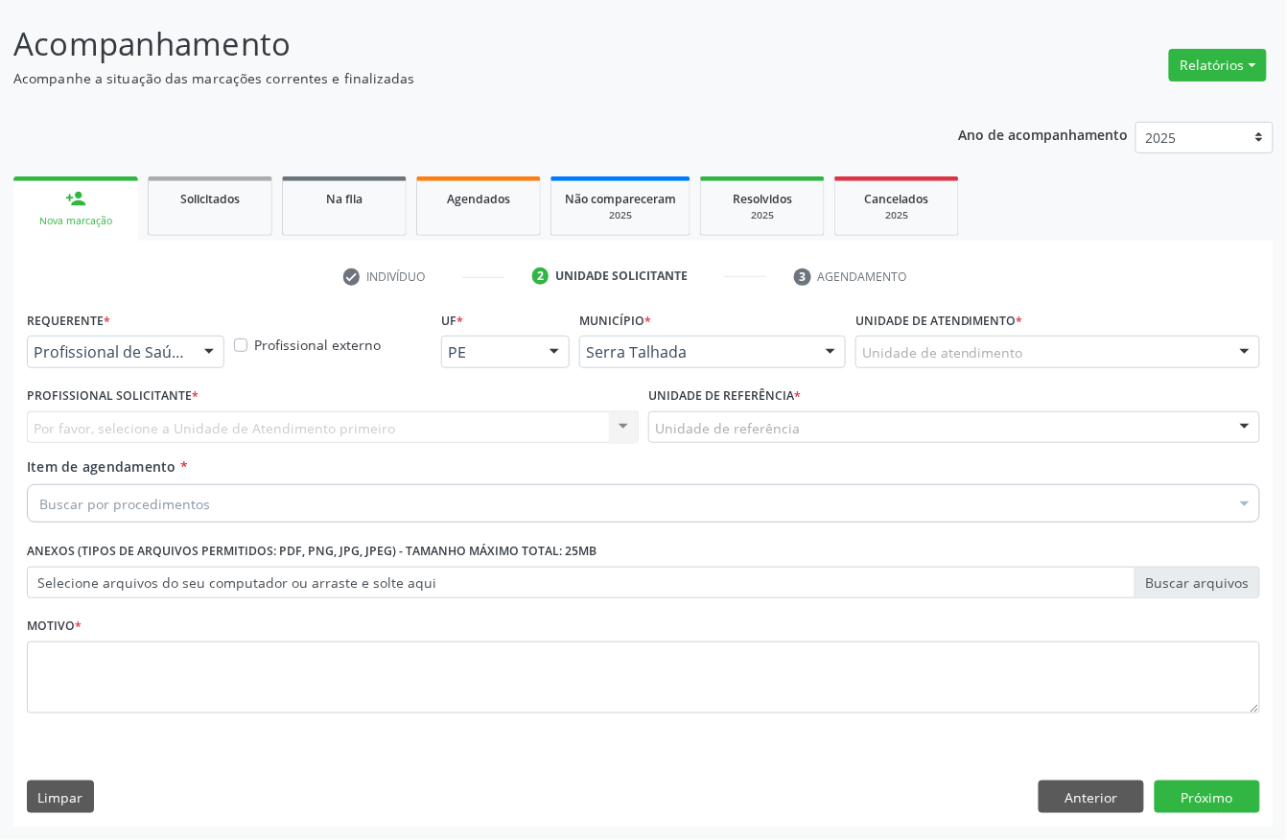
scroll to position [112, 0]
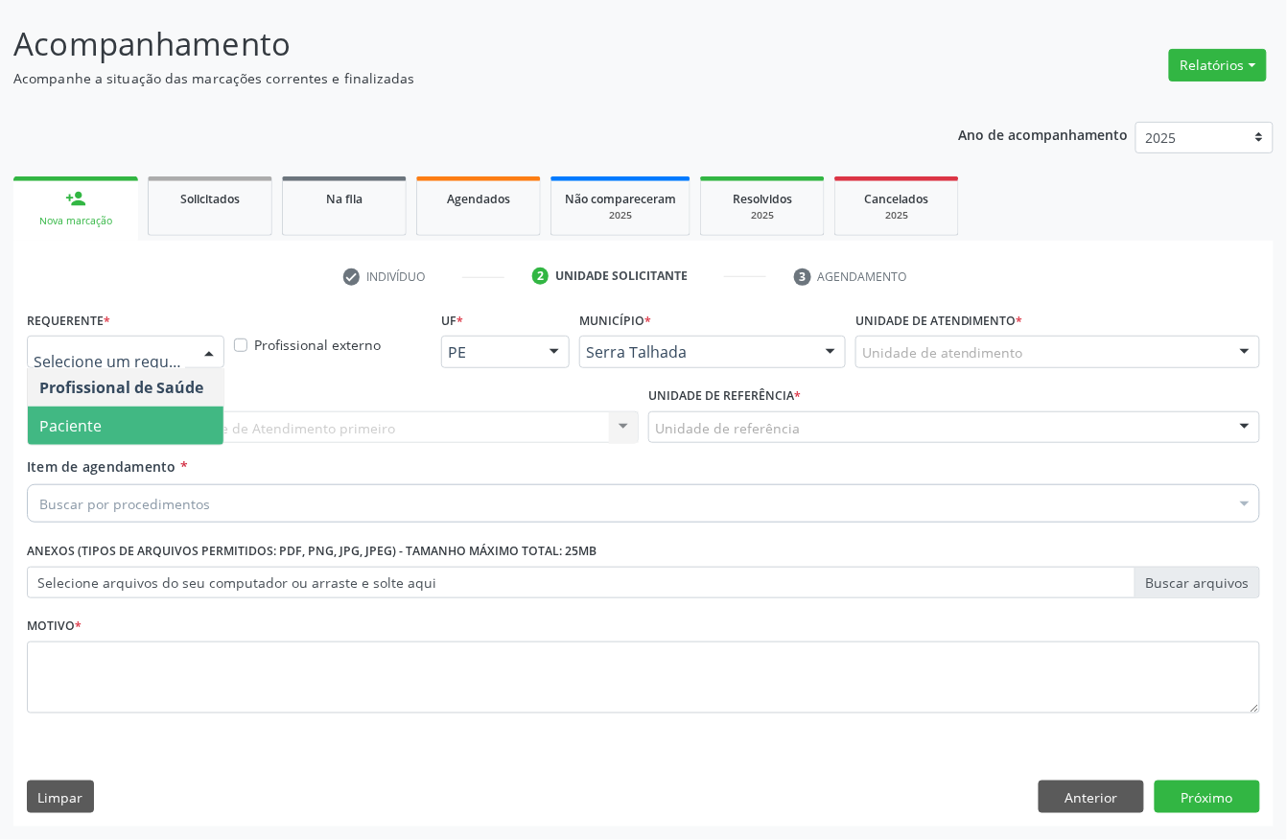
click at [117, 408] on span "Paciente" at bounding box center [126, 426] width 196 height 38
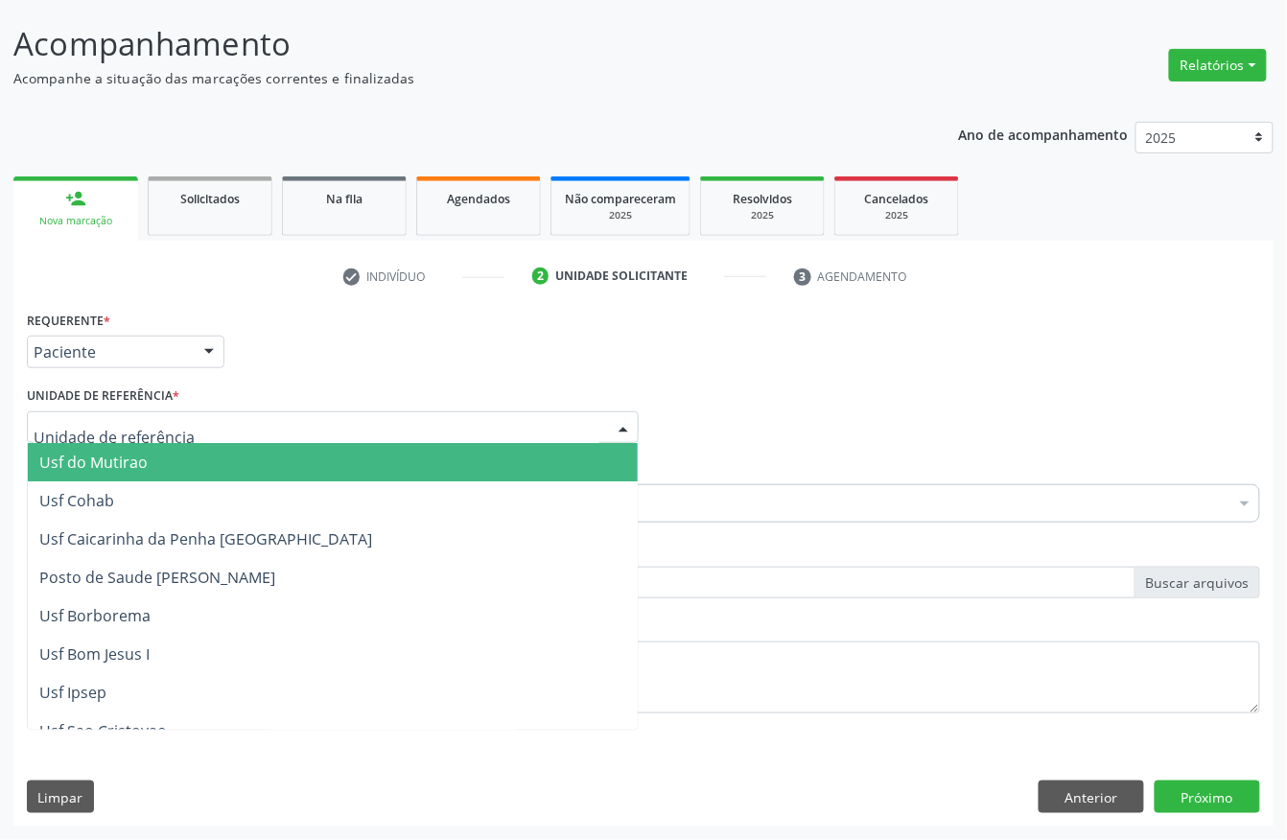
type input "s"
click at [70, 430] on input "text" at bounding box center [317, 437] width 566 height 38
click at [175, 431] on input "text" at bounding box center [317, 437] width 566 height 38
click at [162, 427] on input "text" at bounding box center [317, 437] width 566 height 38
type input "s"
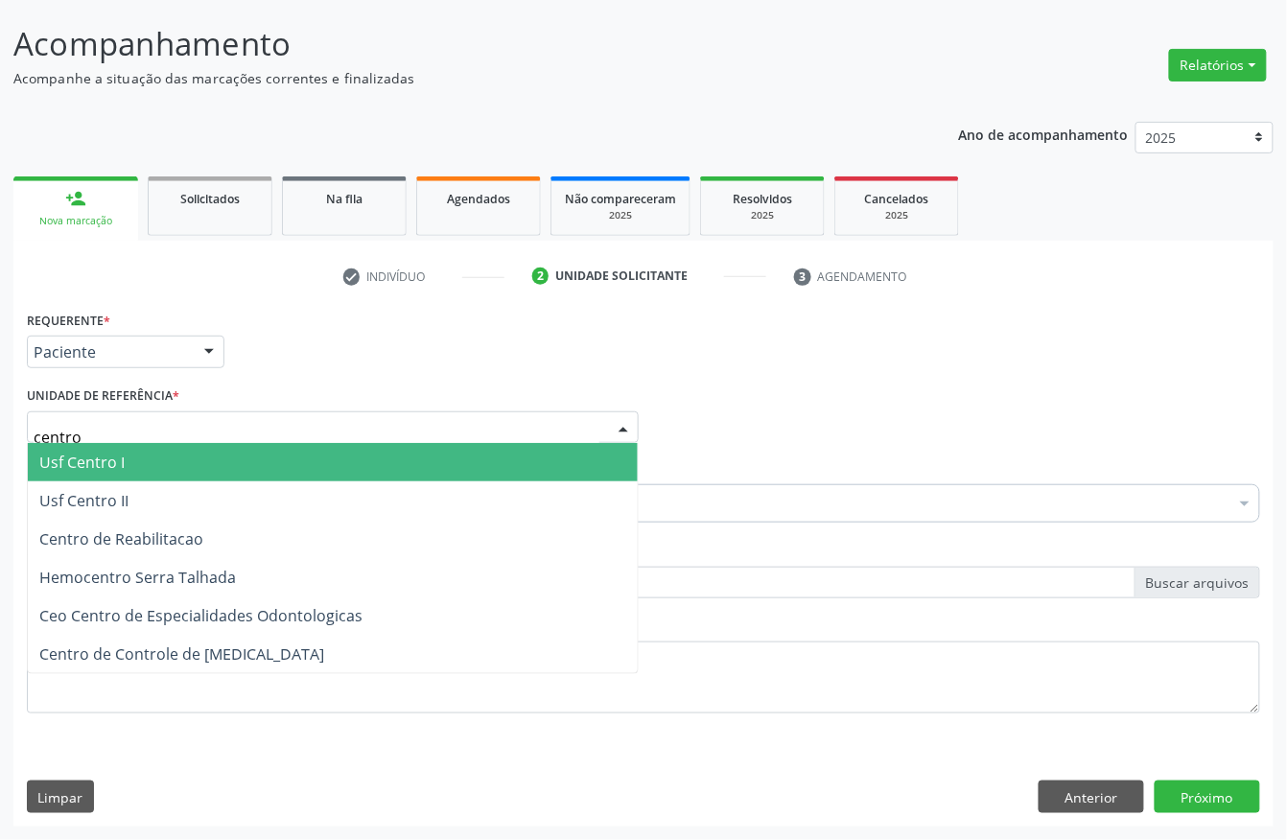
type input "centro"
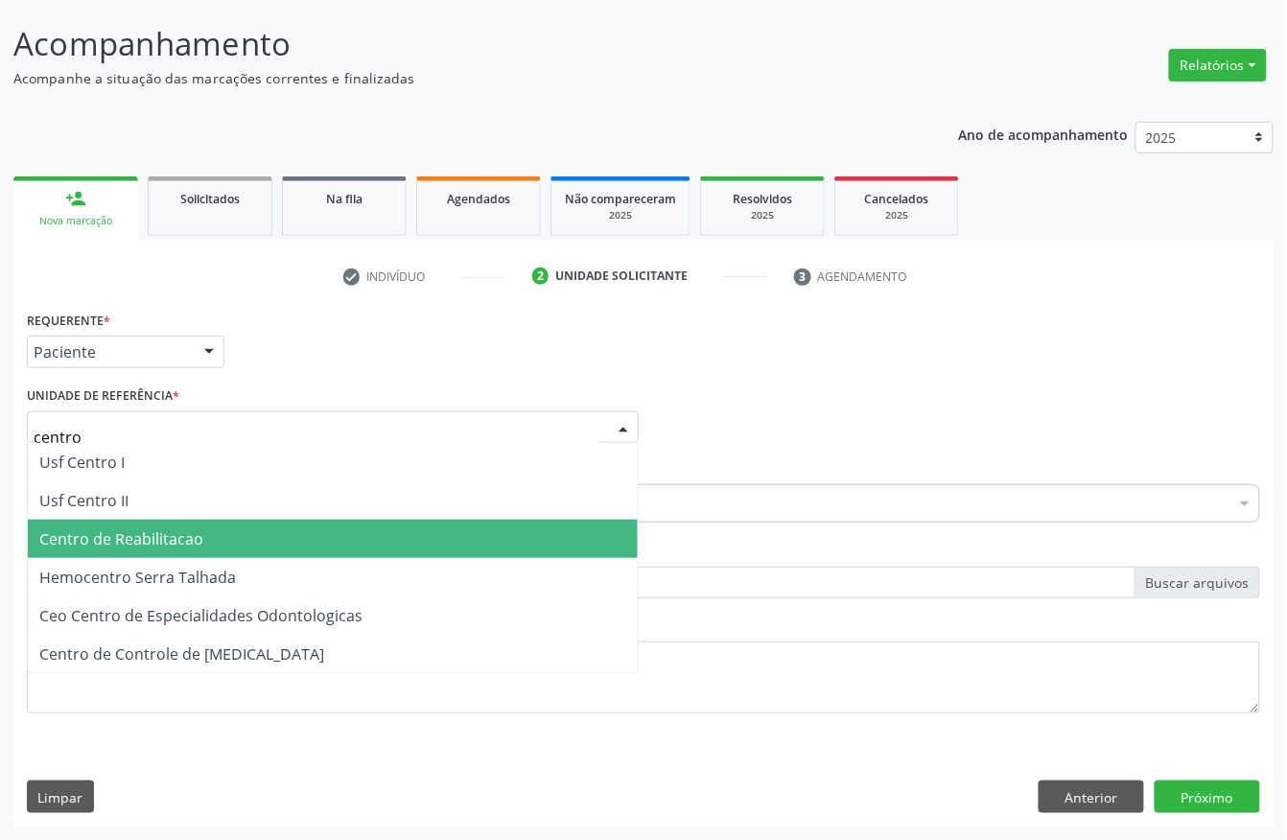
click at [194, 522] on span "Centro de Reabilitacao" at bounding box center [333, 539] width 610 height 38
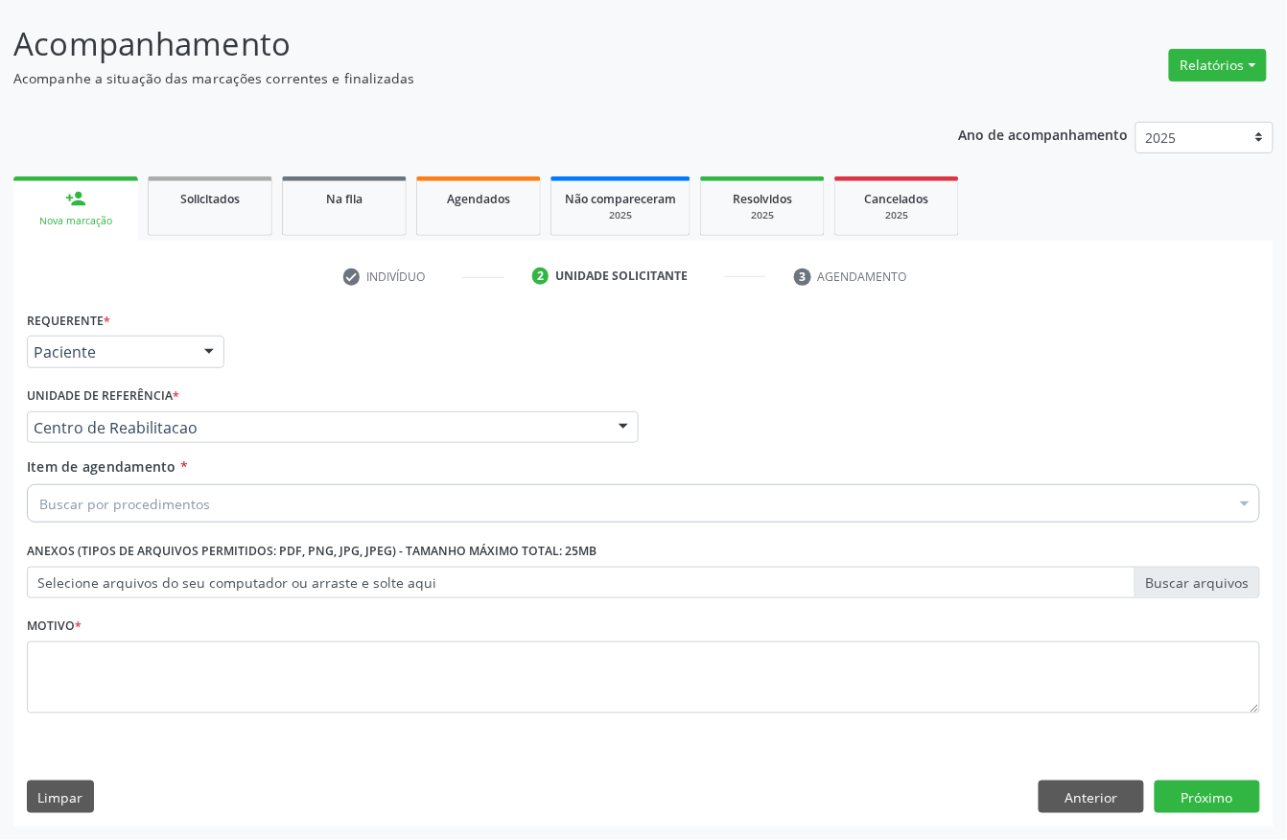
click at [203, 512] on div "Buscar por procedimentos" at bounding box center [644, 503] width 1234 height 38
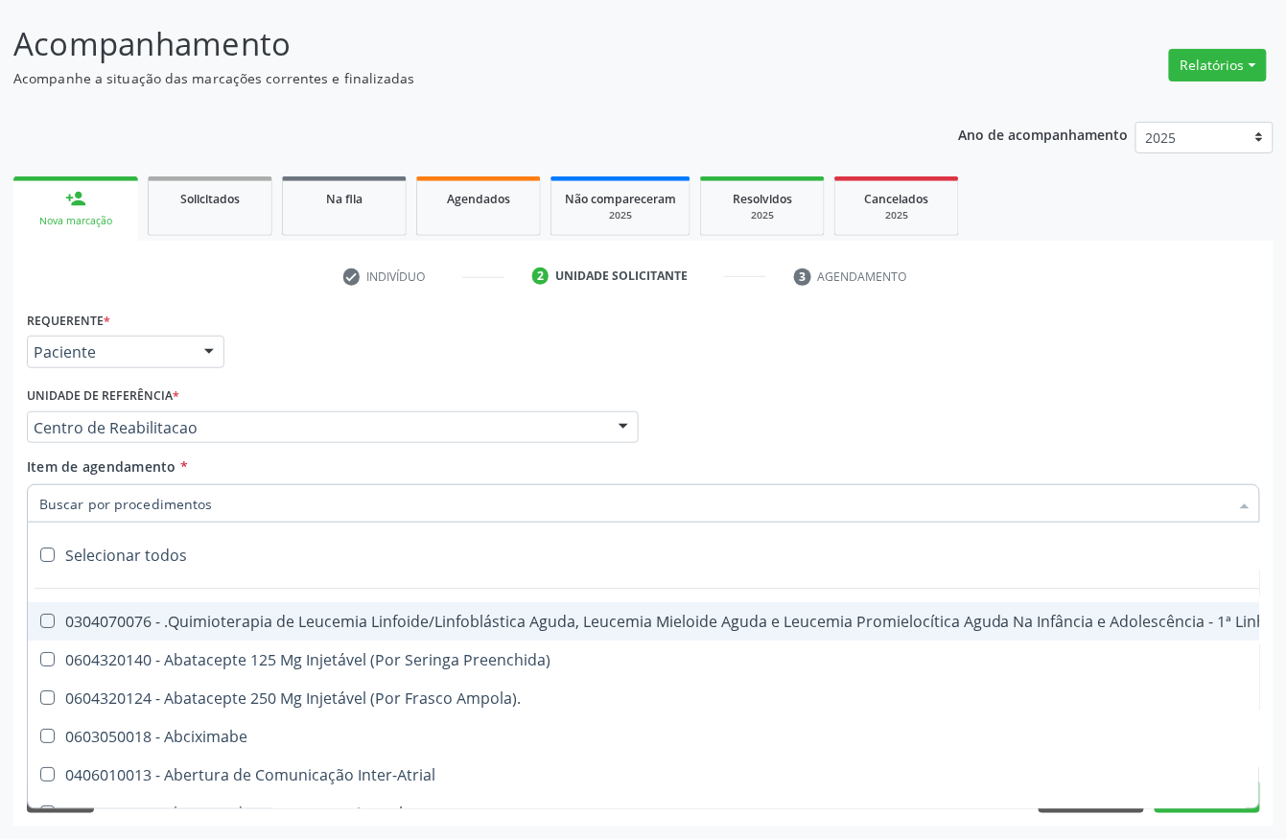
click at [203, 497] on input "Item de agendamento *" at bounding box center [633, 503] width 1189 height 38
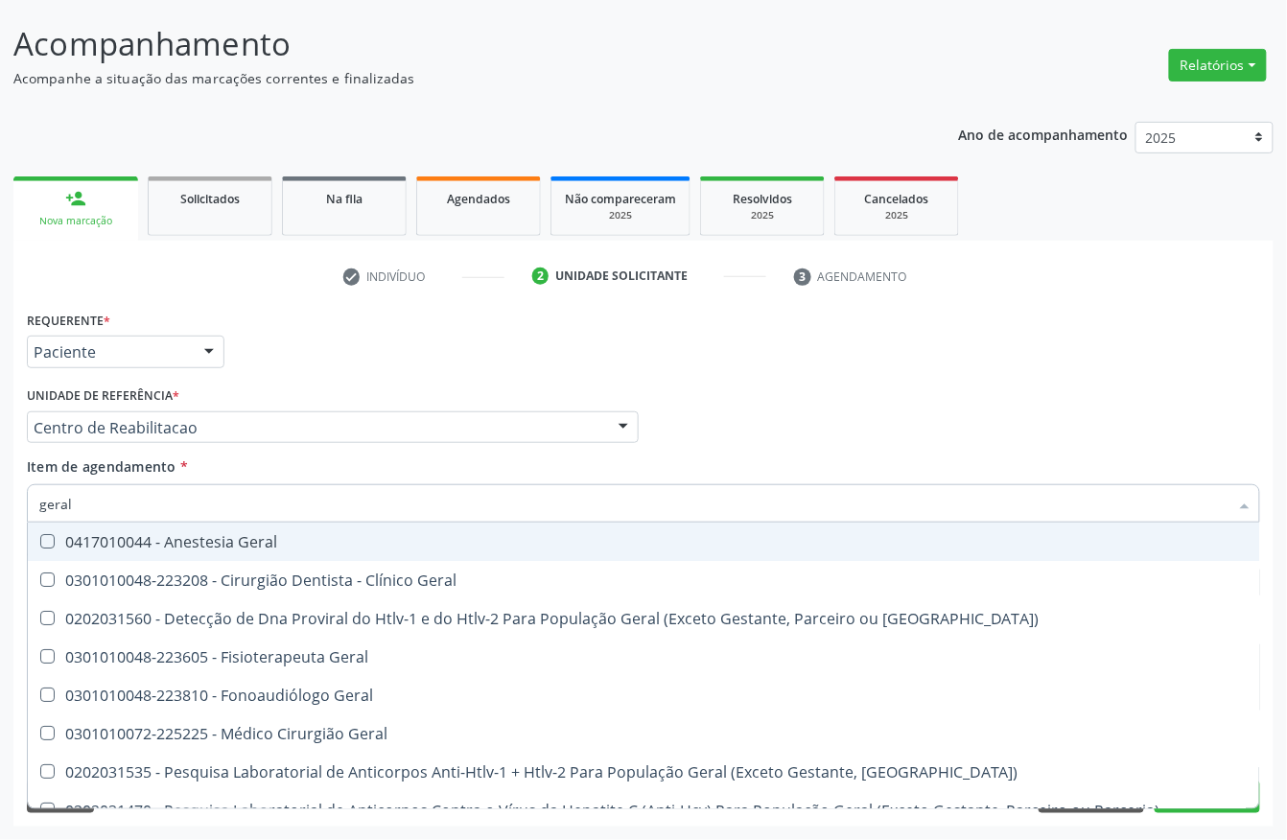
type input "geral"
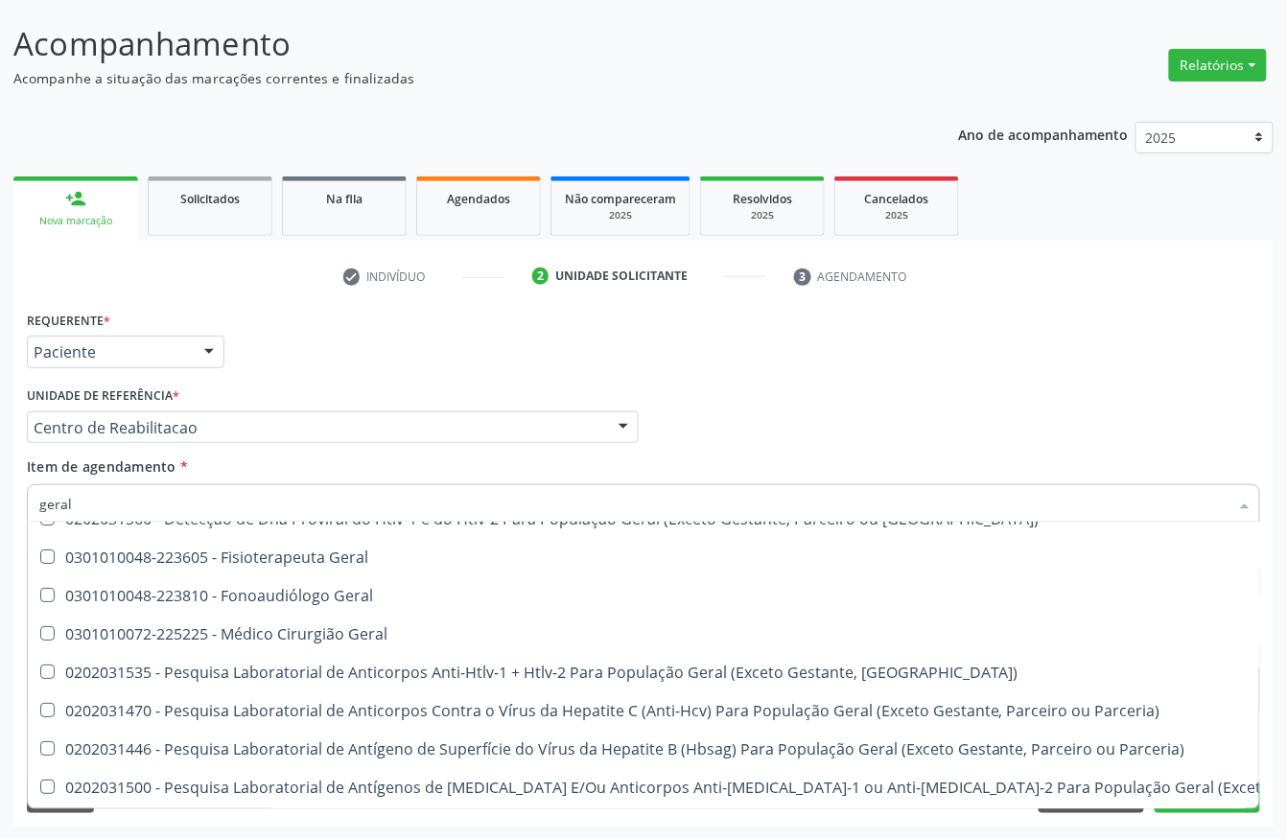
scroll to position [82, 0]
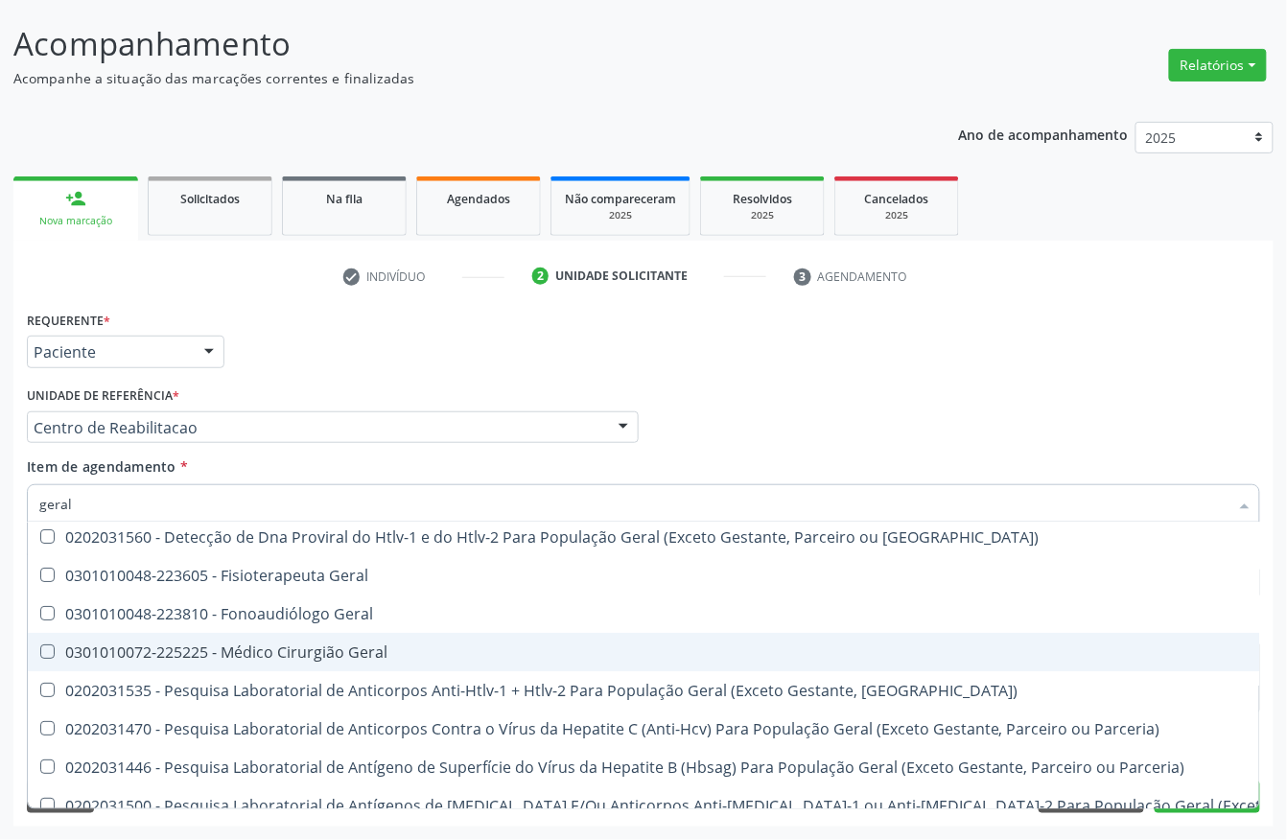
click at [282, 656] on div "0301010072-225225 - Médico Cirurgião Geral" at bounding box center [773, 652] width 1468 height 15
checkbox Geral "true"
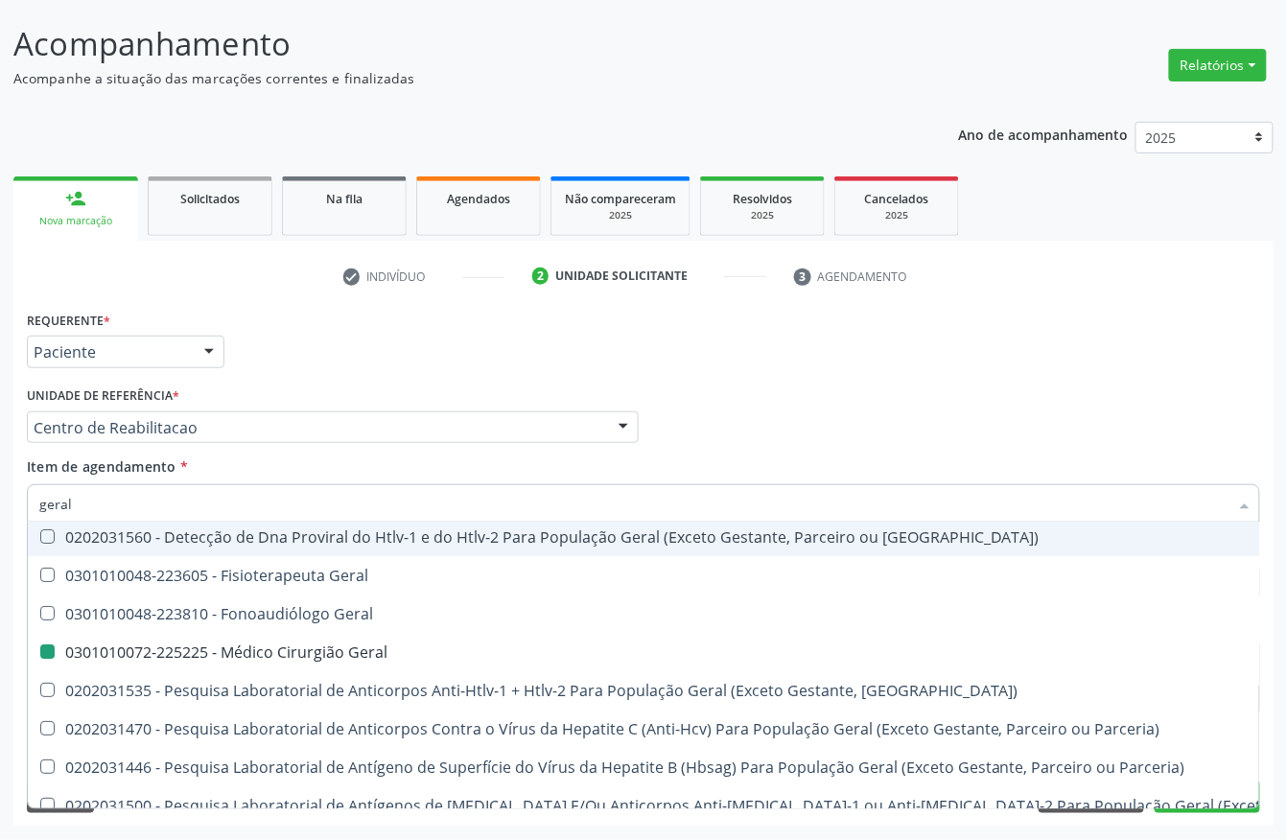
click at [760, 415] on div "Profissional Solicitante Por favor, selecione a Unidade de Atendimento primeiro…" at bounding box center [643, 419] width 1243 height 75
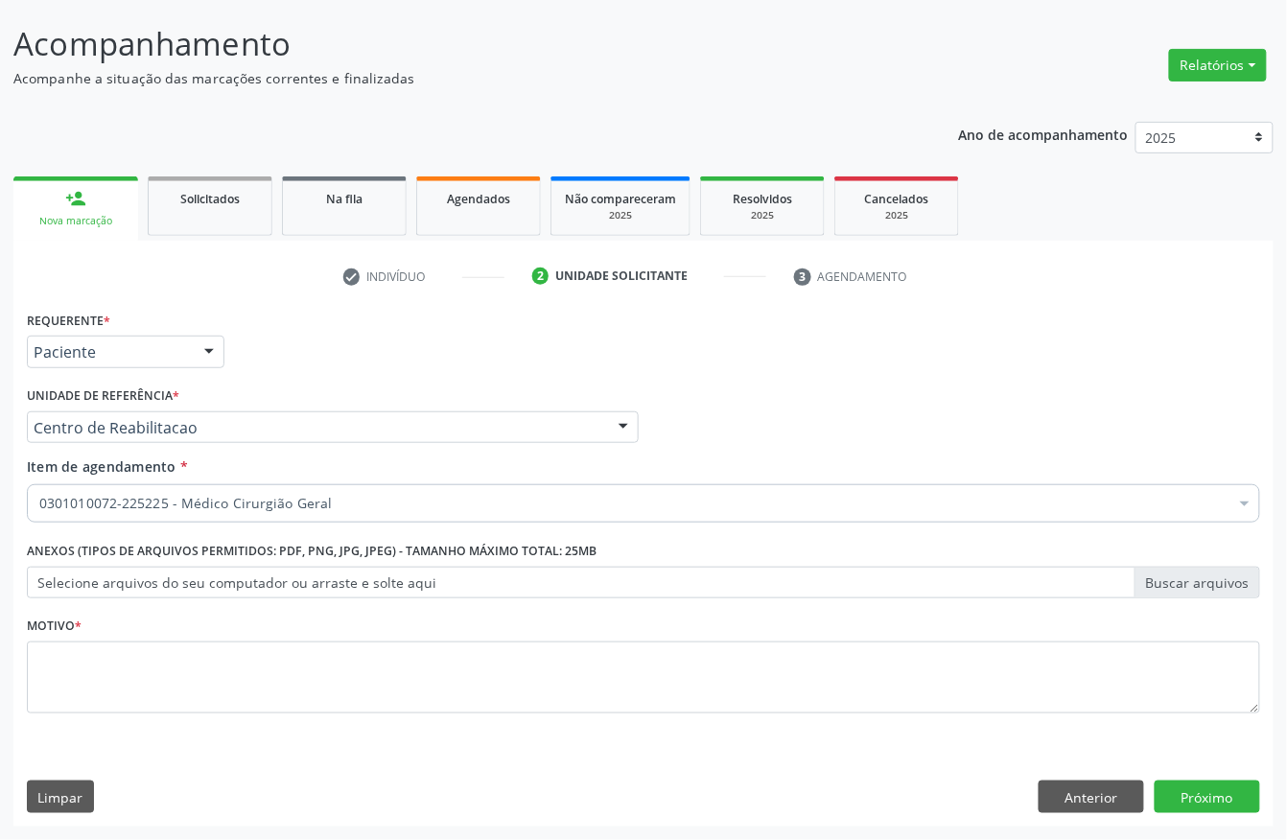
scroll to position [0, 0]
click at [319, 612] on div "Motivo *" at bounding box center [644, 663] width 1234 height 102
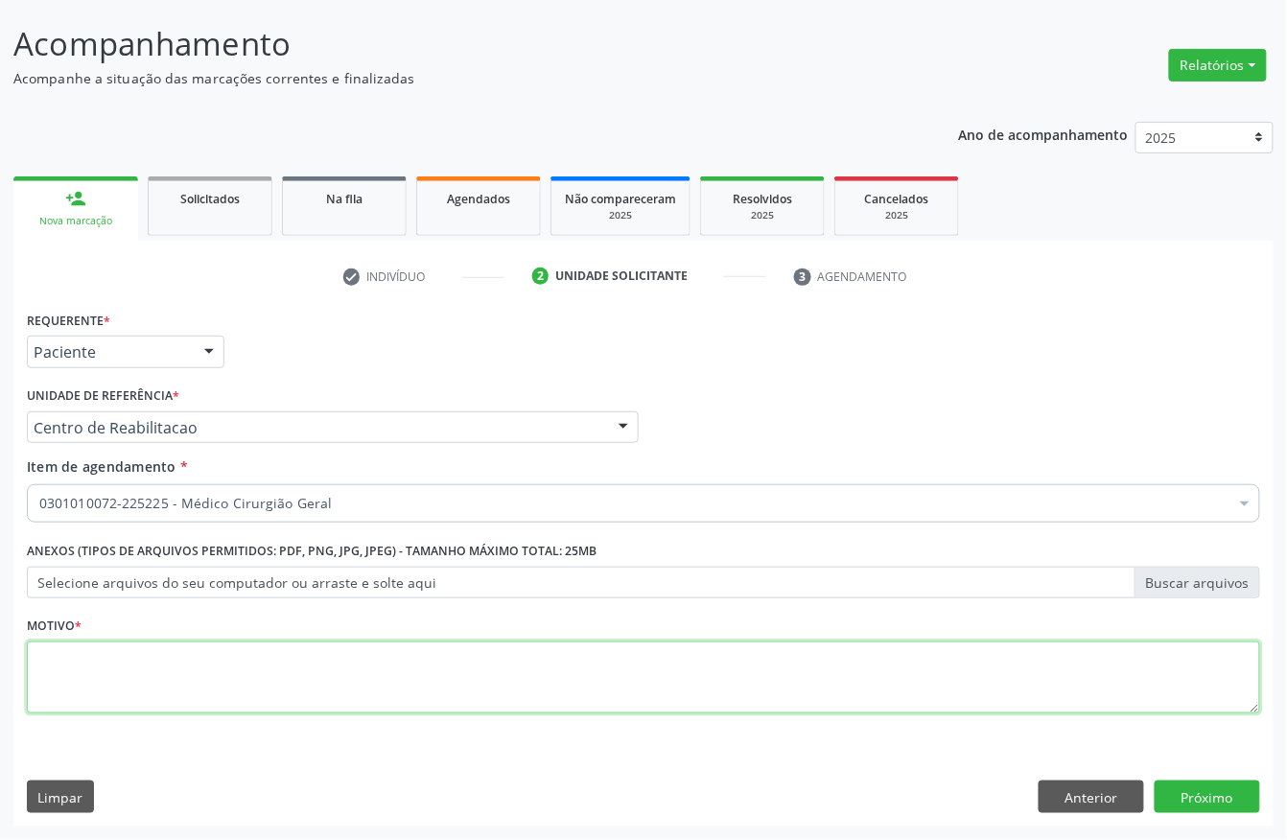
click at [303, 672] on textarea at bounding box center [644, 678] width 1234 height 73
type textarea "."
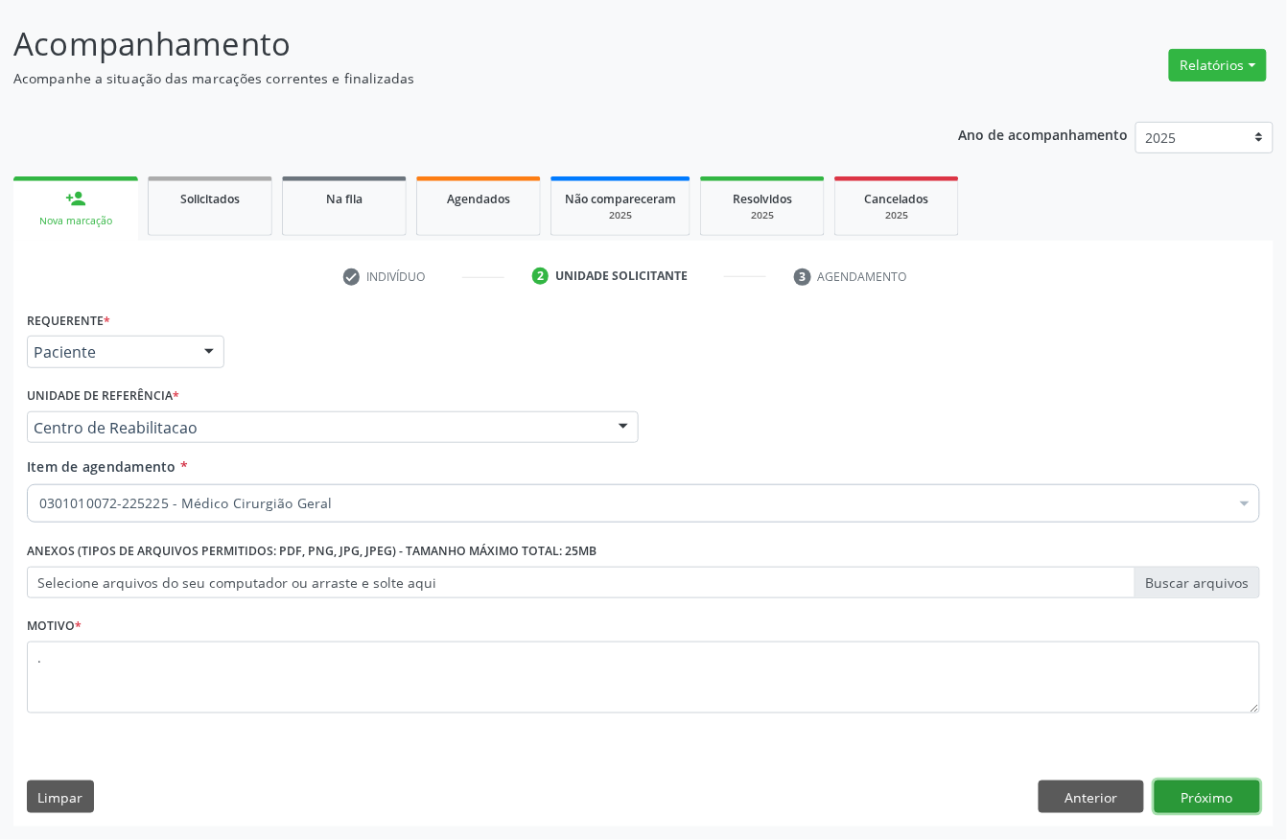
click at [1190, 792] on button "Próximo" at bounding box center [1208, 797] width 106 height 33
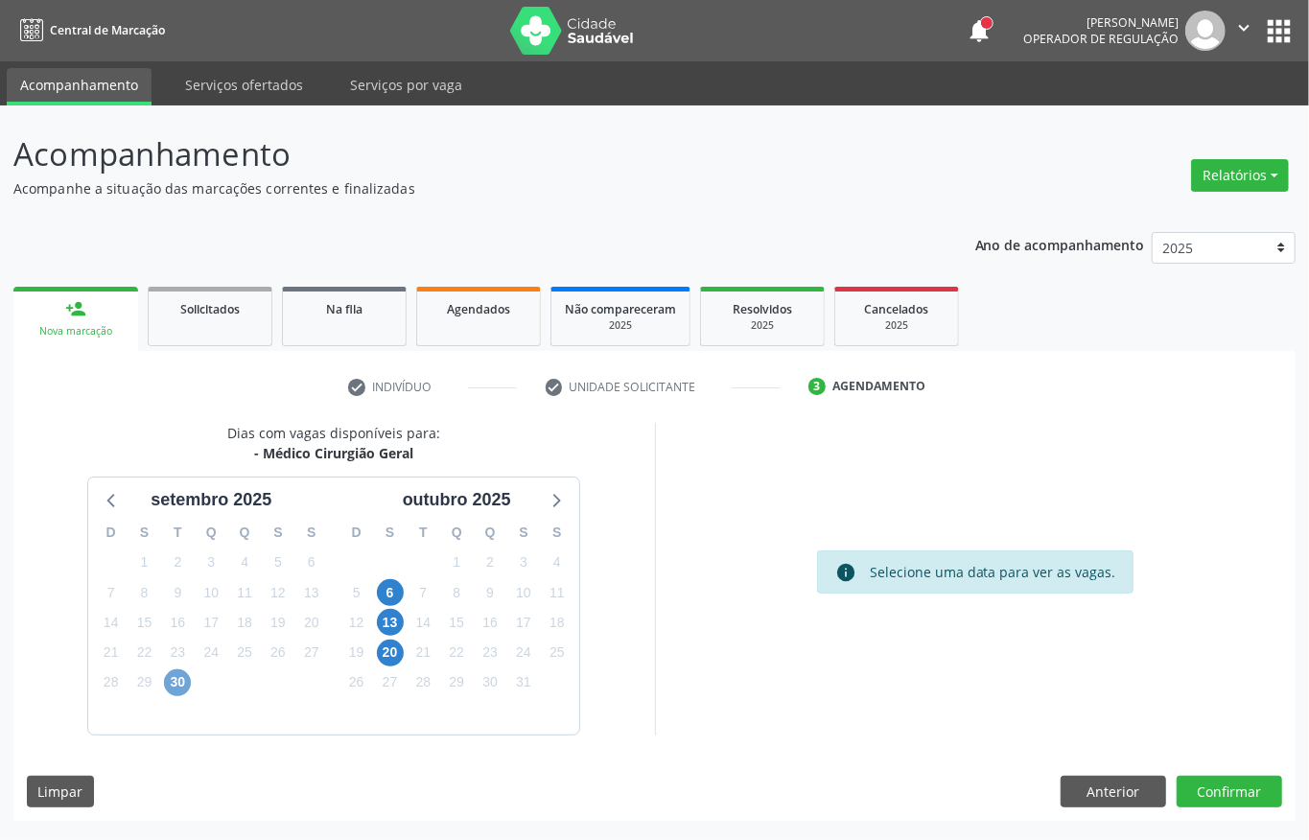
click at [170, 687] on span "30" at bounding box center [177, 683] width 27 height 27
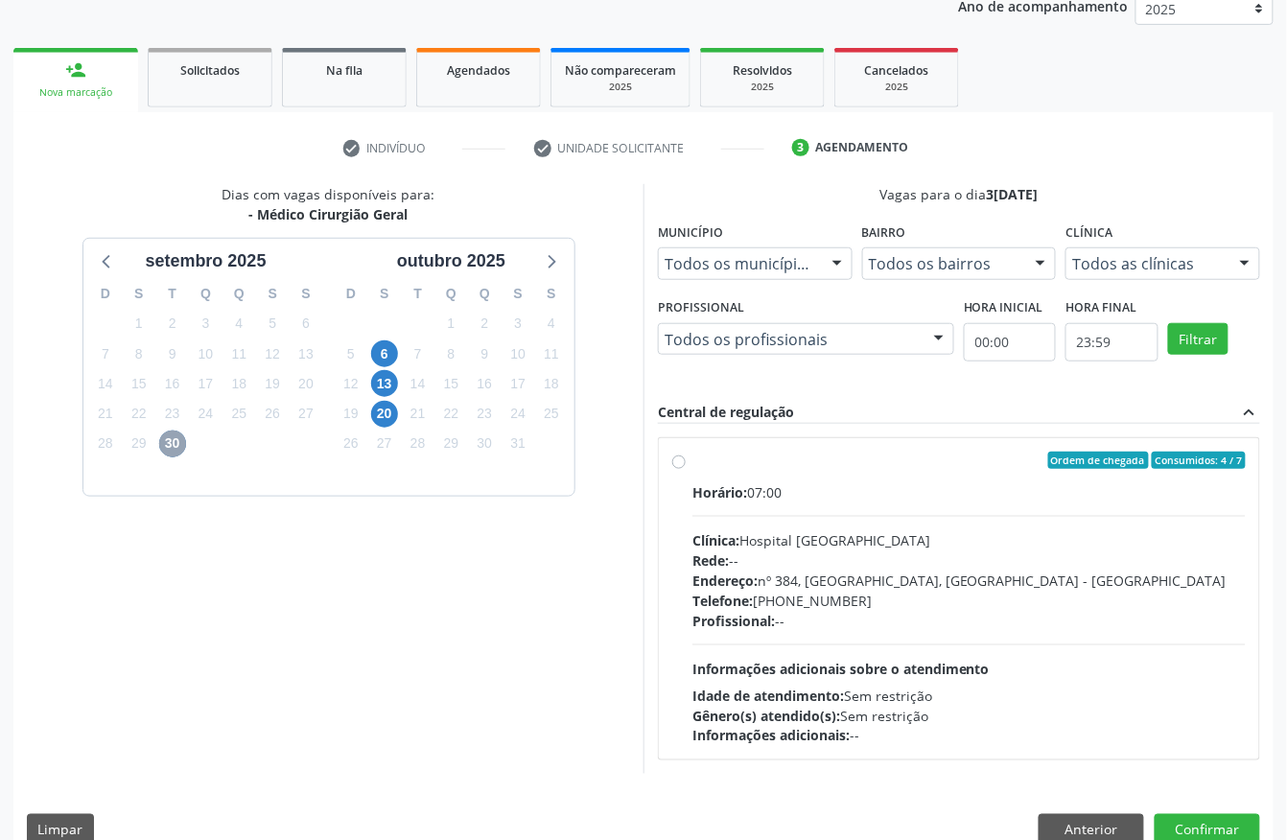
scroll to position [274, 0]
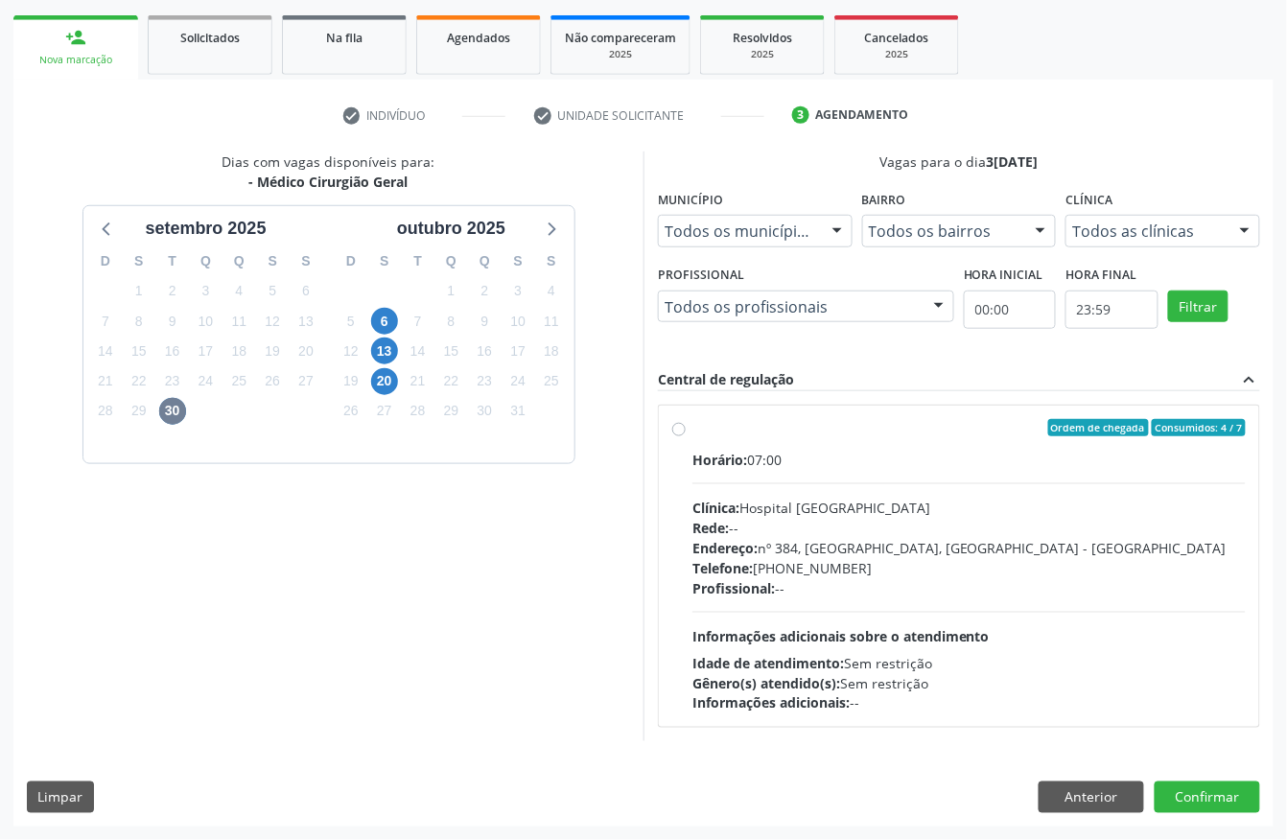
click at [863, 458] on div "Horário: 07:00" at bounding box center [969, 460] width 553 height 20
click at [686, 436] on input "Ordem de chegada Consumidos: 4 / 7 Horário: 07:00 Clínica: Hospital Sao Francis…" at bounding box center [678, 427] width 13 height 17
radio input "true"
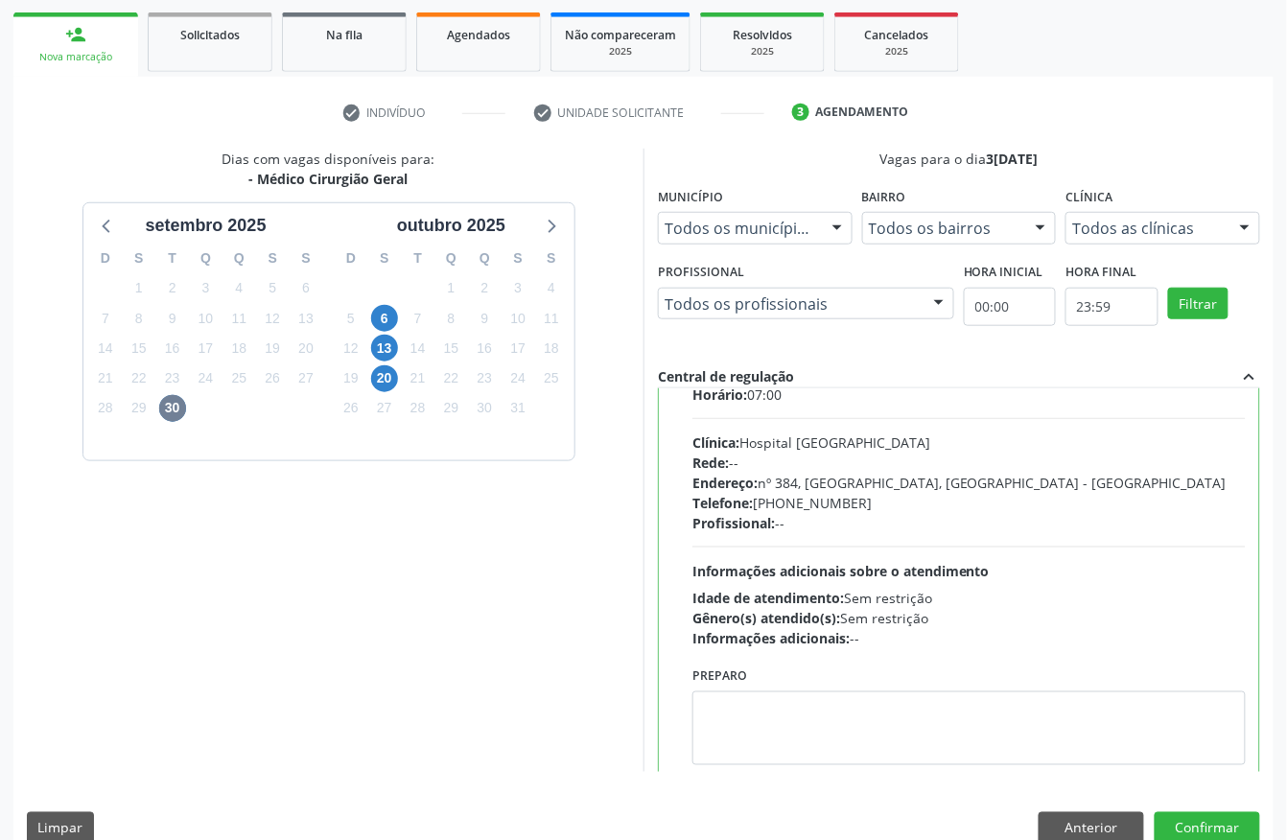
scroll to position [97, 0]
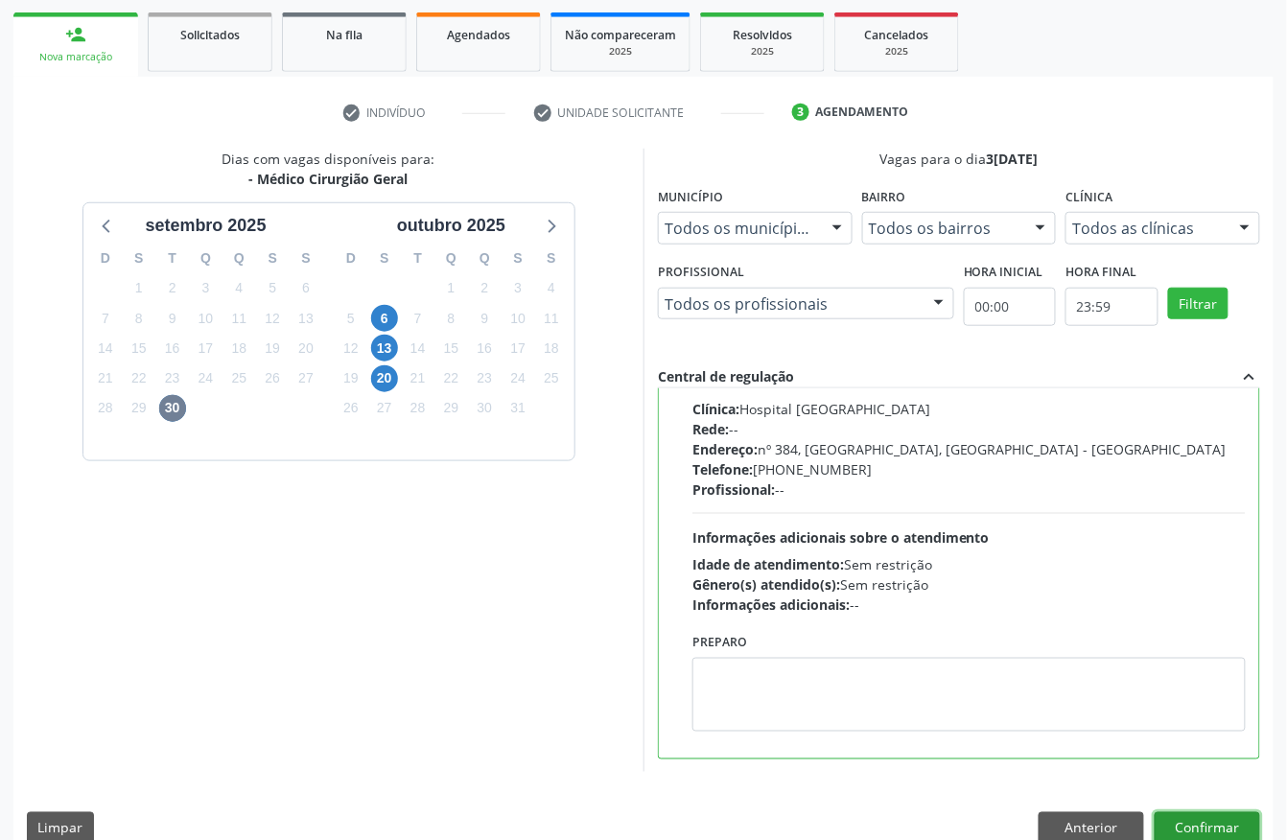
click at [1187, 819] on button "Confirmar" at bounding box center [1208, 828] width 106 height 33
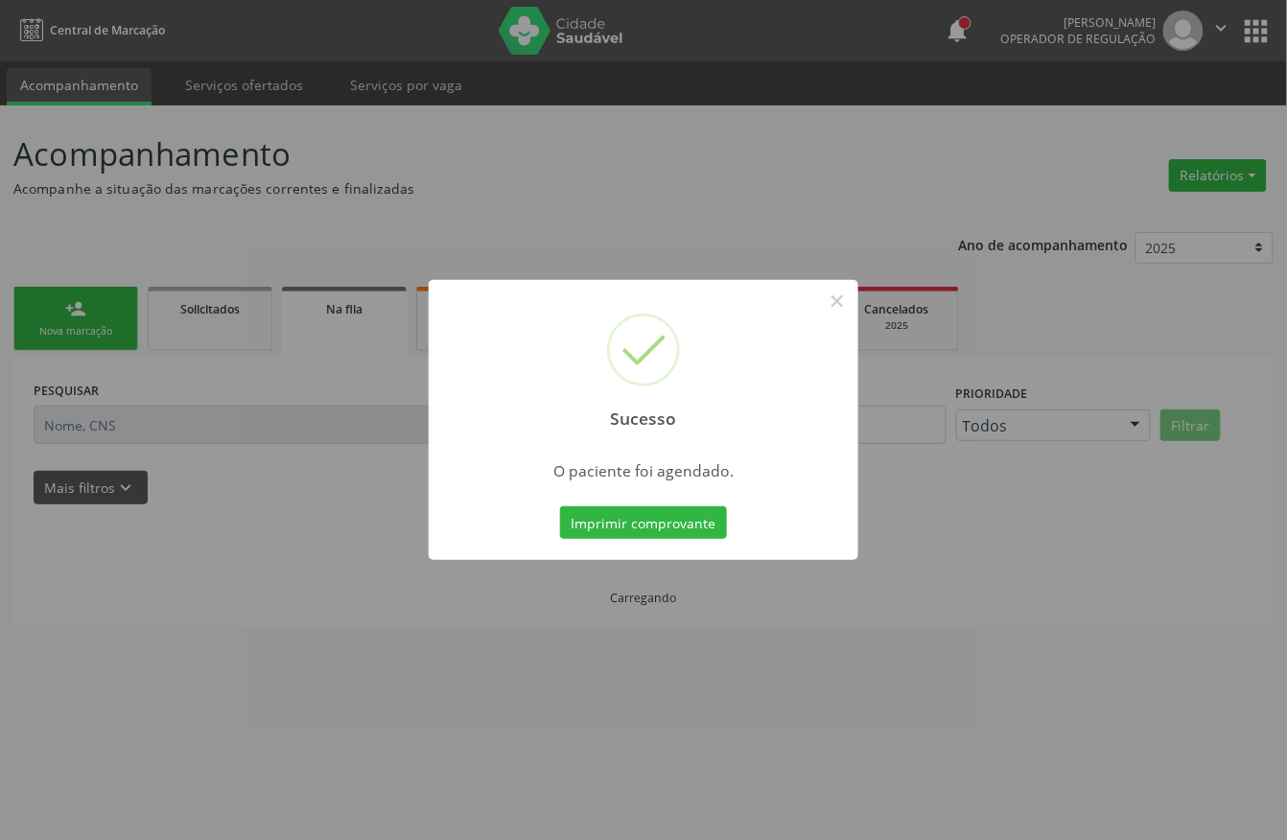
scroll to position [0, 0]
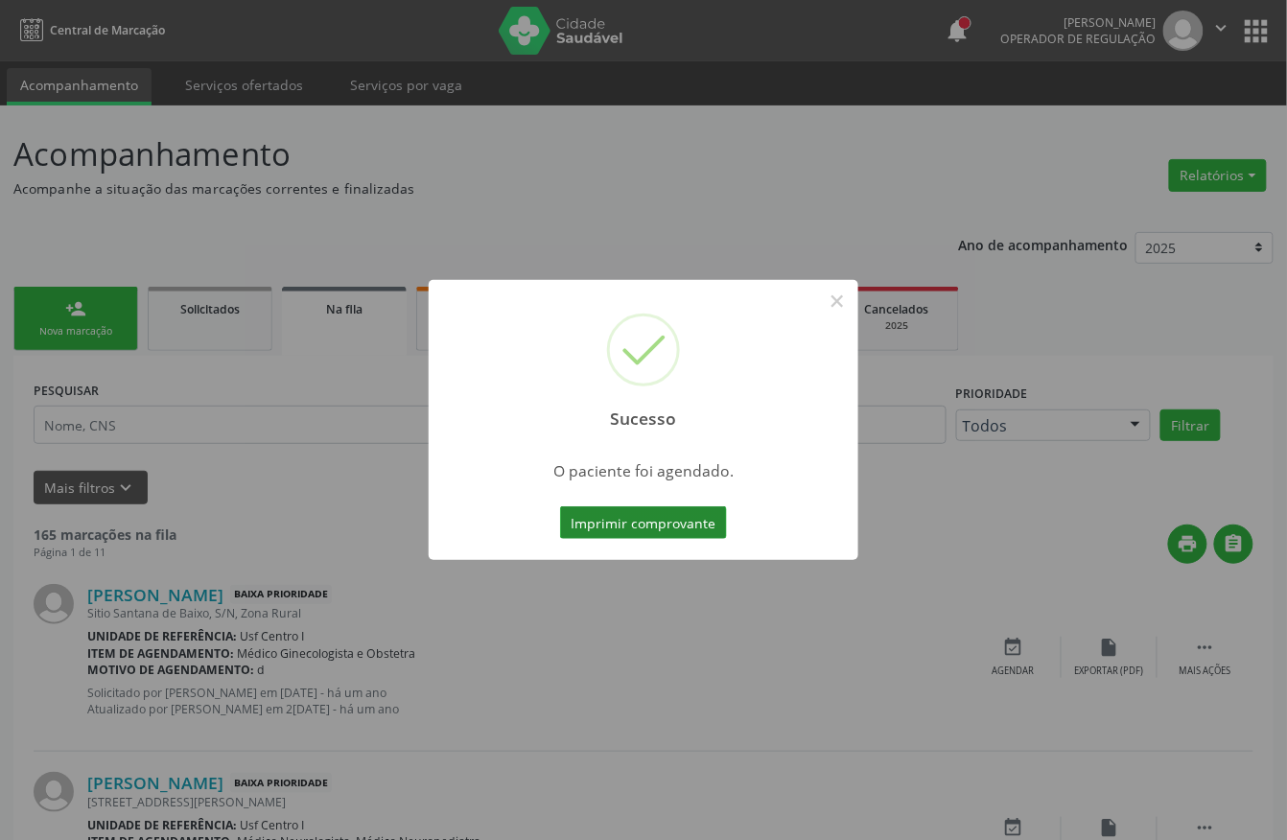
click at [633, 520] on button "Imprimir comprovante" at bounding box center [643, 522] width 167 height 33
